Goal: Task Accomplishment & Management: Complete application form

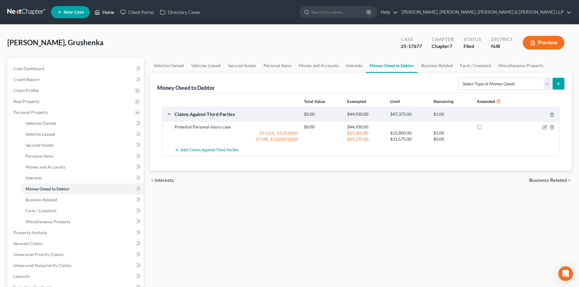
drag, startPoint x: 108, startPoint y: 12, endPoint x: 99, endPoint y: 15, distance: 9.7
click at [108, 12] on link "Home" at bounding box center [104, 12] width 26 height 11
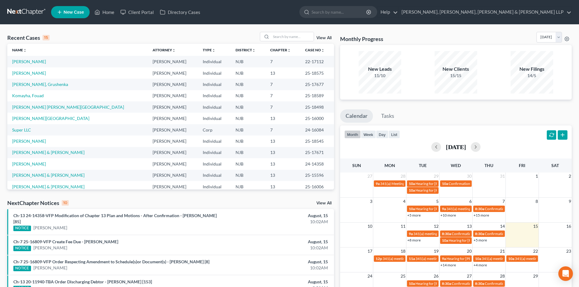
click at [74, 8] on link "New Case" at bounding box center [70, 12] width 39 height 12
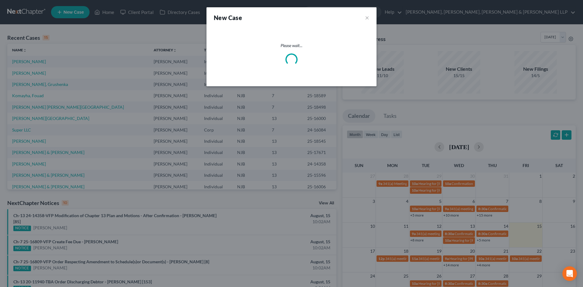
select select "51"
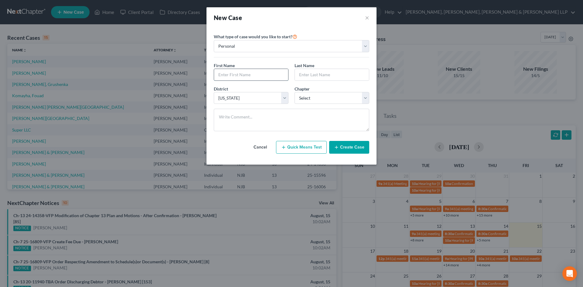
click at [232, 74] on input "text" at bounding box center [251, 75] width 74 height 12
type input "[PERSON_NAME]"
click at [323, 72] on input "text" at bounding box center [332, 75] width 74 height 12
type input "[PERSON_NAME]"
click at [317, 96] on select "Select 7 11 12 13" at bounding box center [332, 98] width 75 height 12
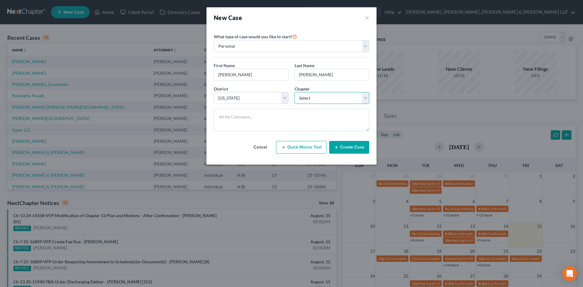
select select "0"
click at [295, 92] on select "Select 7 11 12 13" at bounding box center [332, 98] width 75 height 12
click at [343, 147] on button "Create Case" at bounding box center [349, 147] width 40 height 13
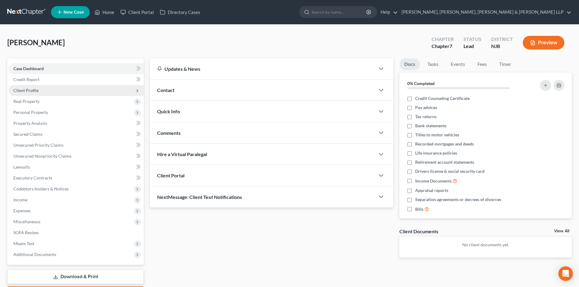
click at [30, 88] on span "Client Profile" at bounding box center [25, 90] width 25 height 5
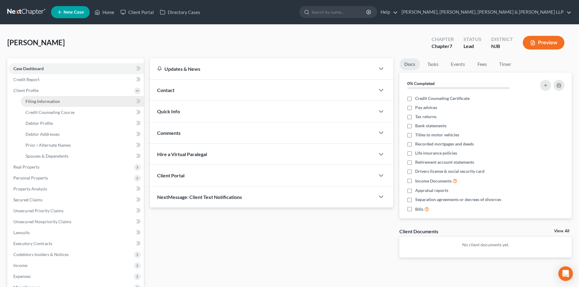
click at [39, 101] on span "Filing Information" at bounding box center [43, 101] width 34 height 5
select select "1"
select select "0"
select select "51"
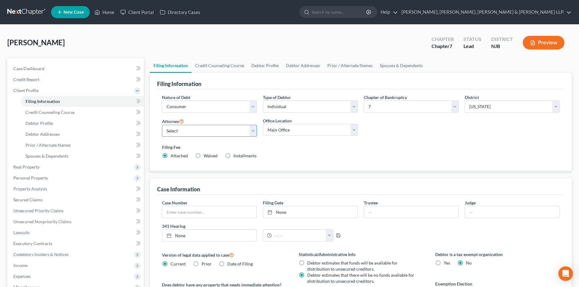
click at [182, 132] on select "Select [PERSON_NAME] - NJB [PERSON_NAME] - NYNB [PERSON_NAME] - NYEB [PERSON_NA…" at bounding box center [209, 131] width 95 height 12
select select "5"
click at [162, 125] on select "Select [PERSON_NAME] - NJB [PERSON_NAME] - NYNB [PERSON_NAME] - NYEB [PERSON_NA…" at bounding box center [209, 131] width 95 height 12
click at [276, 133] on select "Main Office Scura, [GEOGRAPHIC_DATA], [PERSON_NAME], [PERSON_NAME] & [PERSON_NA…" at bounding box center [310, 130] width 95 height 12
select select "0"
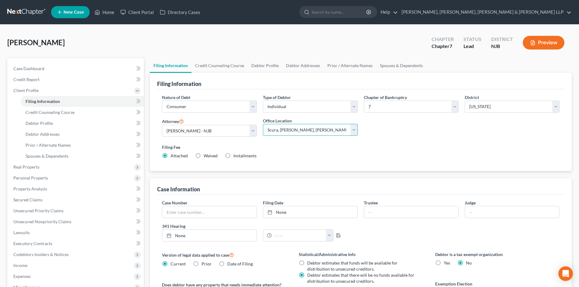
click at [263, 124] on select "Main Office Scura, [GEOGRAPHIC_DATA], [PERSON_NAME], [PERSON_NAME] & [PERSON_NA…" at bounding box center [310, 130] width 95 height 12
drag, startPoint x: 217, startPoint y: 66, endPoint x: 209, endPoint y: 73, distance: 10.6
click at [218, 66] on link "Credit Counseling Course" at bounding box center [219, 65] width 56 height 15
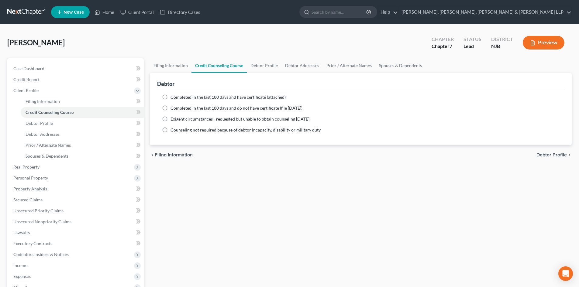
click at [191, 96] on span "Completed in the last 180 days and have certificate (attached)" at bounding box center [227, 96] width 115 height 5
click at [177, 96] on input "Completed in the last 180 days and have certificate (attached)" at bounding box center [175, 96] width 4 height 4
radio input "true"
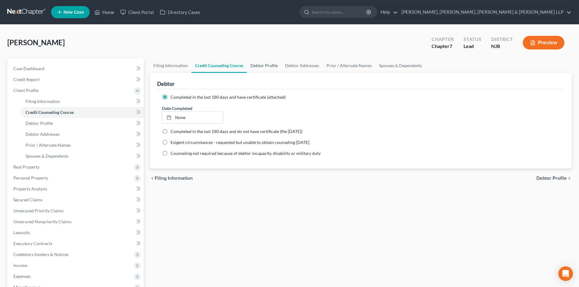
click at [259, 66] on link "Debtor Profile" at bounding box center [264, 65] width 35 height 15
select select "0"
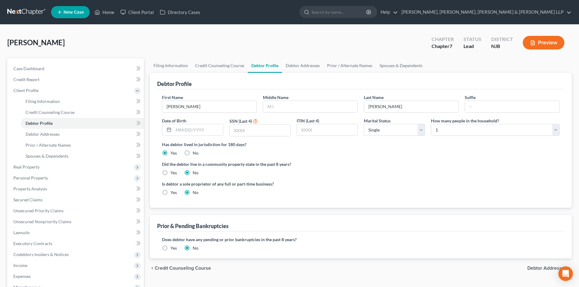
drag, startPoint x: 66, startPoint y: 42, endPoint x: 11, endPoint y: 43, distance: 55.3
click at [9, 44] on div "[PERSON_NAME] Upgraded Chapter Chapter 7 Status Lead District [GEOGRAPHIC_DATA]…" at bounding box center [289, 45] width 564 height 26
copy span "[PERSON_NAME]"
click at [285, 108] on input "text" at bounding box center [310, 107] width 94 height 12
paste input "[PERSON_NAME]"
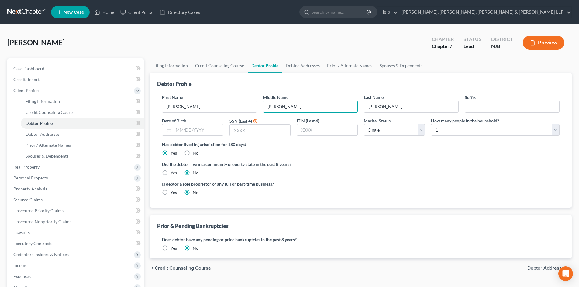
type input "[PERSON_NAME]"
click at [235, 130] on input "text" at bounding box center [260, 131] width 60 height 12
click at [192, 129] on input "text" at bounding box center [197, 130] width 49 height 12
click at [243, 130] on input "text" at bounding box center [260, 131] width 60 height 12
type input "9076"
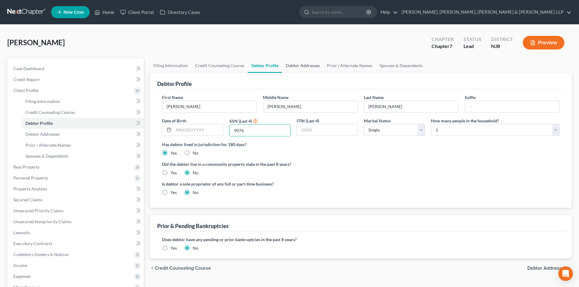
click at [282, 64] on link "Debtor Addresses" at bounding box center [302, 65] width 41 height 15
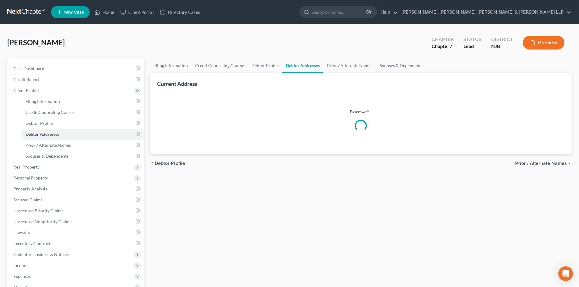
select select "0"
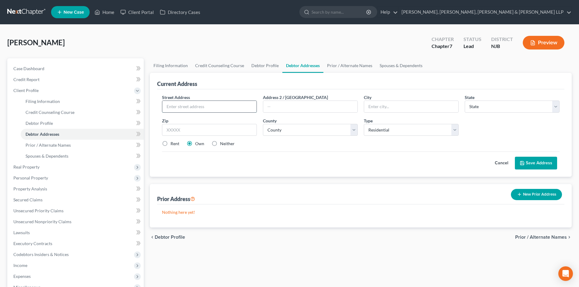
click at [190, 110] on input "text" at bounding box center [209, 107] width 94 height 12
type input "[STREET_ADDRESS]"
click at [184, 131] on input "text" at bounding box center [209, 130] width 95 height 12
type input "07094"
type input "Secaucus"
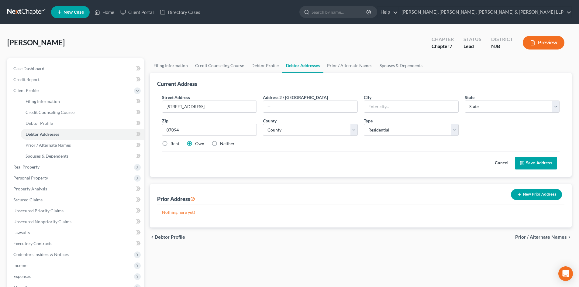
select select "33"
click at [302, 130] on select "County [GEOGRAPHIC_DATA] [GEOGRAPHIC_DATA] [GEOGRAPHIC_DATA] [GEOGRAPHIC_DATA] …" at bounding box center [310, 130] width 95 height 12
select select "8"
click at [263, 124] on select "County [GEOGRAPHIC_DATA] [GEOGRAPHIC_DATA] [GEOGRAPHIC_DATA] [GEOGRAPHIC_DATA] …" at bounding box center [310, 130] width 95 height 12
click at [178, 143] on label "Rent" at bounding box center [174, 144] width 9 height 6
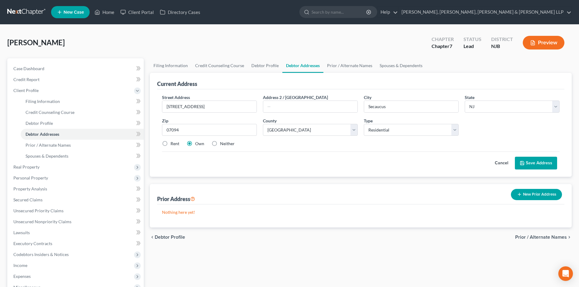
click at [177, 143] on input "Rent" at bounding box center [175, 143] width 4 height 4
radio input "true"
click at [525, 158] on button "Save Address" at bounding box center [536, 163] width 42 height 13
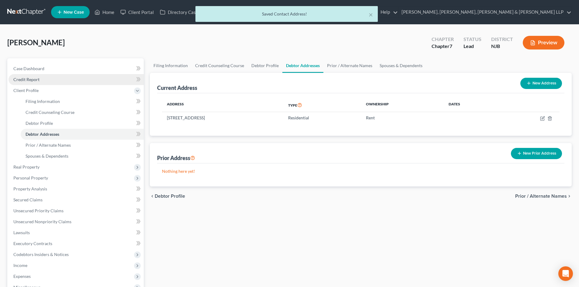
click at [50, 77] on link "Credit Report" at bounding box center [76, 79] width 135 height 11
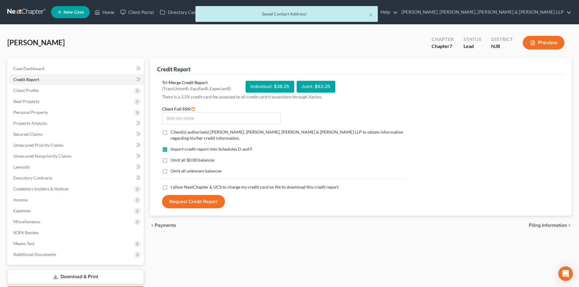
click at [170, 131] on label "Client(s) authorize(s) [PERSON_NAME], [PERSON_NAME], [PERSON_NAME] & [PERSON_NA…" at bounding box center [287, 135] width 235 height 12
click at [173, 131] on input "Client(s) authorize(s) [PERSON_NAME], [PERSON_NAME], [PERSON_NAME] & [PERSON_NA…" at bounding box center [175, 131] width 4 height 4
checkbox input "true"
click at [170, 184] on label "I allow NextChapter & UCS to charge my credit card on file to download this cre…" at bounding box center [254, 187] width 168 height 6
click at [173, 184] on input "I allow NextChapter & UCS to charge my credit card on file to download this cre…" at bounding box center [175, 186] width 4 height 4
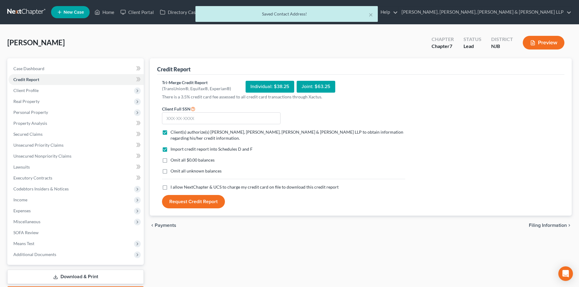
checkbox input "true"
click at [177, 121] on input "text" at bounding box center [221, 118] width 119 height 12
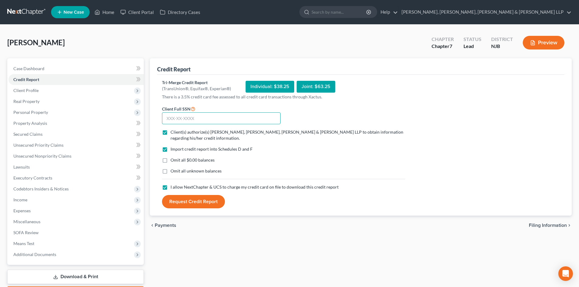
click at [185, 119] on input "text" at bounding box center [221, 118] width 119 height 12
type input "139-90-9076"
click at [204, 201] on button "Request Credit Report" at bounding box center [193, 201] width 63 height 13
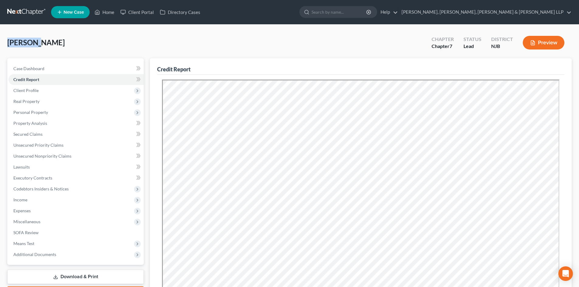
drag, startPoint x: 29, startPoint y: 42, endPoint x: 3, endPoint y: 41, distance: 26.1
click at [3, 41] on div "[PERSON_NAME] Upgraded Chapter Chapter 7 Status Lead District NJB Preview Petit…" at bounding box center [289, 206] width 579 height 363
copy span "[PERSON_NAME],"
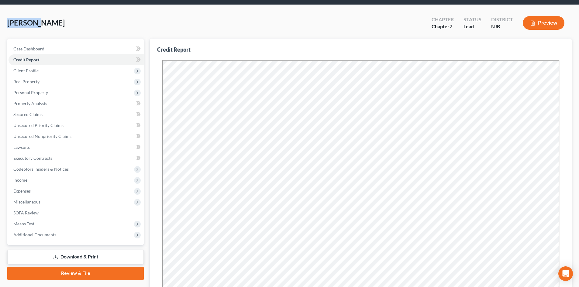
scroll to position [30, 0]
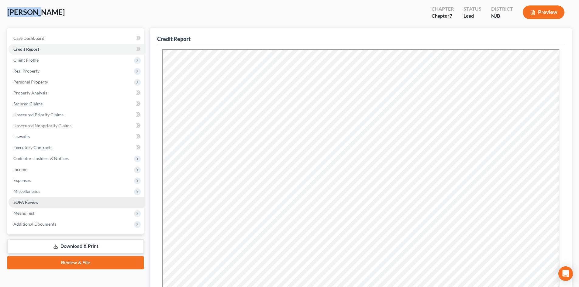
click at [63, 202] on link "SOFA Review" at bounding box center [76, 202] width 135 height 11
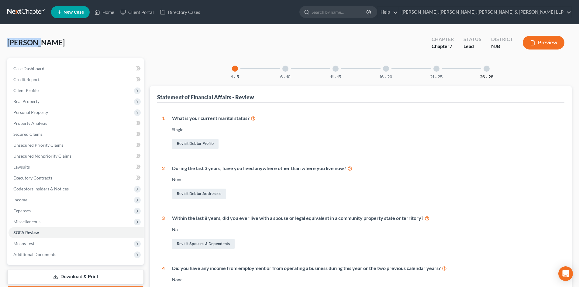
click at [490, 75] on button "26 - 28" at bounding box center [486, 77] width 13 height 4
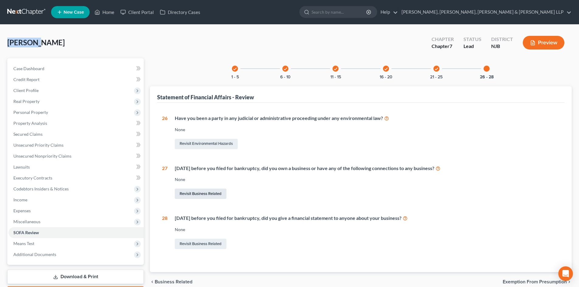
click at [221, 189] on link "Revisit Business Related" at bounding box center [201, 194] width 52 height 10
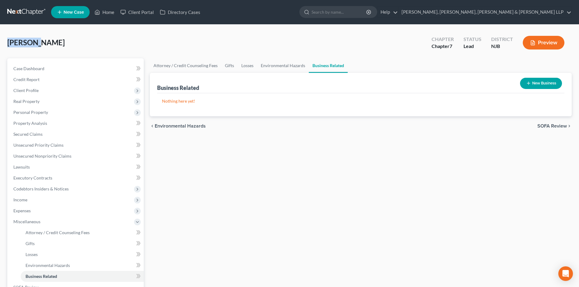
click at [544, 82] on button "New Business" at bounding box center [541, 83] width 42 height 11
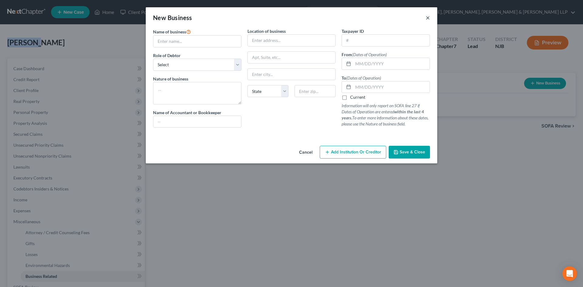
click at [430, 19] on button "×" at bounding box center [428, 17] width 4 height 7
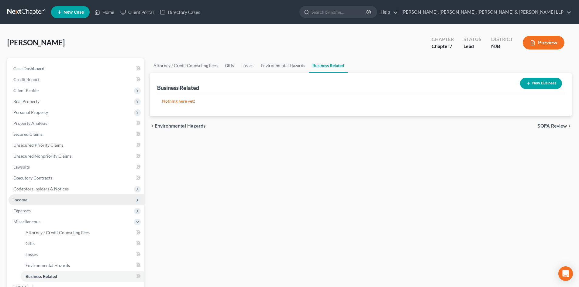
click at [37, 203] on span "Income" at bounding box center [76, 199] width 135 height 11
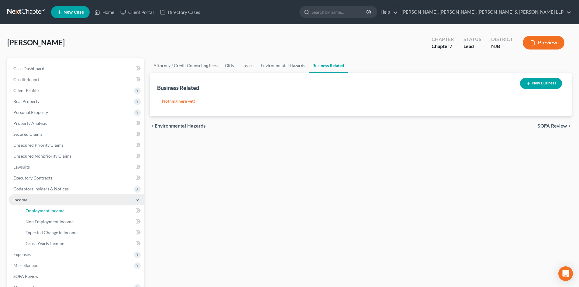
drag, startPoint x: 45, startPoint y: 209, endPoint x: 90, endPoint y: 195, distance: 47.5
click at [45, 209] on span "Employment Income" at bounding box center [45, 210] width 39 height 5
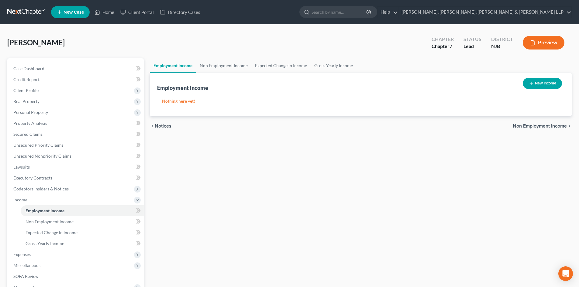
click at [531, 84] on icon "button" at bounding box center [531, 83] width 5 height 5
select select "0"
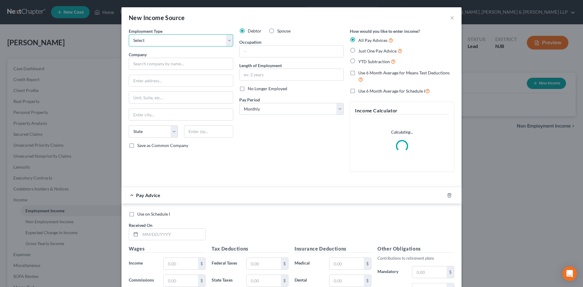
click at [161, 41] on select "Select Full or [DEMOGRAPHIC_DATA] Employment Self Employment" at bounding box center [181, 40] width 105 height 12
select select "0"
click at [129, 34] on select "Select Full or [DEMOGRAPHIC_DATA] Employment Self Employment" at bounding box center [181, 40] width 105 height 12
click at [145, 64] on input "text" at bounding box center [181, 64] width 105 height 12
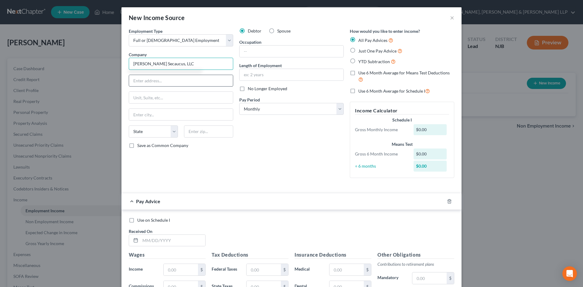
type input "[PERSON_NAME] Secaucus, LLC"
click at [142, 77] on input "text" at bounding box center [181, 81] width 104 height 12
drag, startPoint x: 184, startPoint y: 84, endPoint x: 173, endPoint y: 83, distance: 11.6
click at [173, 83] on input "[STREET_ADDRESS], LLC" at bounding box center [181, 81] width 104 height 12
drag, startPoint x: 188, startPoint y: 64, endPoint x: 86, endPoint y: 63, distance: 101.8
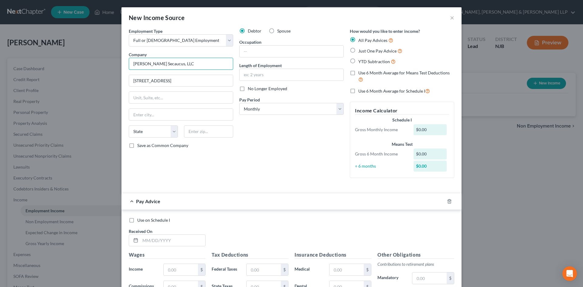
click at [86, 63] on div "New Income Source × Employment Type * Select Full or [DEMOGRAPHIC_DATA] Employm…" at bounding box center [291, 143] width 583 height 287
drag, startPoint x: 175, startPoint y: 81, endPoint x: 102, endPoint y: 83, distance: 72.9
click at [88, 82] on div "New Income Source × Employment Type * Select Full or [DEMOGRAPHIC_DATA] Employm…" at bounding box center [291, 143] width 583 height 287
paste input "[STREET_ADDRESS]"
drag, startPoint x: 182, startPoint y: 82, endPoint x: 204, endPoint y: 83, distance: 21.6
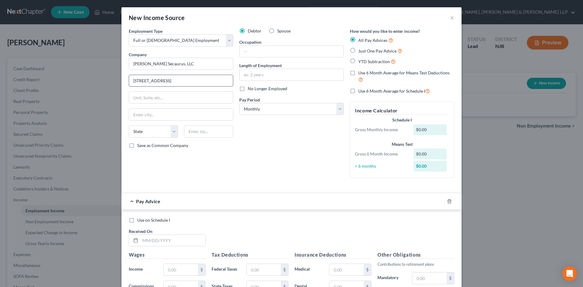
click at [204, 83] on input "[STREET_ADDRESS]" at bounding box center [181, 81] width 104 height 12
type input "[STREET_ADDRESS]"
click at [199, 136] on input "text" at bounding box center [208, 131] width 49 height 12
paste input "07094"
type input "07094"
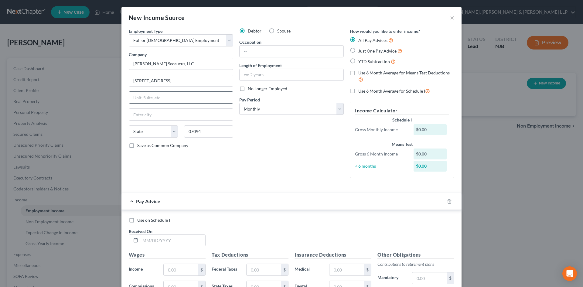
type input "Secaucus"
select select "33"
drag, startPoint x: 213, startPoint y: 100, endPoint x: 215, endPoint y: 96, distance: 4.5
click at [213, 100] on input "text" at bounding box center [181, 98] width 104 height 12
drag, startPoint x: 215, startPoint y: 85, endPoint x: 159, endPoint y: 82, distance: 56.0
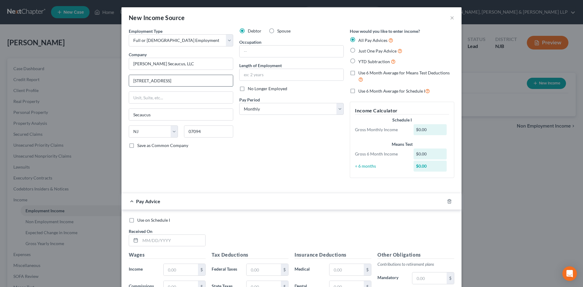
click at [159, 82] on input "[STREET_ADDRESS]" at bounding box center [181, 81] width 104 height 12
type input "[STREET_ADDRESS]"
click at [359, 94] on label "Use 6 Month Average for Schedule I" at bounding box center [395, 91] width 72 height 7
drag, startPoint x: 349, startPoint y: 90, endPoint x: 240, endPoint y: 135, distance: 117.7
click at [359, 90] on label "Use 6 Month Average for Schedule I" at bounding box center [395, 91] width 72 height 7
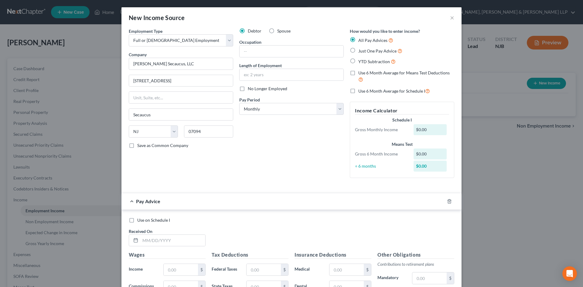
click at [361, 90] on input "Use 6 Month Average for Schedule I" at bounding box center [363, 90] width 4 height 4
checkbox input "true"
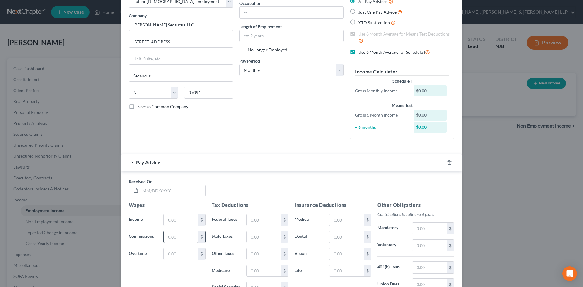
scroll to position [122, 0]
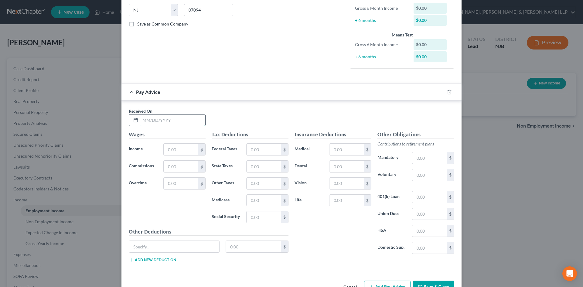
click at [160, 121] on input "text" at bounding box center [172, 121] width 65 height 12
type input "[DATE]"
click at [180, 152] on input "text" at bounding box center [181, 150] width 34 height 12
type input "259.05"
drag, startPoint x: 176, startPoint y: 151, endPoint x: 180, endPoint y: 151, distance: 3.6
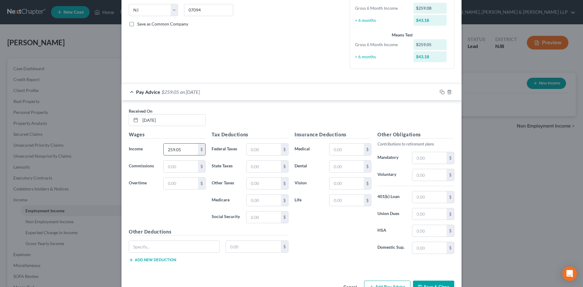
click at [176, 151] on input "259.05" at bounding box center [181, 150] width 34 height 12
click at [270, 150] on input "text" at bounding box center [264, 150] width 34 height 12
type input "1.29"
click at [264, 165] on input "text" at bounding box center [264, 167] width 34 height 12
type input "3.89"
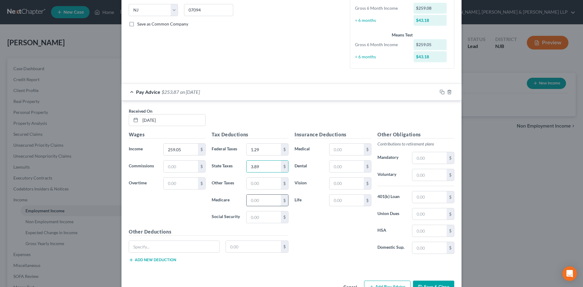
click at [262, 201] on input "text" at bounding box center [264, 201] width 34 height 12
type input "3.76"
click at [252, 221] on input "text" at bounding box center [264, 217] width 34 height 12
type input "16.06"
click at [251, 188] on input "text" at bounding box center [264, 184] width 34 height 12
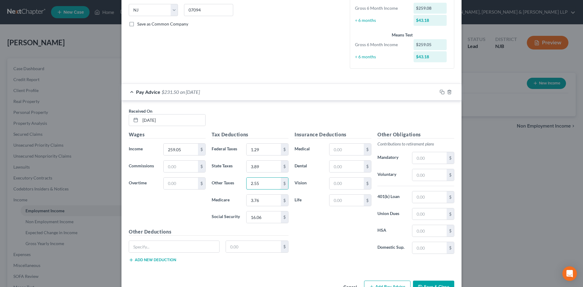
type input "2.55"
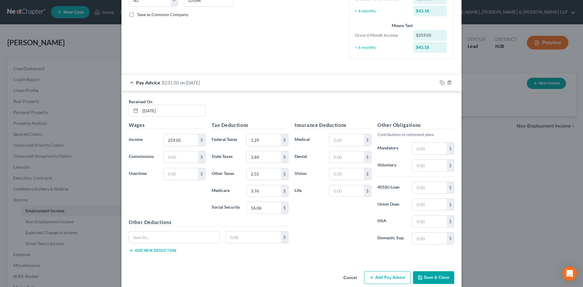
scroll to position [140, 0]
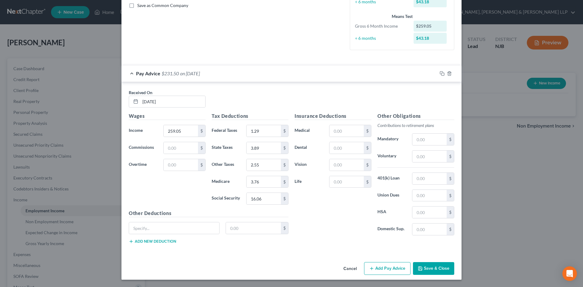
click at [387, 272] on button "Add Pay Advice" at bounding box center [387, 268] width 46 height 13
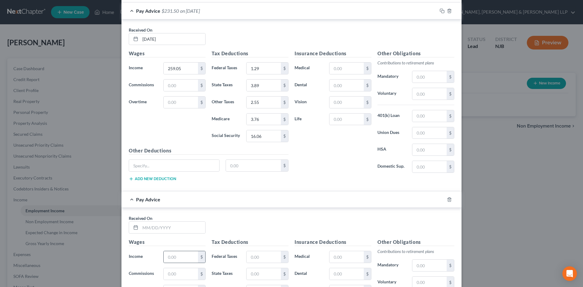
scroll to position [262, 0]
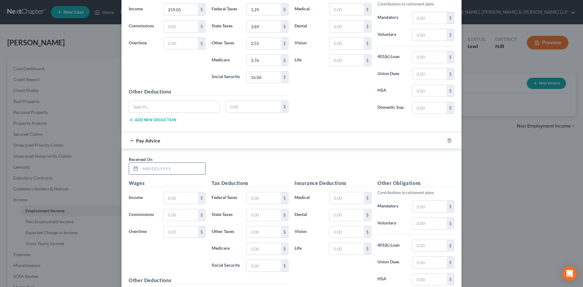
click at [159, 170] on input "text" at bounding box center [172, 169] width 65 height 12
type input "[DATE]"
click at [170, 199] on input "text" at bounding box center [181, 198] width 34 height 12
type input "436.72"
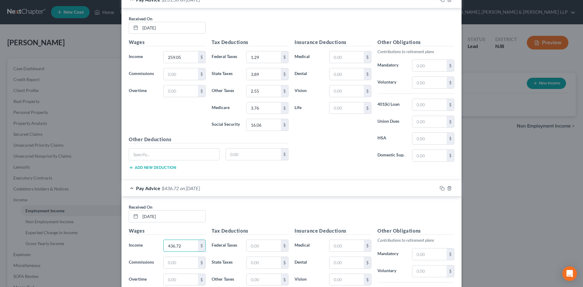
scroll to position [140, 0]
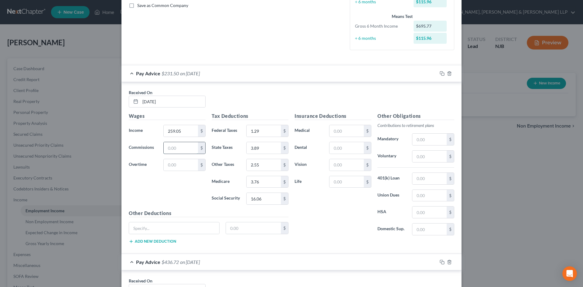
click at [177, 148] on input "text" at bounding box center [181, 148] width 34 height 12
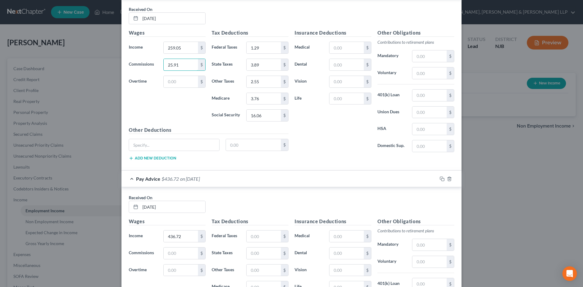
scroll to position [328, 0]
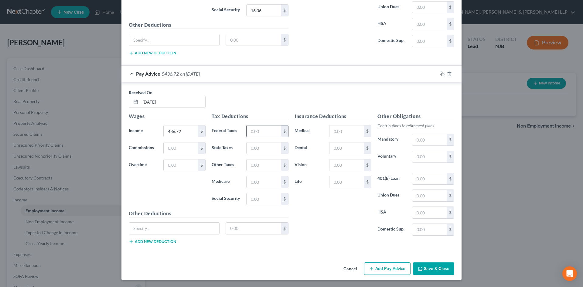
type input "25.91"
click at [256, 134] on input "text" at bounding box center [264, 131] width 34 height 12
type input "58.57"
click at [253, 148] on input "text" at bounding box center [264, 149] width 34 height 12
type input "12.37"
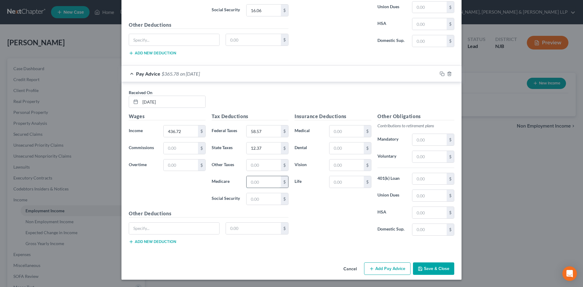
click at [252, 178] on input "text" at bounding box center [264, 182] width 34 height 12
type input "11.75"
click at [250, 201] on input "text" at bounding box center [264, 199] width 34 height 12
type input "50.26"
click at [253, 163] on input "text" at bounding box center [264, 166] width 34 height 12
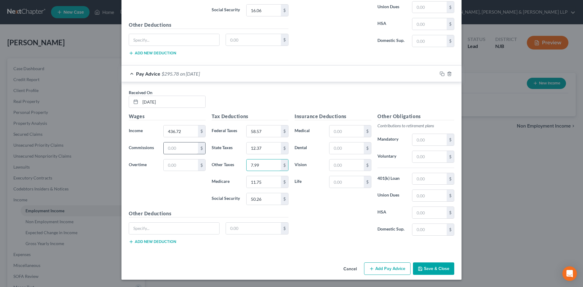
type input "7.99"
click at [175, 148] on input "text" at bounding box center [181, 149] width 34 height 12
type input "346.44"
click at [382, 266] on button "Add Pay Advice" at bounding box center [387, 269] width 46 height 13
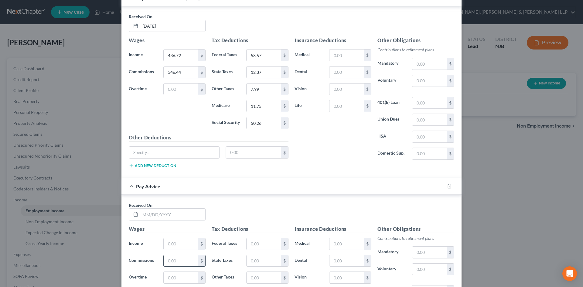
scroll to position [450, 0]
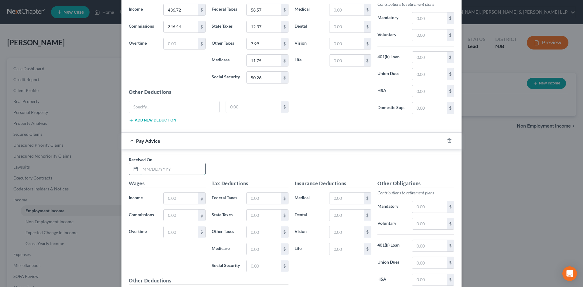
click at [174, 172] on input "text" at bounding box center [172, 169] width 65 height 12
type input "[DATE]"
click at [171, 196] on input "text" at bounding box center [181, 199] width 34 height 12
type input "344.34"
click at [269, 200] on input "text" at bounding box center [264, 199] width 34 height 12
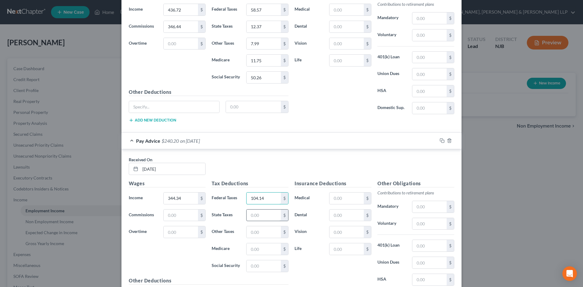
type input "104.14"
click at [258, 214] on input "text" at bounding box center [264, 216] width 34 height 12
type input "19.96"
click at [264, 249] on input "text" at bounding box center [264, 249] width 34 height 12
type input "17.26"
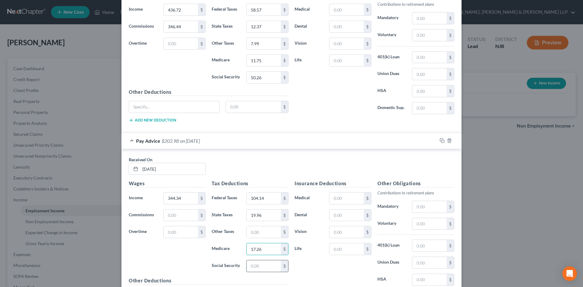
click at [266, 261] on input "text" at bounding box center [264, 266] width 34 height 12
type input "73.81"
click at [267, 233] on input "text" at bounding box center [264, 232] width 34 height 12
click at [271, 233] on input "11.73" at bounding box center [264, 232] width 34 height 12
type input "11.73"
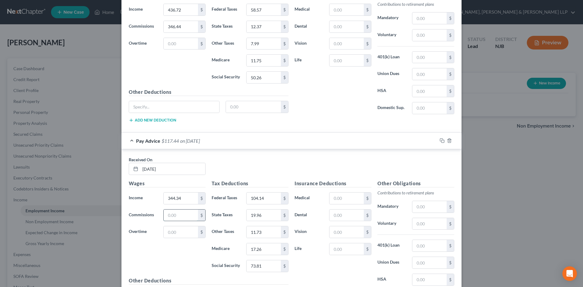
click at [194, 221] on input "text" at bounding box center [181, 216] width 34 height 12
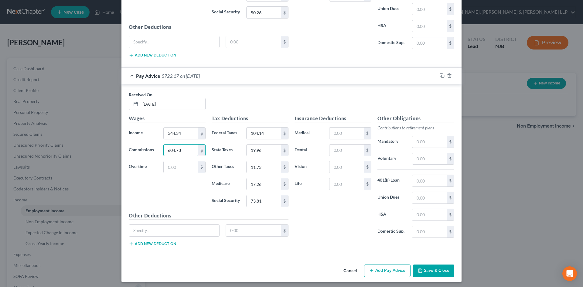
scroll to position [517, 0]
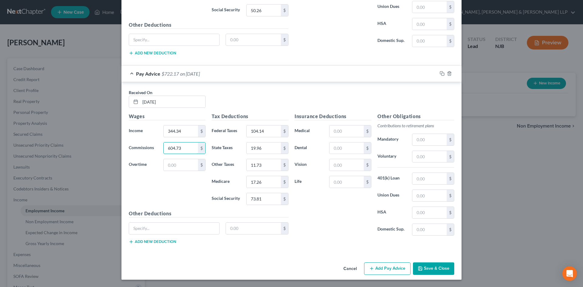
type input "604.73"
click at [382, 271] on button "Add Pay Advice" at bounding box center [387, 269] width 46 height 13
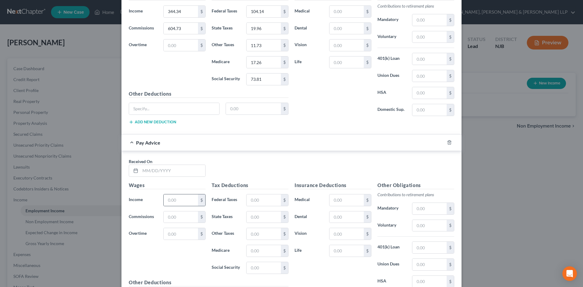
scroll to position [639, 0]
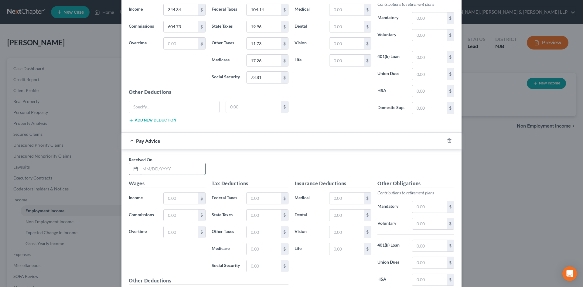
click at [184, 171] on input "text" at bounding box center [172, 169] width 65 height 12
type input "[DATE]"
click at [172, 200] on input "text" at bounding box center [181, 199] width 34 height 12
type input "463.31"
click at [265, 198] on input "text" at bounding box center [264, 199] width 34 height 12
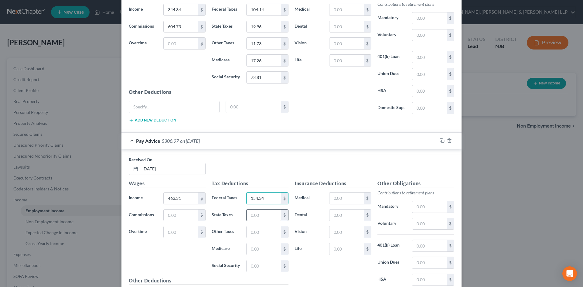
type input "154.34"
click at [261, 212] on input "text" at bounding box center [264, 216] width 34 height 12
type input "34.87"
click at [263, 251] on input "text" at bounding box center [264, 249] width 34 height 12
type input "23.33"
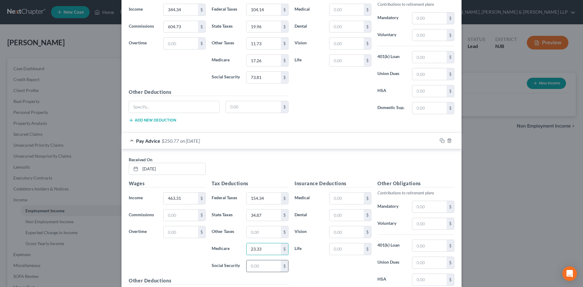
click at [263, 265] on input "text" at bounding box center [264, 266] width 34 height 12
type input "99.75"
click at [256, 230] on input "text" at bounding box center [264, 232] width 34 height 12
click at [266, 234] on input "15.84" at bounding box center [264, 232] width 34 height 12
drag, startPoint x: 241, startPoint y: 233, endPoint x: 237, endPoint y: 233, distance: 3.6
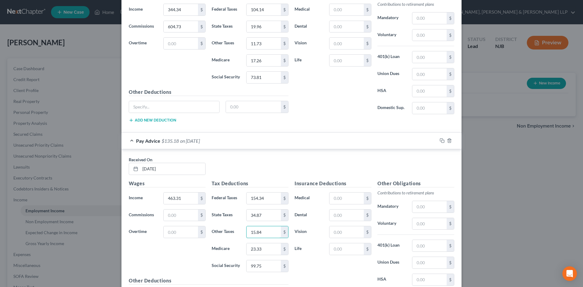
click at [237, 233] on div "Other Taxes 15.84 $" at bounding box center [250, 232] width 83 height 12
type input "25.64"
click at [180, 217] on input "text" at bounding box center [181, 216] width 34 height 12
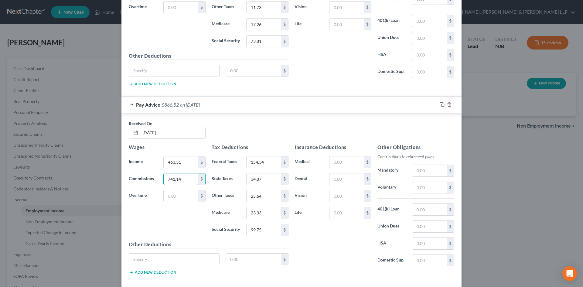
scroll to position [706, 0]
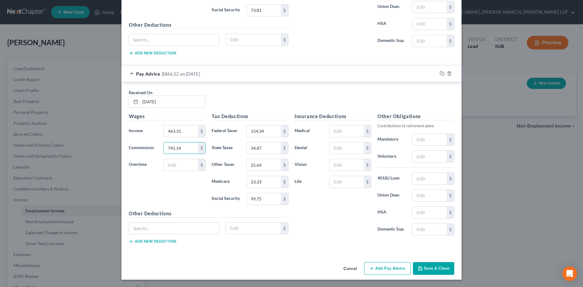
type input "741.14"
click at [426, 265] on button "Save & Close" at bounding box center [433, 268] width 41 height 13
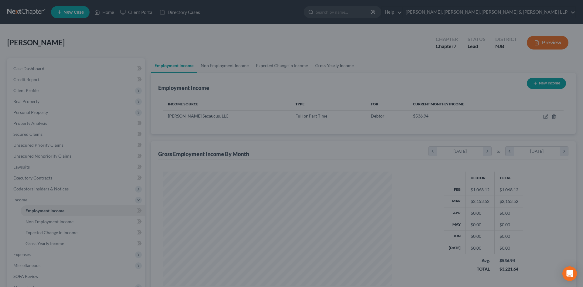
scroll to position [113, 239]
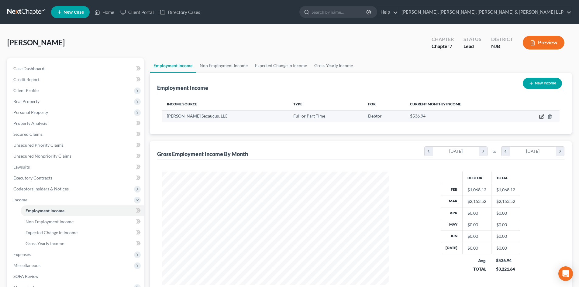
click at [541, 116] on icon "button" at bounding box center [541, 116] width 5 height 5
select select "0"
select select "33"
select select "0"
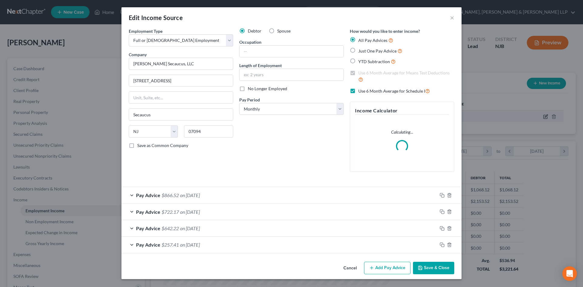
scroll to position [114, 241]
click at [381, 266] on button "Add Pay Advice" at bounding box center [387, 268] width 46 height 13
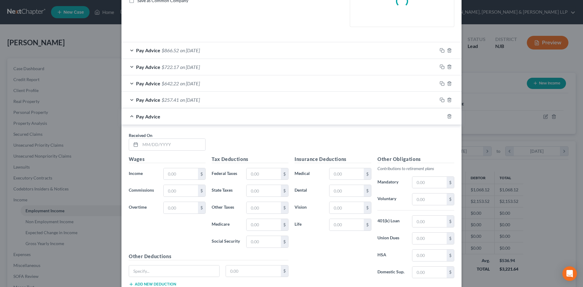
scroll to position [152, 0]
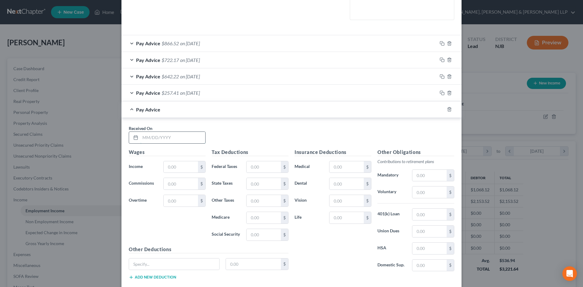
click at [185, 138] on input "text" at bounding box center [172, 138] width 65 height 12
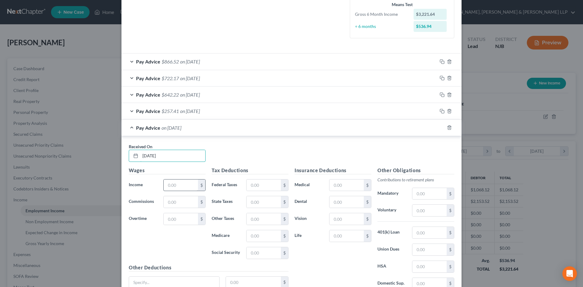
type input "[DATE]"
click at [178, 185] on input "text" at bounding box center [181, 186] width 34 height 12
type input "329.55"
click at [254, 187] on input "text" at bounding box center [264, 186] width 34 height 12
type input "137.46"
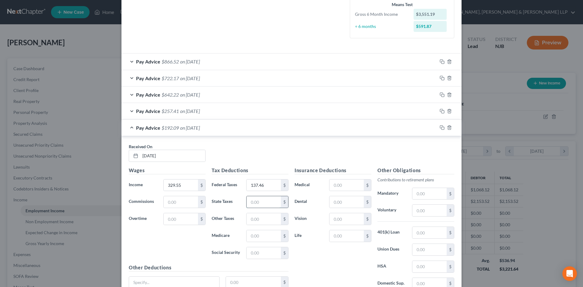
click at [265, 200] on input "text" at bounding box center [264, 202] width 34 height 12
type input "27.83"
click at [261, 234] on input "text" at bounding box center [264, 236] width 34 height 12
type input "21.29"
click at [266, 253] on input "text" at bounding box center [264, 253] width 34 height 12
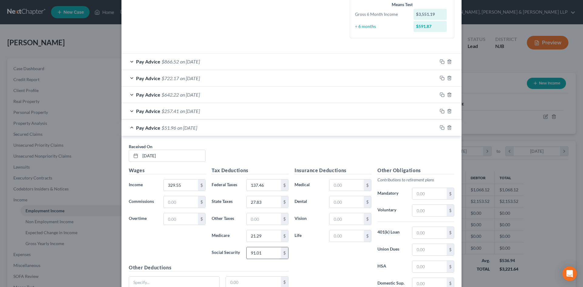
type input "91.01"
click at [257, 218] on input "text" at bounding box center [264, 219] width 34 height 12
click at [263, 221] on input "14.46" at bounding box center [264, 219] width 34 height 12
drag, startPoint x: 234, startPoint y: 222, endPoint x: 223, endPoint y: 222, distance: 10.9
click at [223, 222] on div "Other Taxes 14.46 $" at bounding box center [250, 219] width 83 height 12
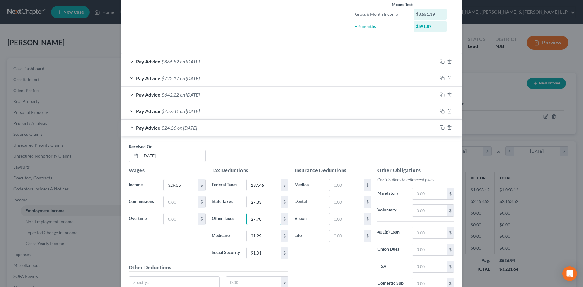
type input "27.70"
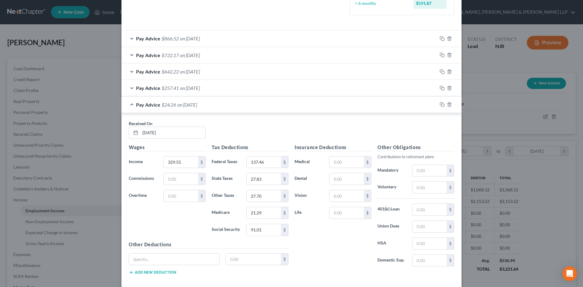
scroll to position [206, 0]
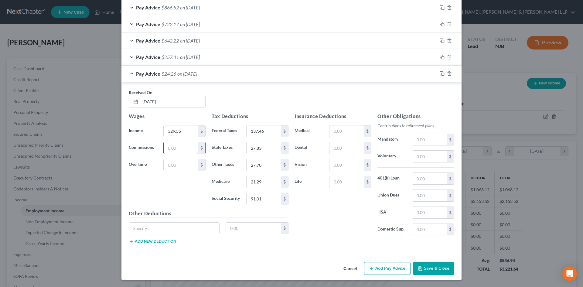
drag, startPoint x: 171, startPoint y: 147, endPoint x: 167, endPoint y: 145, distance: 4.4
click at [171, 147] on input "text" at bounding box center [181, 148] width 34 height 12
type input "578.78"
click at [378, 272] on button "Add Pay Advice" at bounding box center [387, 268] width 46 height 13
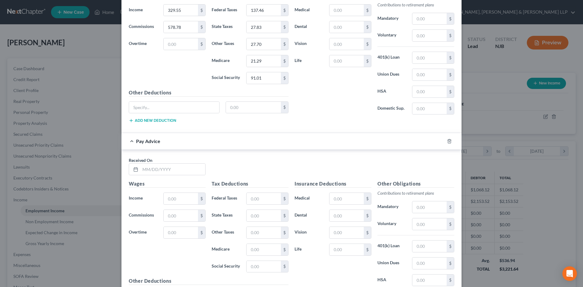
scroll to position [328, 0]
click at [168, 169] on input "text" at bounding box center [172, 169] width 65 height 12
type input "[DATE]"
click at [181, 198] on input "text" at bounding box center [181, 198] width 34 height 12
type input "286.95"
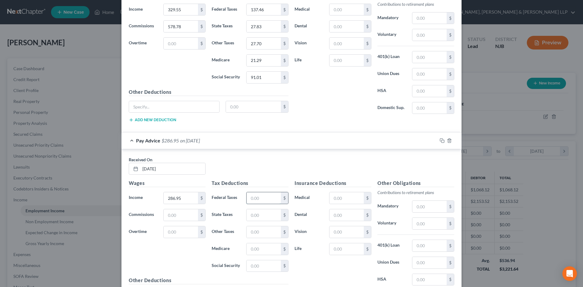
click at [254, 199] on input "text" at bounding box center [264, 198] width 34 height 12
type input "123.68"
click at [251, 249] on input "text" at bounding box center [264, 249] width 34 height 12
type input "19.62"
click at [256, 264] on input "text" at bounding box center [264, 266] width 34 height 12
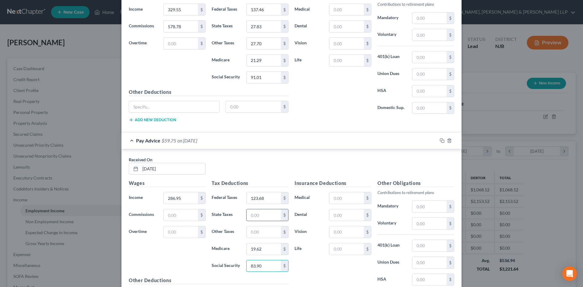
type input "83.90"
click at [254, 216] on input "text" at bounding box center [264, 215] width 34 height 12
type input "23.35"
click at [265, 227] on input "text" at bounding box center [264, 232] width 34 height 12
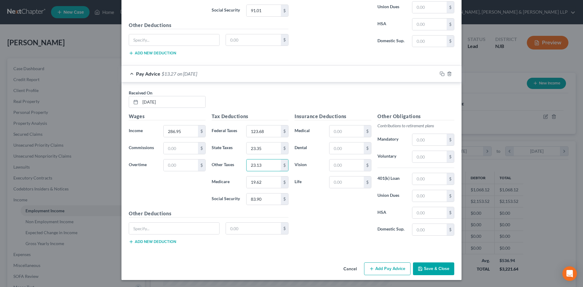
scroll to position [395, 0]
type input "23.13"
click at [180, 149] on input "text" at bounding box center [181, 148] width 34 height 12
type input "503.96"
click at [381, 269] on button "Add Pay Advice" at bounding box center [387, 268] width 46 height 13
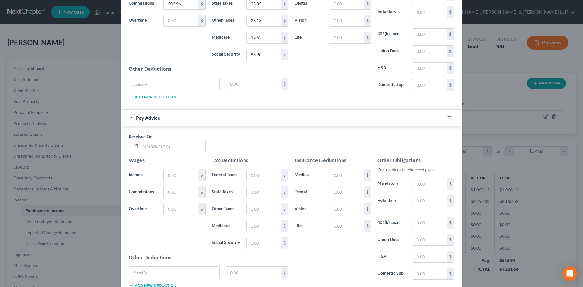
scroll to position [547, 0]
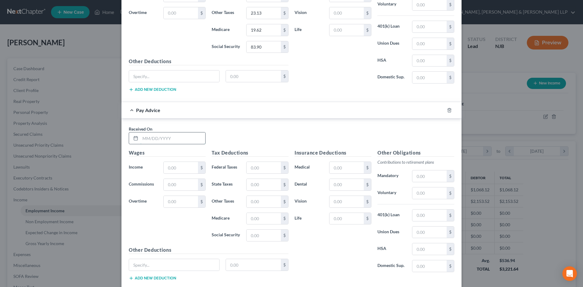
click at [147, 143] on input "text" at bounding box center [172, 138] width 65 height 12
type input "[DATE]"
click at [173, 166] on input "text" at bounding box center [181, 168] width 34 height 12
type input "411.10"
click at [262, 171] on input "text" at bounding box center [264, 168] width 34 height 12
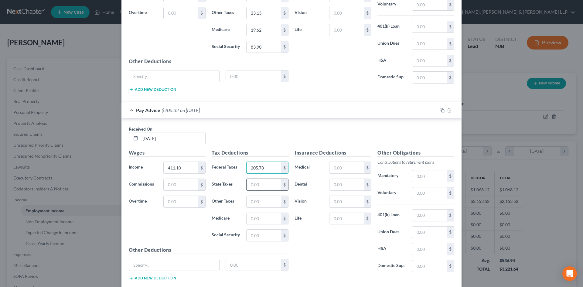
type input "205.78"
click at [259, 181] on input "text" at bounding box center [264, 185] width 34 height 12
type input "29.39"
click at [266, 222] on input "text" at bounding box center [264, 219] width 34 height 12
type input "29.54"
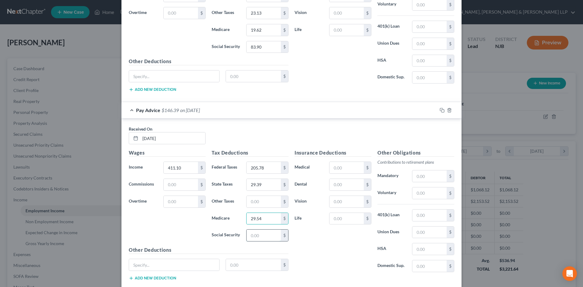
click at [262, 236] on input "text" at bounding box center [264, 236] width 34 height 12
type input "126.32"
click at [247, 204] on input "text" at bounding box center [264, 202] width 34 height 12
type input "20.07"
click at [182, 183] on input "text" at bounding box center [181, 185] width 34 height 12
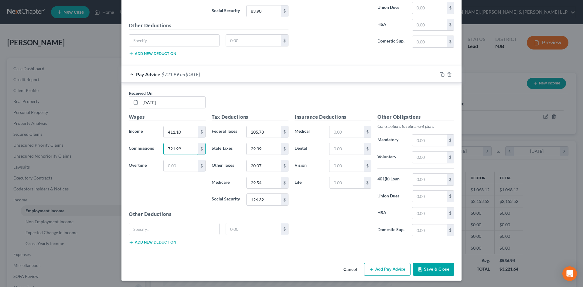
scroll to position [583, 0]
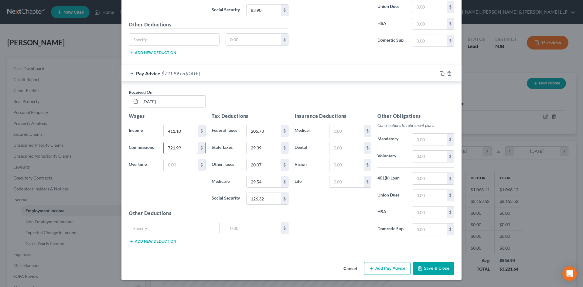
type input "721.99"
click at [376, 269] on button "Add Pay Advice" at bounding box center [387, 268] width 46 height 13
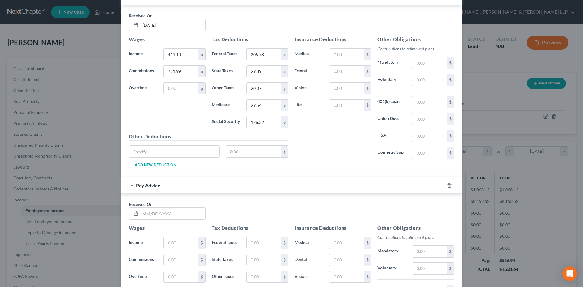
scroll to position [675, 0]
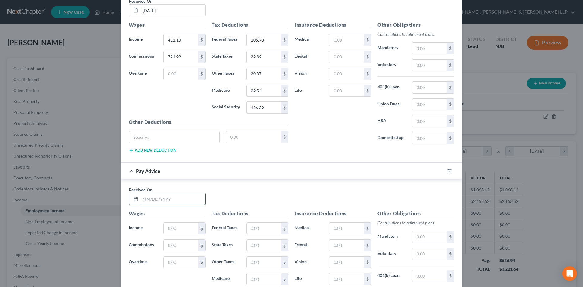
click at [172, 201] on input "text" at bounding box center [172, 199] width 65 height 12
type input "[DATE]"
click at [177, 223] on input "text" at bounding box center [181, 229] width 34 height 12
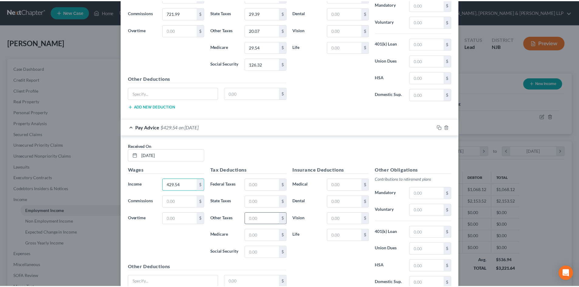
scroll to position [772, 0]
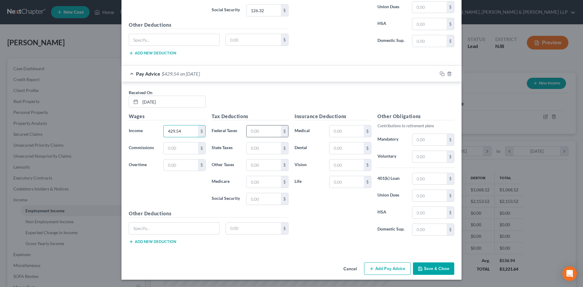
type input "429.54"
click at [253, 132] on input "text" at bounding box center [264, 131] width 34 height 12
type input "190.21"
click at [258, 148] on input "text" at bounding box center [264, 149] width 34 height 12
type input "53.10"
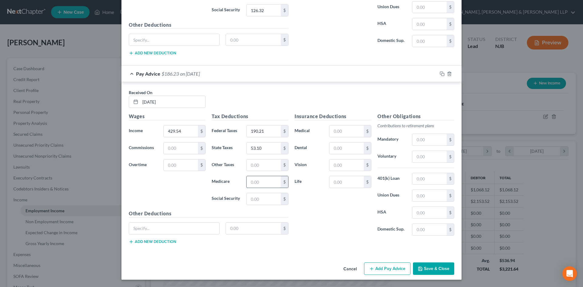
click at [253, 180] on input "text" at bounding box center [264, 182] width 34 height 12
type input "27.66"
click at [253, 199] on input "text" at bounding box center [264, 199] width 34 height 12
type input "118.28"
click at [257, 164] on input "text" at bounding box center [264, 166] width 34 height 12
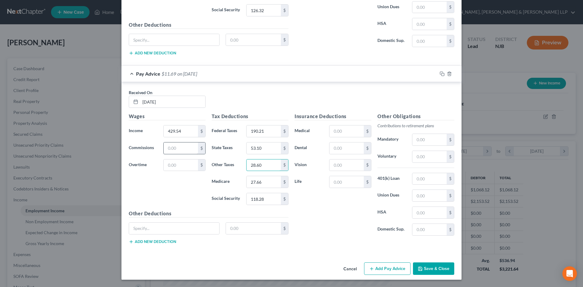
type input "28.60"
click at [183, 151] on input "text" at bounding box center [181, 149] width 34 height 12
type input "754.36"
click at [428, 272] on button "Save & Close" at bounding box center [433, 269] width 41 height 13
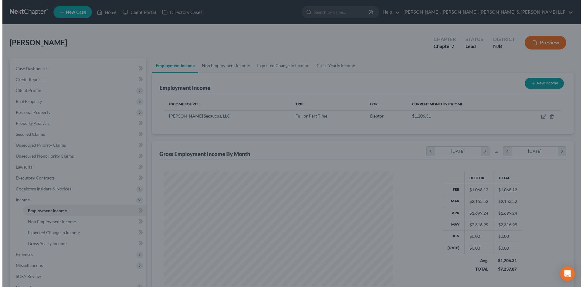
scroll to position [303737, 303612]
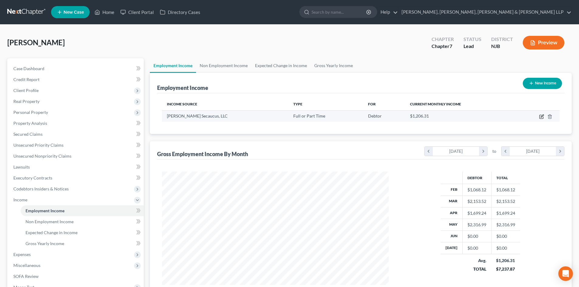
click at [541, 117] on icon "button" at bounding box center [541, 116] width 5 height 5
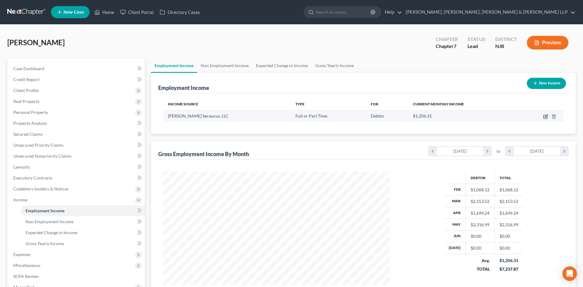
select select "0"
select select "33"
select select "0"
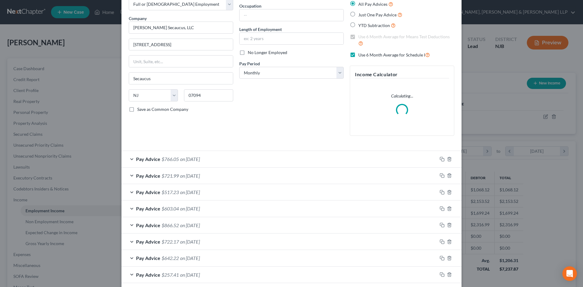
scroll to position [65, 0]
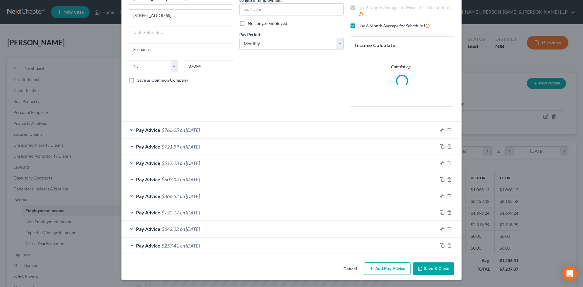
click at [394, 268] on button "Add Pay Advice" at bounding box center [387, 269] width 46 height 13
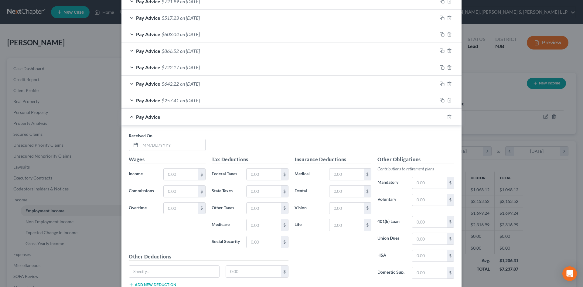
scroll to position [217, 0]
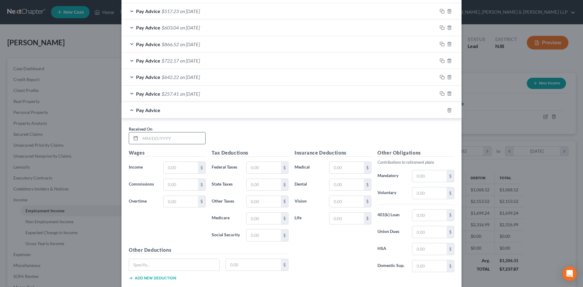
click at [167, 136] on input "text" at bounding box center [172, 138] width 65 height 12
type input "[DATE]"
click at [177, 166] on input "text" at bounding box center [181, 168] width 34 height 12
type input "500.91"
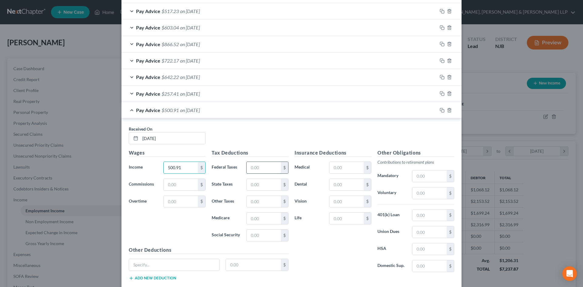
click at [253, 169] on input "text" at bounding box center [264, 168] width 34 height 12
type input "248.95"
click at [255, 180] on input "text" at bounding box center [264, 185] width 34 height 12
type input "56.22"
click at [258, 218] on input "text" at bounding box center [264, 219] width 34 height 12
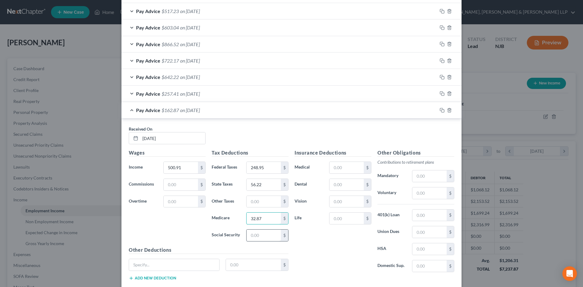
type input "32.87"
click at [256, 235] on input "text" at bounding box center [264, 236] width 34 height 12
type input "140.55"
click at [259, 204] on input "text" at bounding box center [264, 202] width 34 height 12
type input "22.32"
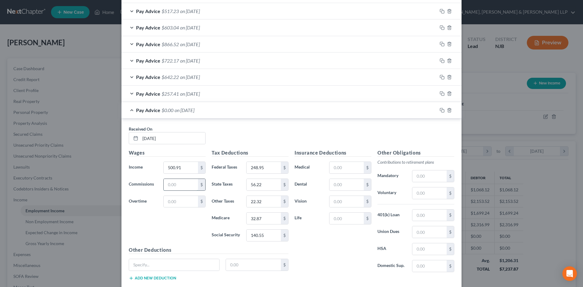
click at [180, 186] on input "text" at bounding box center [181, 185] width 34 height 12
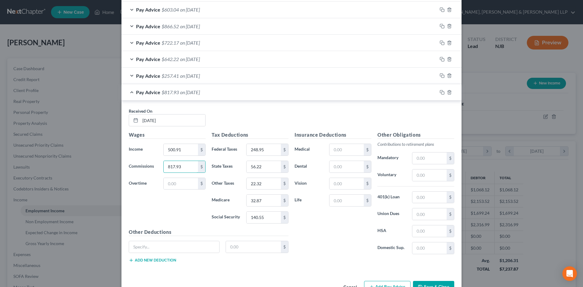
scroll to position [272, 0]
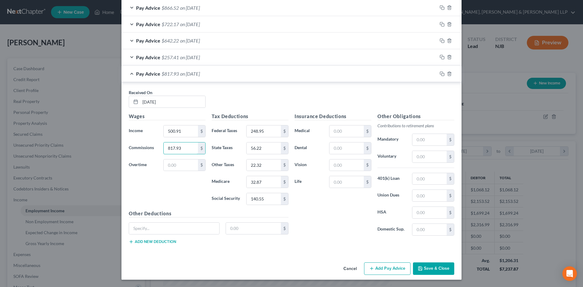
type input "817.93"
click at [387, 271] on button "Add Pay Advice" at bounding box center [387, 269] width 46 height 13
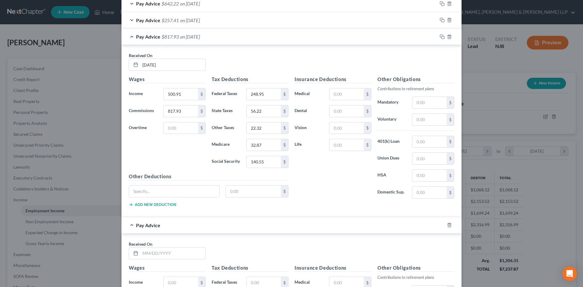
scroll to position [393, 0]
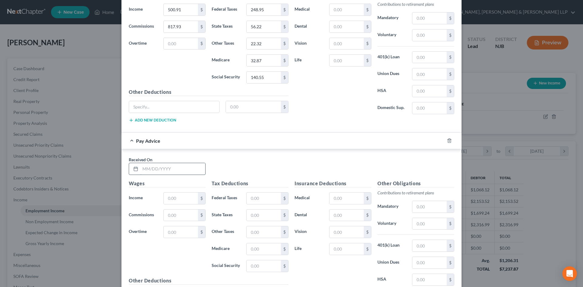
click at [148, 167] on input "text" at bounding box center [172, 169] width 65 height 12
type input "[DATE]"
click at [164, 201] on input "text" at bounding box center [181, 199] width 34 height 12
type input "541.72"
click at [262, 198] on input "text" at bounding box center [264, 199] width 34 height 12
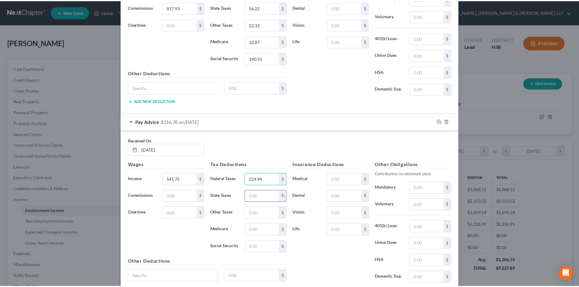
scroll to position [461, 0]
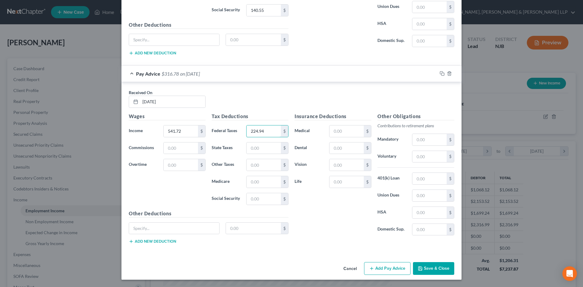
type input "224.94"
click at [256, 155] on div "Tax Deductions Federal Taxes 224.94 $ State Taxes $ Other Taxes $ Medicare $ So…" at bounding box center [250, 161] width 83 height 97
click at [260, 148] on input "text" at bounding box center [264, 149] width 34 height 12
type input "68.36"
click at [260, 173] on div "Tax Deductions Federal Taxes 224.94 $ State Taxes 68.36 $ Other Taxes $ Medicar…" at bounding box center [250, 161] width 83 height 97
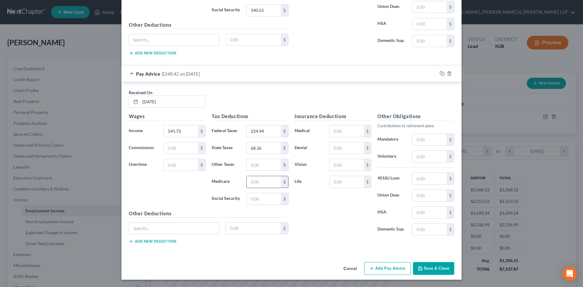
click at [260, 180] on input "text" at bounding box center [264, 182] width 34 height 12
type input "31.29"
click at [260, 201] on input "text" at bounding box center [264, 199] width 34 height 12
type input "133.78"
click at [260, 161] on input "text" at bounding box center [264, 165] width 34 height 12
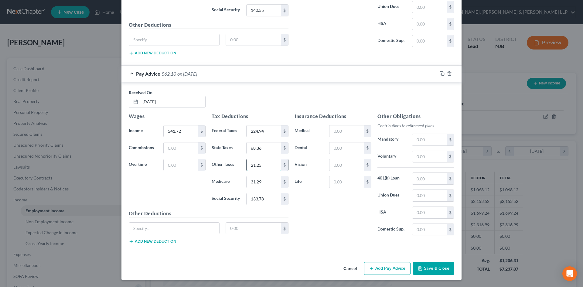
click at [263, 166] on input "21.25" at bounding box center [264, 165] width 34 height 12
type input "2"
type input "31.05"
click at [170, 144] on input "text" at bounding box center [181, 149] width 34 height 12
type input "857.60"
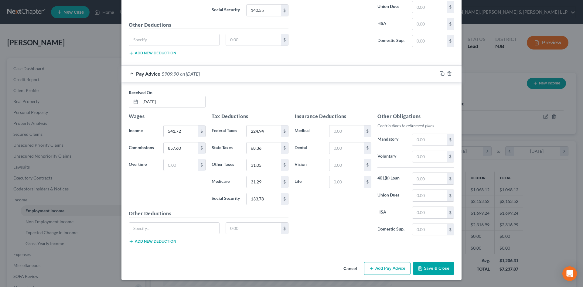
click at [427, 269] on button "Save & Close" at bounding box center [433, 268] width 41 height 13
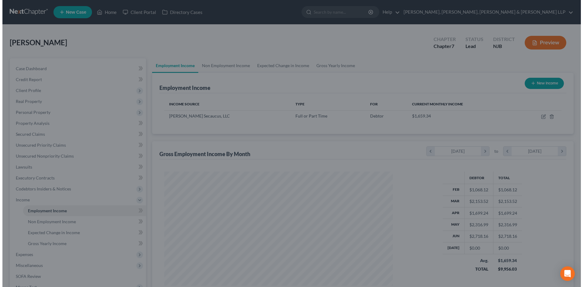
scroll to position [303737, 303612]
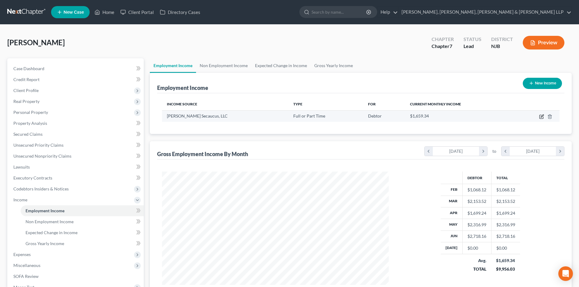
click at [542, 117] on icon "button" at bounding box center [542, 116] width 3 height 3
select select "0"
select select "33"
select select "0"
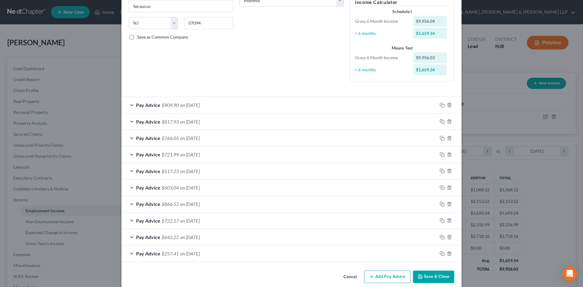
scroll to position [117, 0]
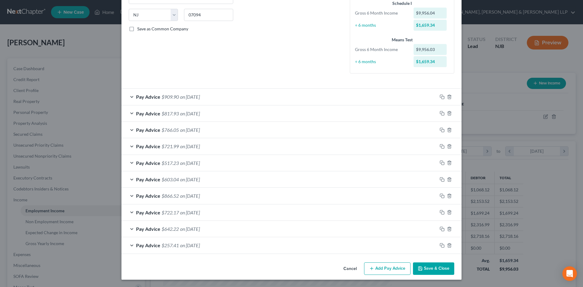
click at [393, 266] on button "Add Pay Advice" at bounding box center [387, 269] width 46 height 13
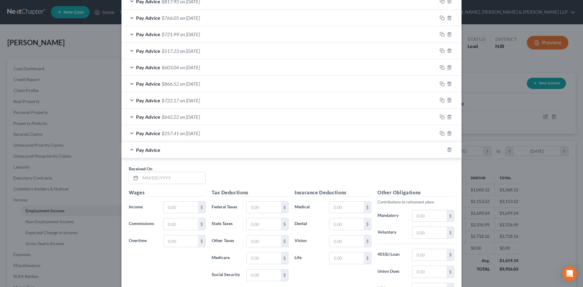
scroll to position [238, 0]
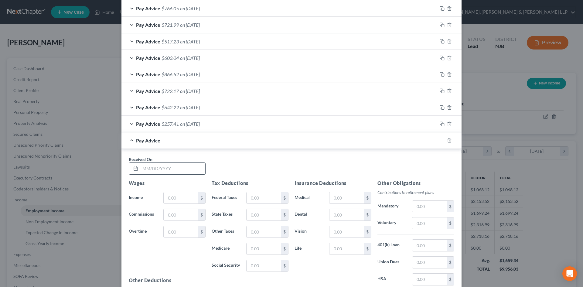
click at [168, 169] on input "text" at bounding box center [172, 169] width 65 height 12
type input "[DATE]"
click at [184, 199] on input "text" at bounding box center [181, 198] width 34 height 12
type input "518.06"
click at [269, 201] on input "text" at bounding box center [264, 198] width 34 height 12
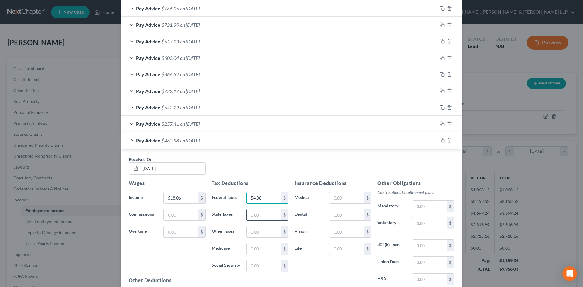
type input "54.08"
click at [269, 214] on input "text" at bounding box center [264, 215] width 34 height 12
type input "54.08"
click at [266, 205] on div "Tax Deductions Federal Taxes 54.08 $ State Taxes 54.08 $ Other Taxes $ Medicare…" at bounding box center [250, 228] width 83 height 97
click at [266, 200] on input "54.08" at bounding box center [264, 198] width 34 height 12
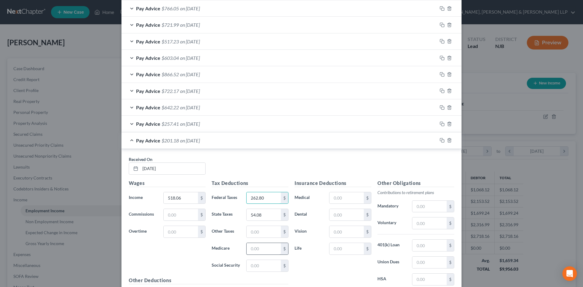
type input "262.80"
click at [257, 247] on input "text" at bounding box center [264, 249] width 34 height 12
type input "33.78"
click at [267, 261] on input "text" at bounding box center [264, 266] width 34 height 12
type input "144.45"
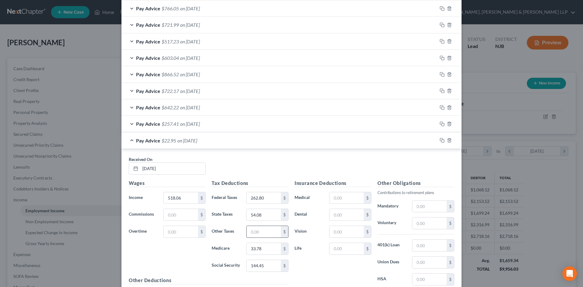
click at [254, 233] on input "text" at bounding box center [264, 232] width 34 height 12
type input "22.95"
click at [181, 216] on input "text" at bounding box center [181, 215] width 34 height 12
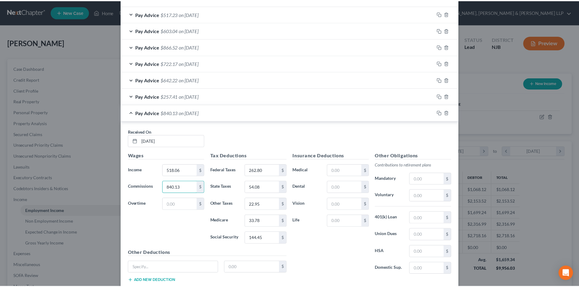
scroll to position [305, 0]
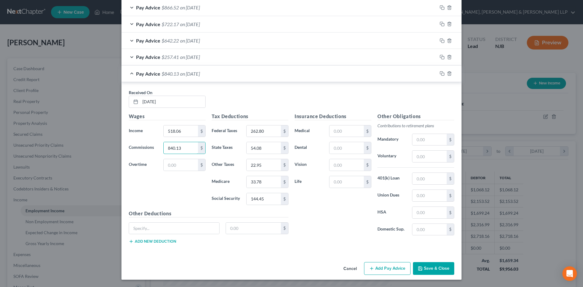
type input "840.13"
click at [420, 272] on button "Save & Close" at bounding box center [433, 268] width 41 height 13
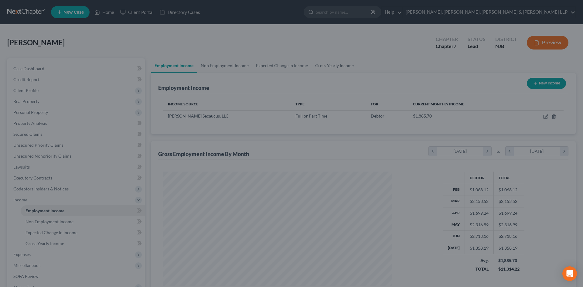
scroll to position [303737, 303612]
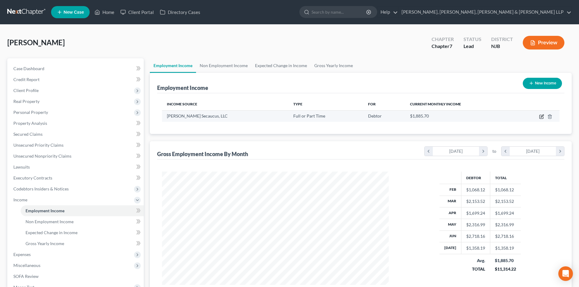
click at [541, 117] on icon "button" at bounding box center [542, 116] width 3 height 3
select select "0"
select select "33"
select select "0"
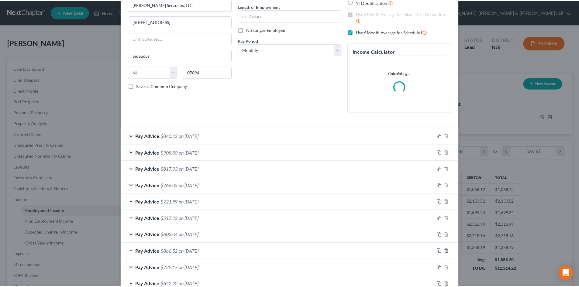
scroll to position [115, 0]
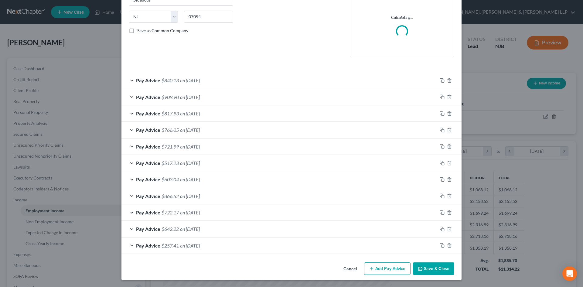
click at [429, 266] on button "Save & Close" at bounding box center [433, 269] width 41 height 13
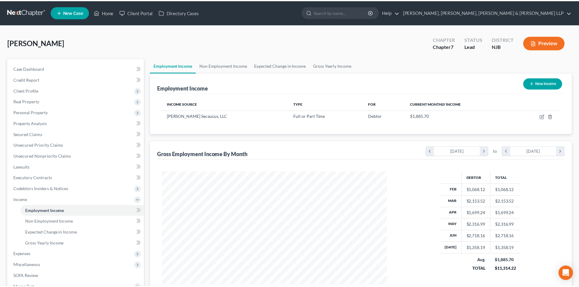
scroll to position [303737, 303612]
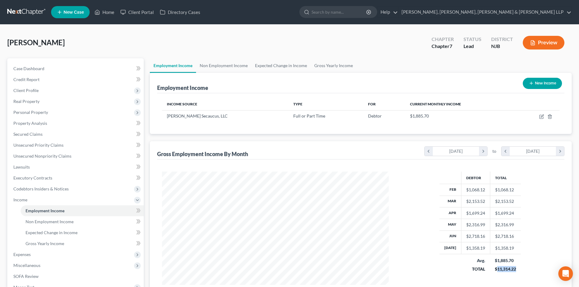
drag, startPoint x: 520, startPoint y: 269, endPoint x: 495, endPoint y: 270, distance: 25.8
click at [495, 270] on div "Debtor Total Feb $1,068.12 $1,068.12 Mar $2,153.52 $2,153.52 Apr $1,699.24 $1,6…" at bounding box center [480, 228] width 171 height 113
copy div "11,314.22"
click at [335, 64] on link "Gross Yearly Income" at bounding box center [334, 65] width 46 height 15
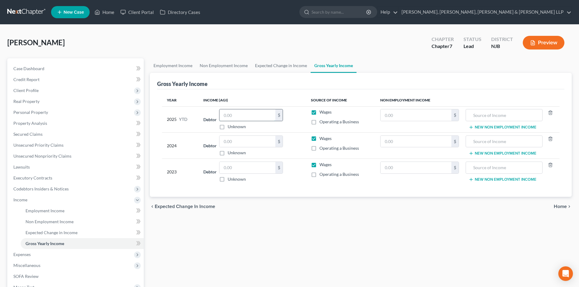
click at [255, 112] on input "text" at bounding box center [247, 115] width 56 height 12
paste input "11,314.22"
type input "11,314.22"
click at [273, 55] on div "[PERSON_NAME] Upgraded Chapter Chapter 7 Status Lead District [GEOGRAPHIC_DATA]…" at bounding box center [289, 45] width 564 height 26
click at [270, 64] on link "Expected Change in Income" at bounding box center [280, 65] width 59 height 15
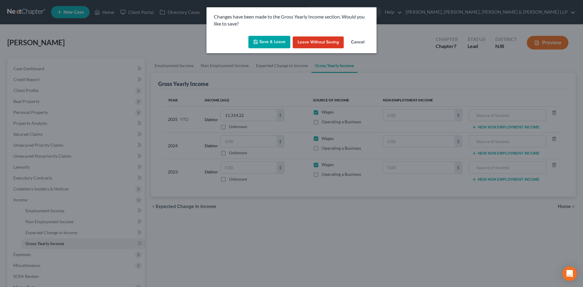
click at [255, 43] on icon "button" at bounding box center [255, 42] width 5 height 5
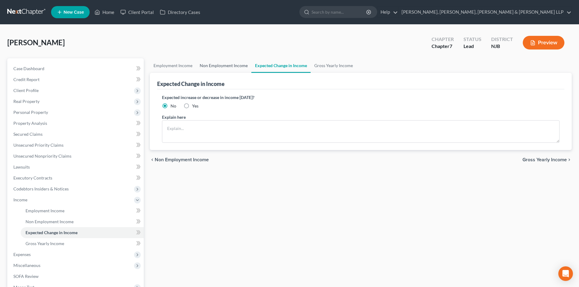
click at [226, 67] on link "Non Employment Income" at bounding box center [223, 65] width 55 height 15
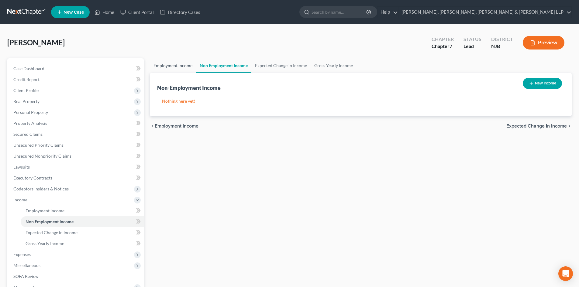
click at [181, 67] on link "Employment Income" at bounding box center [173, 65] width 46 height 15
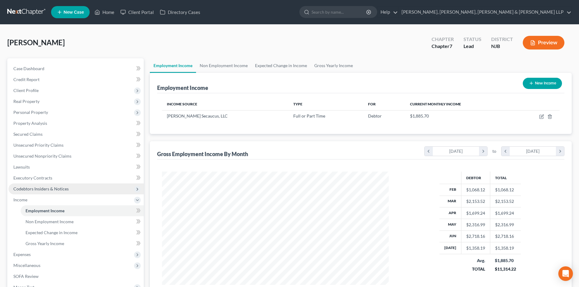
scroll to position [113, 239]
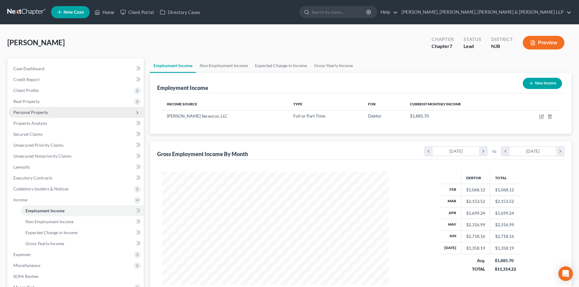
click at [45, 108] on span "Personal Property" at bounding box center [76, 112] width 135 height 11
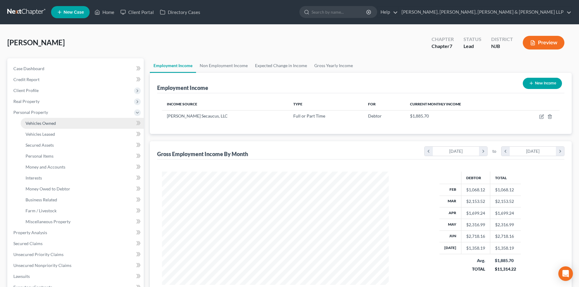
click at [42, 122] on span "Vehicles Owned" at bounding box center [41, 123] width 30 height 5
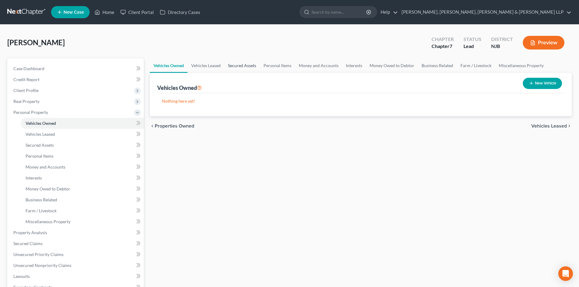
click at [240, 66] on link "Secured Assets" at bounding box center [242, 65] width 36 height 15
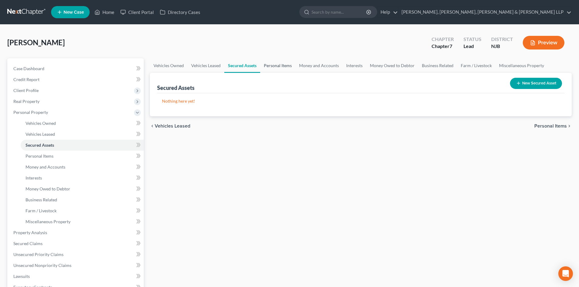
click at [271, 66] on link "Personal Items" at bounding box center [277, 65] width 35 height 15
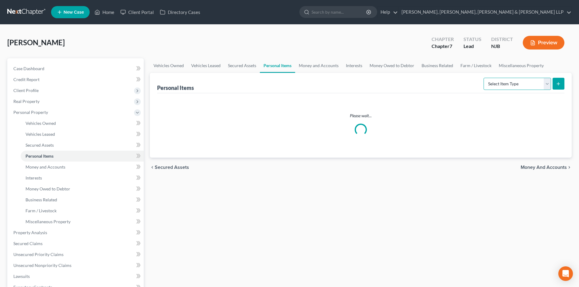
click at [491, 85] on select "Select Item Type Clothing Collectibles Of Value Electronics Firearms Household …" at bounding box center [516, 84] width 67 height 12
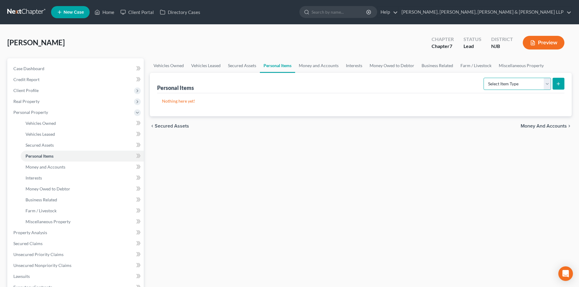
select select "clothing"
click at [484, 78] on select "Select Item Type Clothing Collectibles Of Value Electronics Firearms Household …" at bounding box center [516, 84] width 67 height 12
click at [557, 83] on icon "submit" at bounding box center [558, 83] width 5 height 5
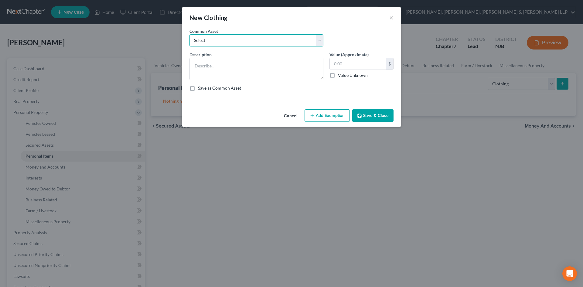
click at [212, 39] on select "Select Clothes, Shoes & Accessories" at bounding box center [257, 40] width 134 height 12
select select "0"
click at [190, 34] on select "Select Clothes, Shoes & Accessories" at bounding box center [257, 40] width 134 height 12
type textarea "Clothes, Shoes & Accessories"
click at [360, 68] on input "300.00" at bounding box center [358, 64] width 56 height 12
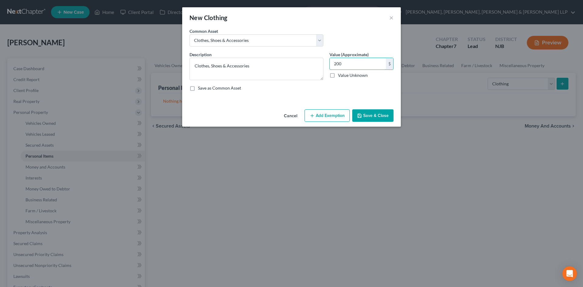
type input "200"
click at [315, 121] on button "Add Exemption" at bounding box center [327, 115] width 45 height 13
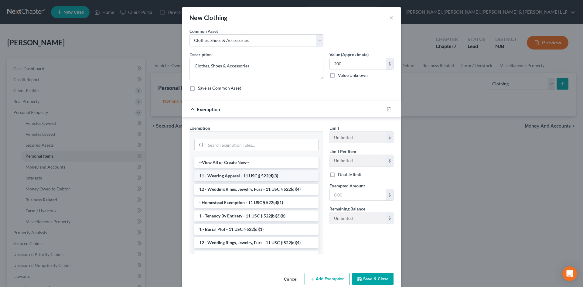
click at [253, 179] on li "11 - Wearing Apparel - 11 USC § 522(d)(3)" at bounding box center [256, 175] width 124 height 11
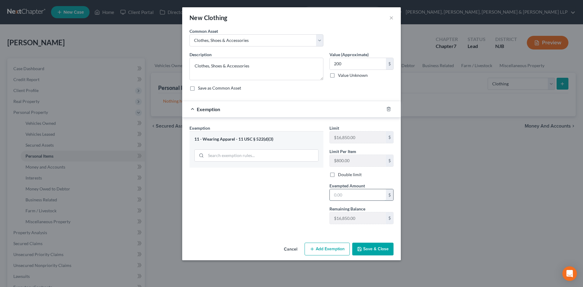
click at [349, 200] on input "text" at bounding box center [358, 195] width 56 height 12
type input "200"
drag, startPoint x: 281, startPoint y: 200, endPoint x: 333, endPoint y: 226, distance: 57.9
click at [282, 201] on div "Exemption Set must be selected for CA. Exemption * 11 - Wearing Apparel - 11 US…" at bounding box center [257, 177] width 140 height 104
drag, startPoint x: 369, startPoint y: 248, endPoint x: 369, endPoint y: 238, distance: 10.3
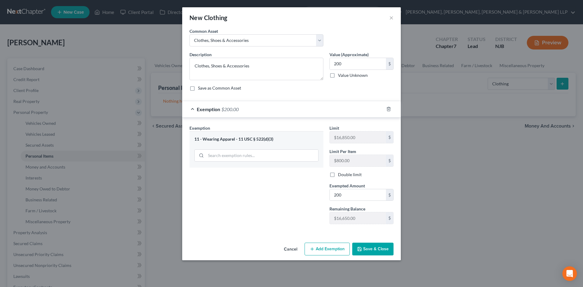
click at [370, 248] on button "Save & Close" at bounding box center [372, 249] width 41 height 13
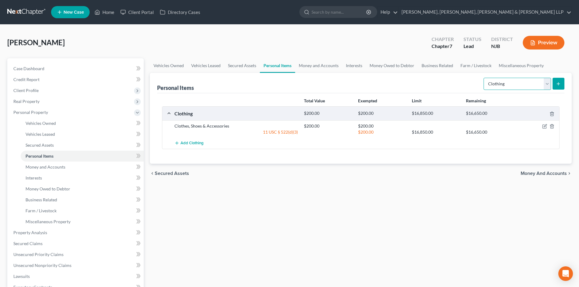
click at [495, 82] on select "Select Item Type Clothing Collectibles Of Value Electronics Firearms Household …" at bounding box center [516, 84] width 67 height 12
select select "household_goods"
click at [484, 78] on select "Select Item Type Clothing Collectibles Of Value Electronics Firearms Household …" at bounding box center [516, 84] width 67 height 12
click at [561, 83] on button "submit" at bounding box center [558, 84] width 12 height 12
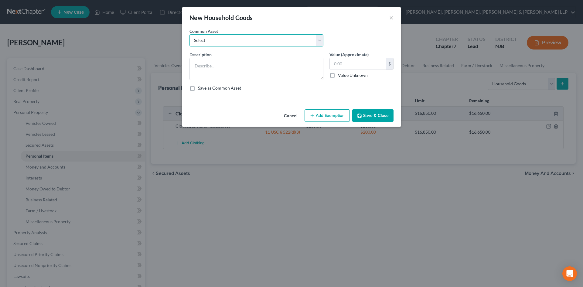
drag, startPoint x: 279, startPoint y: 41, endPoint x: 277, endPoint y: 46, distance: 4.5
click at [279, 41] on select "Select Household items" at bounding box center [257, 40] width 134 height 12
select select "0"
click at [190, 34] on select "Select Household items" at bounding box center [257, 40] width 134 height 12
type textarea "Household items"
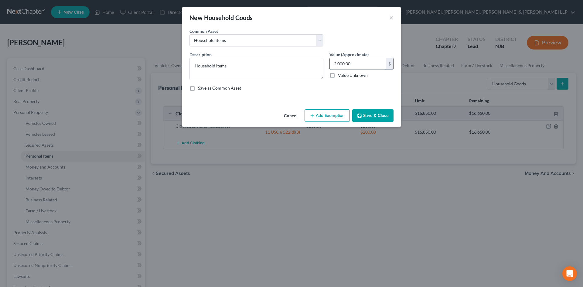
click at [363, 67] on input "2,000.00" at bounding box center [358, 64] width 56 height 12
type input "500"
click at [337, 114] on button "Add Exemption" at bounding box center [327, 115] width 45 height 13
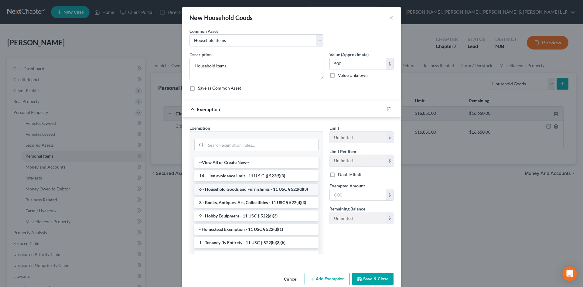
drag, startPoint x: 263, startPoint y: 194, endPoint x: 337, endPoint y: 199, distance: 74.3
click at [263, 194] on li "6 - Household Goods and Furnishings - 11 USC § 522(d)(3)" at bounding box center [256, 189] width 124 height 11
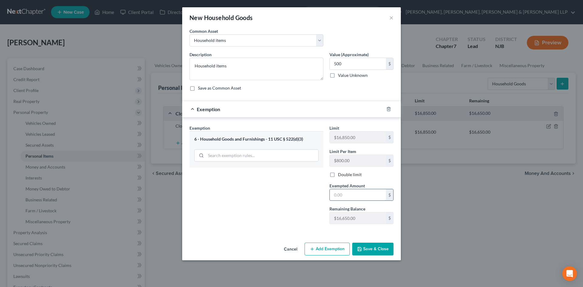
click at [356, 199] on input "text" at bounding box center [358, 195] width 56 height 12
type input "500"
drag, startPoint x: 283, startPoint y: 194, endPoint x: 331, endPoint y: 218, distance: 53.3
click at [283, 194] on div "Exemption Set must be selected for CA. Exemption * 6 - Household Goods and Furn…" at bounding box center [257, 177] width 140 height 104
click at [379, 248] on button "Save & Close" at bounding box center [372, 249] width 41 height 13
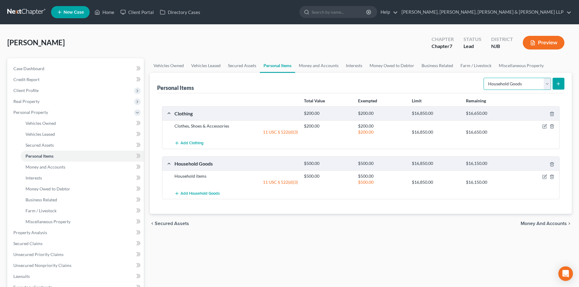
click at [512, 88] on select "Select Item Type Clothing Collectibles Of Value Electronics Firearms Household …" at bounding box center [516, 84] width 67 height 12
select select "jewelry"
click at [484, 78] on select "Select Item Type Clothing Collectibles Of Value Electronics Firearms Household …" at bounding box center [516, 84] width 67 height 12
click at [557, 87] on button "submit" at bounding box center [558, 84] width 12 height 12
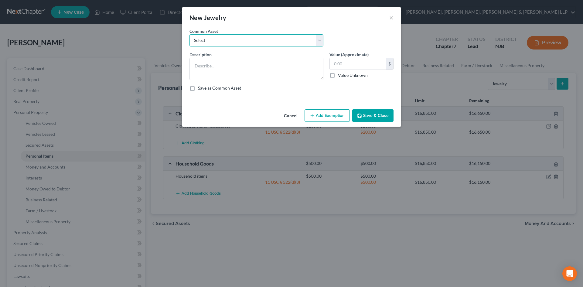
drag, startPoint x: 302, startPoint y: 36, endPoint x: 281, endPoint y: 43, distance: 21.6
click at [301, 37] on select "Select Jewelry" at bounding box center [257, 40] width 134 height 12
click at [190, 34] on select "Select Jewelry" at bounding box center [257, 40] width 134 height 12
click at [276, 42] on select "Select Jewelry" at bounding box center [257, 40] width 134 height 12
select select "0"
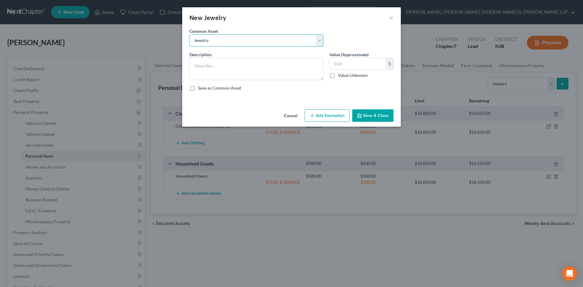
click at [190, 34] on select "Select Jewelry" at bounding box center [257, 40] width 134 height 12
type textarea "Jewelry"
click at [347, 65] on input "150.00" at bounding box center [358, 64] width 56 height 12
type input "100"
click at [336, 114] on button "Add Exemption" at bounding box center [327, 115] width 45 height 13
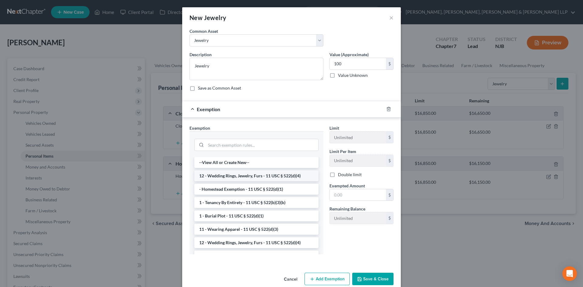
click at [260, 172] on li "12 - Wedding Rings, Jewelry, Furs - 11 USC § 522(d)(4)" at bounding box center [256, 175] width 124 height 11
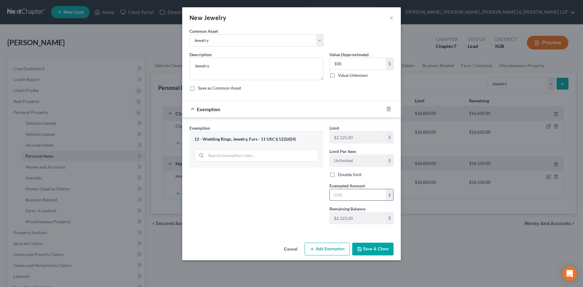
drag, startPoint x: 328, startPoint y: 194, endPoint x: 337, endPoint y: 195, distance: 8.5
click at [330, 194] on div "Exempted Amount * $" at bounding box center [362, 192] width 70 height 19
click at [337, 195] on input "text" at bounding box center [358, 195] width 56 height 12
type input "100"
drag, startPoint x: 309, startPoint y: 191, endPoint x: 350, endPoint y: 213, distance: 46.6
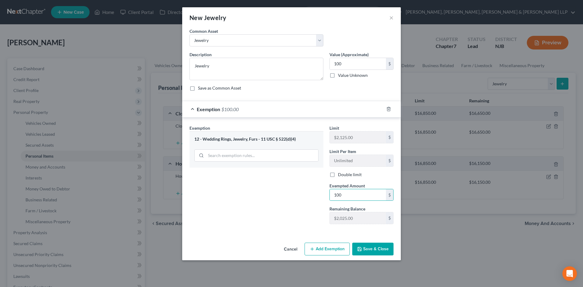
click at [309, 191] on div "Exemption Set must be selected for CA. Exemption * 12 - Wedding Rings, Jewelry,…" at bounding box center [257, 177] width 140 height 104
click at [386, 249] on button "Save & Close" at bounding box center [372, 249] width 41 height 13
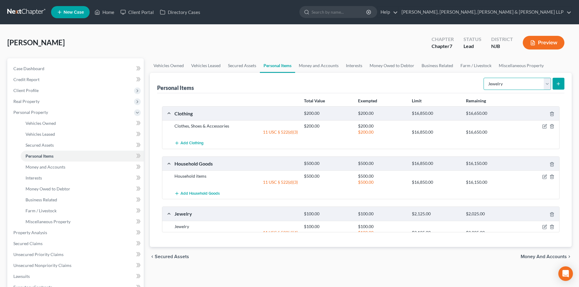
click at [506, 89] on select "Select Item Type Clothing Collectibles Of Value Electronics Firearms Household …" at bounding box center [516, 84] width 67 height 12
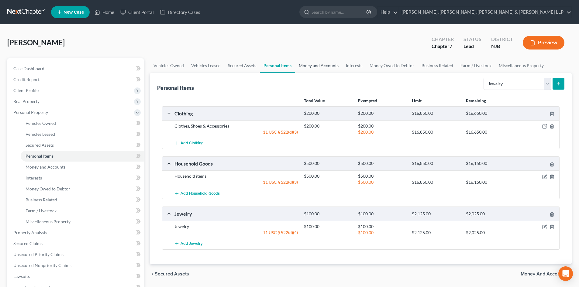
click at [314, 63] on link "Money and Accounts" at bounding box center [318, 65] width 47 height 15
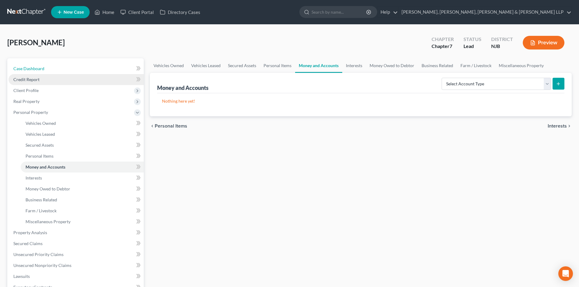
drag, startPoint x: 39, startPoint y: 72, endPoint x: 87, endPoint y: 77, distance: 48.9
click at [39, 72] on link "Case Dashboard" at bounding box center [76, 68] width 135 height 11
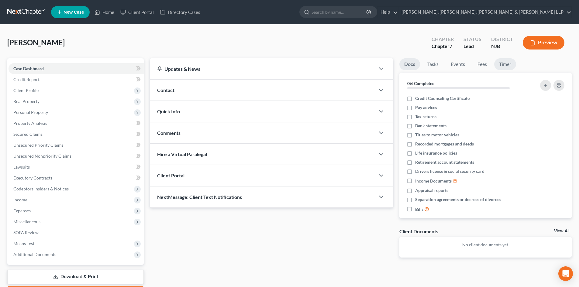
click at [508, 63] on link "Timer" at bounding box center [505, 64] width 22 height 12
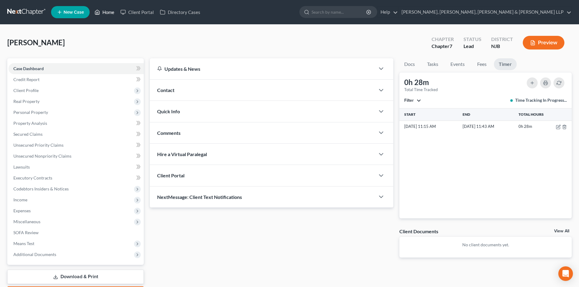
click at [112, 13] on link "Home" at bounding box center [104, 12] width 26 height 11
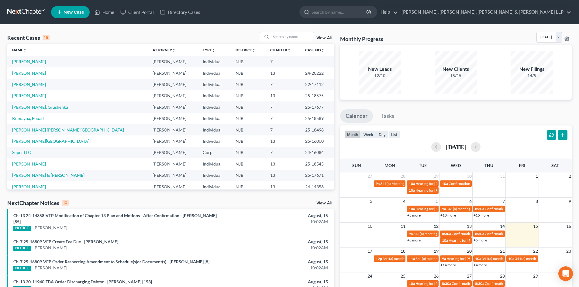
click at [80, 15] on span "New Case" at bounding box center [74, 12] width 20 height 5
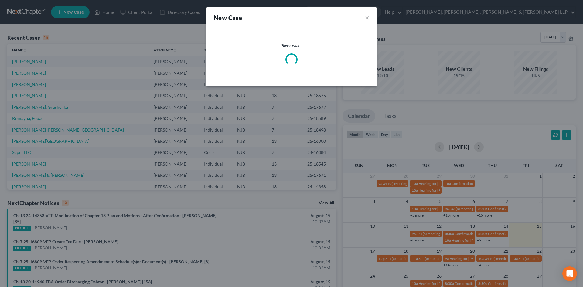
select select "51"
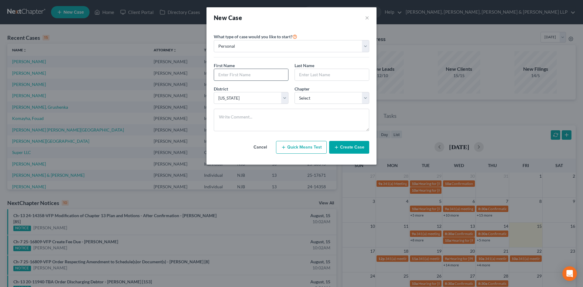
click at [224, 73] on input "text" at bounding box center [251, 75] width 74 height 12
type input "[PERSON_NAME]"
click at [304, 76] on input "text" at bounding box center [332, 75] width 74 height 12
type input "[PERSON_NAME]"
click at [332, 101] on select "Select 7 11 12 13" at bounding box center [332, 98] width 75 height 12
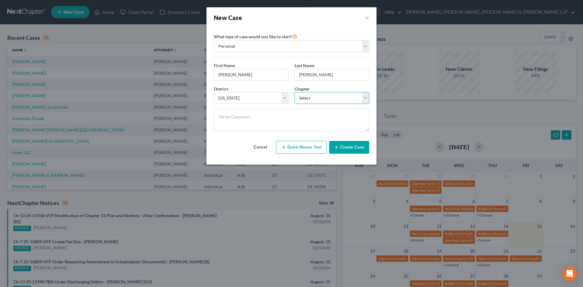
select select "0"
click at [295, 92] on select "Select 7 11 12 13" at bounding box center [332, 98] width 75 height 12
click at [346, 149] on button "Create Case" at bounding box center [349, 147] width 40 height 13
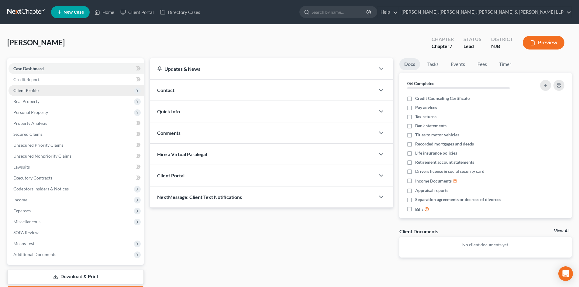
drag, startPoint x: 40, startPoint y: 89, endPoint x: 43, endPoint y: 102, distance: 12.8
click at [40, 89] on span "Client Profile" at bounding box center [76, 90] width 135 height 11
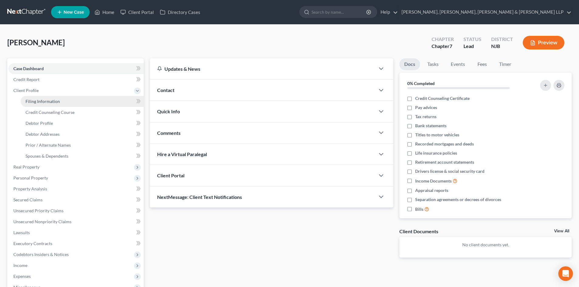
click at [44, 102] on span "Filing Information" at bounding box center [43, 101] width 34 height 5
select select "1"
select select "0"
select select "51"
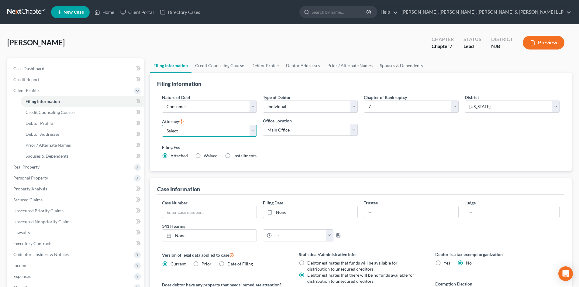
click at [198, 128] on select "Select [PERSON_NAME] - NJB [PERSON_NAME] - NYNB [PERSON_NAME] - NYEB [PERSON_NA…" at bounding box center [209, 131] width 95 height 12
click at [192, 129] on select "Select [PERSON_NAME] - NJB [PERSON_NAME] - NYNB [PERSON_NAME] - NYEB [PERSON_NA…" at bounding box center [209, 131] width 95 height 12
select select "0"
click at [162, 125] on select "Select [PERSON_NAME] - NJB [PERSON_NAME] - NYNB [PERSON_NAME] - NYEB [PERSON_NA…" at bounding box center [209, 131] width 95 height 12
click at [287, 135] on select "Main Office Scura, [GEOGRAPHIC_DATA], [PERSON_NAME], [PERSON_NAME] & [PERSON_NA…" at bounding box center [310, 130] width 95 height 12
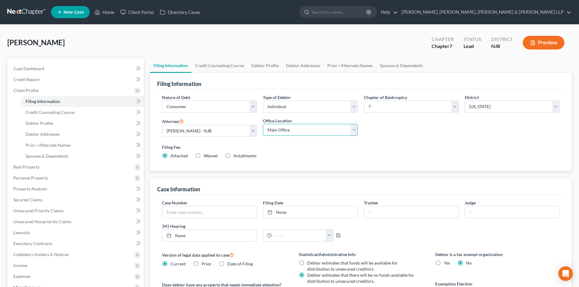
select select "0"
click at [263, 124] on select "Main Office Scura, [GEOGRAPHIC_DATA], [PERSON_NAME], [PERSON_NAME] & [PERSON_NA…" at bounding box center [310, 130] width 95 height 12
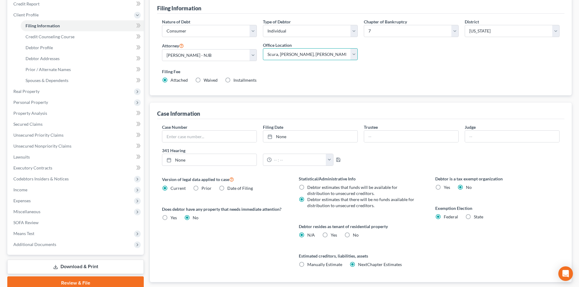
scroll to position [91, 0]
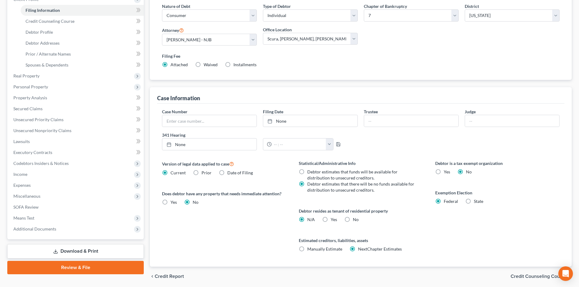
click at [331, 220] on label "Yes Yes" at bounding box center [334, 220] width 6 height 6
click at [333, 220] on input "Yes Yes" at bounding box center [335, 219] width 4 height 4
radio input "true"
radio input "false"
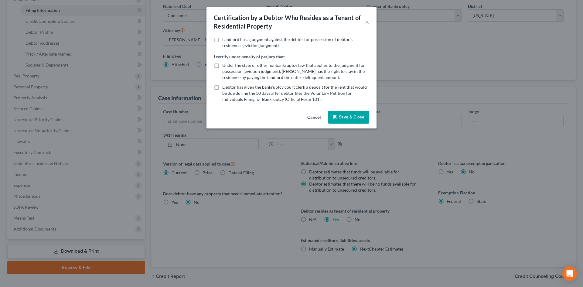
click at [349, 115] on button "Save & Close" at bounding box center [348, 117] width 41 height 13
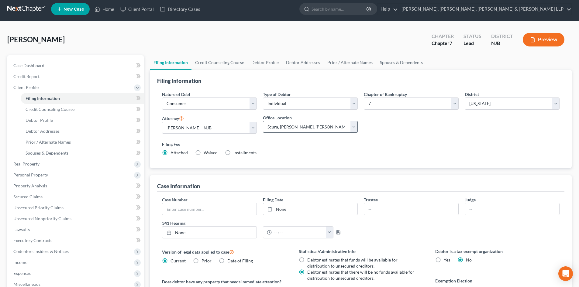
scroll to position [0, 0]
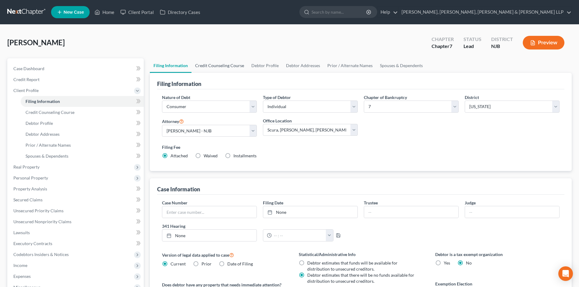
click at [225, 63] on link "Credit Counseling Course" at bounding box center [219, 65] width 56 height 15
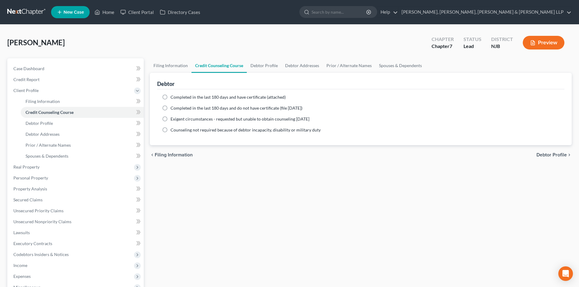
click at [191, 100] on label "Completed in the last 180 days and have certificate (attached)" at bounding box center [227, 97] width 115 height 6
click at [177, 98] on input "Completed in the last 180 days and have certificate (attached)" at bounding box center [175, 96] width 4 height 4
radio input "true"
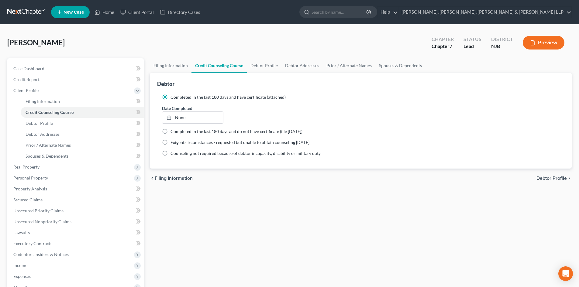
drag, startPoint x: 71, startPoint y: 43, endPoint x: -30, endPoint y: 46, distance: 101.8
click at [0, 46] on html "Home New Case Client Portal Directory Cases Scura Wigfield, [PERSON_NAME], [PER…" at bounding box center [289, 194] width 579 height 389
copy span "[PERSON_NAME]"
click at [266, 70] on link "Debtor Profile" at bounding box center [264, 65] width 35 height 15
select select "0"
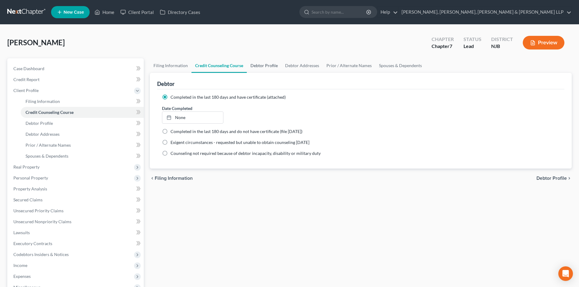
select select "0"
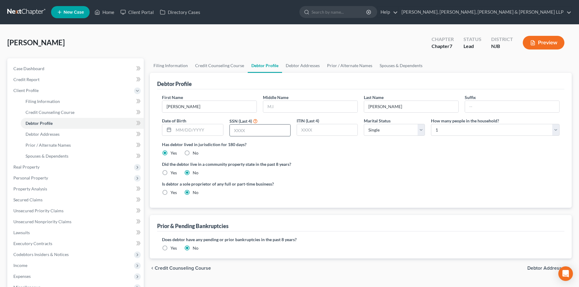
click at [235, 128] on input "text" at bounding box center [260, 131] width 60 height 12
type input "1748"
drag, startPoint x: 372, startPoint y: 128, endPoint x: 380, endPoint y: 135, distance: 10.6
click at [372, 128] on select "Select Single Married Separated Divorced Widowed" at bounding box center [394, 130] width 61 height 12
select select "1"
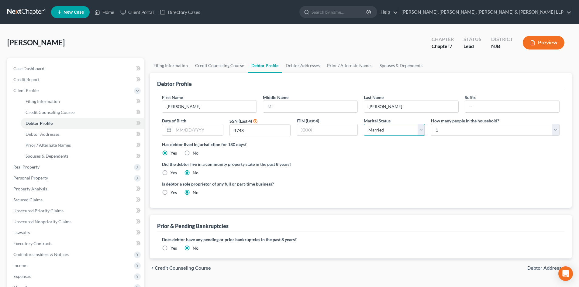
click at [364, 124] on select "Select Single Married Separated Divorced Widowed" at bounding box center [394, 130] width 61 height 12
click at [459, 132] on select "Select 1 2 3 4 5 6 7 8 9 10 11 12 13 14 15 16 17 18 19 20" at bounding box center [495, 130] width 129 height 12
select select "1"
click at [431, 124] on select "Select 1 2 3 4 5 6 7 8 9 10 11 12 13 14 15 16 17 18 19 20" at bounding box center [495, 130] width 129 height 12
click at [292, 67] on link "Debtor Addresses" at bounding box center [302, 65] width 41 height 15
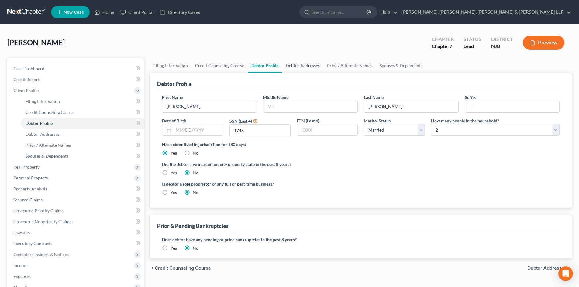
select select "0"
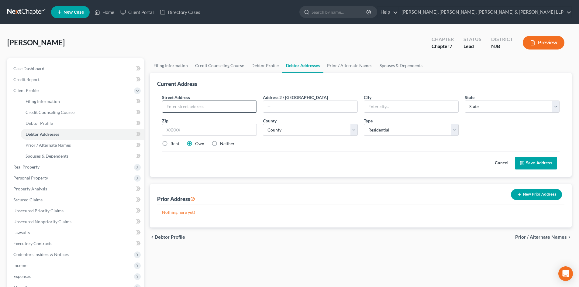
click at [208, 112] on input "text" at bounding box center [209, 107] width 94 height 12
type input "[STREET_ADDRESS][PERSON_NAME]"
drag, startPoint x: 184, startPoint y: 125, endPoint x: 181, endPoint y: 125, distance: 3.1
click at [184, 125] on input "text" at bounding box center [209, 130] width 95 height 12
type input "07650"
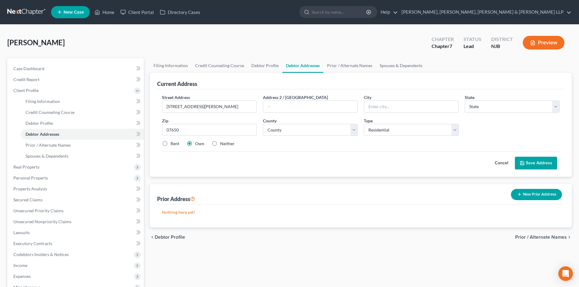
type input "[GEOGRAPHIC_DATA]"
select select "33"
click at [172, 143] on label "Rent" at bounding box center [174, 144] width 9 height 6
click at [173, 143] on input "Rent" at bounding box center [175, 143] width 4 height 4
radio input "true"
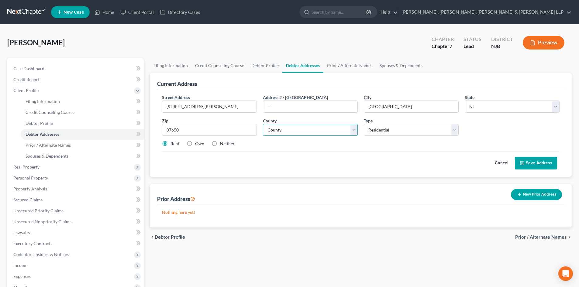
drag, startPoint x: 314, startPoint y: 132, endPoint x: 312, endPoint y: 134, distance: 3.9
click at [314, 132] on select "County [GEOGRAPHIC_DATA] [GEOGRAPHIC_DATA] [GEOGRAPHIC_DATA] [GEOGRAPHIC_DATA] …" at bounding box center [310, 130] width 95 height 12
drag, startPoint x: 373, startPoint y: 109, endPoint x: 344, endPoint y: 109, distance: 29.5
click at [345, 109] on div "Street Address * [STREET_ADDRESS][PERSON_NAME] Address 2 / [GEOGRAPHIC_DATA] * …" at bounding box center [361, 123] width 404 height 58
drag, startPoint x: 312, startPoint y: 126, endPoint x: 308, endPoint y: 135, distance: 10.1
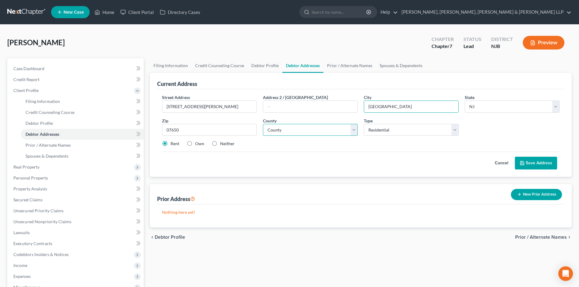
click at [312, 126] on select "County [GEOGRAPHIC_DATA] [GEOGRAPHIC_DATA] [GEOGRAPHIC_DATA] [GEOGRAPHIC_DATA] …" at bounding box center [310, 130] width 95 height 12
select select "1"
click at [263, 124] on select "County [GEOGRAPHIC_DATA] [GEOGRAPHIC_DATA] [GEOGRAPHIC_DATA] [GEOGRAPHIC_DATA] …" at bounding box center [310, 130] width 95 height 12
click at [538, 161] on button "Save Address" at bounding box center [536, 163] width 42 height 13
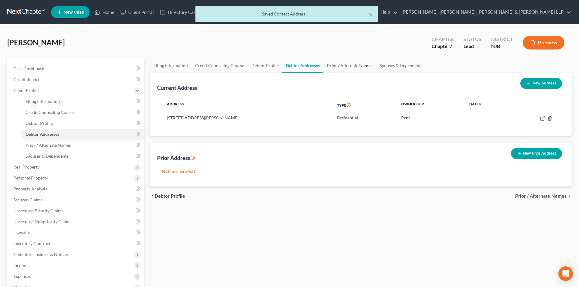
click at [338, 68] on link "Prior / Alternate Names" at bounding box center [349, 65] width 53 height 15
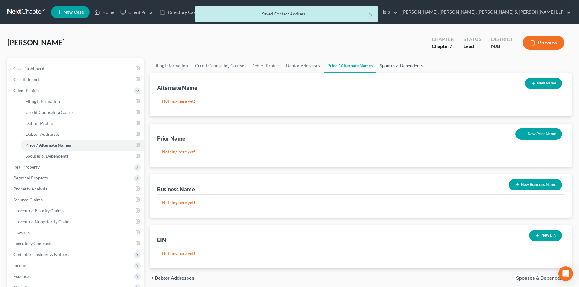
click at [388, 65] on link "Spouses & Dependents" at bounding box center [401, 65] width 50 height 15
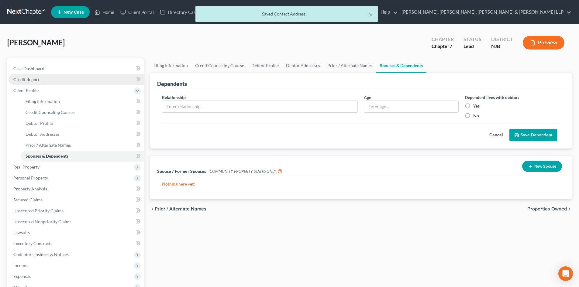
click at [78, 82] on link "Credit Report" at bounding box center [76, 79] width 135 height 11
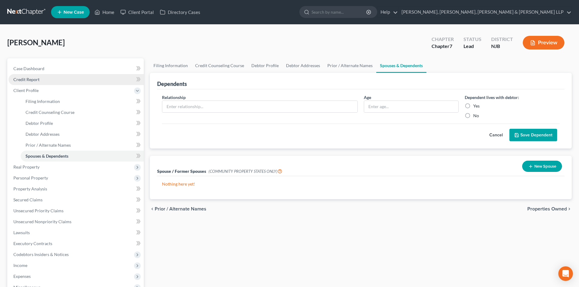
click at [55, 82] on link "Credit Report" at bounding box center [76, 79] width 135 height 11
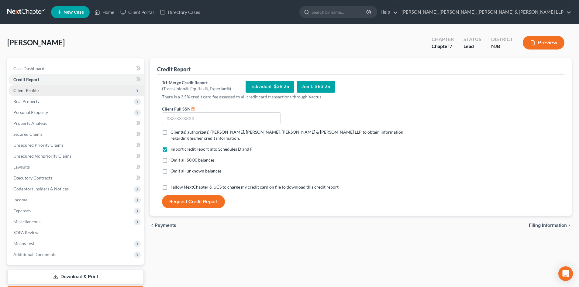
click at [45, 92] on span "Client Profile" at bounding box center [76, 90] width 135 height 11
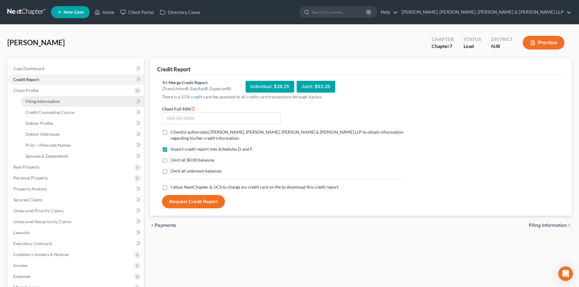
click at [47, 99] on span "Filing Information" at bounding box center [43, 101] width 34 height 5
select select "1"
select select "0"
select select "51"
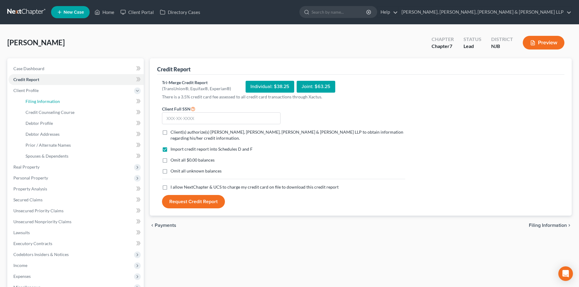
select select "0"
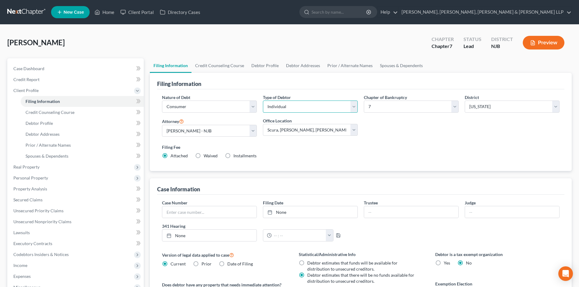
drag, startPoint x: 283, startPoint y: 106, endPoint x: 284, endPoint y: 112, distance: 6.4
click at [283, 106] on select "Select Individual Joint" at bounding box center [310, 107] width 95 height 12
select select "1"
click at [263, 101] on select "Select Individual Joint" at bounding box center [310, 107] width 95 height 12
click at [212, 67] on link "Credit Counseling Course" at bounding box center [219, 65] width 56 height 15
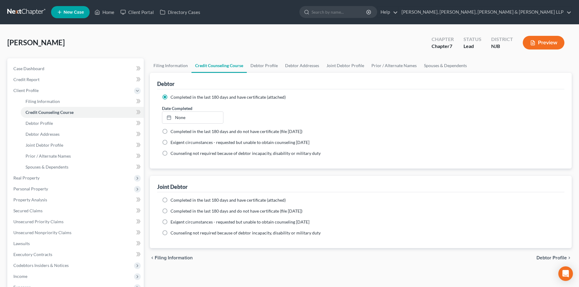
click at [179, 199] on span "Completed in the last 180 days and have certificate (attached)" at bounding box center [227, 200] width 115 height 5
click at [177, 199] on input "Completed in the last 180 days and have certificate (attached)" at bounding box center [175, 199] width 4 height 4
radio input "true"
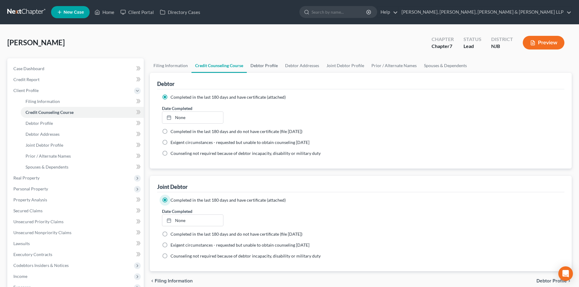
click at [270, 67] on link "Debtor Profile" at bounding box center [264, 65] width 35 height 15
select select "1"
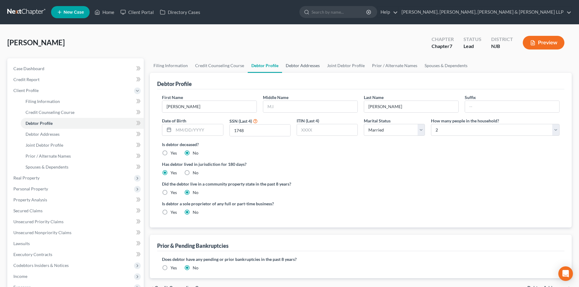
click at [300, 65] on link "Debtor Addresses" at bounding box center [302, 65] width 41 height 15
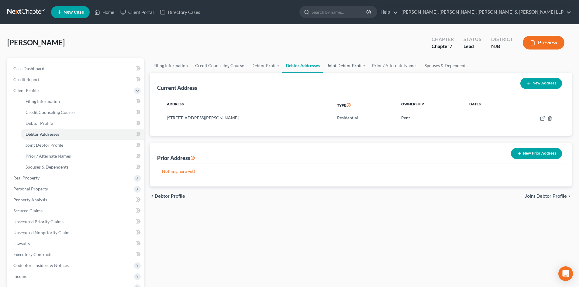
click at [332, 64] on link "Joint Debtor Profile" at bounding box center [345, 65] width 45 height 15
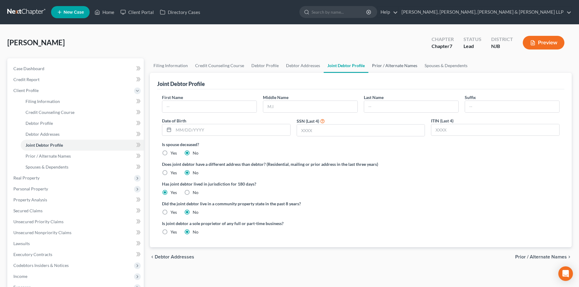
click at [377, 65] on link "Prior / Alternate Names" at bounding box center [394, 65] width 53 height 15
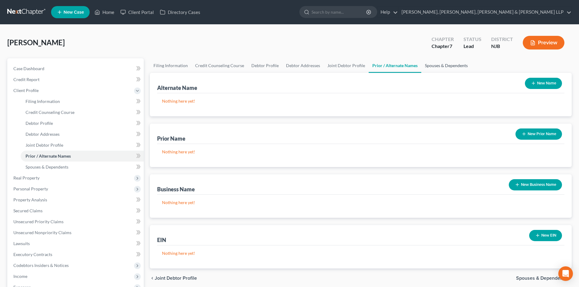
click at [427, 66] on link "Spouses & Dependents" at bounding box center [446, 65] width 50 height 15
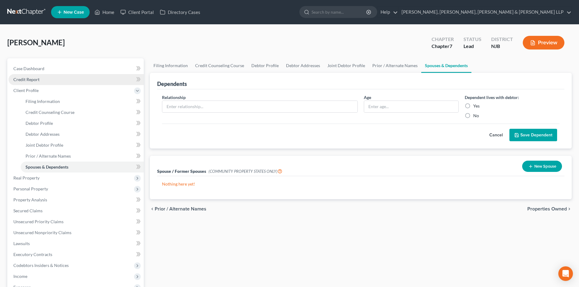
click at [61, 81] on link "Credit Report" at bounding box center [76, 79] width 135 height 11
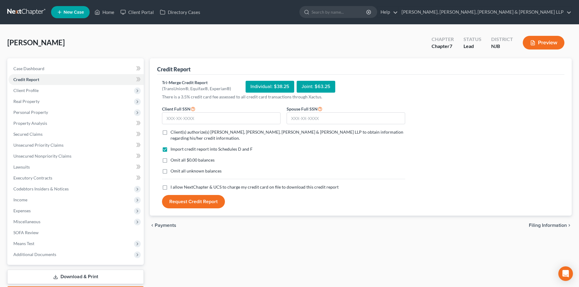
drag, startPoint x: 167, startPoint y: 132, endPoint x: 172, endPoint y: 167, distance: 35.6
click at [170, 132] on label "Client(s) authorize(s) [PERSON_NAME], [PERSON_NAME], [PERSON_NAME] & [PERSON_NA…" at bounding box center [287, 135] width 235 height 12
click at [173, 132] on input "Client(s) authorize(s) [PERSON_NAME], [PERSON_NAME], [PERSON_NAME] & [PERSON_NA…" at bounding box center [175, 131] width 4 height 4
checkbox input "true"
click at [170, 188] on label "I allow NextChapter & UCS to charge my credit card on file to download this cre…" at bounding box center [254, 187] width 168 height 6
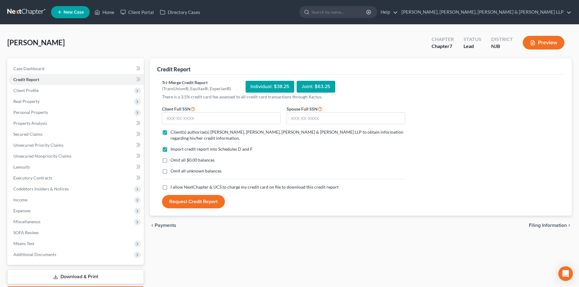
click at [173, 188] on input "I allow NextChapter & UCS to charge my credit card on file to download this cre…" at bounding box center [175, 186] width 4 height 4
checkbox input "true"
click at [173, 122] on input "text" at bounding box center [221, 118] width 119 height 12
type input "087-62-1748"
click at [319, 119] on input "text" at bounding box center [346, 118] width 119 height 12
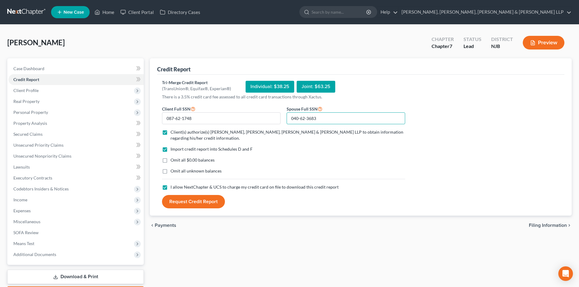
type input "040-62-3683"
click at [203, 201] on button "Request Credit Report" at bounding box center [193, 201] width 63 height 13
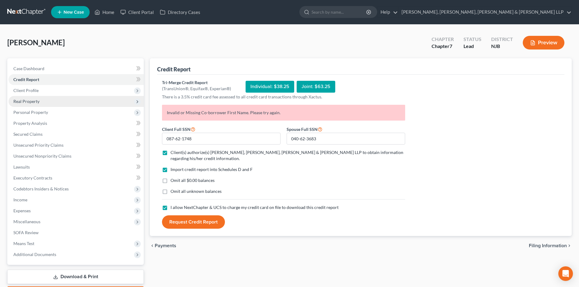
drag, startPoint x: 43, startPoint y: 91, endPoint x: 45, endPoint y: 97, distance: 5.8
click at [43, 91] on span "Client Profile" at bounding box center [76, 90] width 135 height 11
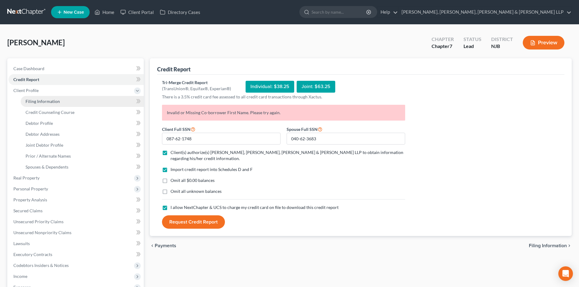
drag, startPoint x: 46, startPoint y: 99, endPoint x: 139, endPoint y: 96, distance: 93.9
click at [46, 99] on span "Filing Information" at bounding box center [43, 101] width 34 height 5
select select "1"
select select "0"
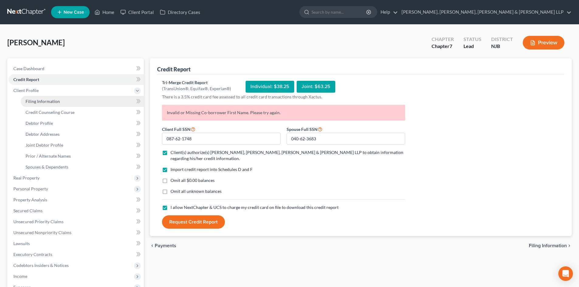
select select "51"
select select "0"
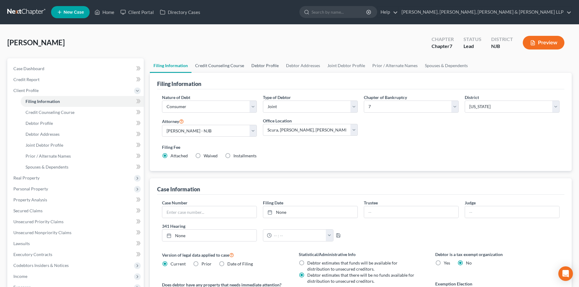
click at [225, 65] on link "Credit Counseling Course" at bounding box center [219, 65] width 56 height 15
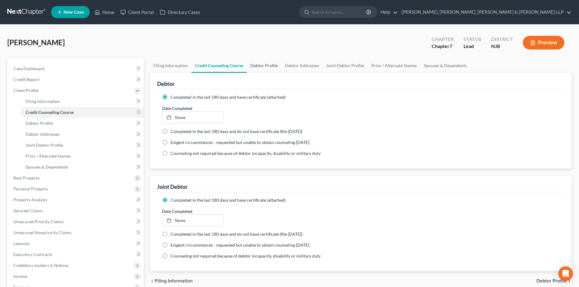
click at [256, 65] on link "Debtor Profile" at bounding box center [264, 65] width 35 height 15
select select "1"
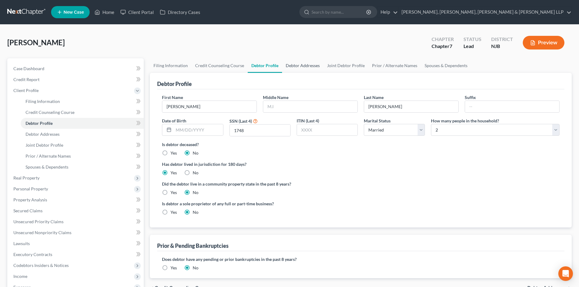
click at [284, 66] on link "Debtor Addresses" at bounding box center [302, 65] width 41 height 15
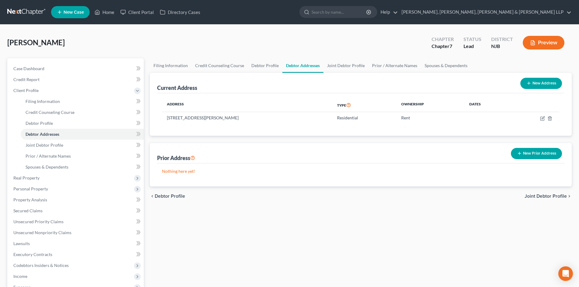
click at [315, 68] on link "Debtor Addresses" at bounding box center [302, 65] width 41 height 15
drag, startPoint x: 330, startPoint y: 69, endPoint x: 298, endPoint y: 74, distance: 32.7
click at [330, 69] on link "Joint Debtor Profile" at bounding box center [345, 65] width 45 height 15
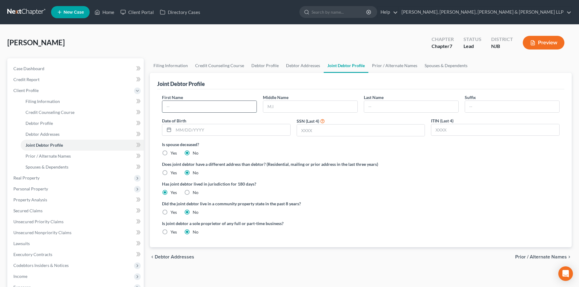
click at [207, 104] on input "text" at bounding box center [209, 107] width 94 height 12
click at [374, 105] on input "text" at bounding box center [411, 107] width 94 height 12
click at [313, 134] on input "text" at bounding box center [361, 131] width 128 height 12
drag, startPoint x: 369, startPoint y: 67, endPoint x: 408, endPoint y: 66, distance: 38.3
click at [369, 67] on link "Prior / Alternate Names" at bounding box center [394, 65] width 53 height 15
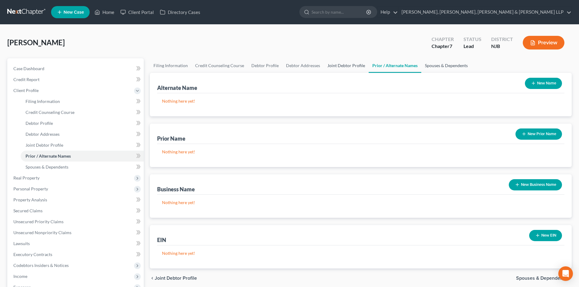
drag, startPoint x: 423, startPoint y: 66, endPoint x: 354, endPoint y: 71, distance: 68.5
click at [423, 66] on link "Spouses & Dependents" at bounding box center [446, 65] width 50 height 15
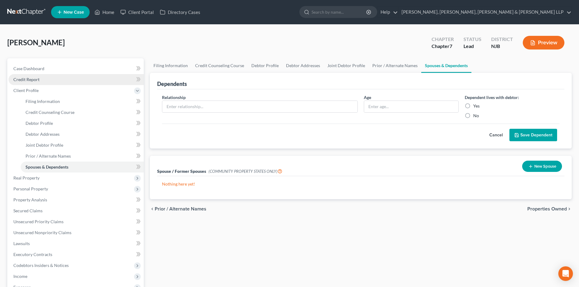
click at [52, 79] on link "Credit Report" at bounding box center [76, 79] width 135 height 11
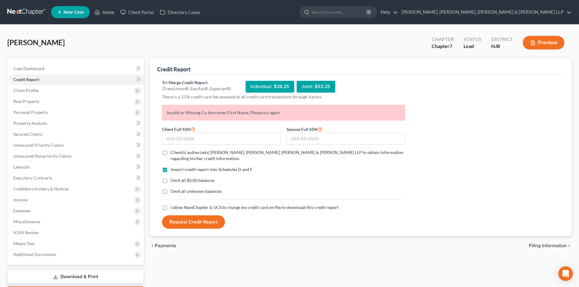
drag, startPoint x: 166, startPoint y: 153, endPoint x: 161, endPoint y: 190, distance: 37.3
click at [170, 153] on label "Client(s) authorize(s) [PERSON_NAME], [PERSON_NAME], [PERSON_NAME] & [PERSON_NA…" at bounding box center [287, 155] width 235 height 12
click at [173, 153] on input "Client(s) authorize(s) [PERSON_NAME], [PERSON_NAME], [PERSON_NAME] & [PERSON_NA…" at bounding box center [175, 151] width 4 height 4
click at [170, 208] on label "I allow NextChapter & UCS to charge my credit card on file to download this cre…" at bounding box center [254, 207] width 168 height 6
click at [173, 208] on input "I allow NextChapter & UCS to charge my credit card on file to download this cre…" at bounding box center [175, 206] width 4 height 4
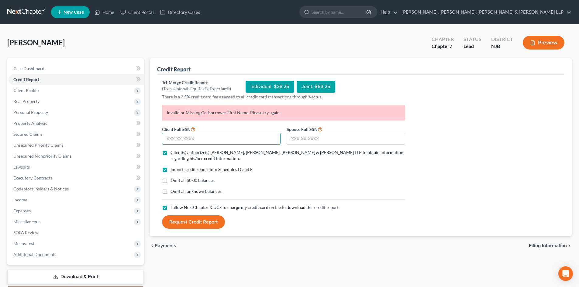
click at [173, 139] on input "text" at bounding box center [221, 139] width 119 height 12
click at [305, 139] on input "text" at bounding box center [346, 139] width 119 height 12
click at [212, 221] on button "Request Credit Report" at bounding box center [193, 221] width 63 height 13
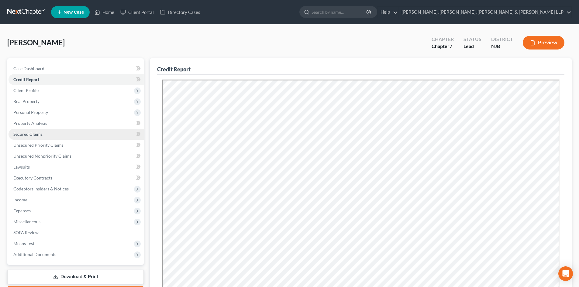
click at [50, 138] on link "Secured Claims" at bounding box center [76, 134] width 135 height 11
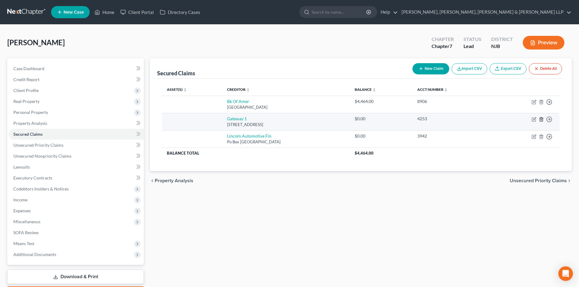
click at [539, 119] on icon "button" at bounding box center [541, 119] width 5 height 5
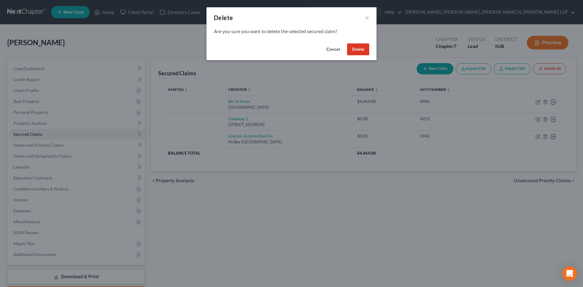
click at [358, 49] on button "Delete" at bounding box center [358, 49] width 22 height 12
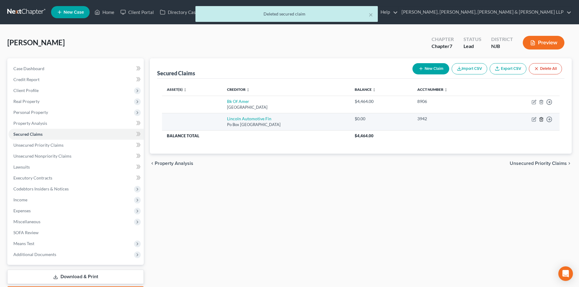
click at [542, 119] on icon "button" at bounding box center [541, 119] width 5 height 5
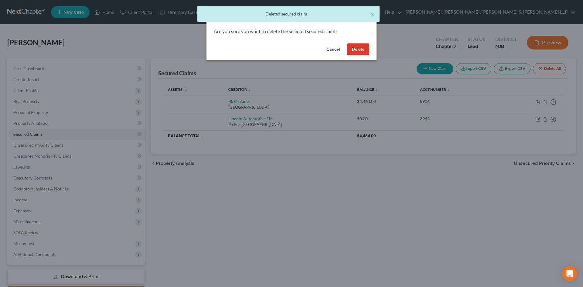
click at [353, 52] on button "Delete" at bounding box center [358, 49] width 22 height 12
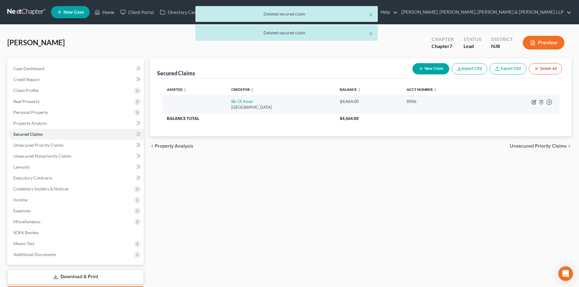
click at [532, 101] on icon "button" at bounding box center [534, 103] width 4 height 4
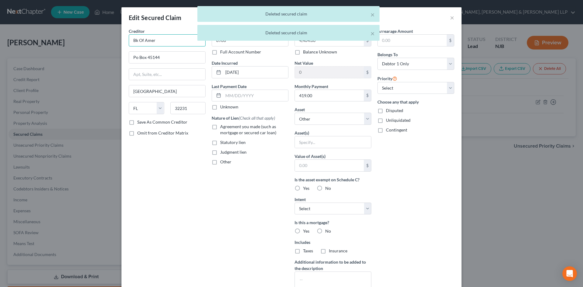
drag, startPoint x: 109, startPoint y: 49, endPoint x: 104, endPoint y: 50, distance: 5.4
click at [104, 50] on div "Edit Secured Claim × Creditor * Bk Of [GEOGRAPHIC_DATA] [GEOGRAPHIC_DATA] [US_S…" at bounding box center [291, 143] width 583 height 287
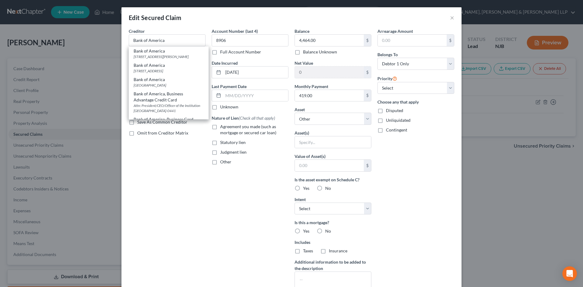
click at [220, 127] on label "Agreement you made (such as mortgage or secured car loan)" at bounding box center [254, 130] width 68 height 12
click at [223, 127] on input "Agreement you made (such as mortgage or secured car loan)" at bounding box center [225, 126] width 4 height 4
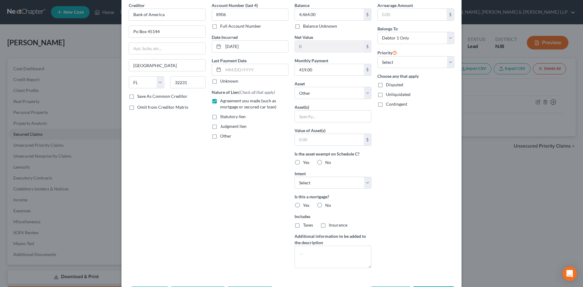
scroll to position [55, 0]
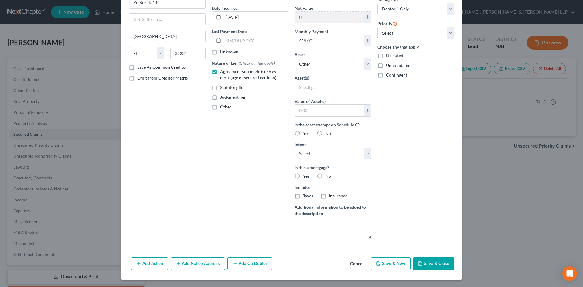
drag, startPoint x: 428, startPoint y: 263, endPoint x: 353, endPoint y: 231, distance: 81.9
click at [428, 263] on button "Save & Close" at bounding box center [433, 263] width 41 height 13
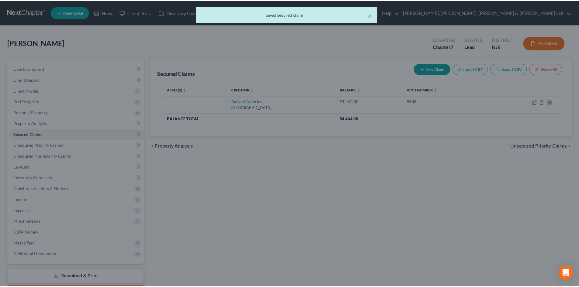
scroll to position [0, 0]
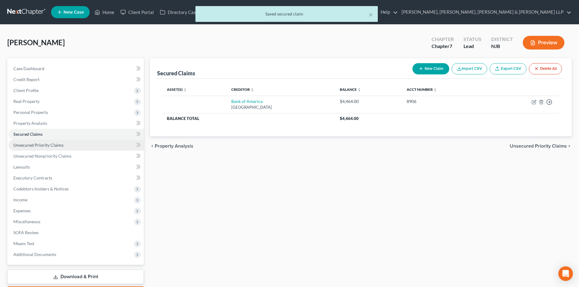
click at [43, 144] on span "Unsecured Priority Claims" at bounding box center [38, 145] width 50 height 5
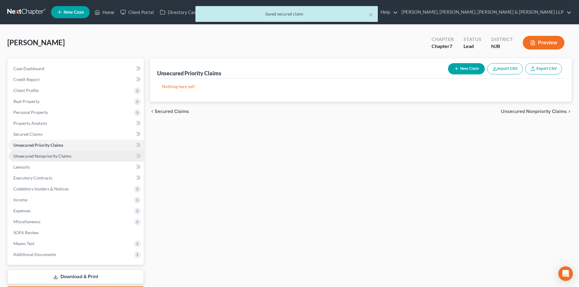
click at [50, 154] on span "Unsecured Nonpriority Claims" at bounding box center [42, 155] width 58 height 5
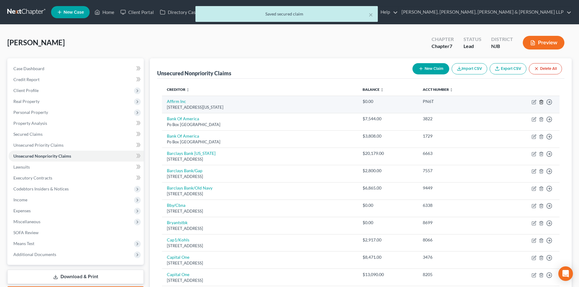
click at [541, 102] on line "button" at bounding box center [541, 102] width 0 height 1
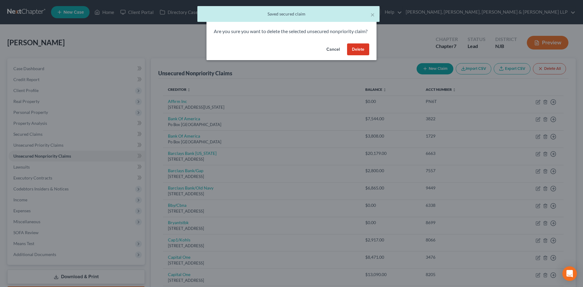
click at [355, 56] on button "Delete" at bounding box center [358, 49] width 22 height 12
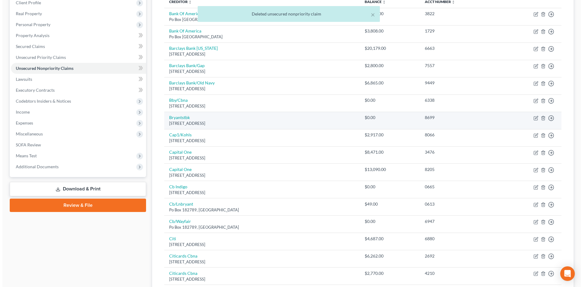
scroll to position [91, 0]
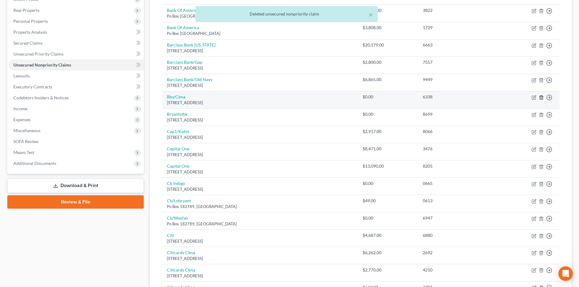
click at [540, 97] on icon "button" at bounding box center [541, 97] width 5 height 5
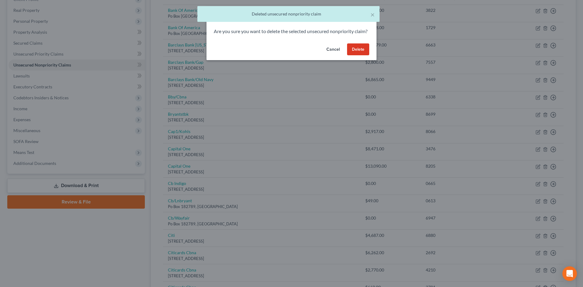
click at [358, 55] on button "Delete" at bounding box center [358, 49] width 22 height 12
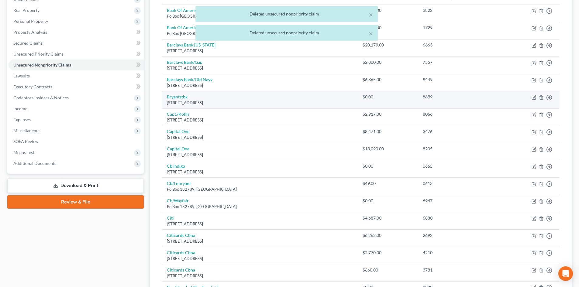
click at [538, 97] on td "Move to D Move to E Move to G Move to Notice Only" at bounding box center [528, 99] width 64 height 17
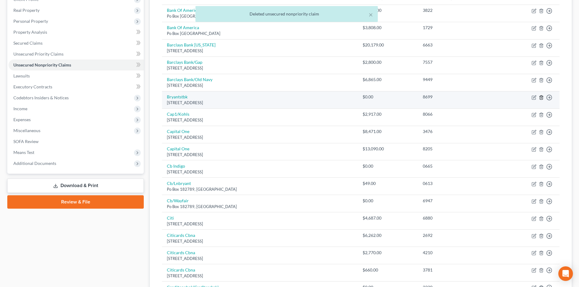
click at [541, 98] on icon "button" at bounding box center [541, 97] width 5 height 5
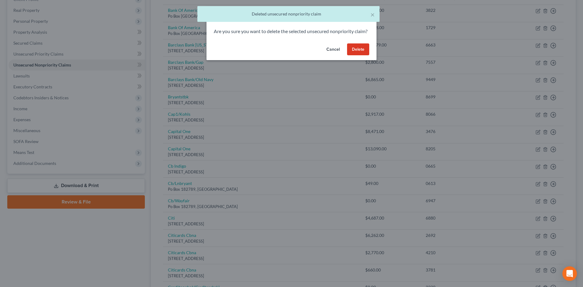
click at [356, 56] on button "Delete" at bounding box center [358, 49] width 22 height 12
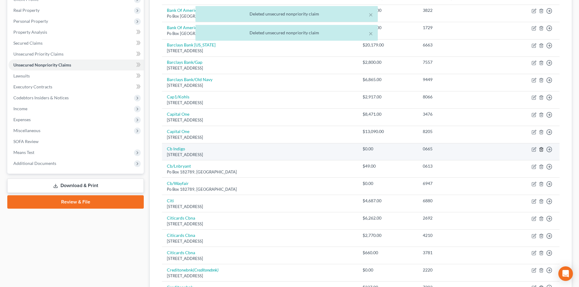
click at [540, 150] on icon "button" at bounding box center [541, 149] width 3 height 4
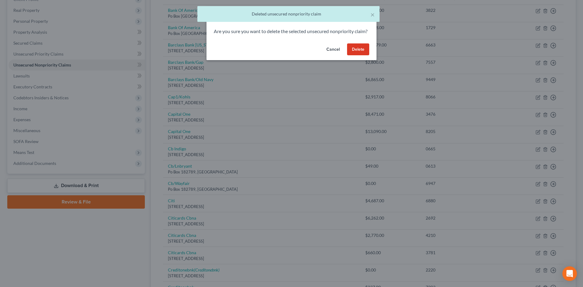
click at [359, 56] on button "Delete" at bounding box center [358, 49] width 22 height 12
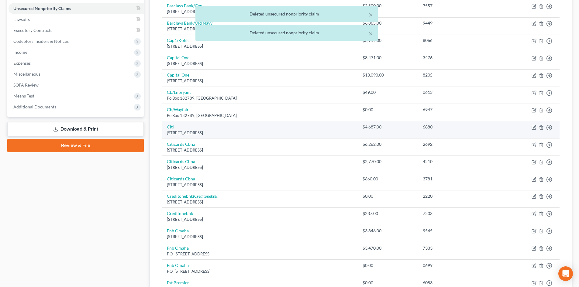
scroll to position [152, 0]
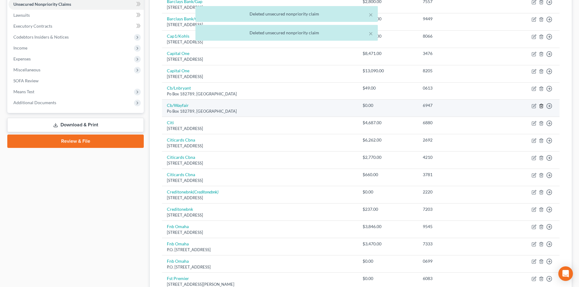
click at [543, 106] on icon "button" at bounding box center [541, 106] width 5 height 5
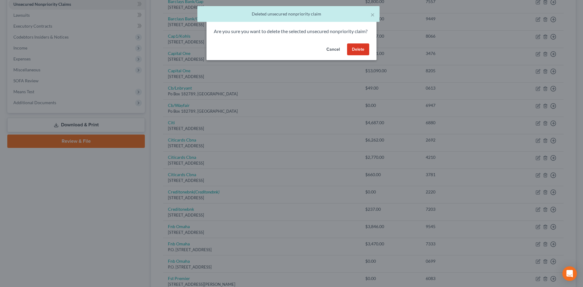
click at [359, 56] on button "Delete" at bounding box center [358, 49] width 22 height 12
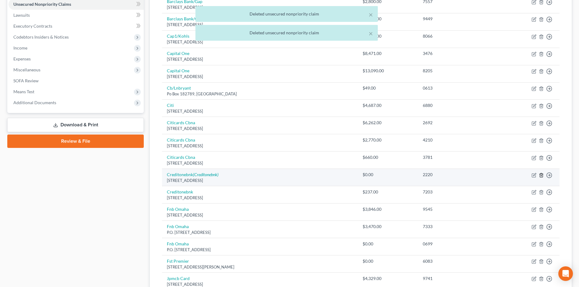
click at [541, 174] on icon "button" at bounding box center [541, 175] width 5 height 5
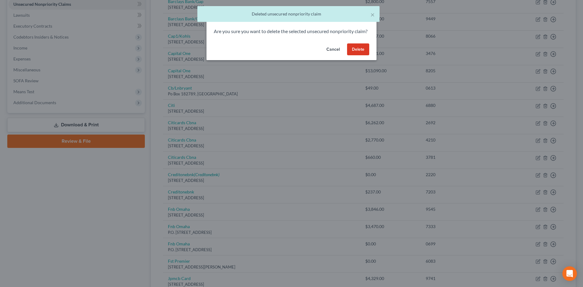
click at [365, 56] on button "Delete" at bounding box center [358, 49] width 22 height 12
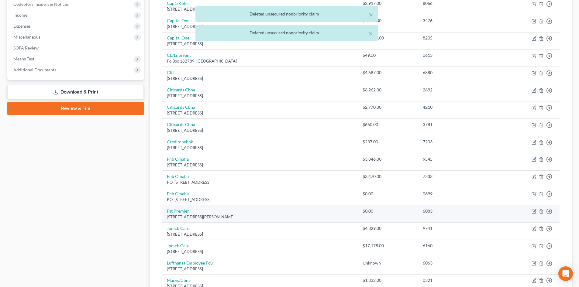
scroll to position [243, 0]
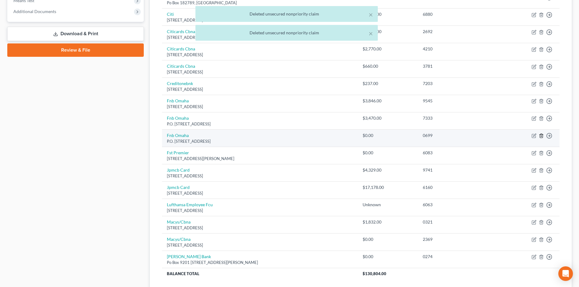
click at [541, 136] on line "button" at bounding box center [541, 136] width 0 height 1
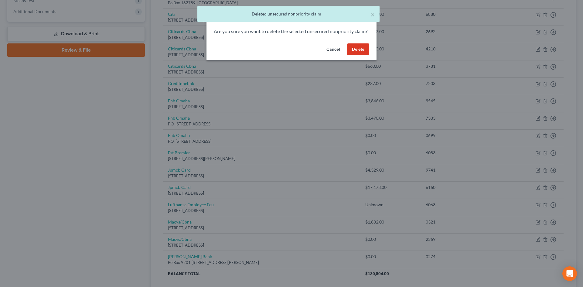
click at [368, 56] on button "Delete" at bounding box center [358, 49] width 22 height 12
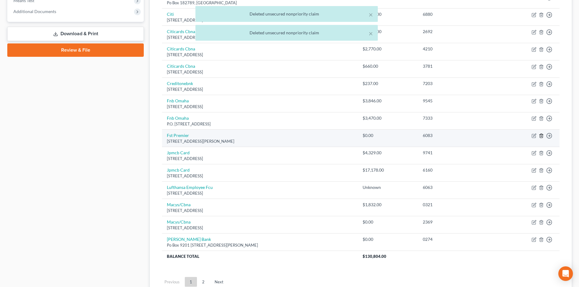
click at [540, 136] on icon "button" at bounding box center [541, 135] width 5 height 5
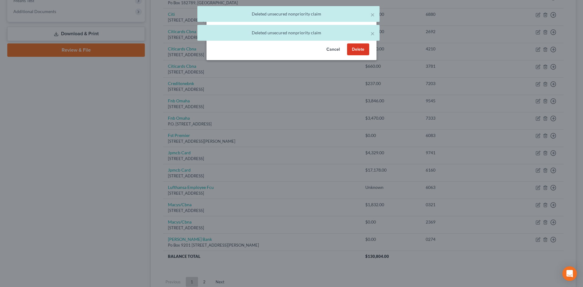
click at [353, 56] on button "Delete" at bounding box center [358, 49] width 22 height 12
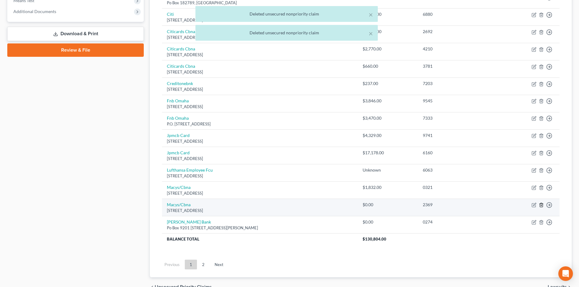
click at [543, 204] on icon "button" at bounding box center [541, 205] width 5 height 5
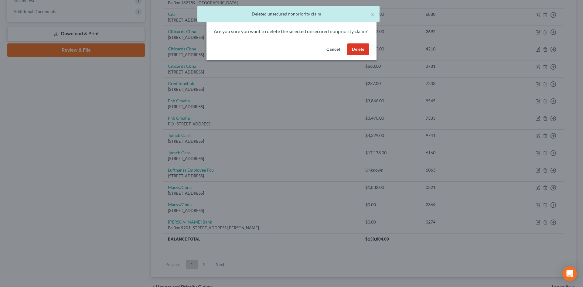
click at [359, 56] on button "Delete" at bounding box center [358, 49] width 22 height 12
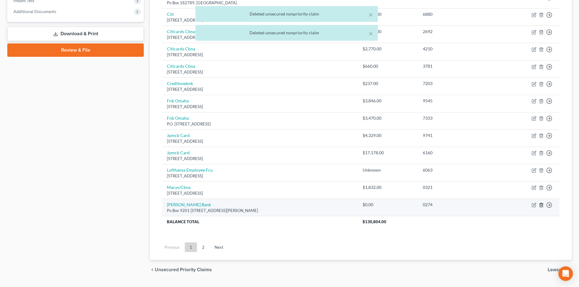
click at [540, 206] on icon "button" at bounding box center [541, 205] width 3 height 4
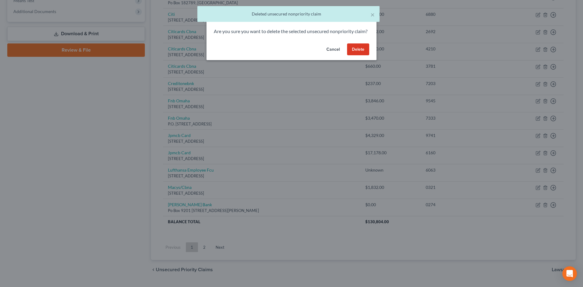
click at [364, 56] on button "Delete" at bounding box center [358, 49] width 22 height 12
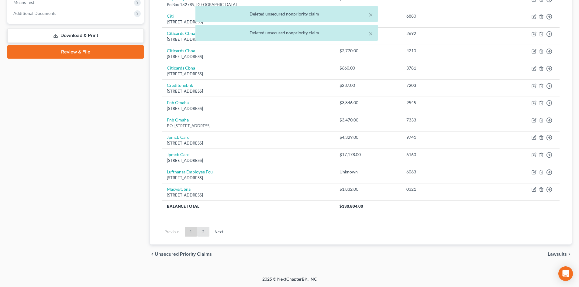
click at [201, 231] on link "2" at bounding box center [203, 232] width 12 height 10
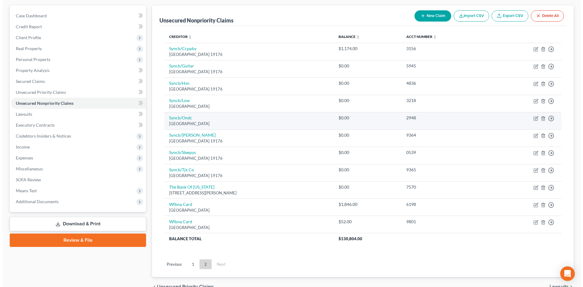
scroll to position [85, 0]
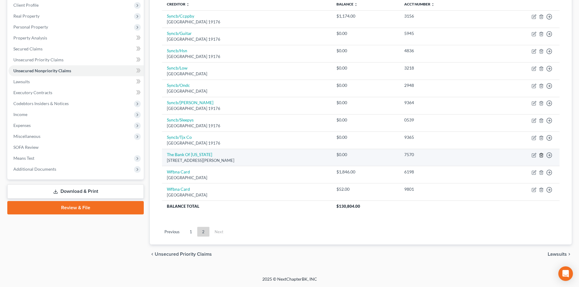
click at [542, 155] on icon "button" at bounding box center [541, 155] width 3 height 4
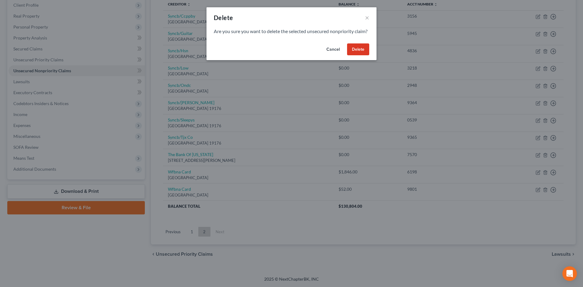
drag, startPoint x: 360, startPoint y: 53, endPoint x: 424, endPoint y: 83, distance: 71.5
click at [361, 54] on button "Delete" at bounding box center [358, 49] width 22 height 12
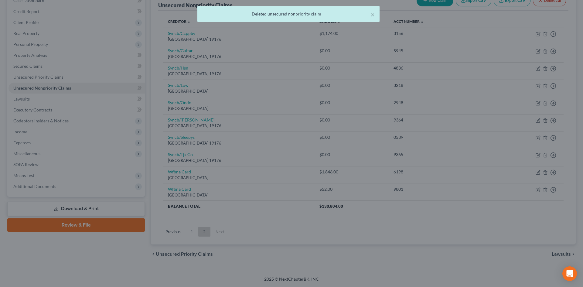
scroll to position [68, 0]
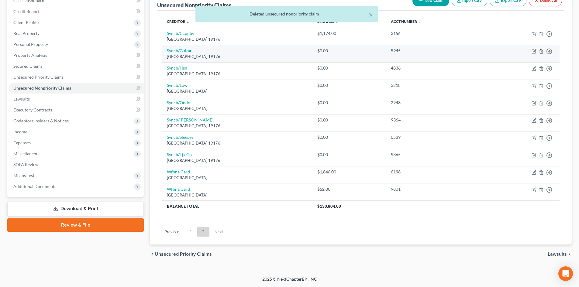
click at [539, 52] on icon "button" at bounding box center [541, 51] width 5 height 5
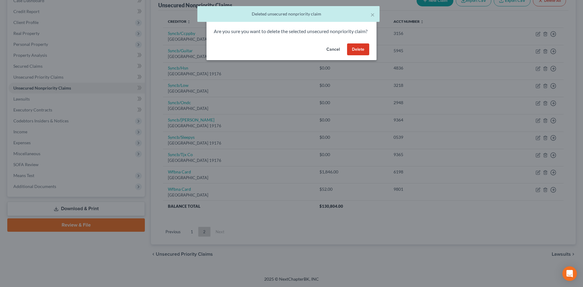
drag, startPoint x: 361, startPoint y: 54, endPoint x: 364, endPoint y: 57, distance: 4.1
click at [361, 56] on button "Delete" at bounding box center [358, 49] width 22 height 12
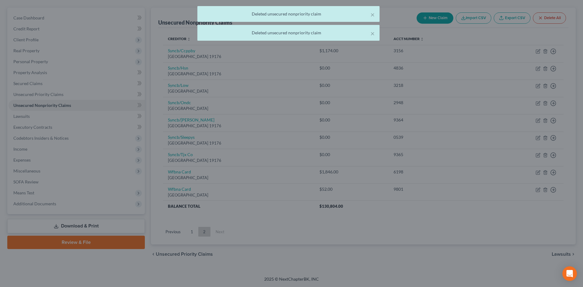
scroll to position [51, 0]
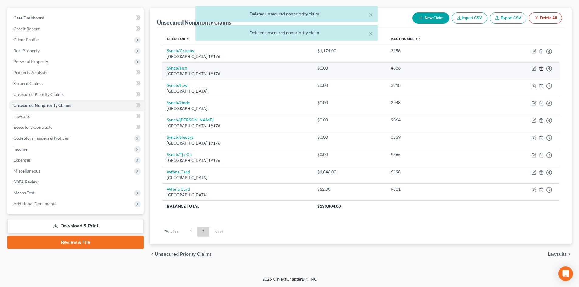
click at [541, 67] on icon "button" at bounding box center [541, 69] width 3 height 4
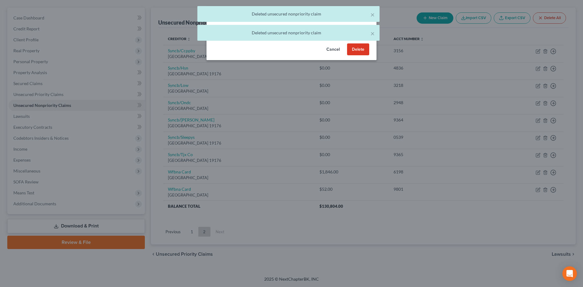
click at [359, 56] on button "Delete" at bounding box center [358, 49] width 22 height 12
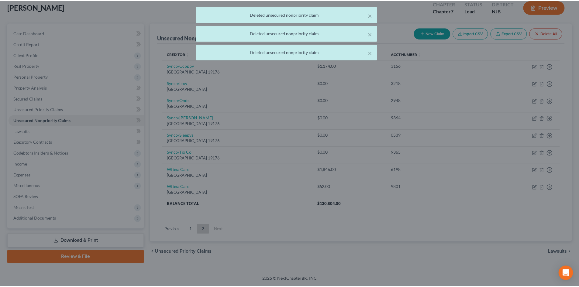
scroll to position [36, 0]
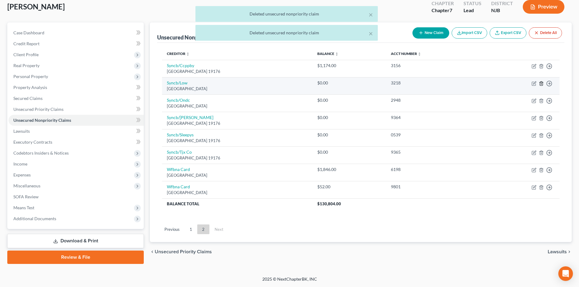
click at [540, 83] on icon "button" at bounding box center [541, 83] width 5 height 5
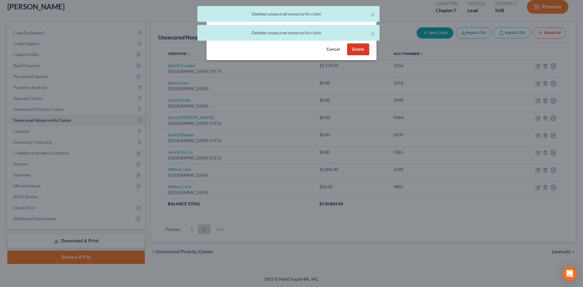
click at [358, 56] on button "Delete" at bounding box center [358, 49] width 22 height 12
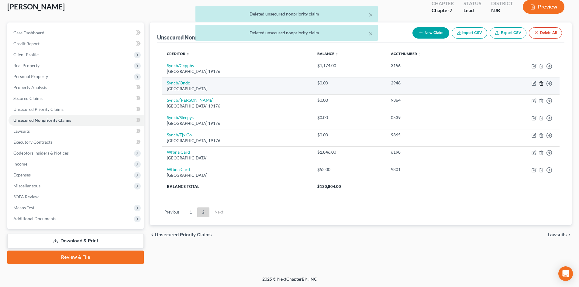
click at [542, 83] on icon "button" at bounding box center [541, 83] width 3 height 4
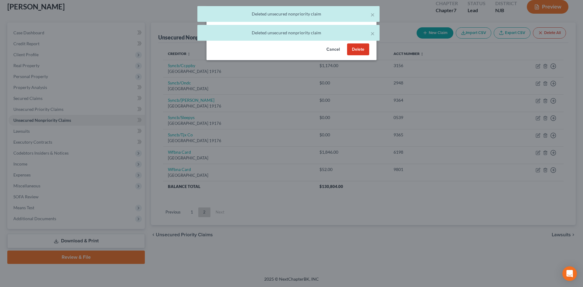
click at [362, 56] on button "Delete" at bounding box center [358, 49] width 22 height 12
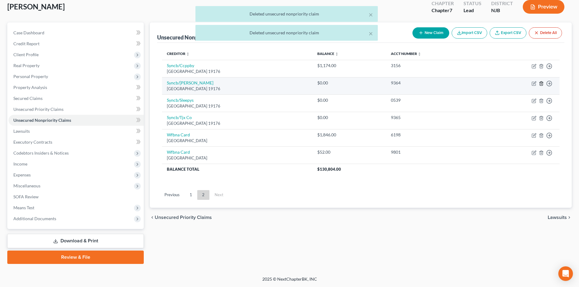
click at [542, 84] on icon "button" at bounding box center [541, 83] width 3 height 4
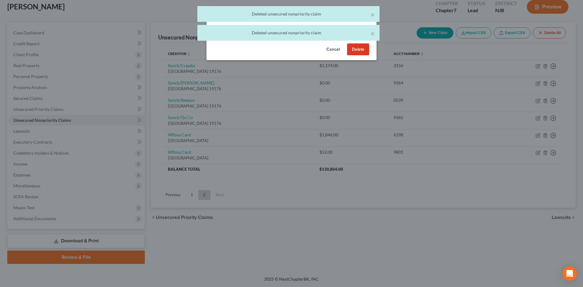
click at [358, 56] on button "Delete" at bounding box center [358, 49] width 22 height 12
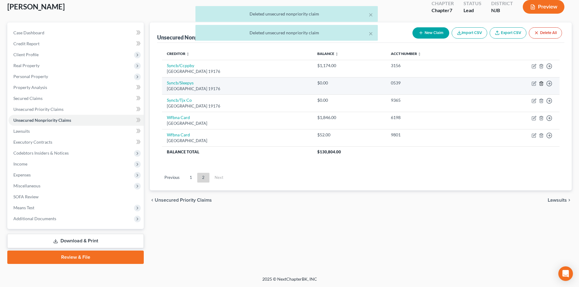
click at [540, 84] on icon "button" at bounding box center [541, 83] width 5 height 5
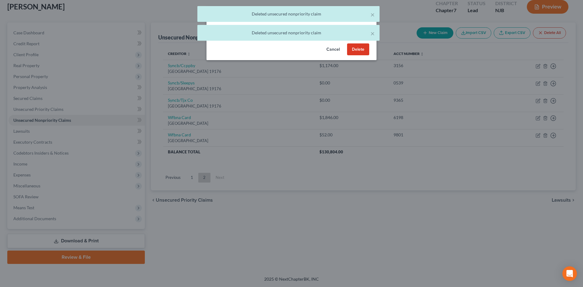
click at [360, 56] on button "Delete" at bounding box center [358, 49] width 22 height 12
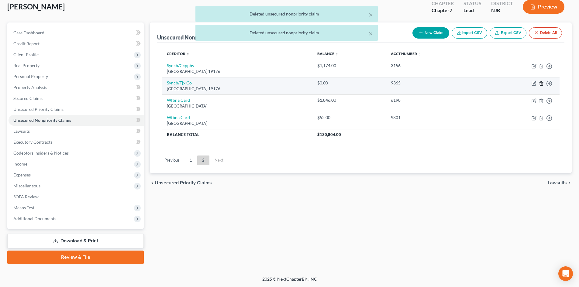
click at [541, 83] on icon "button" at bounding box center [541, 83] width 5 height 5
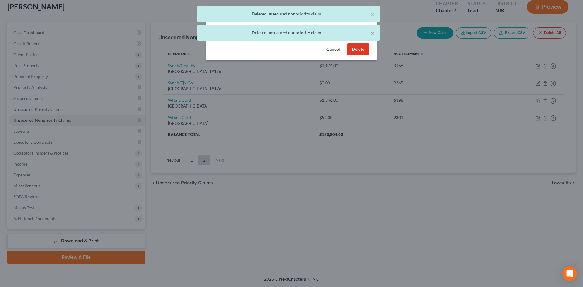
click at [355, 56] on button "Delete" at bounding box center [358, 49] width 22 height 12
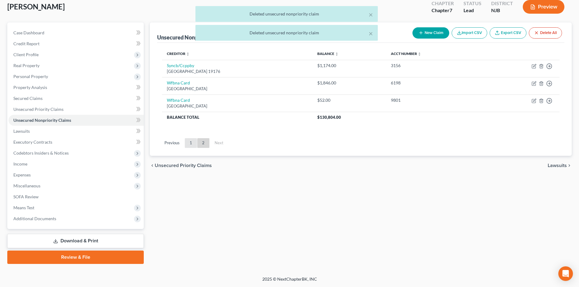
click at [195, 144] on link "1" at bounding box center [191, 143] width 12 height 10
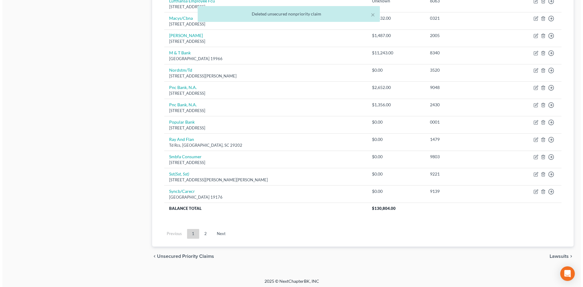
scroll to position [414, 0]
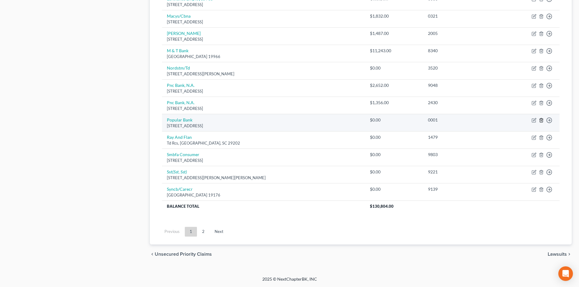
click at [540, 121] on icon "button" at bounding box center [541, 120] width 5 height 5
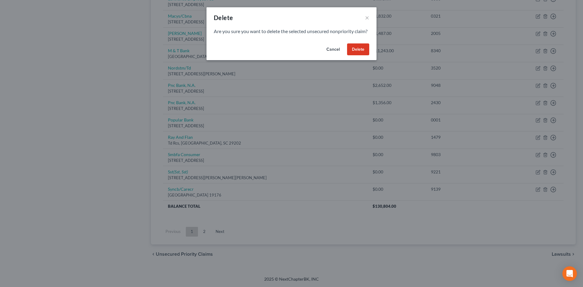
click at [359, 56] on button "Delete" at bounding box center [358, 49] width 22 height 12
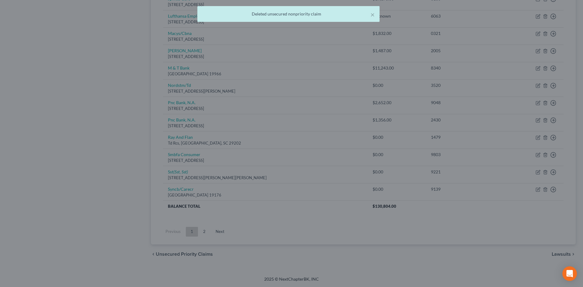
scroll to position [397, 0]
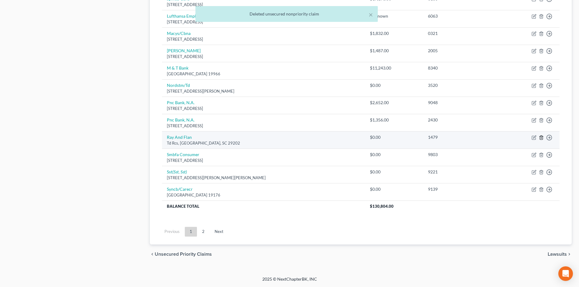
click at [542, 136] on icon "button" at bounding box center [541, 138] width 3 height 4
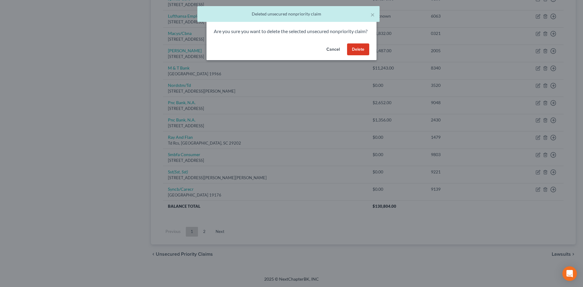
click at [356, 56] on button "Delete" at bounding box center [358, 49] width 22 height 12
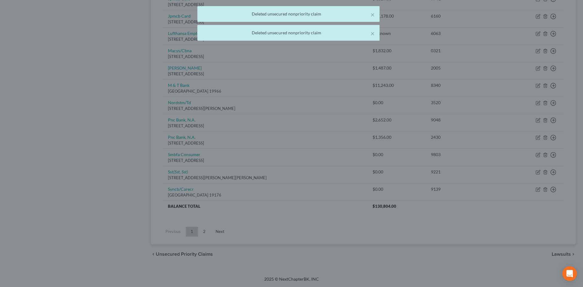
scroll to position [380, 0]
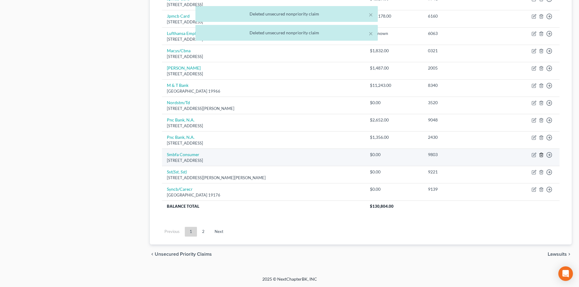
click at [542, 154] on polyline "button" at bounding box center [541, 154] width 4 height 0
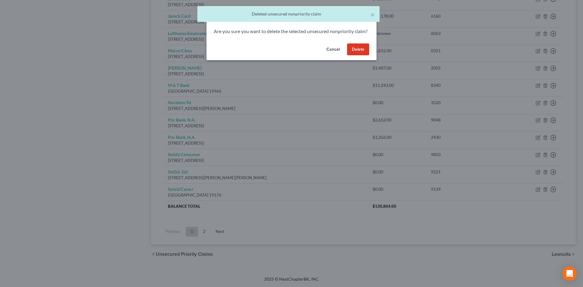
click at [358, 56] on button "Delete" at bounding box center [358, 49] width 22 height 12
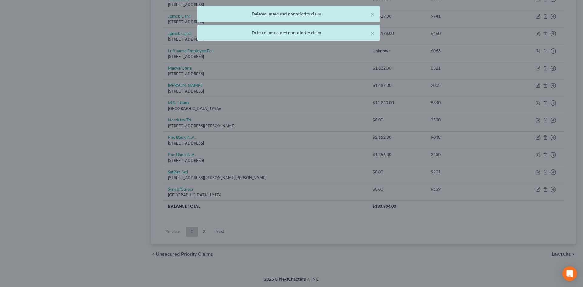
scroll to position [362, 0]
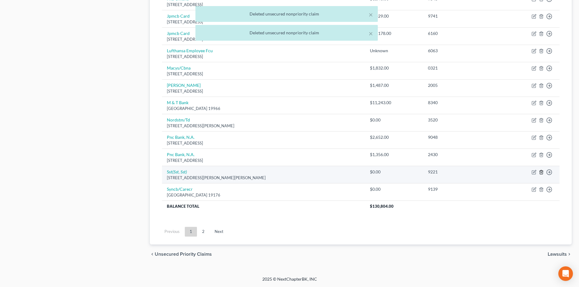
click at [542, 172] on icon "button" at bounding box center [541, 172] width 5 height 5
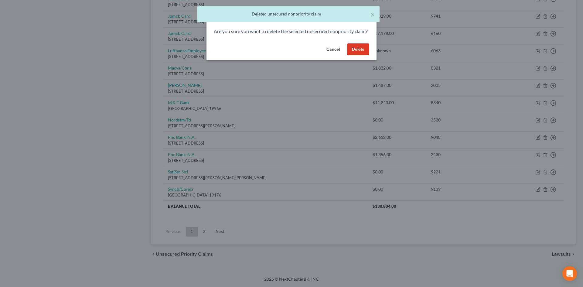
click at [369, 56] on button "Delete" at bounding box center [358, 49] width 22 height 12
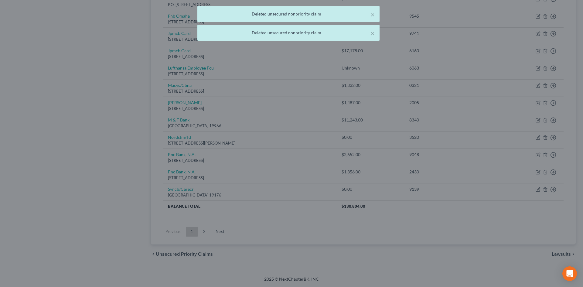
scroll to position [345, 0]
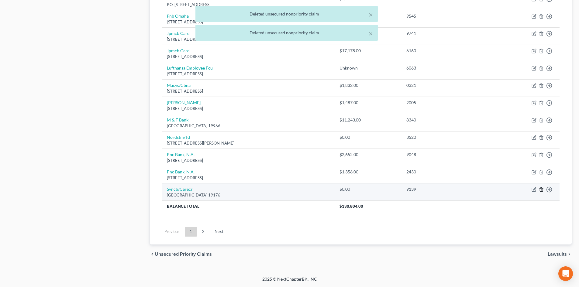
click at [541, 189] on icon "button" at bounding box center [541, 189] width 5 height 5
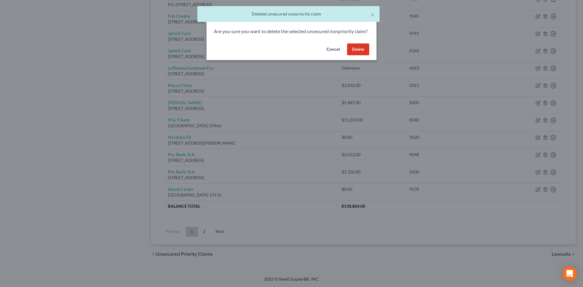
click at [361, 56] on button "Delete" at bounding box center [358, 49] width 22 height 12
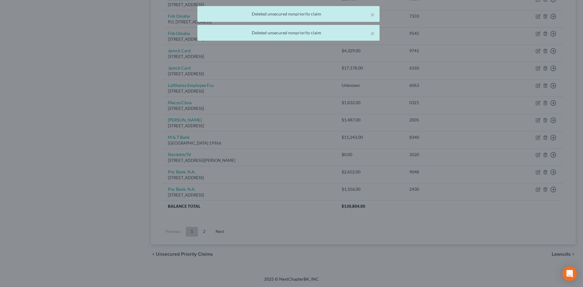
scroll to position [328, 0]
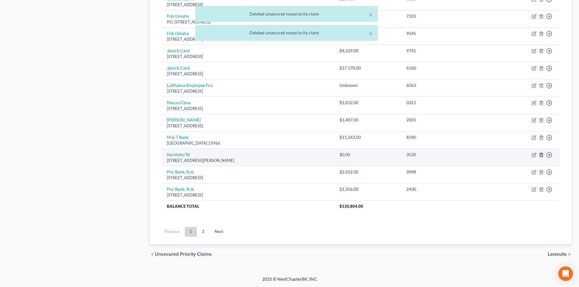
click at [541, 154] on icon "button" at bounding box center [541, 155] width 5 height 5
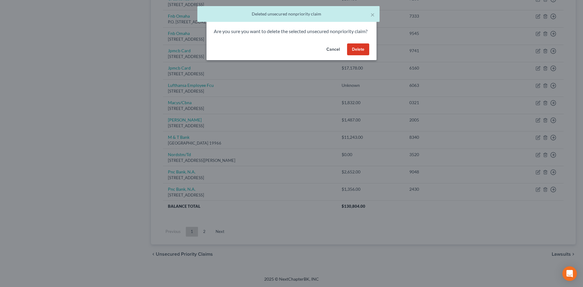
click at [362, 53] on button "Delete" at bounding box center [358, 49] width 22 height 12
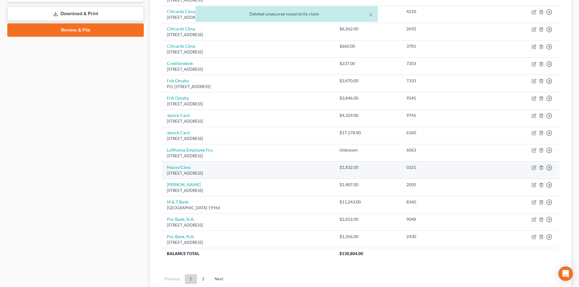
scroll to position [311, 0]
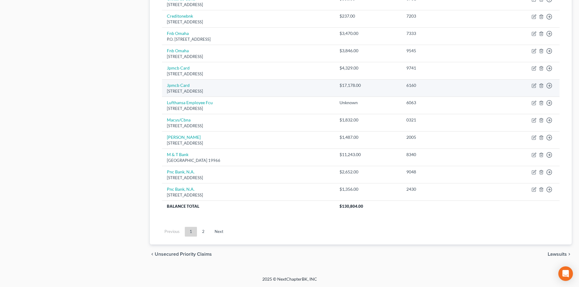
drag, startPoint x: 236, startPoint y: 90, endPoint x: 163, endPoint y: 84, distance: 73.2
click at [163, 84] on td "Jpmcb Card [STREET_ADDRESS]" at bounding box center [248, 88] width 172 height 17
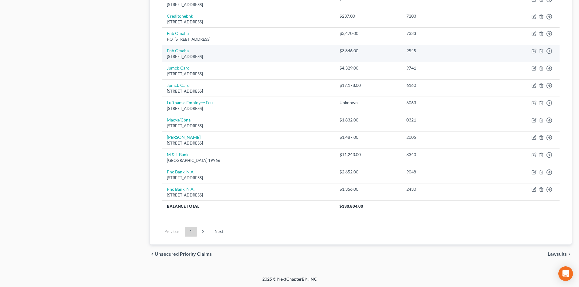
copy td "Jpmcb Card [STREET_ADDRESS]"
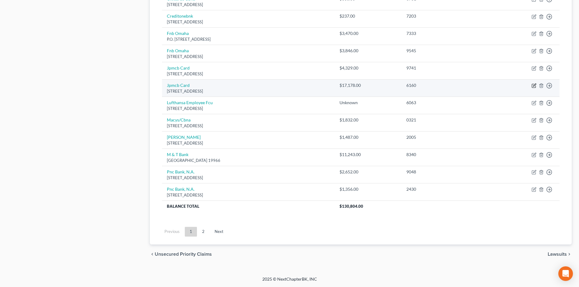
click at [534, 85] on icon "button" at bounding box center [534, 85] width 3 height 3
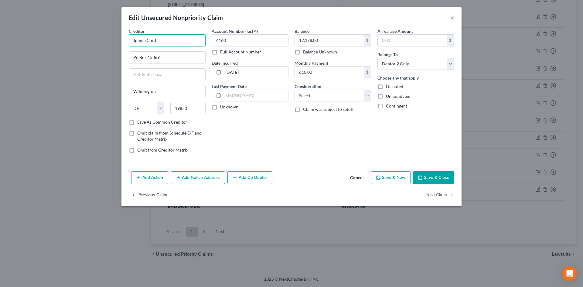
drag, startPoint x: 156, startPoint y: 41, endPoint x: 206, endPoint y: 64, distance: 54.8
click at [101, 41] on div "Edit Unsecured Nonpriority Claim × Creditor * Jpmcb Card Po Box [GEOGRAPHIC_DAT…" at bounding box center [291, 143] width 583 height 287
paste input "PMorgan Chase Bank"
click at [304, 94] on select "Select Cable / Satellite Services Collection Agency Credit Card Debt Debt Couns…" at bounding box center [333, 96] width 77 height 12
click at [295, 90] on select "Select Cable / Satellite Services Collection Agency Credit Card Debt Debt Couns…" at bounding box center [333, 96] width 77 height 12
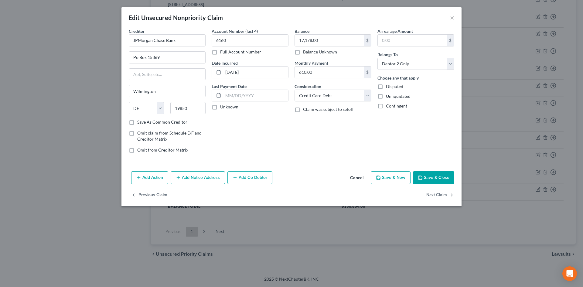
click at [428, 175] on button "Save & Close" at bounding box center [433, 177] width 41 height 13
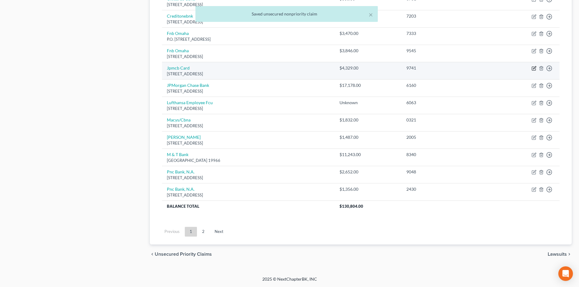
click at [533, 69] on icon "button" at bounding box center [533, 68] width 5 height 5
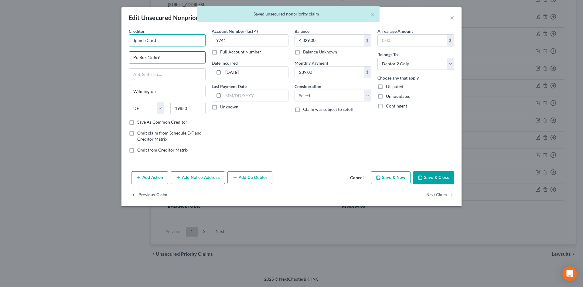
drag, startPoint x: 161, startPoint y: 43, endPoint x: 204, endPoint y: 62, distance: 46.9
click at [86, 43] on div "Edit Unsecured Nonpriority Claim × Creditor * Jpmcb Card Po Box [GEOGRAPHIC_DAT…" at bounding box center [291, 143] width 583 height 287
paste input "PMorgan Chase Bank"
click at [330, 98] on select "Select Cable / Satellite Services Collection Agency Credit Card Debt Debt Couns…" at bounding box center [333, 96] width 77 height 12
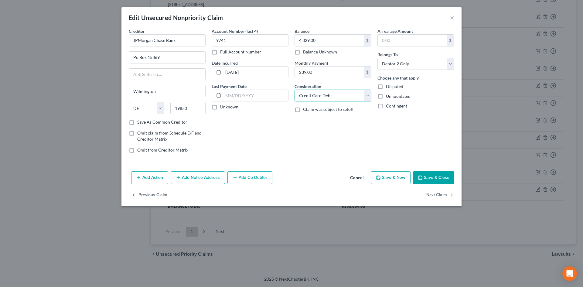
click at [295, 90] on select "Select Cable / Satellite Services Collection Agency Credit Card Debt Debt Couns…" at bounding box center [333, 96] width 77 height 12
click at [434, 180] on button "Save & Close" at bounding box center [433, 177] width 41 height 13
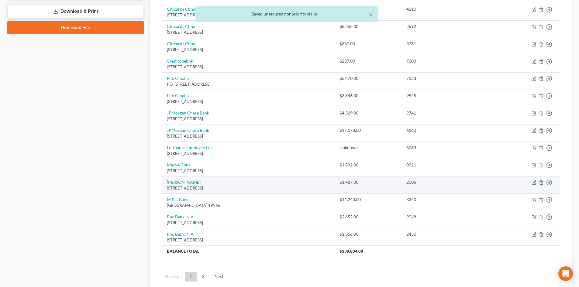
scroll to position [250, 0]
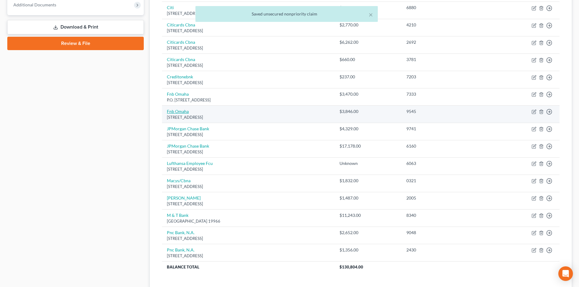
drag, startPoint x: 227, startPoint y: 115, endPoint x: 167, endPoint y: 110, distance: 60.3
click at [167, 109] on td "[GEOGRAPHIC_DATA][STREET_ADDRESS]" at bounding box center [248, 114] width 172 height 17
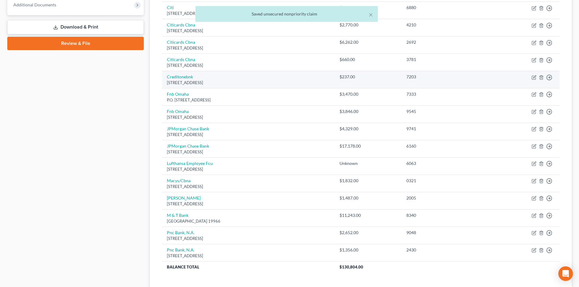
copy td "[GEOGRAPHIC_DATA][STREET_ADDRESS]"
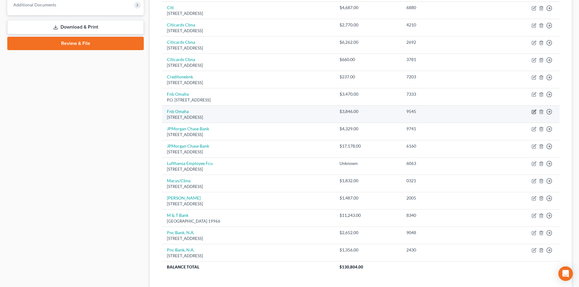
click at [534, 112] on icon "button" at bounding box center [533, 111] width 5 height 5
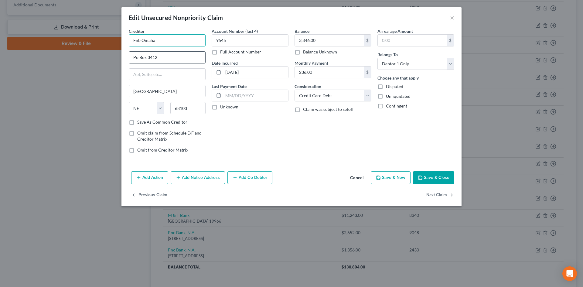
drag, startPoint x: 115, startPoint y: 40, endPoint x: 198, endPoint y: 61, distance: 85.6
click at [75, 41] on div "Edit Unsecured Nonpriority Claim × Creditor * [GEOGRAPHIC_DATA] 3412 [GEOGRAPHI…" at bounding box center [291, 143] width 583 height 287
paste input "First National Bank of"
click at [422, 179] on icon "button" at bounding box center [420, 177] width 5 height 5
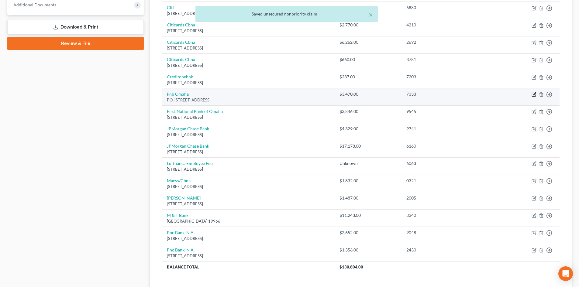
click at [532, 95] on icon "button" at bounding box center [534, 95] width 4 height 4
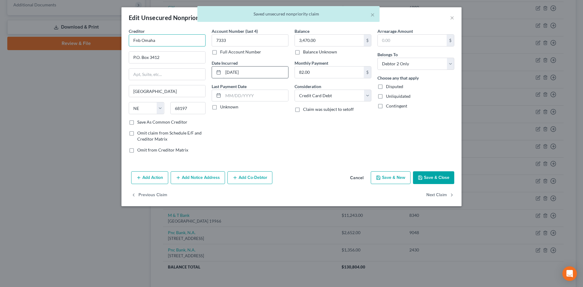
drag, startPoint x: 109, startPoint y: 41, endPoint x: 255, endPoint y: 67, distance: 148.4
click at [84, 41] on div "Edit Unsecured Nonpriority Claim × Creditor * Fnb Omaha P.O. [GEOGRAPHIC_DATA] …" at bounding box center [291, 143] width 583 height 287
paste input "First National Bank of"
click at [437, 177] on button "Save & Close" at bounding box center [433, 177] width 41 height 13
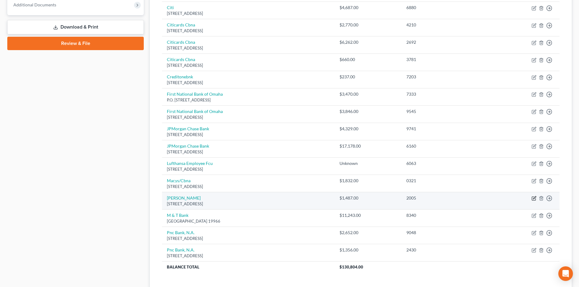
click at [533, 199] on icon "button" at bounding box center [534, 198] width 3 height 3
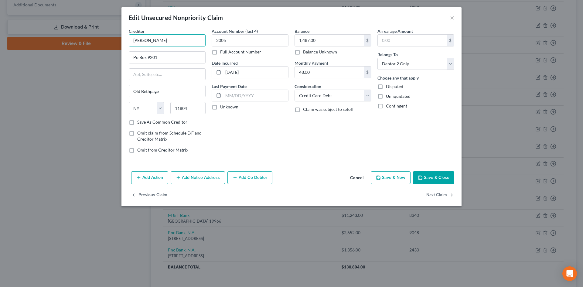
drag, startPoint x: 151, startPoint y: 42, endPoint x: 159, endPoint y: 49, distance: 11.0
click at [151, 42] on input "[PERSON_NAME]" at bounding box center [167, 40] width 77 height 12
click at [426, 177] on button "Save & Close" at bounding box center [433, 177] width 41 height 13
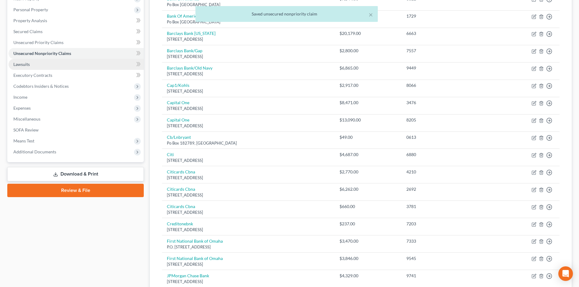
scroll to position [67, 0]
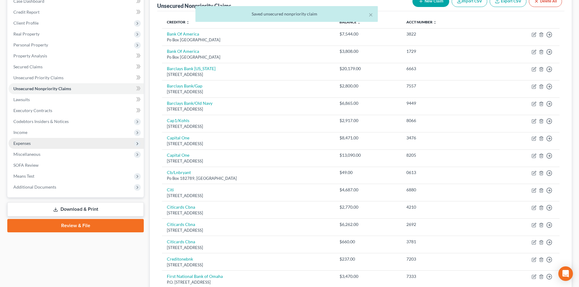
drag, startPoint x: 26, startPoint y: 133, endPoint x: 33, endPoint y: 141, distance: 10.5
click at [26, 133] on span "Income" at bounding box center [20, 132] width 14 height 5
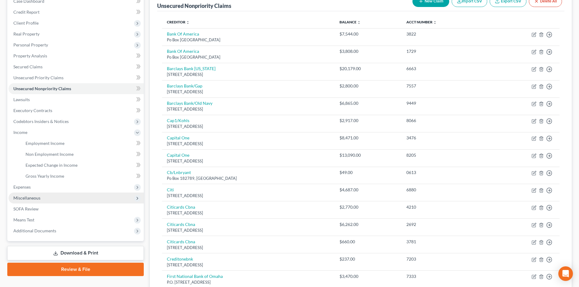
click at [36, 200] on span "Miscellaneous" at bounding box center [26, 197] width 27 height 5
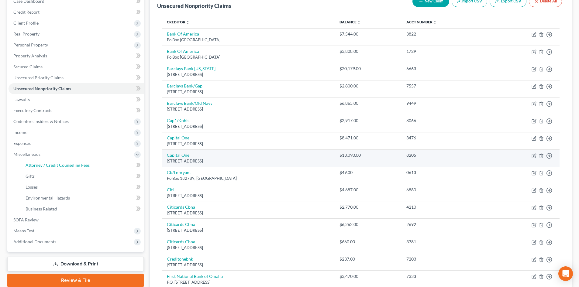
drag, startPoint x: 53, startPoint y: 164, endPoint x: 202, endPoint y: 157, distance: 149.1
click at [53, 164] on span "Attorney / Credit Counseling Fees" at bounding box center [58, 165] width 64 height 5
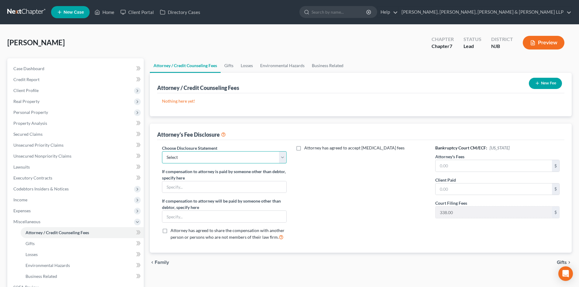
click at [223, 161] on select "Select Chapter 13 Disclosure Statement Chapter 7 Disclosure Statement" at bounding box center [224, 157] width 124 height 12
click at [162, 151] on select "Select Chapter 13 Disclosure Statement Chapter 7 Disclosure Statement" at bounding box center [224, 157] width 124 height 12
click at [444, 168] on input "text" at bounding box center [493, 166] width 116 height 12
click at [458, 191] on input "text" at bounding box center [493, 190] width 116 height 12
click at [539, 86] on button "New Fee" at bounding box center [545, 83] width 33 height 11
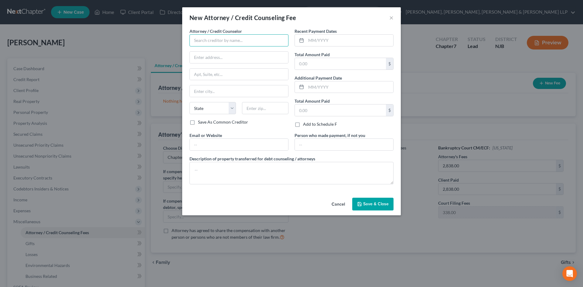
click at [211, 37] on input "text" at bounding box center [239, 40] width 99 height 12
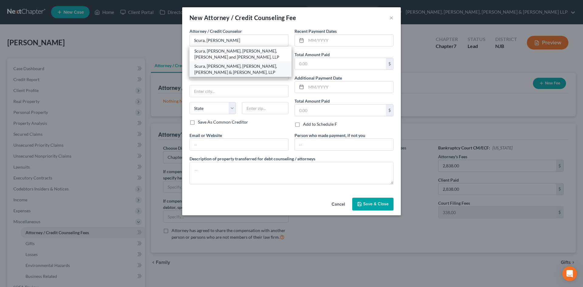
click at [250, 69] on div "Scura, [PERSON_NAME], [PERSON_NAME], [PERSON_NAME] & [PERSON_NAME], LLP" at bounding box center [240, 69] width 92 height 12
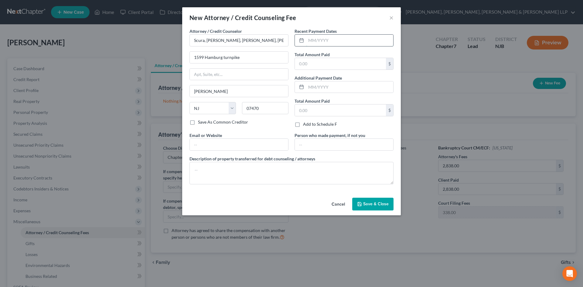
click at [327, 41] on input "text" at bounding box center [349, 41] width 87 height 12
click at [318, 63] on input "text" at bounding box center [340, 64] width 91 height 12
drag, startPoint x: 319, startPoint y: 64, endPoint x: 276, endPoint y: 65, distance: 43.5
click at [278, 68] on div "Attorney / Credit Counselor * Scura, [GEOGRAPHIC_DATA], [PERSON_NAME], [PERSON_…" at bounding box center [292, 108] width 210 height 161
click at [203, 181] on textarea at bounding box center [292, 173] width 204 height 22
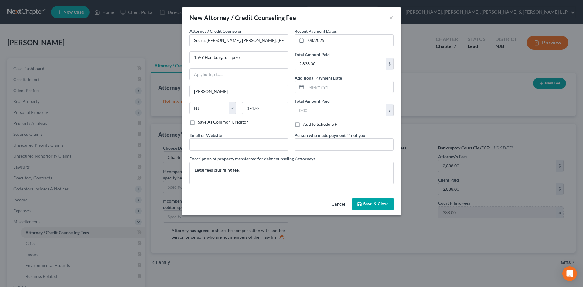
click at [364, 201] on button "Save & Close" at bounding box center [372, 204] width 41 height 13
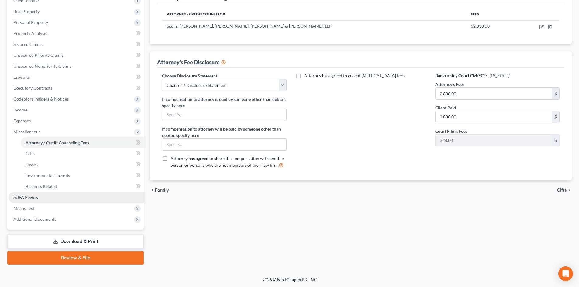
scroll to position [91, 0]
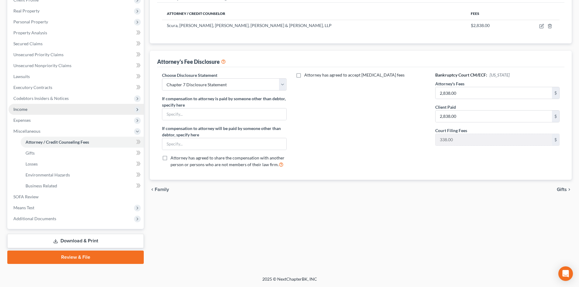
click at [28, 110] on span "Income" at bounding box center [76, 109] width 135 height 11
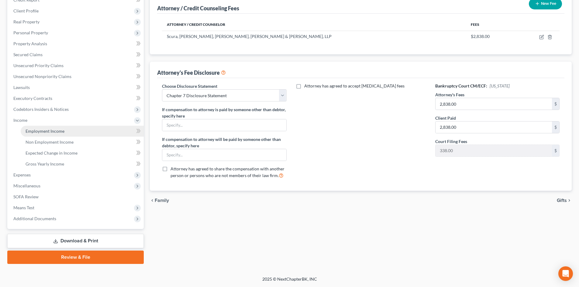
click at [38, 127] on link "Employment Income" at bounding box center [82, 131] width 123 height 11
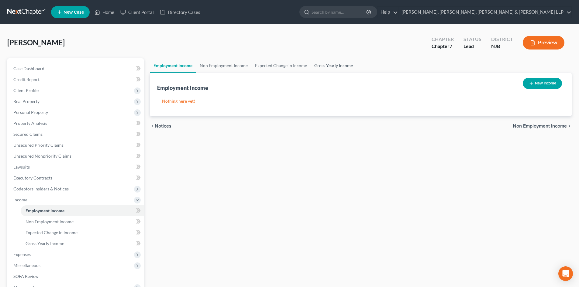
click at [324, 61] on link "Gross Yearly Income" at bounding box center [334, 65] width 46 height 15
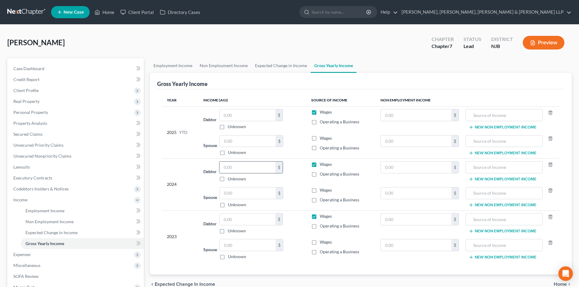
drag, startPoint x: 235, startPoint y: 167, endPoint x: 232, endPoint y: 167, distance: 3.3
click at [235, 168] on input "text" at bounding box center [247, 168] width 56 height 12
drag, startPoint x: 229, startPoint y: 220, endPoint x: 202, endPoint y: 210, distance: 28.6
click at [229, 220] on input "text" at bounding box center [247, 220] width 56 height 12
click at [278, 66] on link "Expected Change in Income" at bounding box center [280, 65] width 59 height 15
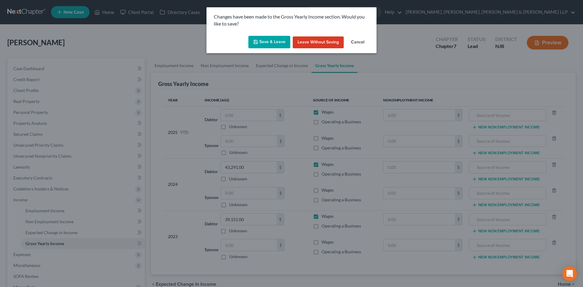
click at [273, 46] on button "Save & Leave" at bounding box center [270, 42] width 42 height 13
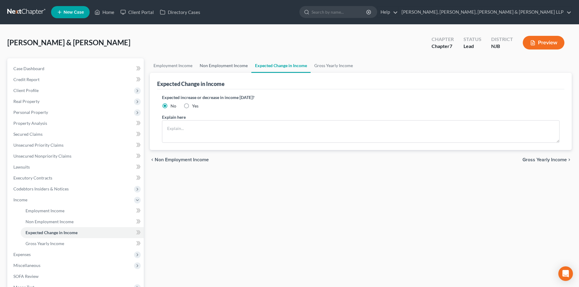
click at [234, 64] on link "Non Employment Income" at bounding box center [223, 65] width 55 height 15
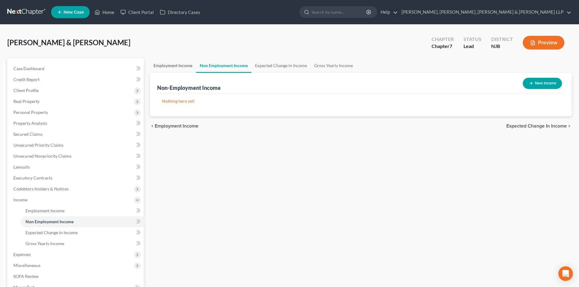
click at [173, 64] on link "Employment Income" at bounding box center [173, 65] width 46 height 15
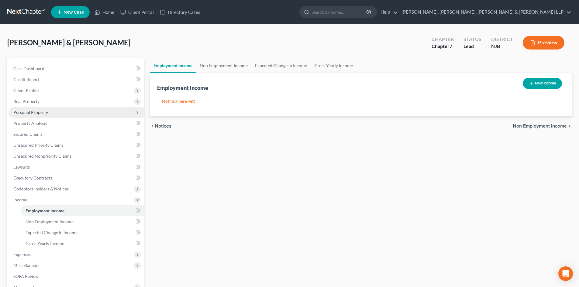
click at [54, 112] on span "Personal Property" at bounding box center [76, 112] width 135 height 11
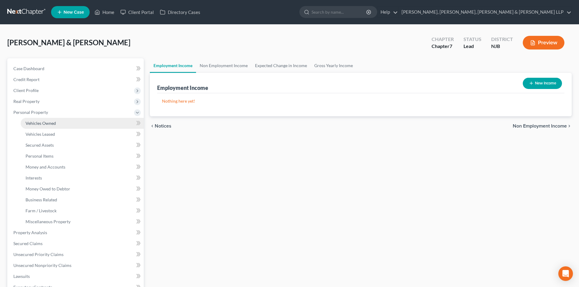
drag, startPoint x: 49, startPoint y: 121, endPoint x: 107, endPoint y: 103, distance: 61.0
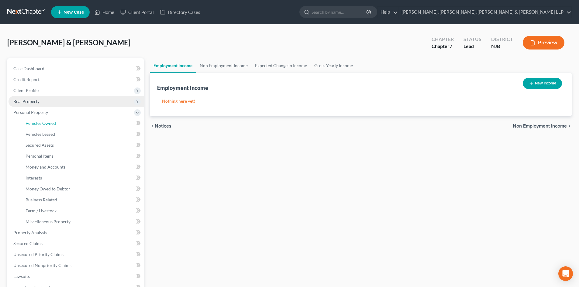
click at [49, 121] on span "Vehicles Owned" at bounding box center [41, 123] width 30 height 5
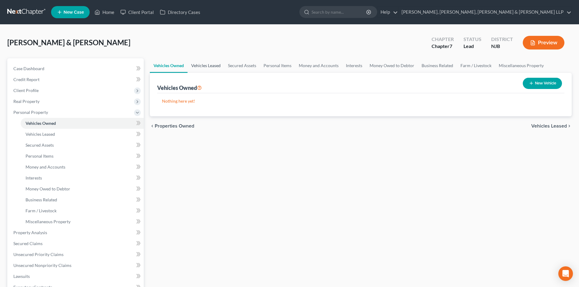
click at [215, 65] on link "Vehicles Leased" at bounding box center [205, 65] width 37 height 15
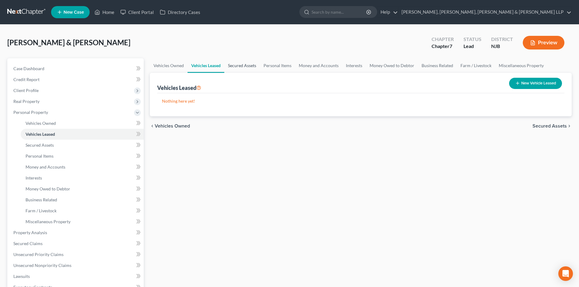
click at [240, 65] on link "Secured Assets" at bounding box center [242, 65] width 36 height 15
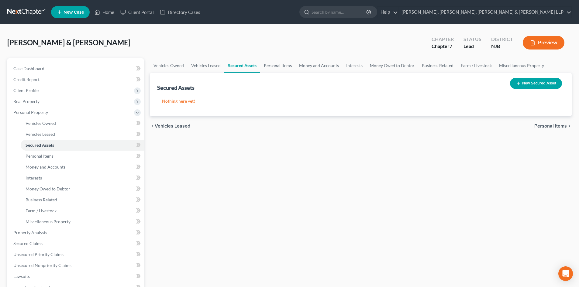
click at [267, 67] on link "Personal Items" at bounding box center [277, 65] width 35 height 15
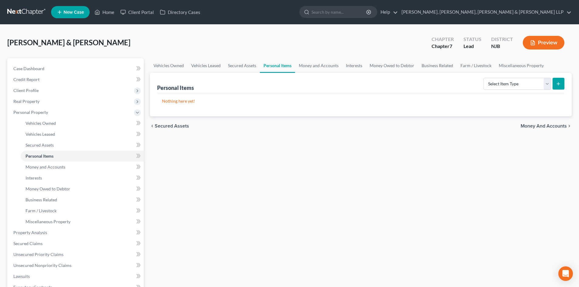
click at [242, 14] on ul "New Case Home Client Portal Directory Cases - No Result - See all results Or Pr…" at bounding box center [311, 12] width 520 height 16
drag, startPoint x: 309, startPoint y: 68, endPoint x: 377, endPoint y: 74, distance: 68.0
click at [310, 67] on link "Money and Accounts" at bounding box center [318, 65] width 47 height 15
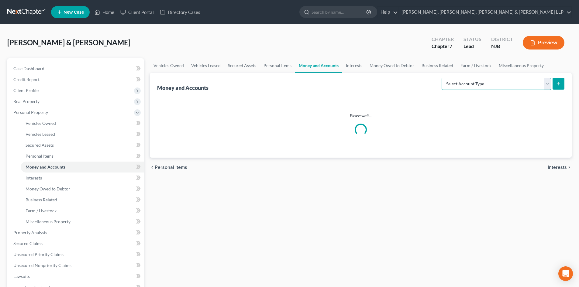
click at [491, 84] on select "Select Account Type Brokerage Cash on Hand Certificates of Deposit Checking Acc…" at bounding box center [495, 84] width 109 height 12
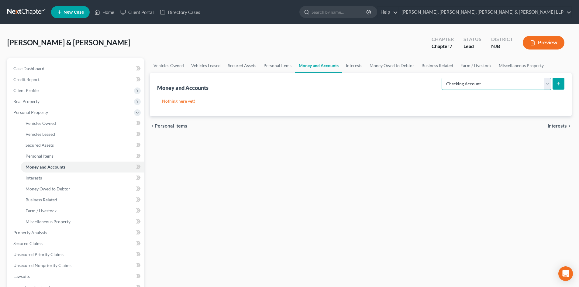
click at [443, 78] on select "Select Account Type Brokerage Cash on Hand Certificates of Deposit Checking Acc…" at bounding box center [495, 84] width 109 height 12
click at [559, 85] on icon "submit" at bounding box center [558, 83] width 5 height 5
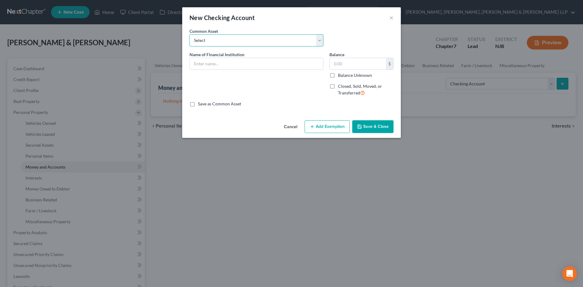
click at [235, 42] on select "Select TD Bank Valley National Bank Bank of America [PERSON_NAME] Fargo Bank, […" at bounding box center [257, 40] width 134 height 12
click at [349, 42] on div "Common Asset Select TD Bank Valley National Bank Bank of America [PERSON_NAME] …" at bounding box center [292, 39] width 210 height 23
click at [252, 64] on input "text" at bounding box center [256, 64] width 133 height 12
click at [338, 86] on label "Closed, Sold, Moved, or Transferred" at bounding box center [366, 89] width 56 height 13
click at [341, 86] on input "Closed, Sold, Moved, or Transferred" at bounding box center [343, 85] width 4 height 4
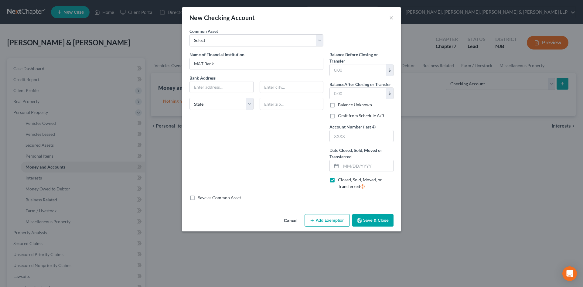
drag, startPoint x: 333, startPoint y: 117, endPoint x: 342, endPoint y: 104, distance: 16.1
click at [338, 117] on label "Omit from Schedule A/B" at bounding box center [361, 116] width 46 height 6
click at [341, 117] on input "Omit from Schedule A/B" at bounding box center [343, 115] width 4 height 4
click at [349, 138] on input "text" at bounding box center [362, 136] width 64 height 12
click at [351, 167] on input "text" at bounding box center [367, 166] width 52 height 12
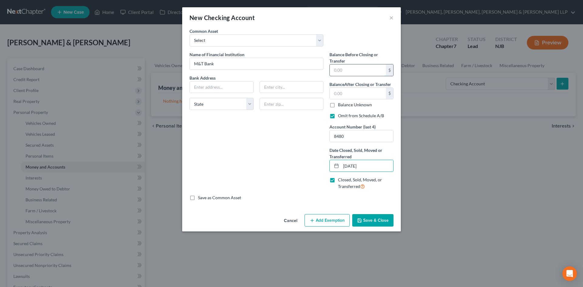
click at [351, 72] on input "text" at bounding box center [358, 70] width 56 height 12
click at [342, 88] on div "$" at bounding box center [362, 94] width 64 height 12
click at [369, 94] on input "text" at bounding box center [358, 94] width 56 height 12
click at [369, 215] on button "Save & Close" at bounding box center [372, 220] width 41 height 13
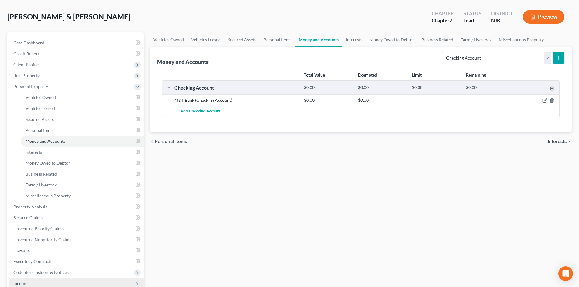
scroll to position [61, 0]
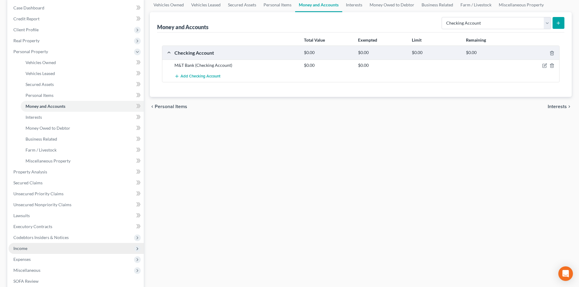
drag, startPoint x: 30, startPoint y: 248, endPoint x: 43, endPoint y: 249, distance: 13.7
click at [30, 248] on span "Income" at bounding box center [76, 248] width 135 height 11
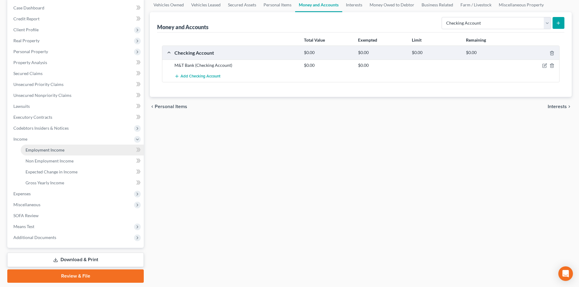
click at [60, 154] on link "Employment Income" at bounding box center [82, 150] width 123 height 11
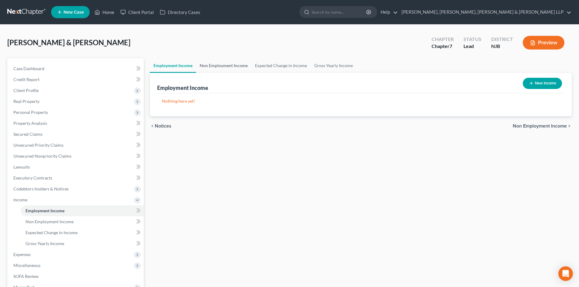
drag, startPoint x: 224, startPoint y: 66, endPoint x: 307, endPoint y: 64, distance: 83.6
click at [224, 66] on link "Non Employment Income" at bounding box center [223, 65] width 55 height 15
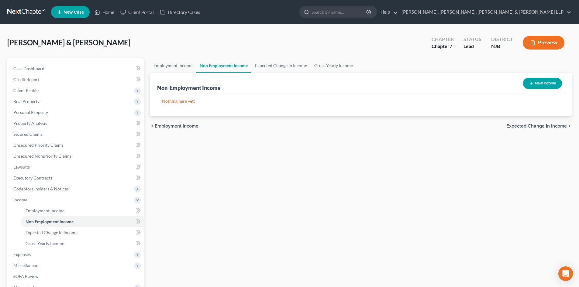
click at [532, 85] on button "New Income" at bounding box center [542, 83] width 39 height 11
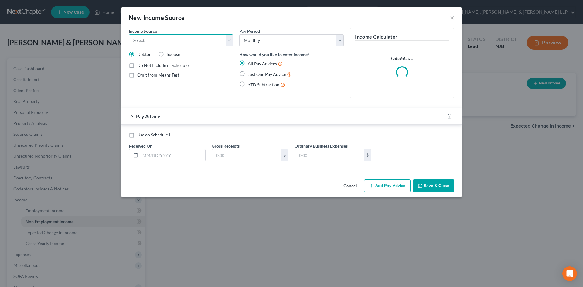
drag, startPoint x: 174, startPoint y: 39, endPoint x: 171, endPoint y: 46, distance: 7.3
click at [174, 39] on select "Select Unemployment Disability (from employer) Pension Retirement Social Securi…" at bounding box center [181, 40] width 105 height 12
click at [129, 34] on select "Select Unemployment Disability (from employer) Pension Retirement Social Securi…" at bounding box center [181, 40] width 105 height 12
click at [256, 72] on span "Just One Pay Advice" at bounding box center [267, 74] width 38 height 5
click at [254, 72] on input "Just One Pay Advice" at bounding box center [252, 73] width 4 height 4
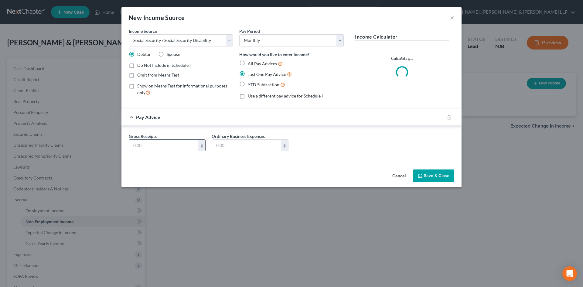
click at [183, 151] on input "text" at bounding box center [163, 146] width 69 height 12
click at [169, 161] on div "Gross Receipts 1,921.00 $ Ordinary Business Expenses $" at bounding box center [292, 144] width 340 height 36
click at [428, 176] on button "Save & Close" at bounding box center [433, 176] width 41 height 13
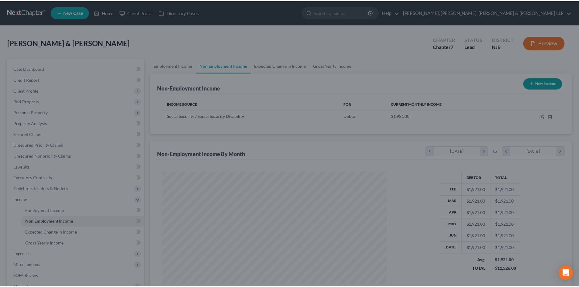
scroll to position [303737, 303612]
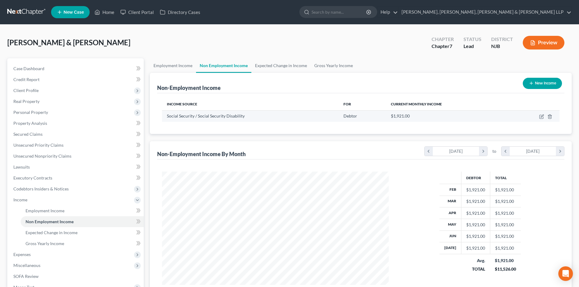
drag, startPoint x: 414, startPoint y: 117, endPoint x: 407, endPoint y: 117, distance: 6.7
click at [407, 117] on div "$1,921.00" at bounding box center [447, 116] width 113 height 6
click at [420, 128] on div "Income Source For Current Monthly Income Social Security / Social Security Disa…" at bounding box center [360, 113] width 407 height 41
click at [326, 66] on link "Gross Yearly Income" at bounding box center [334, 65] width 46 height 15
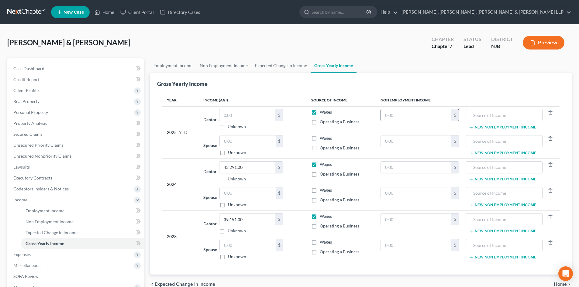
click at [410, 115] on input "text" at bounding box center [416, 115] width 71 height 12
paste input "15,368"
click at [481, 113] on input "text" at bounding box center [504, 115] width 70 height 12
click at [413, 119] on input "15,368" at bounding box center [416, 115] width 71 height 12
click at [411, 116] on input "15,368" at bounding box center [416, 115] width 71 height 12
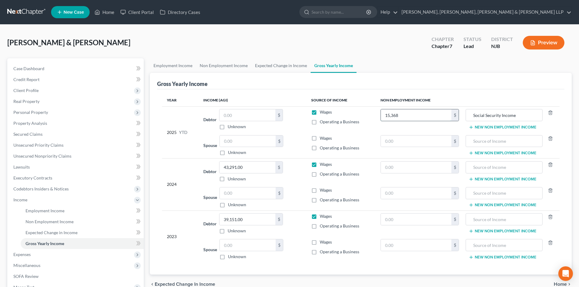
click at [410, 116] on input "15,368" at bounding box center [416, 115] width 71 height 12
click at [403, 115] on input "15,368" at bounding box center [416, 115] width 71 height 12
click at [289, 66] on link "Expected Change in Income" at bounding box center [280, 65] width 59 height 15
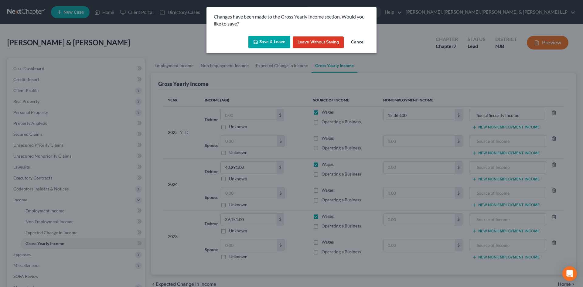
drag, startPoint x: 272, startPoint y: 43, endPoint x: 254, endPoint y: 50, distance: 19.4
click at [272, 43] on button "Save & Leave" at bounding box center [270, 42] width 42 height 13
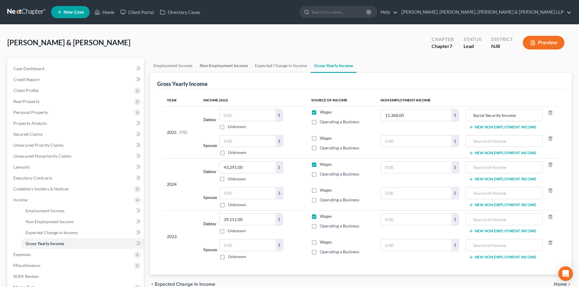
click at [237, 61] on link "Non Employment Income" at bounding box center [223, 65] width 55 height 15
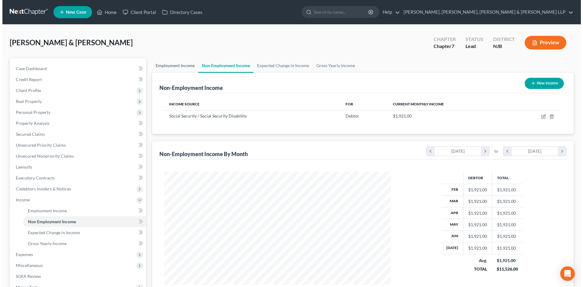
scroll to position [113, 239]
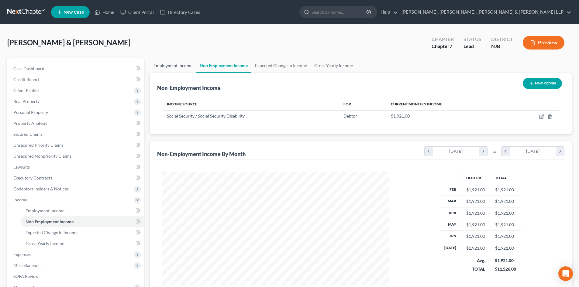
click at [171, 64] on link "Employment Income" at bounding box center [173, 65] width 46 height 15
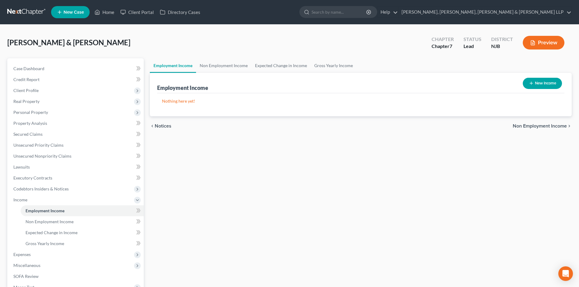
drag, startPoint x: 325, startPoint y: 25, endPoint x: 319, endPoint y: 31, distance: 8.6
click at [325, 25] on div "[PERSON_NAME] & [PERSON_NAME], [PERSON_NAME] Upgraded Chapter Chapter 7 Status …" at bounding box center [289, 190] width 579 height 331
click at [42, 111] on span "Personal Property" at bounding box center [30, 112] width 35 height 5
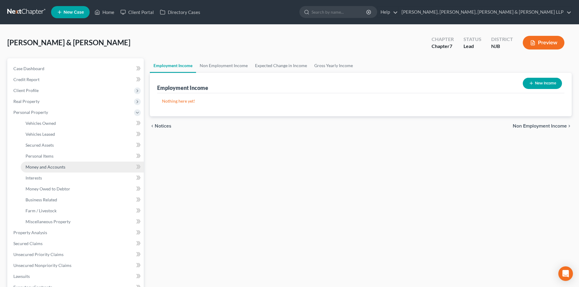
click at [57, 167] on span "Money and Accounts" at bounding box center [46, 166] width 40 height 5
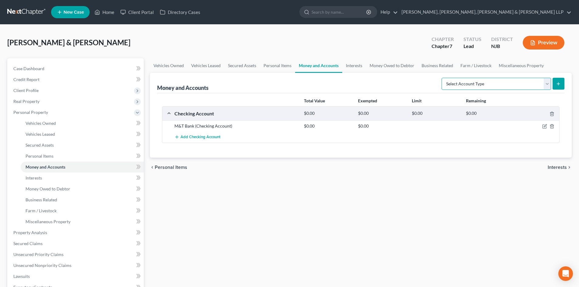
click at [524, 84] on select "Select Account Type Brokerage Cash on Hand Certificates of Deposit Checking Acc…" at bounding box center [495, 84] width 109 height 12
click at [443, 78] on select "Select Account Type Brokerage Cash on Hand Certificates of Deposit Checking Acc…" at bounding box center [495, 84] width 109 height 12
click at [565, 82] on div "Money and Accounts Select Account Type Brokerage Cash on Hand Certificates of D…" at bounding box center [361, 115] width 422 height 85
click at [559, 82] on icon "submit" at bounding box center [558, 83] width 5 height 5
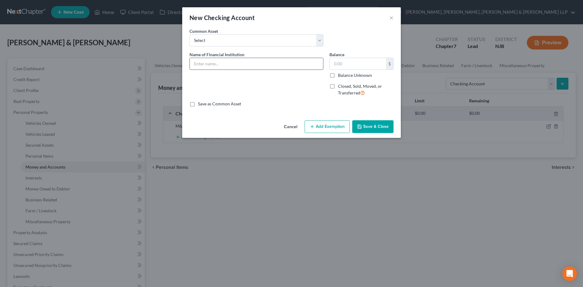
click at [241, 59] on input "text" at bounding box center [256, 64] width 133 height 12
click at [359, 64] on input "text" at bounding box center [358, 64] width 56 height 12
click at [331, 126] on button "Add Exemption" at bounding box center [327, 126] width 45 height 13
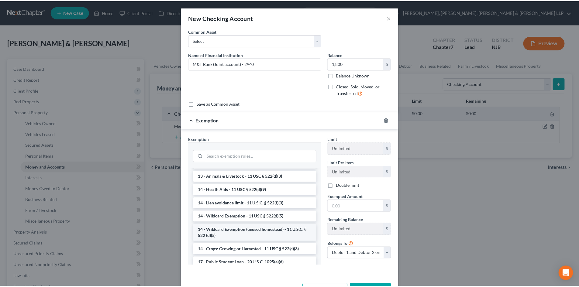
scroll to position [91, 0]
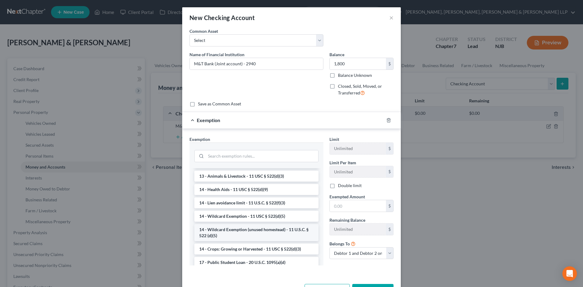
click at [244, 226] on li "14 - Wildcard Exemption (unused homestead) - 11 U.S.C. § 522 (d)(5)" at bounding box center [256, 232] width 124 height 17
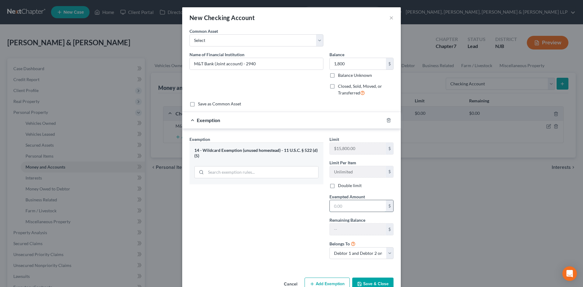
click at [355, 205] on input "text" at bounding box center [358, 206] width 56 height 12
click at [351, 191] on div "Limit $15,800.00 $ Limit Per Item Unlimited $ Double limit Exempted Amount * 1,…" at bounding box center [362, 200] width 70 height 128
click at [352, 187] on label "Double limit" at bounding box center [350, 186] width 24 height 6
click at [345, 187] on input "Double limit" at bounding box center [343, 185] width 4 height 4
click at [373, 277] on div "Cancel Add Exemption Save & Close" at bounding box center [291, 285] width 219 height 20
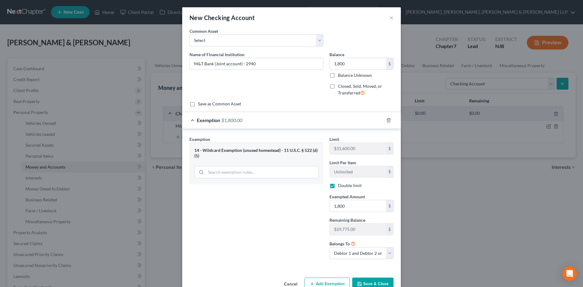
click at [374, 280] on button "Save & Close" at bounding box center [372, 284] width 41 height 13
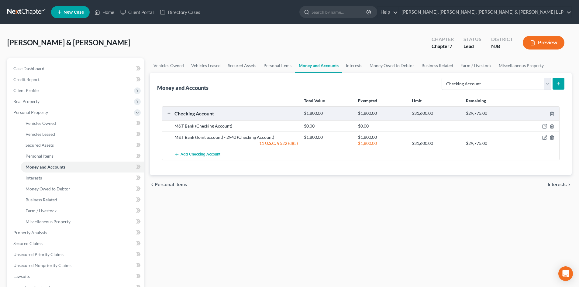
click at [271, 13] on ul "New Case Home Client Portal Directory Cases - No Result - See all results Or Pr…" at bounding box center [311, 12] width 520 height 16
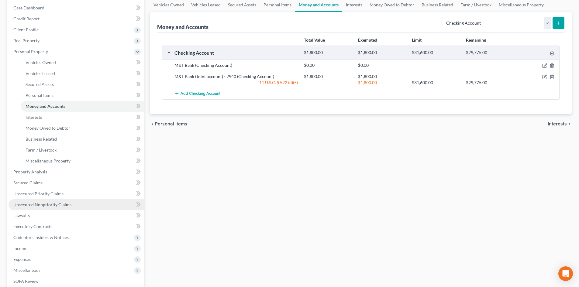
click at [42, 207] on span "Unsecured Nonpriority Claims" at bounding box center [42, 204] width 58 height 5
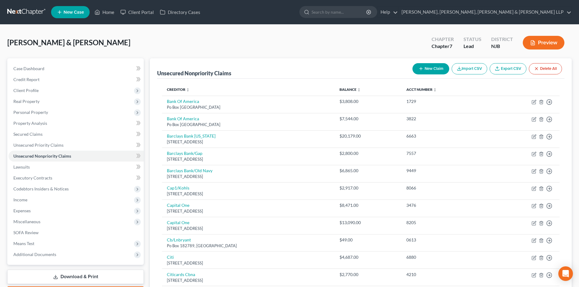
click at [430, 70] on button "New Claim" at bounding box center [430, 68] width 37 height 11
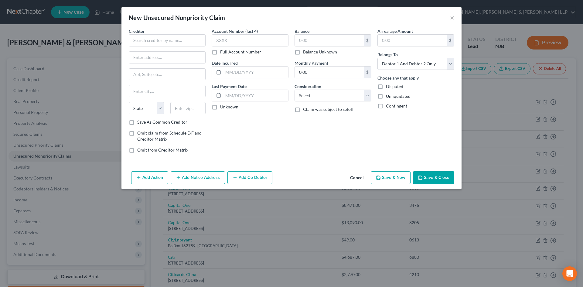
click at [147, 34] on div "Creditor *" at bounding box center [167, 37] width 77 height 19
click at [151, 39] on input "text" at bounding box center [167, 40] width 77 height 12
drag, startPoint x: 142, startPoint y: 54, endPoint x: 148, endPoint y: 57, distance: 6.7
click at [142, 54] on input "text" at bounding box center [167, 58] width 76 height 12
paste input "[STREET_ADDRESS][PERSON_NAME]. [GEOGRAPHIC_DATA][PERSON_NAME], OH 45069"
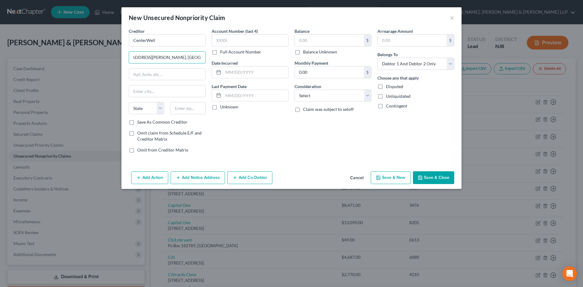
scroll to position [0, 19]
drag, startPoint x: 189, startPoint y: 57, endPoint x: 191, endPoint y: 101, distance: 44.7
click at [213, 61] on div "Creditor * CenterWell [STREET_ADDRESS][PERSON_NAME]. [GEOGRAPHIC_DATA][PERSON_N…" at bounding box center [292, 93] width 332 height 130
click at [182, 108] on input "text" at bounding box center [188, 108] width 36 height 12
paste input "45069"
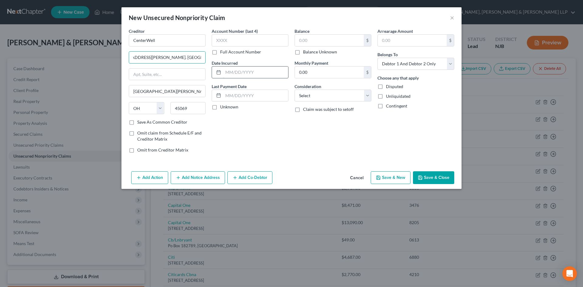
drag, startPoint x: 173, startPoint y: 57, endPoint x: 247, endPoint y: 69, distance: 75.0
click at [247, 65] on div "Creditor * CenterWell [STREET_ADDRESS][PERSON_NAME]. [GEOGRAPHIC_DATA][PERSON_N…" at bounding box center [292, 93] width 332 height 130
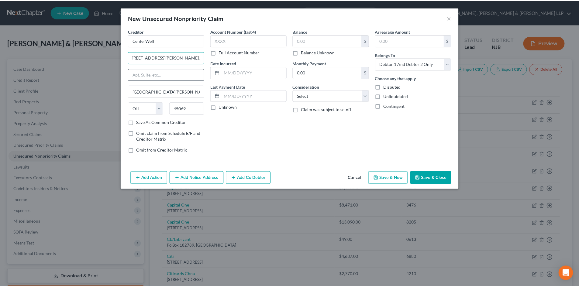
scroll to position [0, 0]
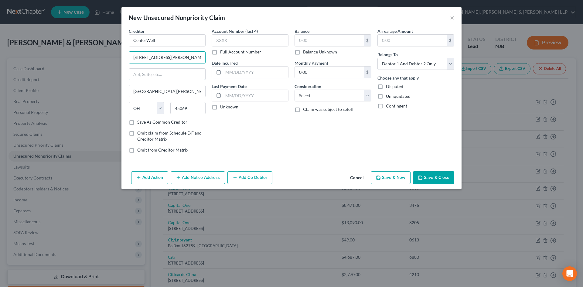
drag, startPoint x: 156, startPoint y: 68, endPoint x: 249, endPoint y: 88, distance: 96.0
click at [156, 69] on input "text" at bounding box center [167, 75] width 76 height 12
drag, startPoint x: 317, startPoint y: 96, endPoint x: 324, endPoint y: 101, distance: 9.0
click at [317, 96] on select "Select Cable / Satellite Services Collection Agency Credit Card Debt Debt Couns…" at bounding box center [333, 96] width 77 height 12
click at [295, 90] on select "Select Cable / Satellite Services Collection Agency Credit Card Debt Debt Couns…" at bounding box center [333, 96] width 77 height 12
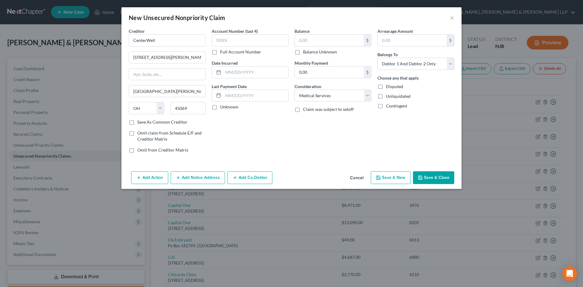
click at [334, 42] on input "text" at bounding box center [329, 41] width 69 height 12
click at [318, 42] on input "text" at bounding box center [329, 41] width 69 height 12
click at [403, 67] on select "Select Debtor 1 Only Debtor 2 Only Debtor 1 And Debtor 2 Only At Least One Of T…" at bounding box center [416, 64] width 77 height 12
click at [378, 58] on select "Select Debtor 1 Only Debtor 2 Only Debtor 1 And Debtor 2 Only At Least One Of T…" at bounding box center [416, 64] width 77 height 12
click at [447, 176] on button "Save & Close" at bounding box center [433, 177] width 41 height 13
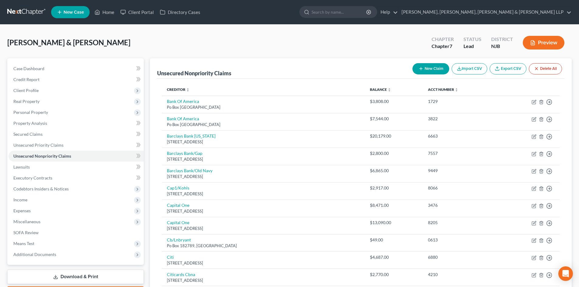
click at [428, 68] on button "New Claim" at bounding box center [430, 68] width 37 height 11
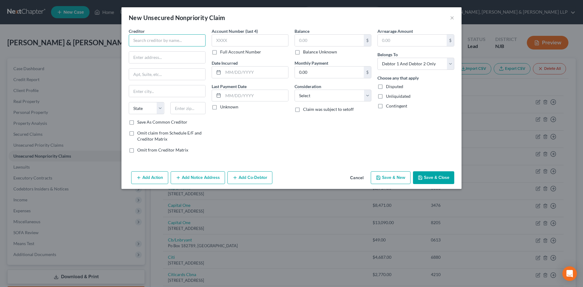
click at [179, 43] on input "text" at bounding box center [167, 40] width 77 height 12
click at [174, 52] on input "text" at bounding box center [167, 58] width 76 height 12
click at [198, 110] on input "text" at bounding box center [188, 108] width 36 height 12
click at [202, 82] on div "Creditor * EZPass [US_STATE][GEOGRAPHIC_DATA] [GEOGRAPHIC_DATA] [US_STATE][GEOG…" at bounding box center [167, 73] width 77 height 91
click at [329, 94] on select "Select Cable / Satellite Services Collection Agency Credit Card Debt Debt Couns…" at bounding box center [333, 96] width 77 height 12
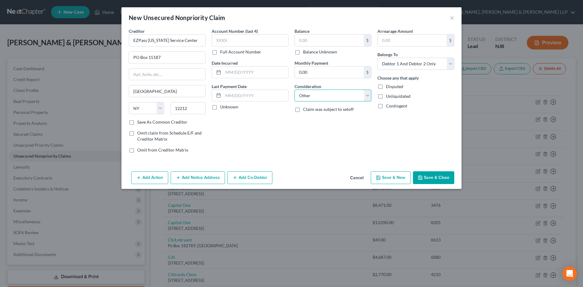
click at [295, 90] on select "Select Cable / Satellite Services Collection Agency Credit Card Debt Debt Couns…" at bounding box center [333, 96] width 77 height 12
click at [316, 121] on input "text" at bounding box center [333, 119] width 76 height 12
click at [322, 38] on input "text" at bounding box center [329, 41] width 69 height 12
click at [446, 177] on button "Save & Close" at bounding box center [433, 177] width 41 height 13
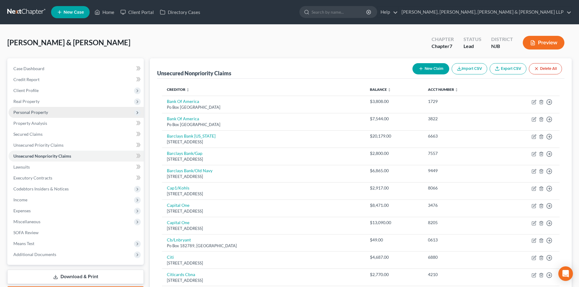
drag, startPoint x: 36, startPoint y: 111, endPoint x: 44, endPoint y: 114, distance: 9.0
click at [36, 111] on span "Personal Property" at bounding box center [30, 112] width 35 height 5
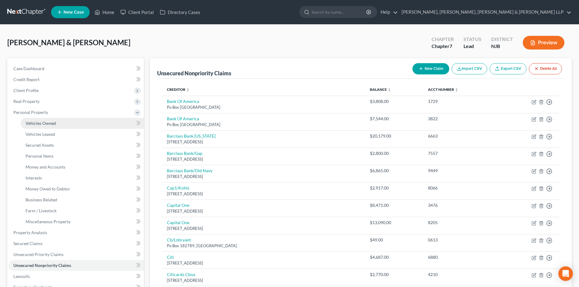
click at [46, 119] on link "Vehicles Owned" at bounding box center [82, 123] width 123 height 11
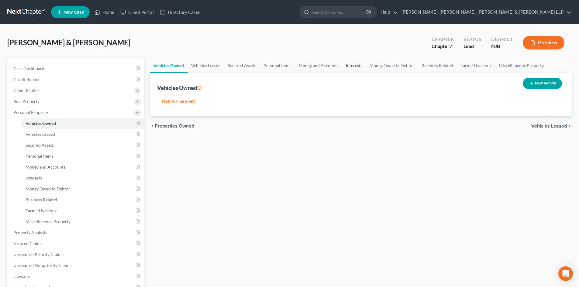
drag, startPoint x: 352, startPoint y: 65, endPoint x: 463, endPoint y: 79, distance: 112.3
click at [352, 65] on link "Interests" at bounding box center [354, 65] width 24 height 15
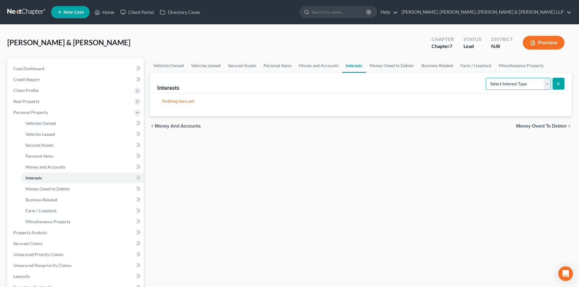
click at [527, 84] on select "Select Interest Type 401K Annuity Bond Education IRA Government Bond Government…" at bounding box center [518, 84] width 65 height 12
click at [486, 78] on select "Select Interest Type 401K Annuity Bond Education IRA Government Bond Government…" at bounding box center [518, 84] width 65 height 12
click at [557, 84] on icon "submit" at bounding box center [558, 83] width 5 height 5
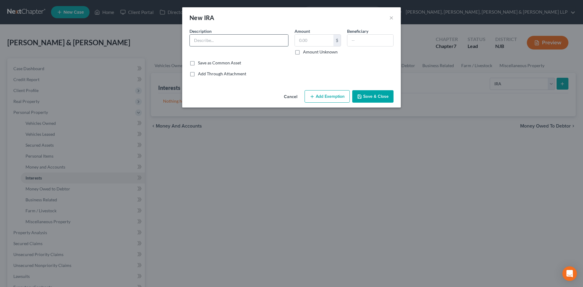
click at [210, 43] on input "text" at bounding box center [239, 41] width 98 height 12
click at [316, 41] on input "text" at bounding box center [314, 41] width 39 height 12
click at [341, 94] on button "Add Exemption" at bounding box center [327, 96] width 45 height 13
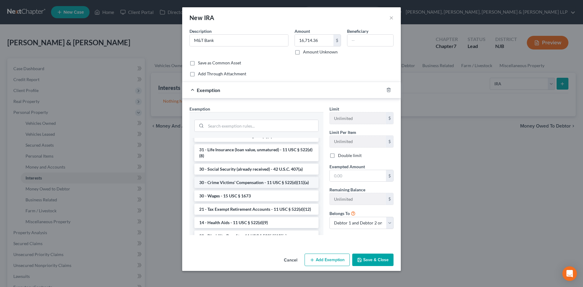
scroll to position [243, 0]
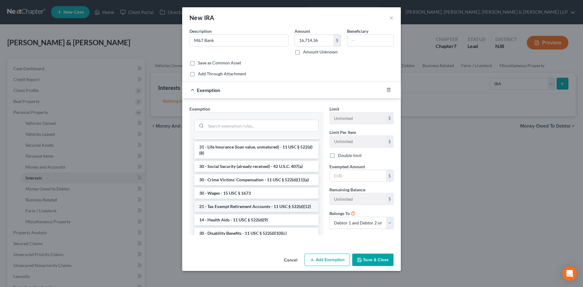
click at [251, 212] on li "21 - Tax Exempt Retirement Accounts - 11 USC § 522(d)(12)" at bounding box center [256, 206] width 124 height 11
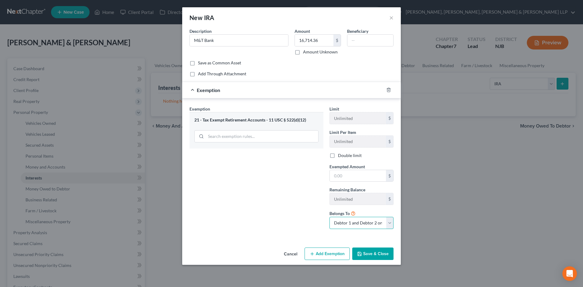
click at [362, 226] on select "Debtor 1 only Debtor 2 only Debtor 1 and Debtor 2 only" at bounding box center [362, 223] width 64 height 12
click at [330, 217] on select "Debtor 1 only Debtor 2 only Debtor 1 and Debtor 2 only" at bounding box center [362, 223] width 64 height 12
click at [346, 176] on input "text" at bounding box center [358, 176] width 56 height 12
click at [377, 253] on button "Save & Close" at bounding box center [372, 254] width 41 height 13
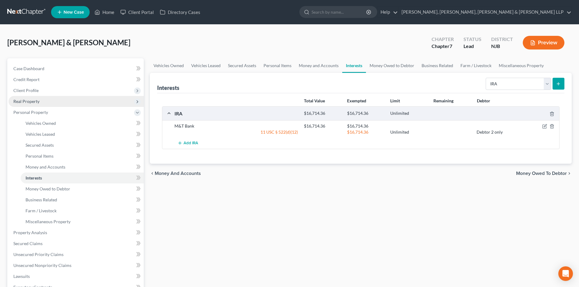
drag, startPoint x: 21, startPoint y: 95, endPoint x: 54, endPoint y: 104, distance: 33.8
click at [21, 95] on span "Client Profile" at bounding box center [76, 90] width 135 height 11
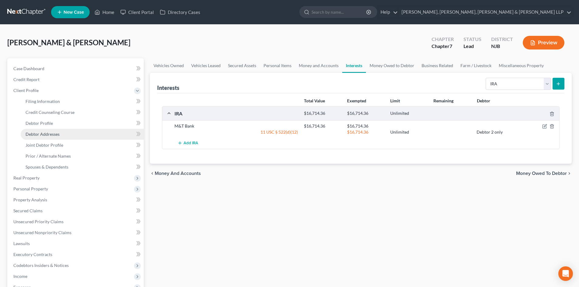
click at [57, 139] on link "Debtor Addresses" at bounding box center [82, 134] width 123 height 11
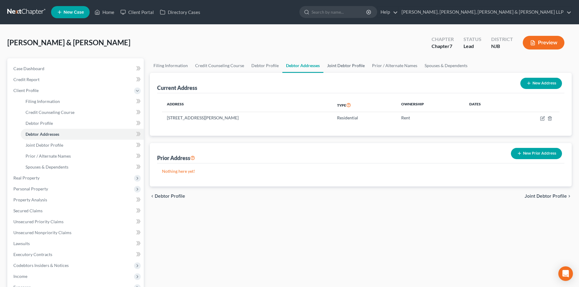
click at [329, 67] on link "Joint Debtor Profile" at bounding box center [345, 65] width 45 height 15
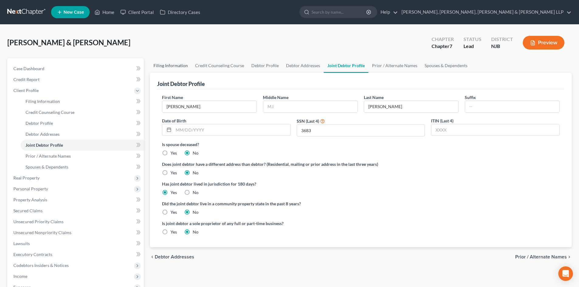
click at [176, 66] on link "Filing Information" at bounding box center [171, 65] width 42 height 15
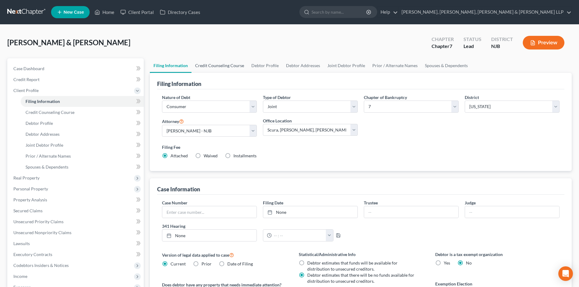
click at [202, 66] on link "Credit Counseling Course" at bounding box center [219, 65] width 56 height 15
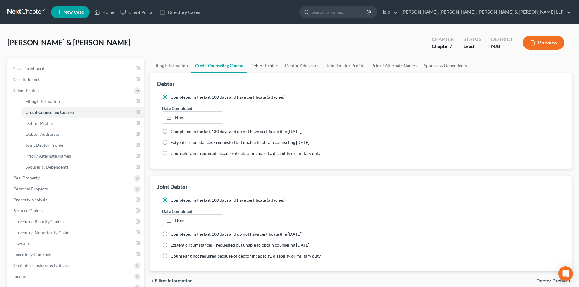
click at [257, 66] on link "Debtor Profile" at bounding box center [264, 65] width 35 height 15
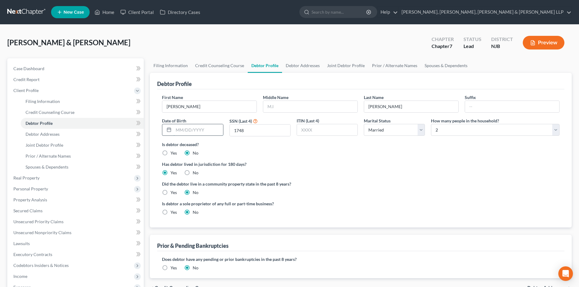
click at [194, 130] on input "text" at bounding box center [197, 130] width 49 height 12
click at [302, 71] on link "Debtor Addresses" at bounding box center [302, 65] width 41 height 15
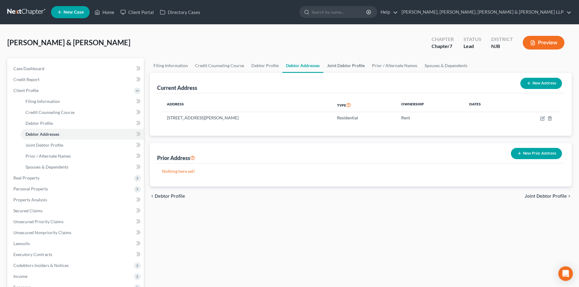
click at [330, 65] on link "Joint Debtor Profile" at bounding box center [345, 65] width 45 height 15
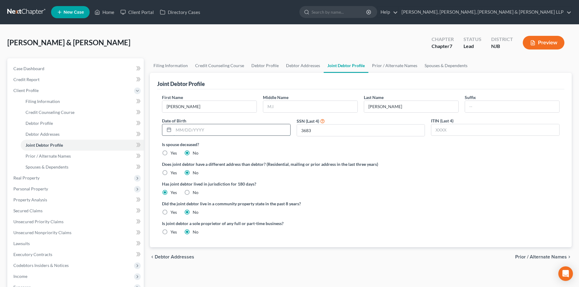
click at [217, 131] on input "text" at bounding box center [231, 130] width 117 height 12
click at [385, 69] on link "Prior / Alternate Names" at bounding box center [394, 65] width 53 height 15
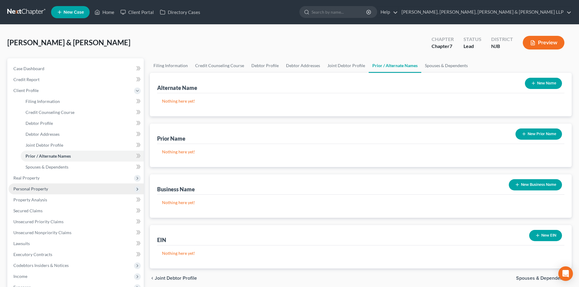
drag, startPoint x: 39, startPoint y: 184, endPoint x: 42, endPoint y: 187, distance: 4.1
click at [39, 184] on span "Personal Property" at bounding box center [76, 189] width 135 height 11
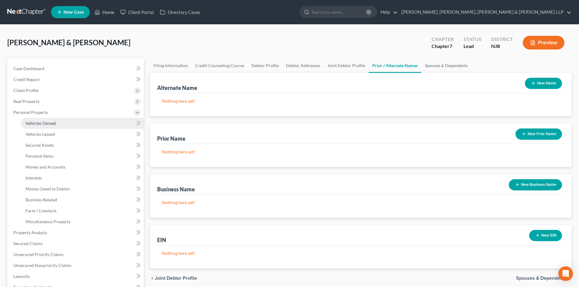
click at [47, 125] on span "Vehicles Owned" at bounding box center [41, 123] width 30 height 5
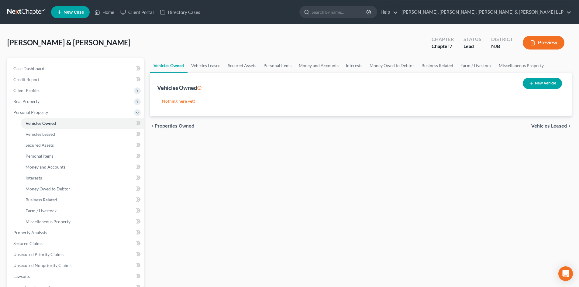
click at [548, 82] on button "New Vehicle" at bounding box center [542, 83] width 39 height 11
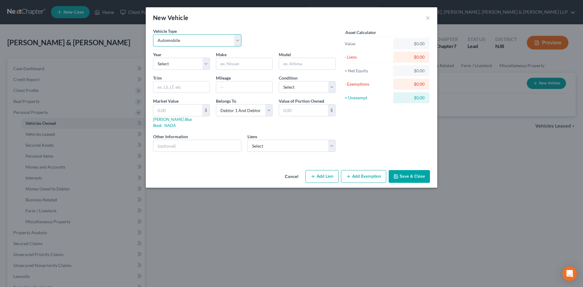
drag, startPoint x: 190, startPoint y: 40, endPoint x: 188, endPoint y: 44, distance: 4.1
click at [190, 40] on select "Select Automobile Truck Trailer Watercraft Aircraft Motor Home Atv Other Vehicle" at bounding box center [197, 40] width 88 height 12
drag, startPoint x: 300, startPoint y: 32, endPoint x: 173, endPoint y: 56, distance: 129.3
click at [301, 32] on div "Vehicle Type Select Automobile Truck Trailer Watercraft Aircraft Motor Home Atv…" at bounding box center [244, 39] width 189 height 23
click at [168, 60] on select "Select 2026 2025 2024 2023 2022 2021 2020 2019 2018 2017 2016 2015 2014 2013 20…" at bounding box center [181, 64] width 57 height 12
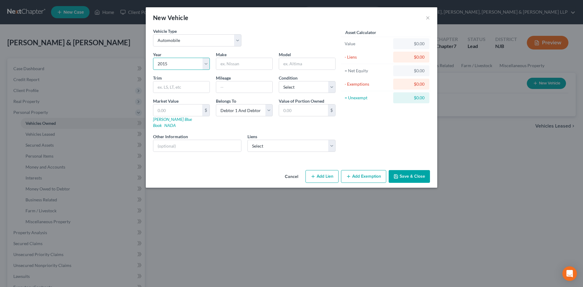
click at [153, 58] on select "Select 2026 2025 2024 2023 2022 2021 2020 2019 2018 2017 2016 2015 2014 2013 20…" at bounding box center [181, 64] width 57 height 12
drag, startPoint x: 225, startPoint y: 67, endPoint x: 236, endPoint y: 64, distance: 11.8
click at [225, 67] on input "text" at bounding box center [244, 64] width 56 height 12
paste input "Lincoln"
click at [290, 62] on input "text" at bounding box center [307, 64] width 56 height 12
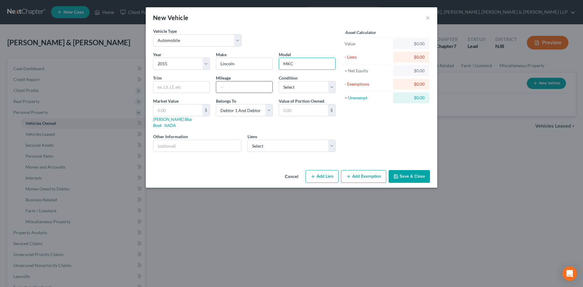
click at [243, 88] on input "text" at bounding box center [244, 87] width 56 height 12
click at [228, 87] on input "130000" at bounding box center [244, 87] width 56 height 12
click at [285, 93] on div "Year Select 2026 2025 2024 2023 2022 2021 2020 2019 2018 2017 2016 2015 2014 20…" at bounding box center [244, 103] width 189 height 105
drag, startPoint x: 293, startPoint y: 91, endPoint x: 297, endPoint y: 93, distance: 3.7
click at [293, 91] on select "Select Excellent Very Good Good Fair Poor" at bounding box center [307, 87] width 57 height 12
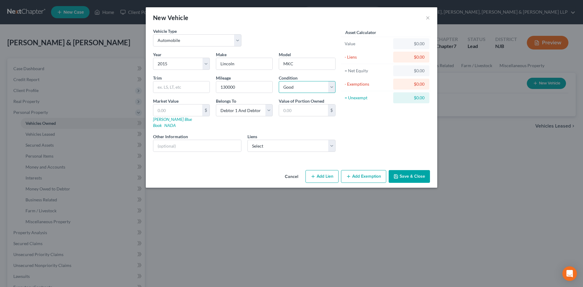
click at [279, 81] on select "Select Excellent Very Good Good Fair Poor" at bounding box center [307, 87] width 57 height 12
click at [232, 111] on select "Select Debtor 1 Only Debtor 2 Only Debtor 1 And Debtor 2 Only At Least One Of T…" at bounding box center [244, 110] width 57 height 12
click at [216, 104] on select "Select Debtor 1 Only Debtor 2 Only Debtor 1 And Debtor 2 Only At Least One Of T…" at bounding box center [244, 110] width 57 height 12
drag, startPoint x: 270, startPoint y: 140, endPoint x: 273, endPoint y: 144, distance: 5.2
click at [270, 140] on select "Select Bank of America - $4,464.00" at bounding box center [292, 146] width 88 height 12
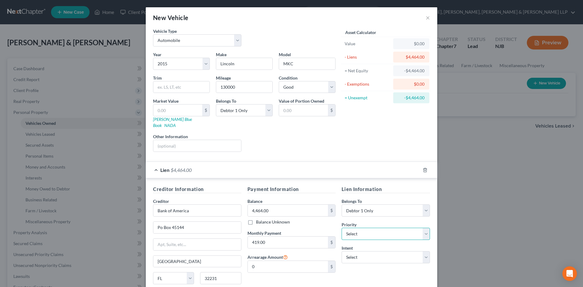
drag, startPoint x: 367, startPoint y: 228, endPoint x: 367, endPoint y: 222, distance: 6.1
click at [367, 228] on select "Select 1st 2nd 3rd 4th 5th 6th 7th 8th 9th 10th 11th 12th 13th 14th 15th 16th 1…" at bounding box center [386, 234] width 88 height 12
click at [342, 228] on select "Select 1st 2nd 3rd 4th 5th 6th 7th 8th 9th 10th 11th 12th 13th 14th 15th 16th 1…" at bounding box center [386, 234] width 88 height 12
click at [355, 252] on select "Select Surrender Redeem Reaffirm Avoid Other" at bounding box center [386, 257] width 88 height 12
click at [342, 251] on select "Select Surrender Redeem Reaffirm Avoid Other" at bounding box center [386, 257] width 88 height 12
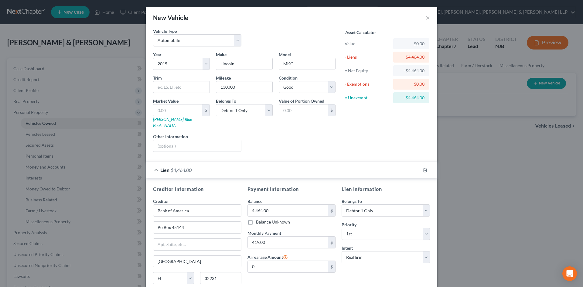
click at [154, 168] on div "Lien $4,464.00" at bounding box center [283, 170] width 275 height 16
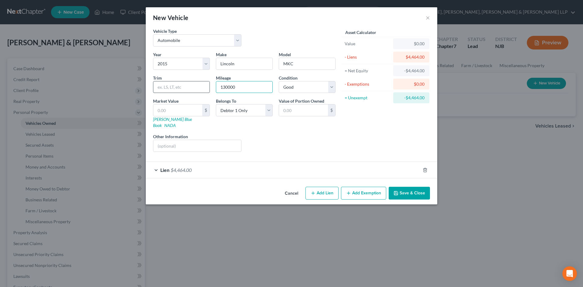
drag, startPoint x: 249, startPoint y: 88, endPoint x: 163, endPoint y: 91, distance: 86.3
click at [168, 91] on div "Year Select 2026 2025 2024 2023 2022 2021 2020 2019 2018 2017 2016 2015 2014 20…" at bounding box center [244, 103] width 189 height 105
click at [229, 87] on input "100000" at bounding box center [244, 87] width 56 height 12
click at [245, 87] on input "100,000" at bounding box center [244, 87] width 56 height 12
click at [177, 112] on input "text" at bounding box center [177, 111] width 49 height 12
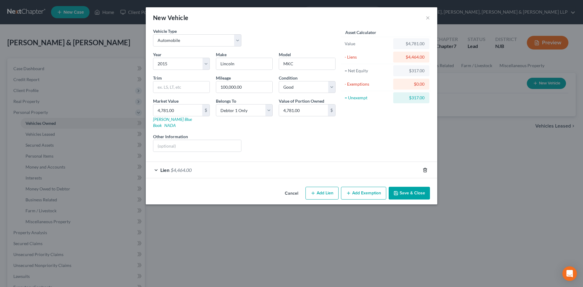
click at [426, 170] on line "button" at bounding box center [426, 170] width 0 height 1
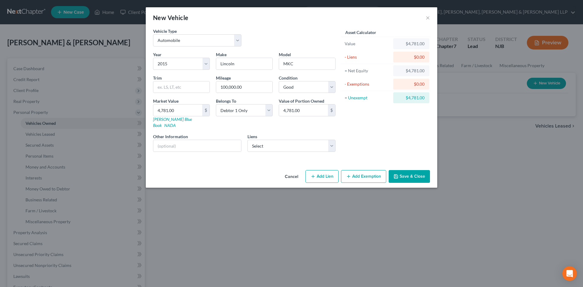
click at [362, 173] on button "Add Exemption" at bounding box center [363, 176] width 45 height 13
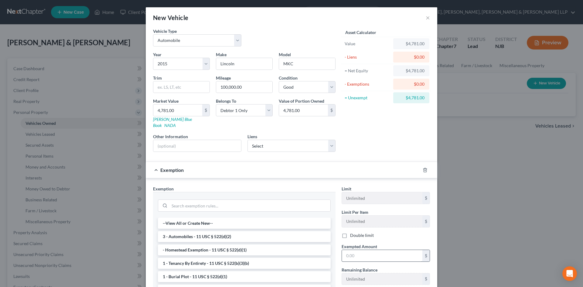
drag, startPoint x: 204, startPoint y: 230, endPoint x: 350, endPoint y: 244, distance: 146.8
click at [204, 231] on li "3 - Automobiles - 11 USC § 522(d)(2)" at bounding box center [244, 236] width 173 height 11
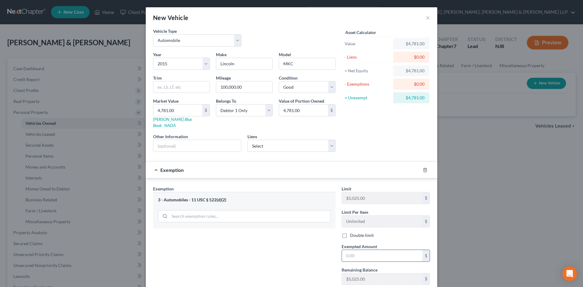
click at [351, 250] on input "text" at bounding box center [382, 256] width 81 height 12
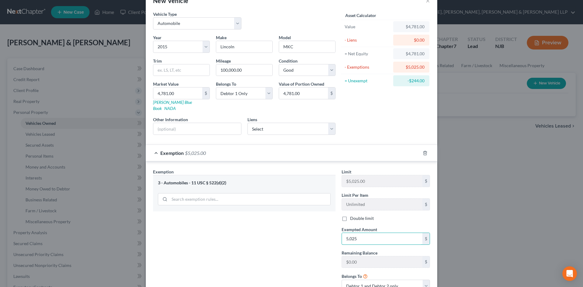
scroll to position [59, 0]
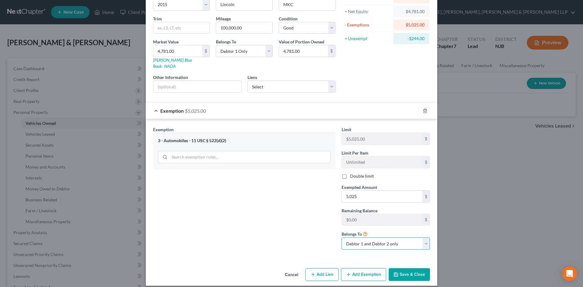
click at [364, 242] on select "Debtor 1 only Debtor 2 only Debtor 1 and Debtor 2 only" at bounding box center [386, 244] width 88 height 12
click at [342, 238] on select "Debtor 1 only Debtor 2 only Debtor 1 and Debtor 2 only" at bounding box center [386, 244] width 88 height 12
click at [403, 269] on button "Save & Close" at bounding box center [409, 274] width 41 height 13
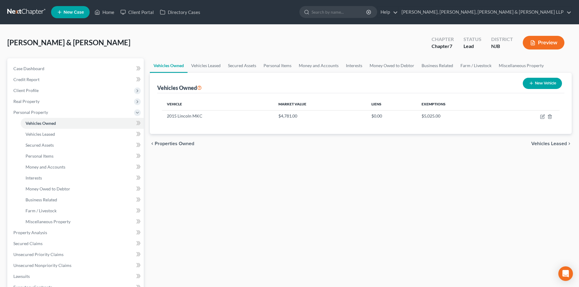
click at [537, 185] on div "Vehicles Owned Vehicles Leased Secured Assets Personal Items Money and Accounts…" at bounding box center [361, 233] width 428 height 351
click at [534, 82] on button "New Vehicle" at bounding box center [542, 83] width 39 height 11
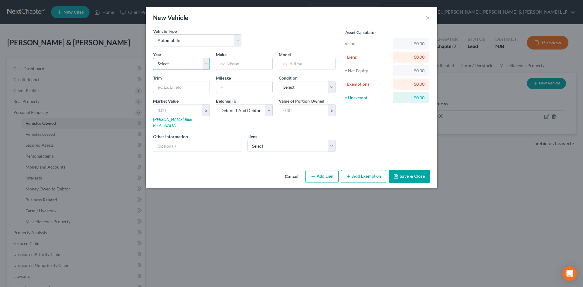
click at [186, 66] on select "Select 2026 2025 2024 2023 2022 2021 2020 2019 2018 2017 2016 2015 2014 2013 20…" at bounding box center [181, 64] width 57 height 12
click at [153, 58] on select "Select 2026 2025 2024 2023 2022 2021 2020 2019 2018 2017 2016 2015 2014 2013 20…" at bounding box center [181, 64] width 57 height 12
click at [244, 65] on input "text" at bounding box center [244, 64] width 56 height 12
click at [288, 65] on input "text" at bounding box center [307, 64] width 56 height 12
drag, startPoint x: 287, startPoint y: 89, endPoint x: 287, endPoint y: 92, distance: 3.7
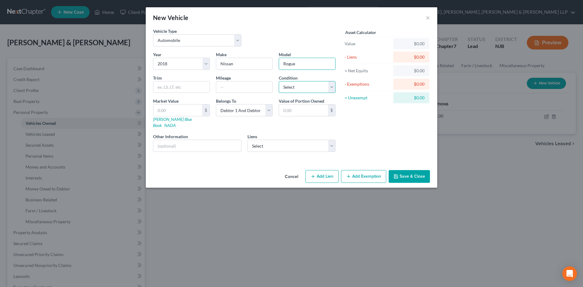
click at [287, 89] on select "Select Excellent Very Good Good Fair Poor" at bounding box center [307, 87] width 57 height 12
click at [279, 81] on select "Select Excellent Very Good Good Fair Poor" at bounding box center [307, 87] width 57 height 12
click at [276, 141] on select "Select Bank of America - $4,464.00" at bounding box center [292, 146] width 88 height 12
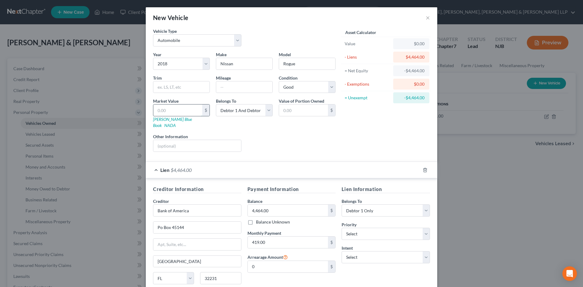
click at [180, 114] on input "text" at bounding box center [177, 111] width 49 height 12
click at [375, 228] on select "Select 1st 2nd 3rd 4th 5th 6th 7th 8th 9th 10th 11th 12th 13th 14th 15th 16th 1…" at bounding box center [386, 234] width 88 height 12
click at [342, 228] on select "Select 1st 2nd 3rd 4th 5th 6th 7th 8th 9th 10th 11th 12th 13th 14th 15th 16th 1…" at bounding box center [386, 234] width 88 height 12
click at [363, 251] on select "Select Surrender Redeem Reaffirm Avoid Other" at bounding box center [386, 257] width 88 height 12
click at [342, 251] on select "Select Surrender Redeem Reaffirm Avoid Other" at bounding box center [386, 257] width 88 height 12
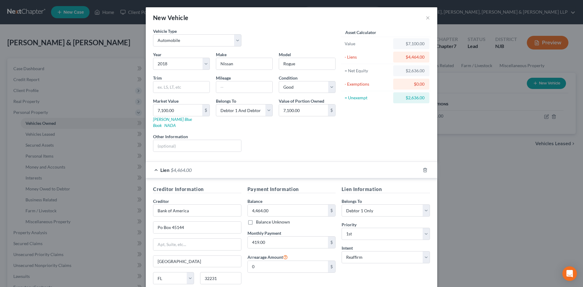
click at [154, 163] on div "Lien $4,464.00" at bounding box center [283, 170] width 275 height 16
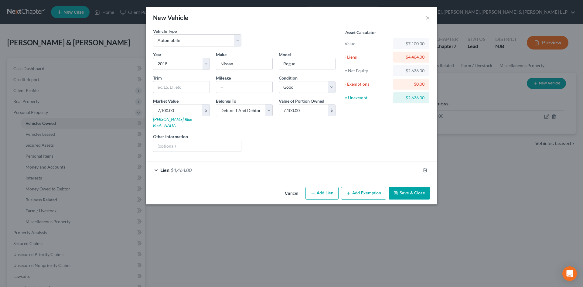
click at [399, 187] on button "Save & Close" at bounding box center [409, 193] width 41 height 13
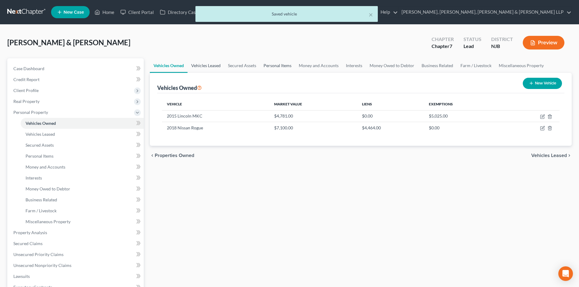
click at [216, 64] on link "Vehicles Leased" at bounding box center [205, 65] width 37 height 15
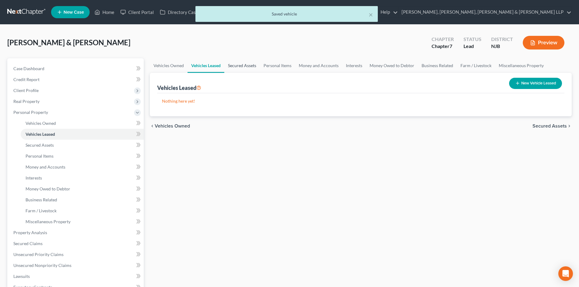
click at [255, 67] on link "Secured Assets" at bounding box center [242, 65] width 36 height 15
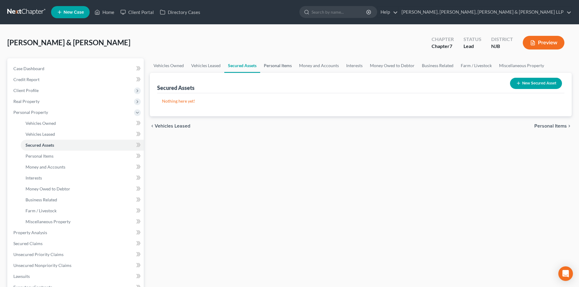
click at [279, 65] on link "Personal Items" at bounding box center [277, 65] width 35 height 15
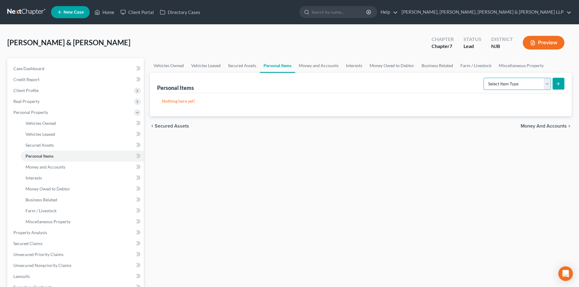
click at [528, 84] on select "Select Item Type Clothing Collectibles Of Value Electronics Firearms Household …" at bounding box center [516, 84] width 67 height 12
click at [484, 78] on select "Select Item Type Clothing Collectibles Of Value Electronics Firearms Household …" at bounding box center [516, 84] width 67 height 12
click at [565, 84] on div "Personal Items Select Item Type Clothing Collectibles Of Value Electronics Fire…" at bounding box center [361, 94] width 422 height 43
click at [559, 84] on icon "submit" at bounding box center [558, 83] width 5 height 5
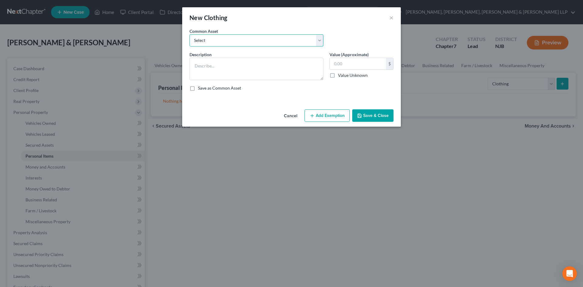
click at [232, 37] on select "Select Clothes, Shoes & Accessories" at bounding box center [257, 40] width 134 height 12
click at [190, 34] on select "Select Clothes, Shoes & Accessories" at bounding box center [257, 40] width 134 height 12
click at [338, 120] on button "Add Exemption" at bounding box center [327, 115] width 45 height 13
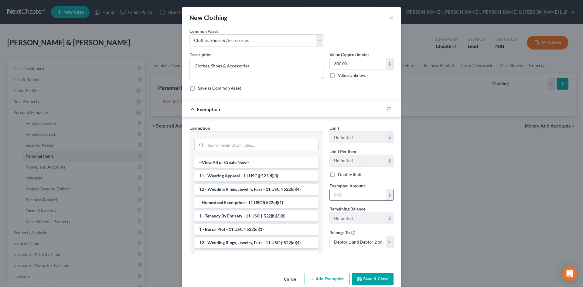
drag, startPoint x: 221, startPoint y: 174, endPoint x: 362, endPoint y: 196, distance: 143.4
click at [223, 174] on li "11 - Wearing Apparel - 11 USC § 522(d)(3)" at bounding box center [256, 175] width 124 height 11
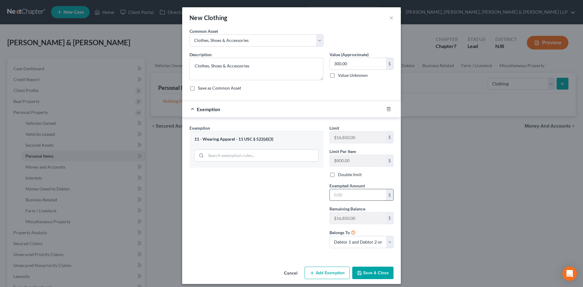
click at [357, 198] on input "text" at bounding box center [358, 195] width 56 height 12
click at [338, 176] on label "Double limit" at bounding box center [350, 175] width 24 height 6
click at [341, 176] on input "Double limit" at bounding box center [343, 174] width 4 height 4
click at [348, 65] on input "300.00" at bounding box center [358, 64] width 56 height 12
drag, startPoint x: 301, startPoint y: 200, endPoint x: 357, endPoint y: 257, distance: 79.5
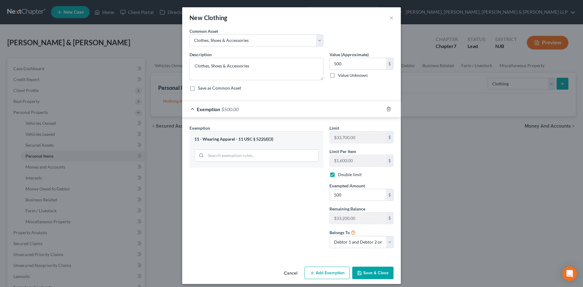
click at [301, 201] on div "Exemption Set must be selected for CA. Exemption * 11 - Wearing Apparel - 11 US…" at bounding box center [257, 189] width 140 height 128
click at [370, 273] on button "Save & Close" at bounding box center [372, 273] width 41 height 13
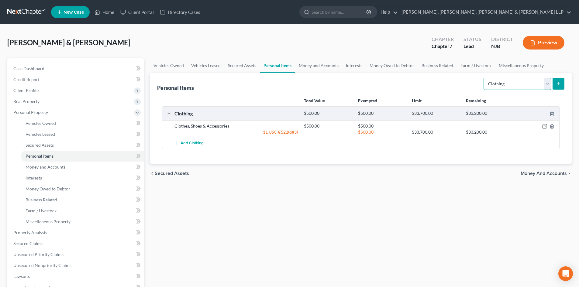
click at [519, 87] on select "Select Item Type Clothing Collectibles Of Value Electronics Firearms Household …" at bounding box center [516, 84] width 67 height 12
click at [484, 78] on select "Select Item Type Clothing Collectibles Of Value Electronics Firearms Household …" at bounding box center [516, 84] width 67 height 12
click at [557, 83] on icon "submit" at bounding box center [558, 83] width 5 height 5
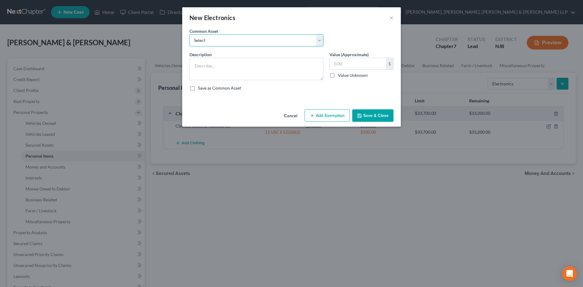
click at [237, 41] on select "Select Cellphone, TVs Electronic Appliances" at bounding box center [257, 40] width 134 height 12
click at [190, 34] on select "Select Cellphone, TVs Electronic Appliances" at bounding box center [257, 40] width 134 height 12
click at [365, 61] on input "200.00" at bounding box center [358, 64] width 56 height 12
click at [323, 115] on button "Add Exemption" at bounding box center [327, 115] width 45 height 13
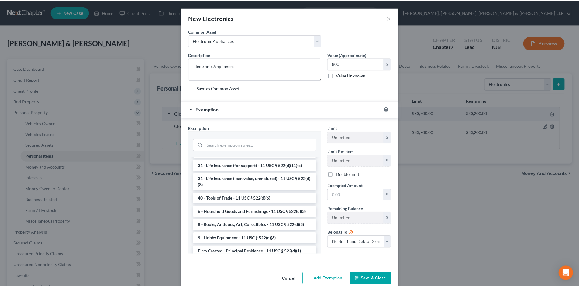
scroll to position [486, 0]
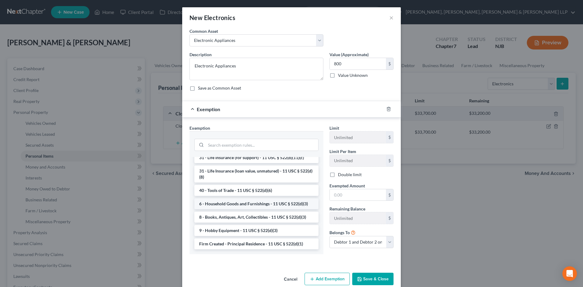
click at [252, 209] on li "6 - Household Goods and Furnishings - 11 USC § 522(d)(3)" at bounding box center [256, 203] width 124 height 11
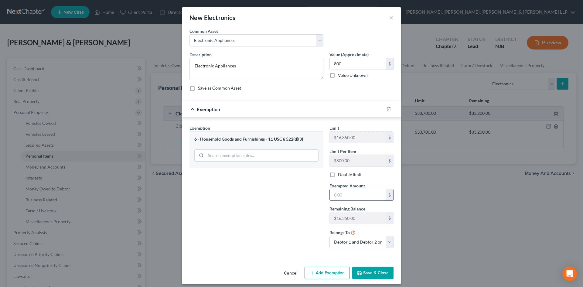
click at [348, 198] on input "text" at bounding box center [358, 195] width 56 height 12
drag, startPoint x: 276, startPoint y: 207, endPoint x: 353, endPoint y: 174, distance: 83.9
click at [276, 207] on div "Exemption Set must be selected for CA. Exemption * 6 - Household Goods and Furn…" at bounding box center [257, 189] width 140 height 128
click at [338, 173] on label "Double limit" at bounding box center [350, 175] width 24 height 6
click at [341, 173] on input "Double limit" at bounding box center [343, 174] width 4 height 4
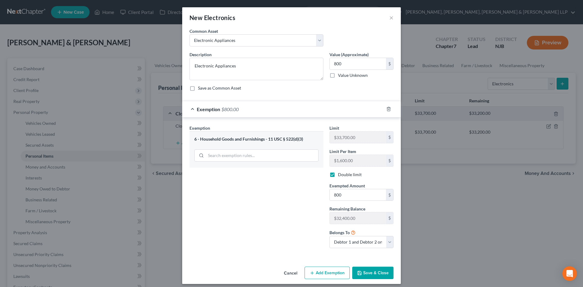
click at [369, 269] on button "Save & Close" at bounding box center [372, 273] width 41 height 13
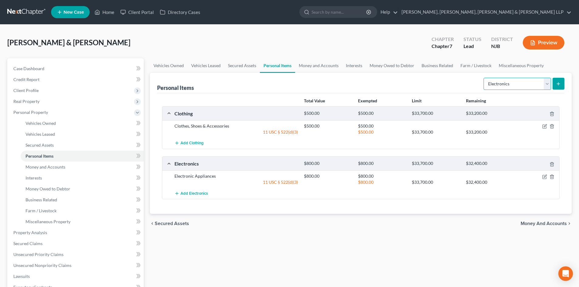
click at [511, 87] on select "Select Item Type Clothing Collectibles Of Value Electronics Firearms Household …" at bounding box center [516, 84] width 67 height 12
click at [484, 78] on select "Select Item Type Clothing Collectibles Of Value Electronics Firearms Household …" at bounding box center [516, 84] width 67 height 12
click at [555, 82] on button "submit" at bounding box center [558, 84] width 12 height 12
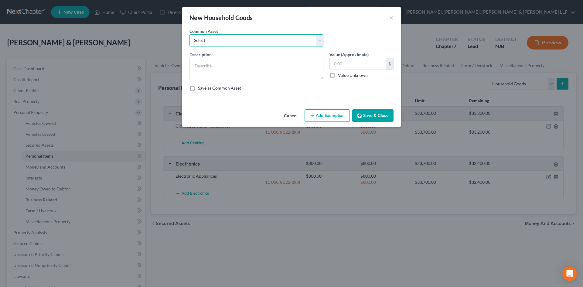
drag, startPoint x: 217, startPoint y: 39, endPoint x: 216, endPoint y: 46, distance: 7.0
click at [217, 39] on select "Select Household items" at bounding box center [257, 40] width 134 height 12
click at [190, 34] on select "Select Household items" at bounding box center [257, 40] width 134 height 12
click at [354, 64] on input "2,000.00" at bounding box center [358, 64] width 56 height 12
click at [327, 113] on button "Add Exemption" at bounding box center [327, 115] width 45 height 13
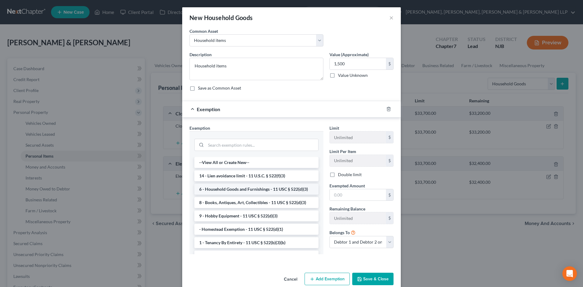
click at [259, 190] on li "6 - Household Goods and Furnishings - 11 USC § 522(d)(3)" at bounding box center [256, 189] width 124 height 11
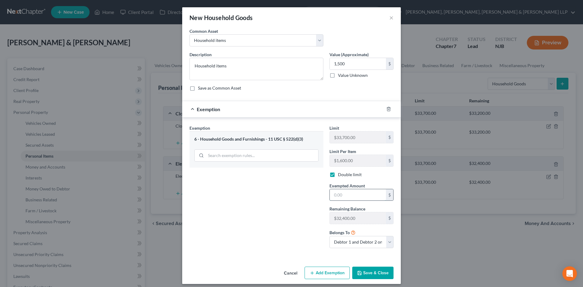
click at [340, 195] on input "text" at bounding box center [358, 195] width 56 height 12
click at [303, 197] on div "Exemption Set must be selected for CA. Exemption * 6 - Household Goods and Furn…" at bounding box center [257, 189] width 140 height 128
click at [375, 271] on button "Save & Close" at bounding box center [372, 273] width 41 height 13
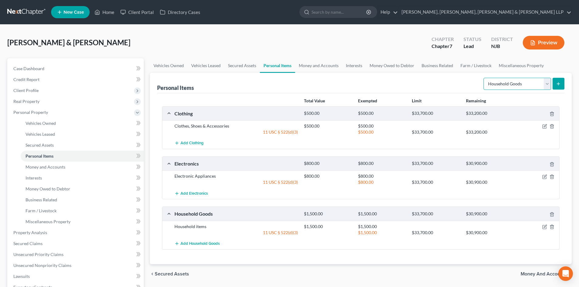
drag, startPoint x: 510, startPoint y: 86, endPoint x: 508, endPoint y: 89, distance: 3.3
click at [510, 86] on select "Select Item Type Clothing Collectibles Of Value Electronics Firearms Household …" at bounding box center [516, 84] width 67 height 12
click at [484, 78] on select "Select Item Type Clothing Collectibles Of Value Electronics Firearms Household …" at bounding box center [516, 84] width 67 height 12
click at [562, 81] on button "submit" at bounding box center [558, 84] width 12 height 12
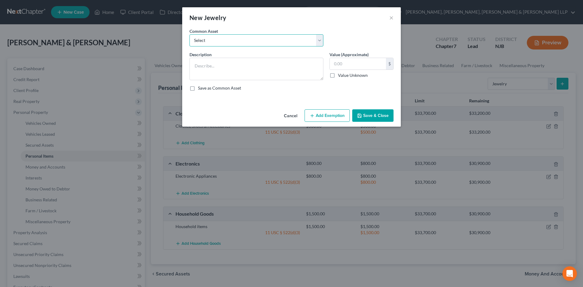
click at [300, 45] on select "Select Jewelry" at bounding box center [257, 40] width 134 height 12
click at [190, 34] on select "Select Jewelry" at bounding box center [257, 40] width 134 height 12
click at [352, 64] on input "150.00" at bounding box center [358, 64] width 56 height 12
click at [328, 116] on button "Add Exemption" at bounding box center [327, 115] width 45 height 13
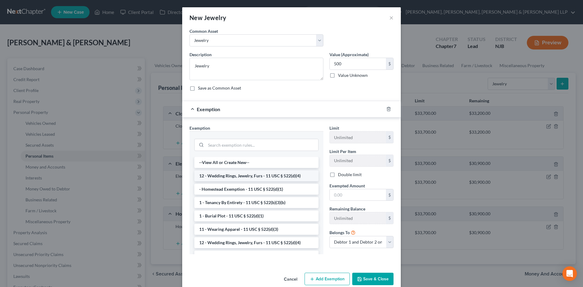
click at [267, 174] on li "12 - Wedding Rings, Jewelry, Furs - 11 USC § 522(d)(4)" at bounding box center [256, 175] width 124 height 11
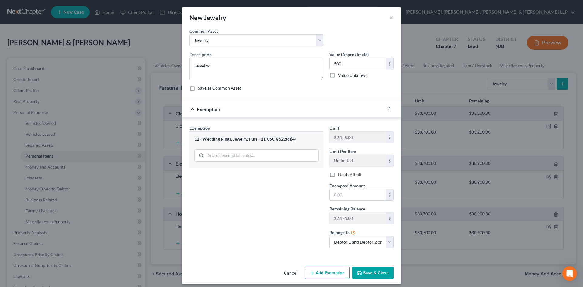
drag, startPoint x: 340, startPoint y: 192, endPoint x: 313, endPoint y: 192, distance: 26.4
click at [340, 192] on input "text" at bounding box center [358, 195] width 56 height 12
drag, startPoint x: 292, startPoint y: 191, endPoint x: 340, endPoint y: 180, distance: 49.5
click at [292, 190] on div "Exemption Set must be selected for CA. Exemption * 12 - Wedding Rings, Jewelry,…" at bounding box center [257, 189] width 140 height 128
click at [339, 179] on div "Limit $2,125.00 $ Limit Per Item Unlimited $ Double limit Exempted Amount * 500…" at bounding box center [362, 189] width 70 height 128
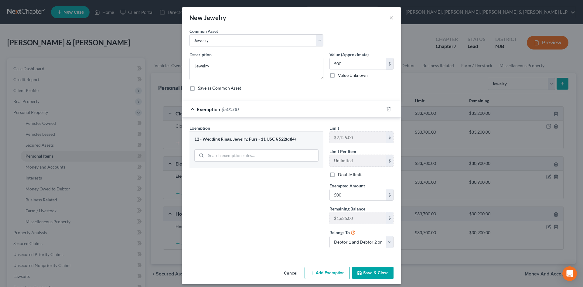
click at [338, 173] on label "Double limit" at bounding box center [350, 175] width 24 height 6
click at [341, 173] on input "Double limit" at bounding box center [343, 174] width 4 height 4
click at [366, 270] on button "Save & Close" at bounding box center [372, 273] width 41 height 13
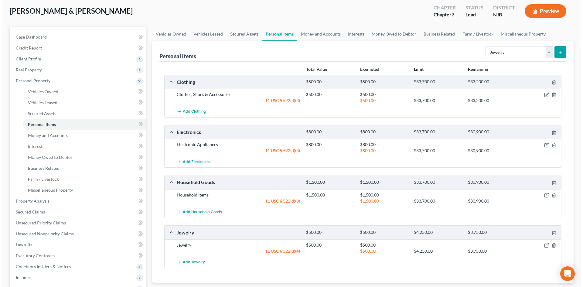
scroll to position [61, 0]
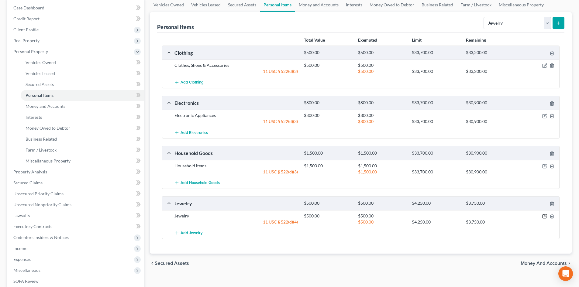
drag, startPoint x: 543, startPoint y: 216, endPoint x: 524, endPoint y: 210, distance: 19.8
click at [543, 216] on icon "button" at bounding box center [544, 216] width 5 height 5
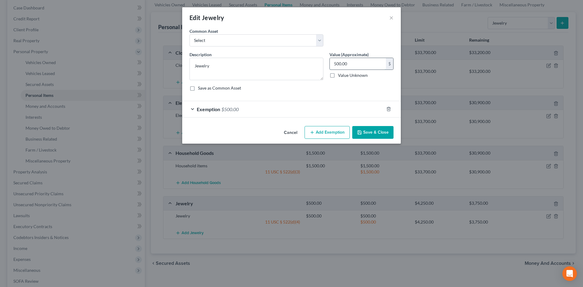
click at [361, 67] on input "500.00" at bounding box center [358, 64] width 56 height 12
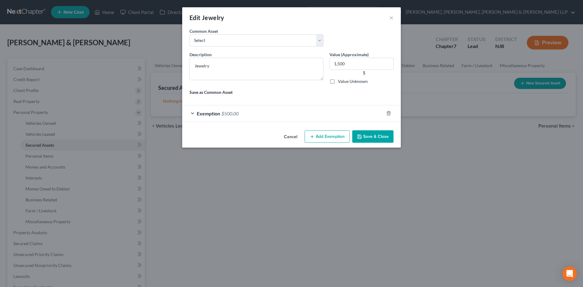
click at [311, 115] on div "Exemption $500.00" at bounding box center [283, 113] width 202 height 16
click at [316, 114] on div "Exemption $500.00" at bounding box center [283, 113] width 202 height 16
click at [393, 19] on button "×" at bounding box center [392, 17] width 4 height 7
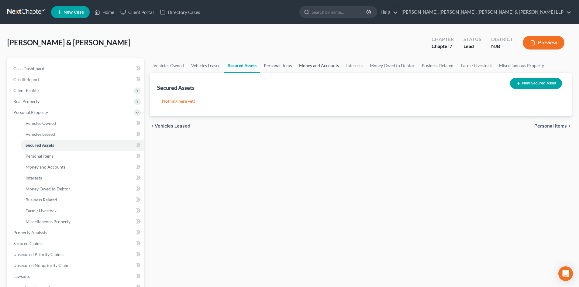
drag, startPoint x: 282, startPoint y: 63, endPoint x: 337, endPoint y: 69, distance: 55.6
click at [281, 63] on link "Personal Items" at bounding box center [277, 65] width 35 height 15
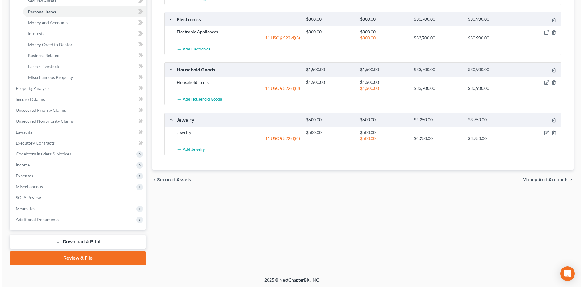
scroll to position [145, 0]
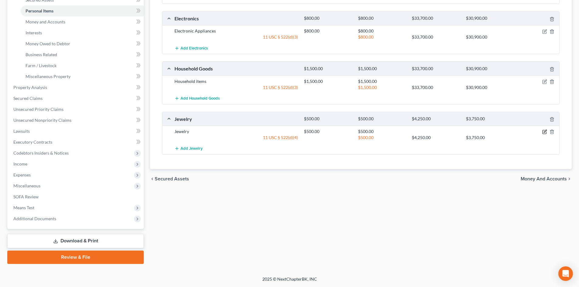
click at [546, 132] on icon "button" at bounding box center [544, 131] width 5 height 5
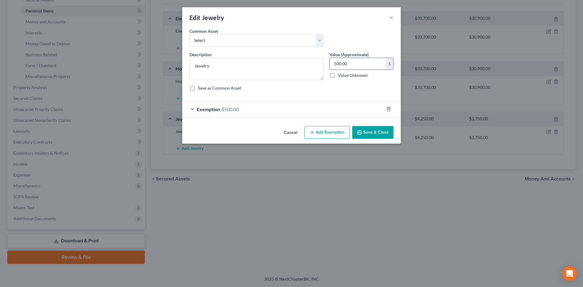
click at [361, 65] on input "500.00" at bounding box center [358, 64] width 56 height 12
click at [278, 111] on div "Exemption $500.00" at bounding box center [283, 109] width 202 height 16
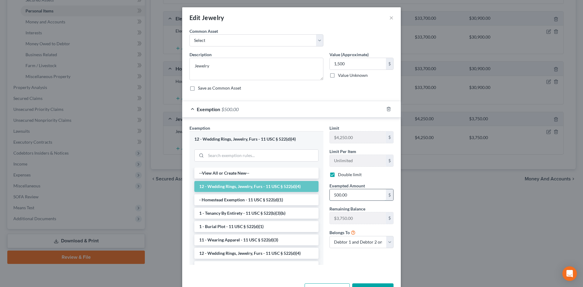
click at [353, 196] on input "500.00" at bounding box center [358, 195] width 56 height 12
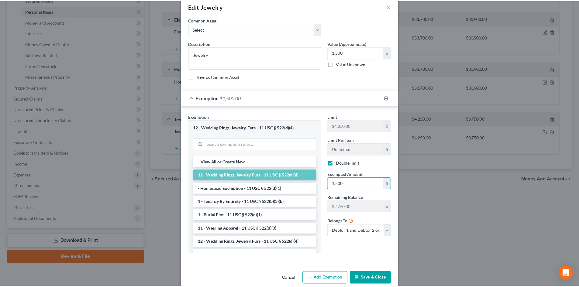
scroll to position [21, 0]
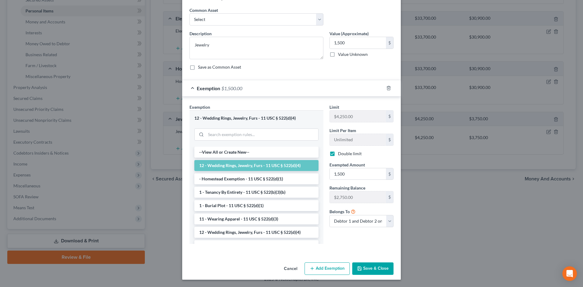
click at [377, 274] on button "Save & Close" at bounding box center [372, 269] width 41 height 13
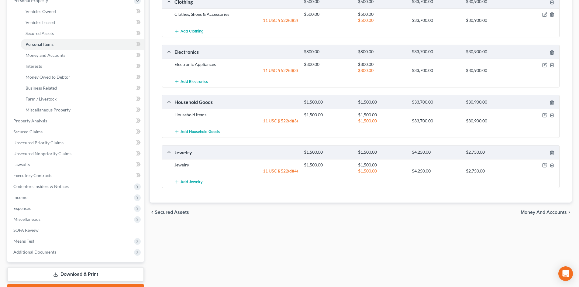
scroll to position [24, 0]
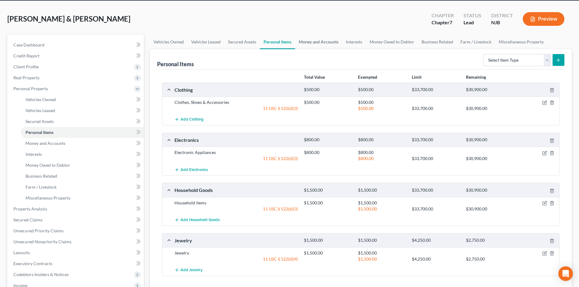
drag, startPoint x: 325, startPoint y: 36, endPoint x: 327, endPoint y: 40, distance: 3.5
click at [325, 36] on link "Money and Accounts" at bounding box center [318, 42] width 47 height 15
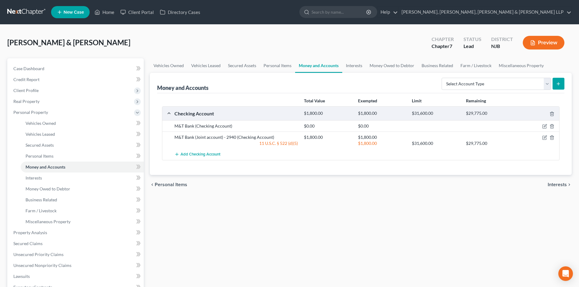
click at [344, 25] on div "[PERSON_NAME] & [PERSON_NAME], [PERSON_NAME] Upgraded Chapter Chapter 7 Status …" at bounding box center [289, 223] width 579 height 397
drag, startPoint x: 449, startPoint y: 79, endPoint x: 454, endPoint y: 85, distance: 7.7
click at [449, 79] on select "Select Account Type Brokerage Cash on Hand Certificates of Deposit Checking Acc…" at bounding box center [495, 84] width 109 height 12
click at [443, 78] on select "Select Account Type Brokerage Cash on Hand Certificates of Deposit Checking Acc…" at bounding box center [495, 84] width 109 height 12
click at [561, 82] on icon "submit" at bounding box center [558, 83] width 5 height 5
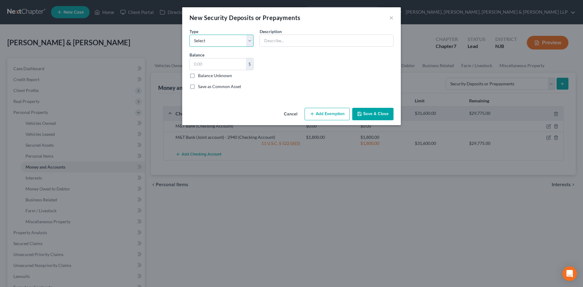
click at [218, 40] on select "Select Electric Gas Heating Oil Security Deposit On Rental Unit Prepaid Rent Te…" at bounding box center [222, 41] width 64 height 12
click at [190, 35] on select "Select Electric Gas Heating Oil Security Deposit On Rental Unit Prepaid Rent Te…" at bounding box center [222, 41] width 64 height 12
click at [277, 45] on input "text" at bounding box center [326, 41] width 133 height 12
click at [213, 66] on input "text" at bounding box center [218, 64] width 56 height 12
click at [335, 112] on button "Add Exemption" at bounding box center [327, 114] width 45 height 13
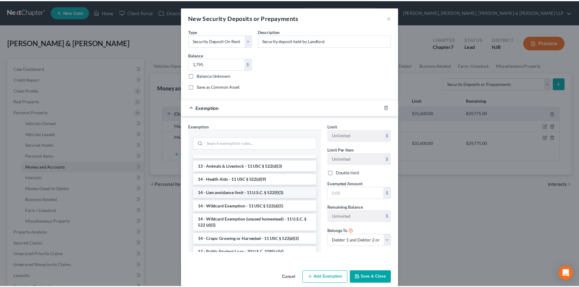
scroll to position [91, 0]
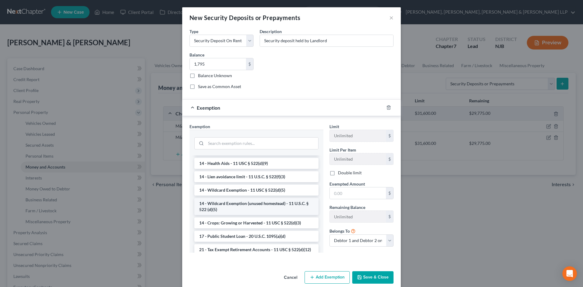
click at [235, 208] on li "14 - Wildcard Exemption (unused homestead) - 11 U.S.C. § 522 (d)(5)" at bounding box center [256, 206] width 124 height 17
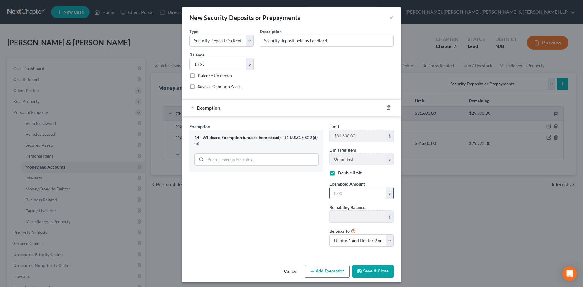
click at [337, 198] on input "text" at bounding box center [358, 193] width 56 height 12
click at [371, 270] on button "Save & Close" at bounding box center [372, 271] width 41 height 13
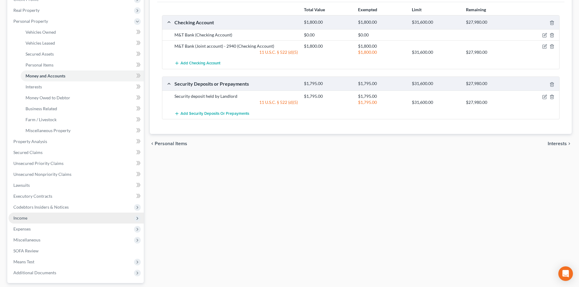
click at [37, 218] on span "Income" at bounding box center [76, 218] width 135 height 11
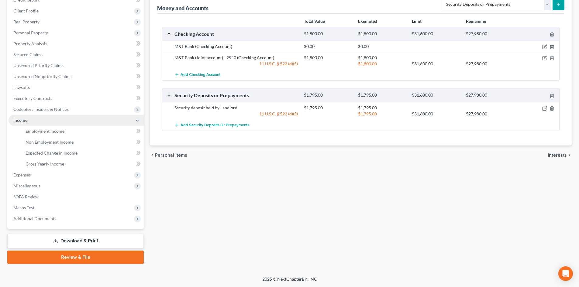
scroll to position [80, 0]
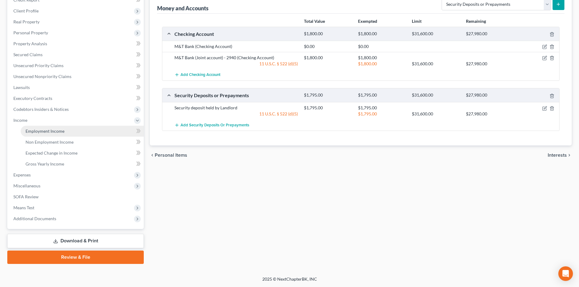
click at [67, 131] on link "Employment Income" at bounding box center [82, 131] width 123 height 11
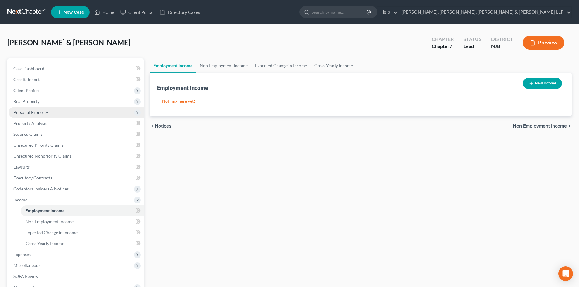
drag, startPoint x: 47, startPoint y: 115, endPoint x: 48, endPoint y: 119, distance: 4.3
click at [47, 115] on span "Personal Property" at bounding box center [76, 112] width 135 height 11
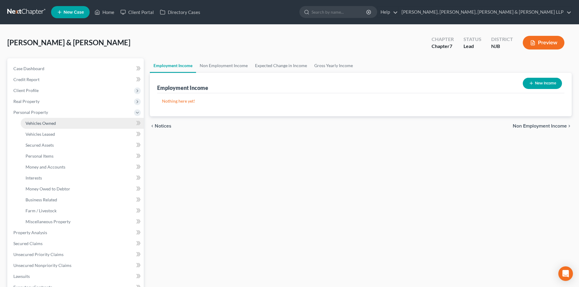
click at [49, 120] on link "Vehicles Owned" at bounding box center [82, 123] width 123 height 11
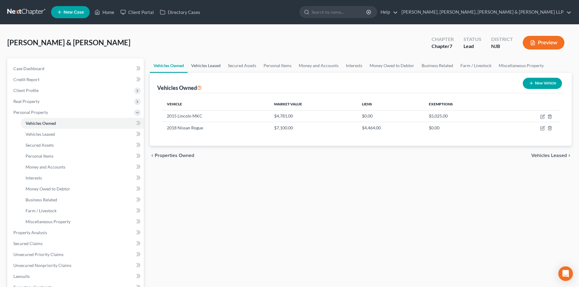
click at [224, 60] on link "Vehicles Leased" at bounding box center [205, 65] width 37 height 15
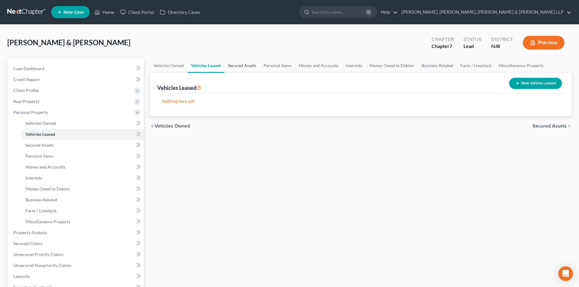
click at [238, 61] on link "Secured Assets" at bounding box center [242, 65] width 36 height 15
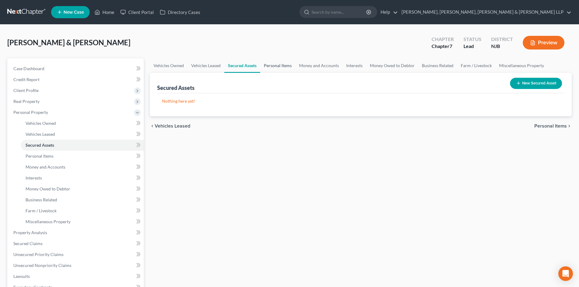
click at [274, 62] on link "Personal Items" at bounding box center [277, 65] width 35 height 15
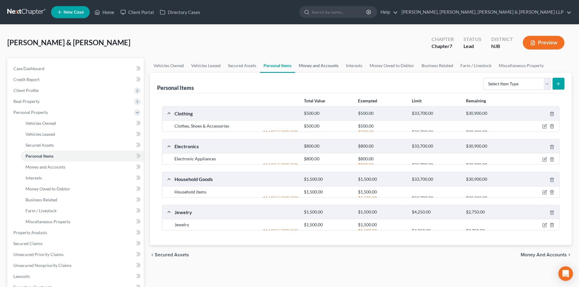
click at [297, 65] on link "Money and Accounts" at bounding box center [318, 65] width 47 height 15
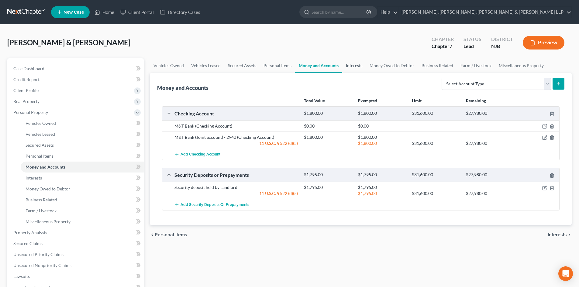
click at [348, 67] on link "Interests" at bounding box center [354, 65] width 24 height 15
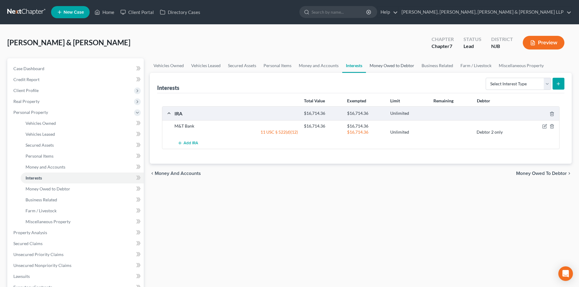
click at [383, 66] on link "Money Owed to Debtor" at bounding box center [392, 65] width 52 height 15
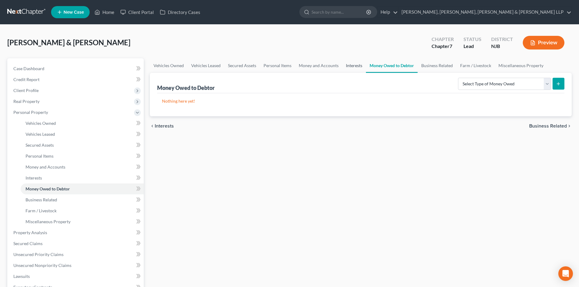
drag, startPoint x: 344, startPoint y: 64, endPoint x: 404, endPoint y: 74, distance: 60.9
click at [344, 64] on link "Interests" at bounding box center [354, 65] width 24 height 15
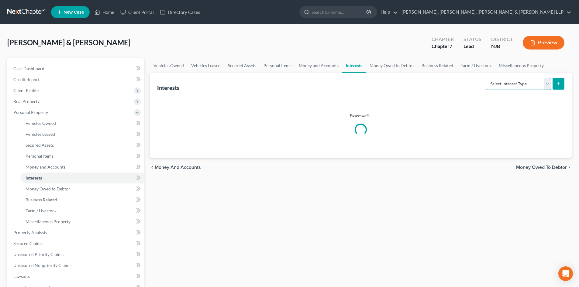
drag, startPoint x: 508, startPoint y: 84, endPoint x: 509, endPoint y: 90, distance: 5.6
click at [509, 84] on select "Select Interest Type 401K Annuity Bond Education IRA Government Bond Government…" at bounding box center [518, 84] width 65 height 12
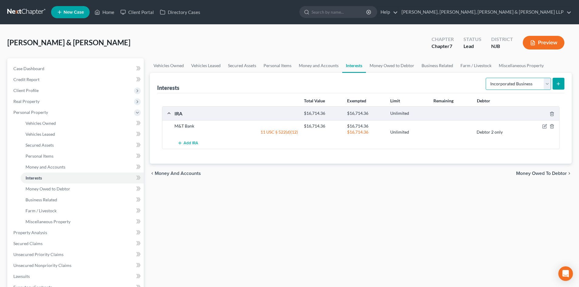
click at [486, 78] on select "Select Interest Type 401K Annuity Bond Education IRA Government Bond Government…" at bounding box center [518, 84] width 65 height 12
click at [555, 84] on button "submit" at bounding box center [558, 84] width 12 height 12
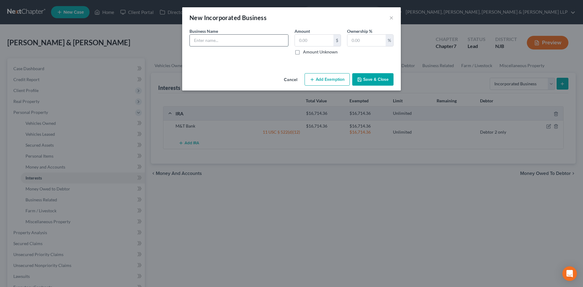
click at [230, 40] on input "text" at bounding box center [239, 41] width 98 height 12
paste input "TRAVEL BY YAYA LLC"
click at [197, 41] on input "TRAVEL BY YAYA LLC" at bounding box center [239, 41] width 98 height 12
click at [309, 37] on input "text" at bounding box center [314, 41] width 39 height 12
click at [356, 40] on input "text" at bounding box center [367, 41] width 38 height 12
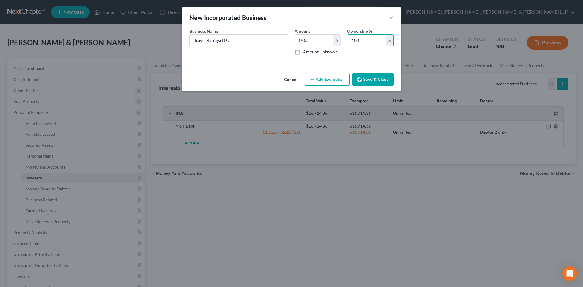
click at [361, 78] on icon "button" at bounding box center [360, 80] width 4 height 4
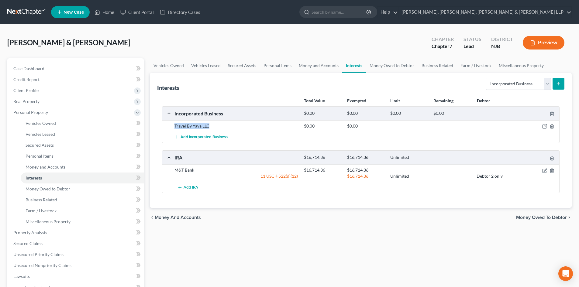
drag, startPoint x: 217, startPoint y: 125, endPoint x: 163, endPoint y: 125, distance: 53.8
click at [163, 125] on div "Travel By Yaya LLC $0.00 $0.00" at bounding box center [360, 125] width 397 height 11
copy div "Travel By Yaya LLC"
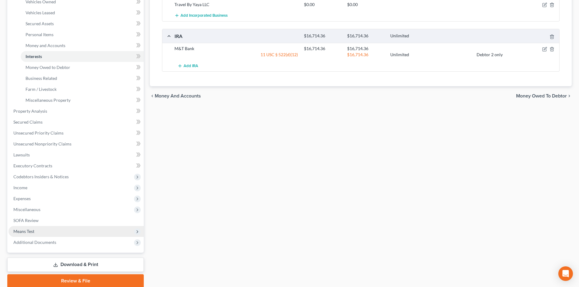
click at [33, 236] on span "Means Test" at bounding box center [76, 231] width 135 height 11
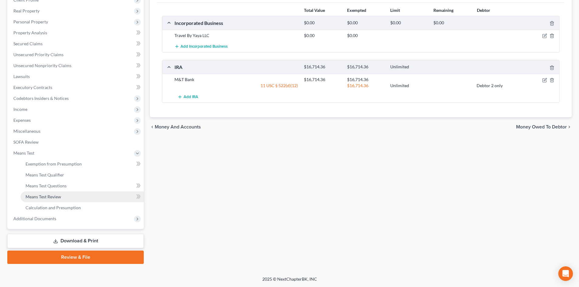
scroll to position [91, 0]
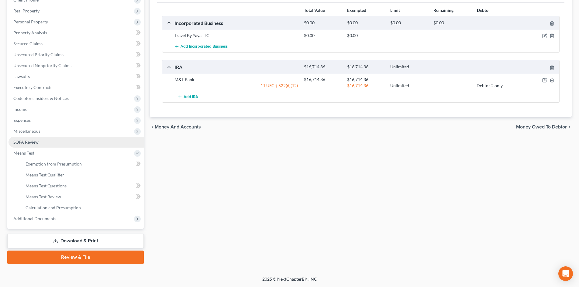
click at [47, 144] on link "SOFA Review" at bounding box center [76, 142] width 135 height 11
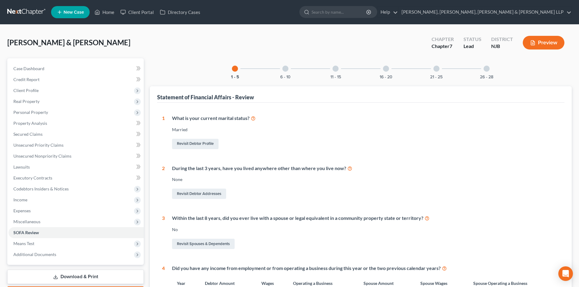
click at [480, 68] on div "26 - 28" at bounding box center [486, 68] width 21 height 21
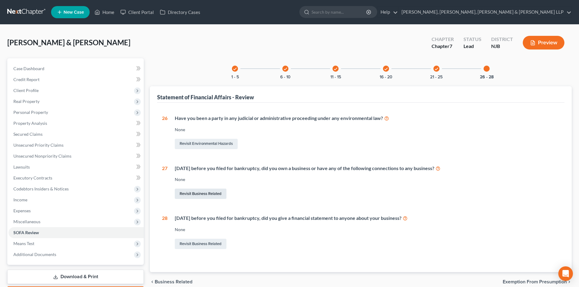
click at [180, 192] on link "Revisit Business Related" at bounding box center [201, 194] width 52 height 10
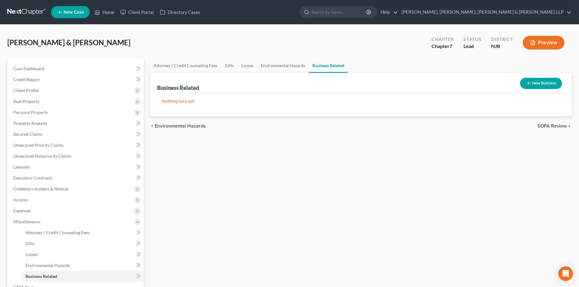
click at [528, 82] on icon "button" at bounding box center [528, 83] width 5 height 5
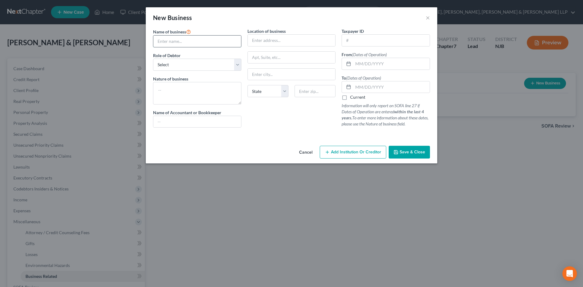
click at [208, 44] on input "text" at bounding box center [197, 42] width 88 height 12
paste input "Travel By Yaya LLC"
drag, startPoint x: 176, startPoint y: 64, endPoint x: 175, endPoint y: 70, distance: 6.8
click at [176, 64] on select "Select A member of a limited liability company (LLC) or limited liability partn…" at bounding box center [197, 65] width 88 height 12
click at [153, 59] on select "Select A member of a limited liability company (LLC) or limited liability partn…" at bounding box center [197, 65] width 88 height 12
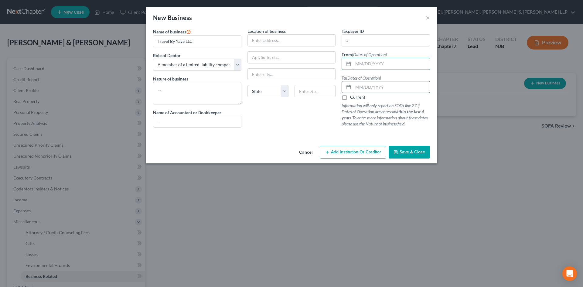
drag, startPoint x: 369, startPoint y: 61, endPoint x: 357, endPoint y: 83, distance: 25.1
click at [370, 61] on input "text" at bounding box center [391, 64] width 77 height 12
paste input "[DATE]"
click at [357, 98] on label "Current" at bounding box center [357, 97] width 15 height 6
click at [350, 98] on label "Current" at bounding box center [357, 97] width 15 height 6
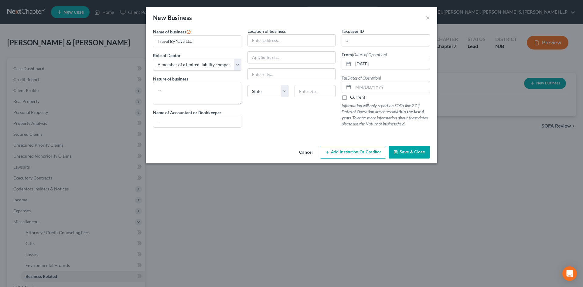
click at [353, 98] on input "Current" at bounding box center [355, 96] width 4 height 4
click at [414, 151] on span "Save & Close" at bounding box center [413, 151] width 26 height 5
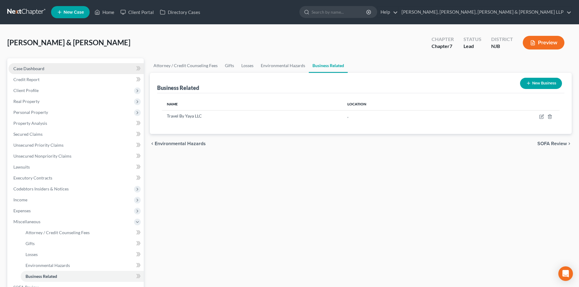
click at [62, 63] on link "Case Dashboard" at bounding box center [76, 68] width 135 height 11
click at [53, 68] on link "Case Dashboard" at bounding box center [76, 68] width 135 height 11
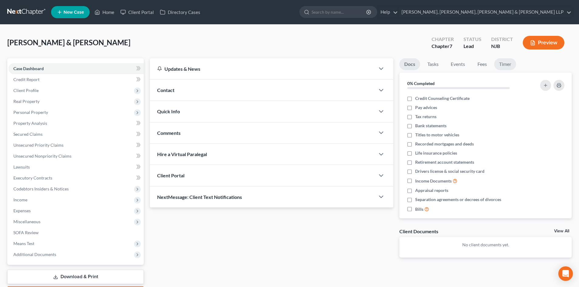
click at [501, 63] on link "Timer" at bounding box center [505, 64] width 22 height 12
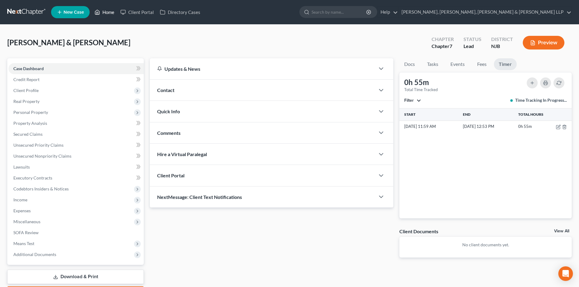
drag, startPoint x: 105, startPoint y: 14, endPoint x: 65, endPoint y: 14, distance: 40.4
click at [105, 14] on link "Home" at bounding box center [104, 12] width 26 height 11
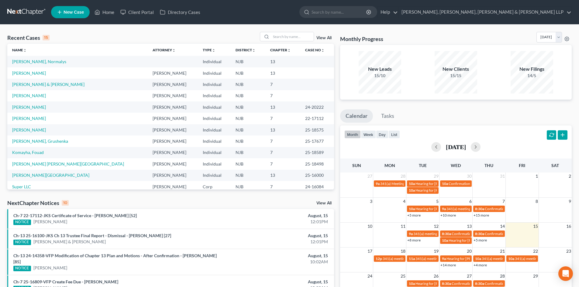
click at [69, 12] on span "New Case" at bounding box center [74, 12] width 20 height 5
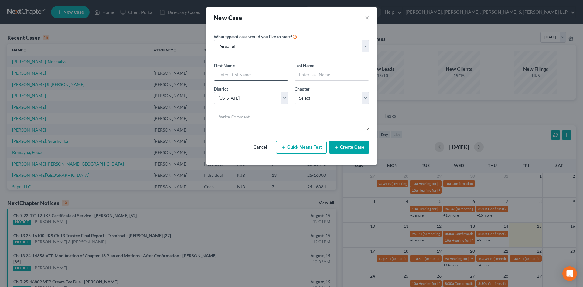
click at [229, 78] on input "text" at bounding box center [251, 75] width 74 height 12
drag, startPoint x: 236, startPoint y: 76, endPoint x: 188, endPoint y: 76, distance: 48.3
click at [188, 76] on div "New Case × Please select case type * Bankruptcy Bankruptcy What type of case wo…" at bounding box center [291, 143] width 583 height 287
click at [319, 73] on input "text" at bounding box center [332, 75] width 74 height 12
drag, startPoint x: 341, startPoint y: 100, endPoint x: 336, endPoint y: 101, distance: 4.8
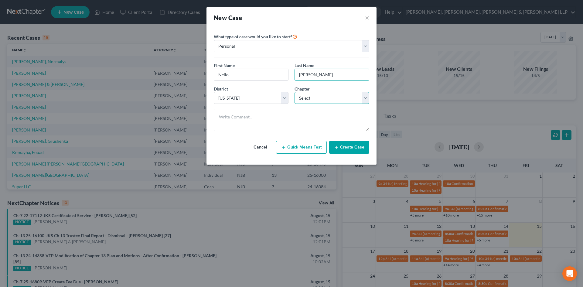
click at [341, 100] on select "Select 7 11 12 13" at bounding box center [332, 98] width 75 height 12
click at [295, 92] on select "Select 7 11 12 13" at bounding box center [332, 98] width 75 height 12
click at [342, 143] on button "Create Case" at bounding box center [349, 147] width 40 height 13
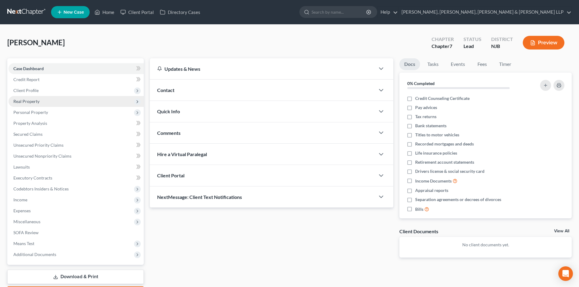
drag, startPoint x: 59, startPoint y: 88, endPoint x: 60, endPoint y: 100, distance: 12.5
click at [59, 88] on span "Client Profile" at bounding box center [76, 90] width 135 height 11
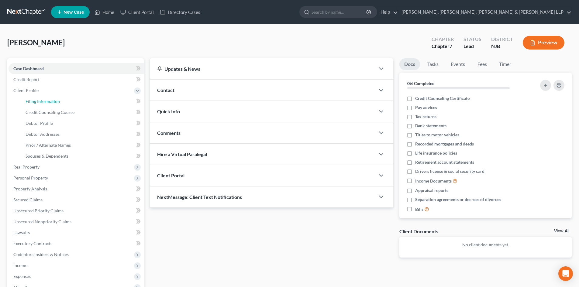
click at [60, 101] on link "Filing Information" at bounding box center [82, 101] width 123 height 11
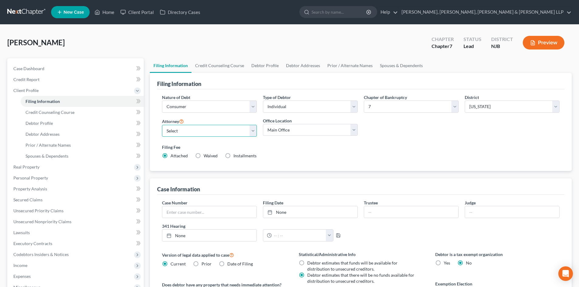
click at [184, 128] on select "Select [PERSON_NAME] - NJB [PERSON_NAME] - NYNB [PERSON_NAME] - NYEB [PERSON_NA…" at bounding box center [209, 131] width 95 height 12
click at [162, 125] on select "Select [PERSON_NAME] - NJB [PERSON_NAME] - NYNB [PERSON_NAME] - NYEB [PERSON_NA…" at bounding box center [209, 131] width 95 height 12
drag, startPoint x: 290, startPoint y: 126, endPoint x: 291, endPoint y: 136, distance: 9.5
click at [290, 126] on select "Main Office Scura, [GEOGRAPHIC_DATA], [PERSON_NAME], [PERSON_NAME] & [PERSON_NA…" at bounding box center [310, 130] width 95 height 12
click at [263, 124] on select "Main Office Scura, [GEOGRAPHIC_DATA], [PERSON_NAME], [PERSON_NAME] & [PERSON_NA…" at bounding box center [310, 130] width 95 height 12
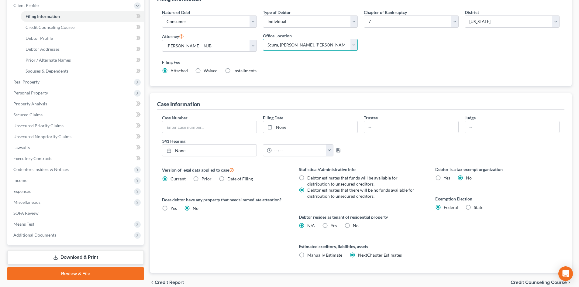
scroll to position [113, 0]
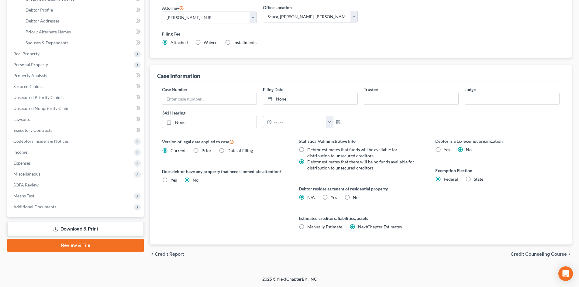
click at [331, 196] on label "Yes Yes" at bounding box center [334, 197] width 6 height 6
click at [333, 196] on input "Yes Yes" at bounding box center [335, 196] width 4 height 4
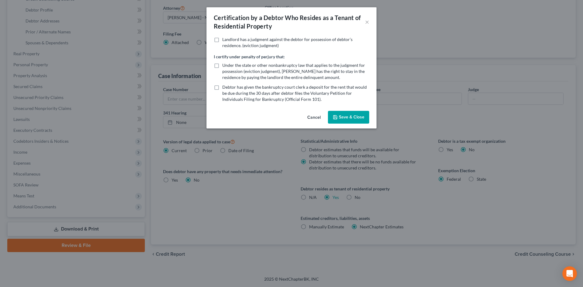
click at [352, 115] on button "Save & Close" at bounding box center [348, 117] width 41 height 13
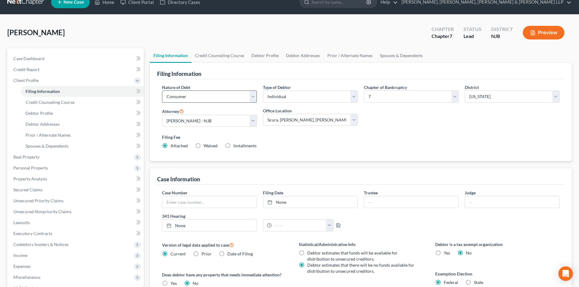
scroll to position [0, 0]
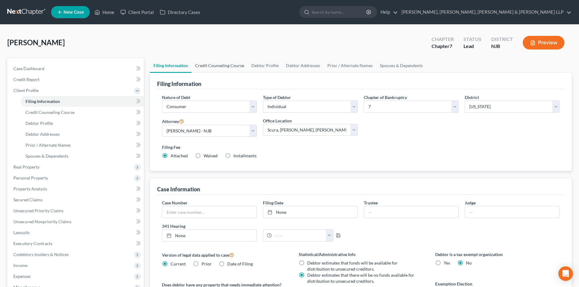
click at [225, 66] on link "Credit Counseling Course" at bounding box center [219, 65] width 56 height 15
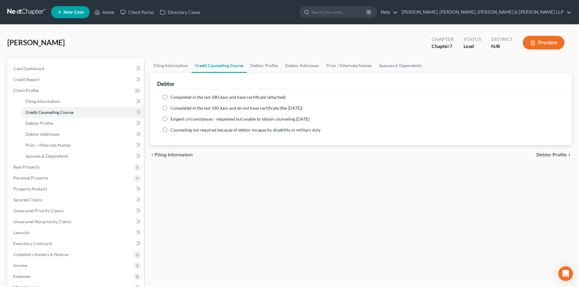
drag, startPoint x: 198, startPoint y: 100, endPoint x: 252, endPoint y: 76, distance: 59.5
click at [198, 100] on label "Completed in the last 180 days and have certificate (attached)" at bounding box center [227, 97] width 115 height 6
click at [177, 98] on input "Completed in the last 180 days and have certificate (attached)" at bounding box center [175, 96] width 4 height 4
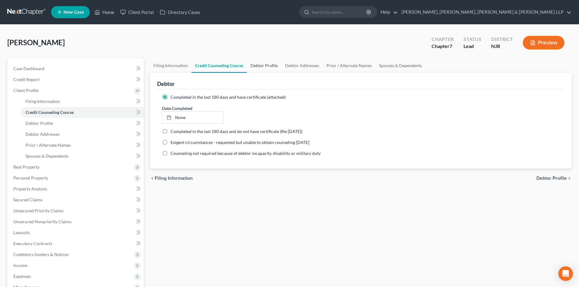
click at [265, 66] on link "Debtor Profile" at bounding box center [264, 65] width 35 height 15
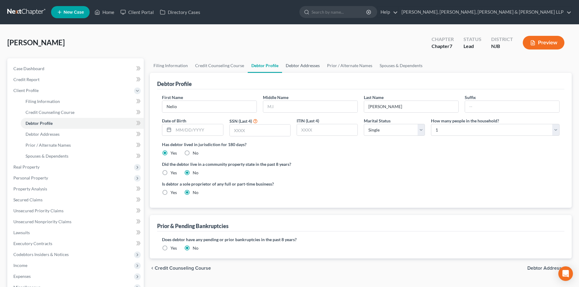
click at [299, 67] on link "Debtor Addresses" at bounding box center [302, 65] width 41 height 15
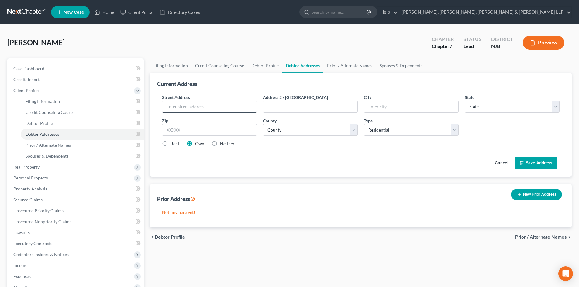
click at [201, 106] on input "text" at bounding box center [209, 107] width 94 height 12
paste input "1 [PERSON_NAME] [GEOGRAPHIC_DATA]"
drag, startPoint x: 218, startPoint y: 106, endPoint x: 240, endPoint y: 106, distance: 21.6
click at [240, 106] on input "1 [PERSON_NAME] [GEOGRAPHIC_DATA]" at bounding box center [209, 107] width 94 height 12
click at [210, 118] on div "Street Address * 1 [PERSON_NAME] CtWest [GEOGRAPHIC_DATA] Address [GEOGRAPHIC_D…" at bounding box center [361, 123] width 404 height 58
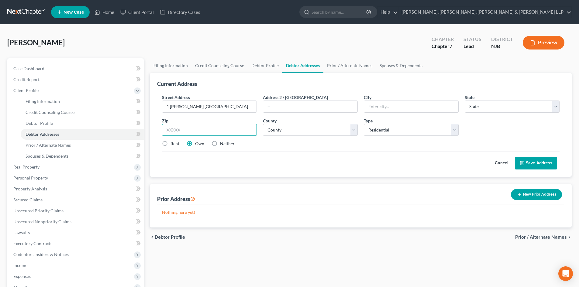
click at [196, 125] on input "text" at bounding box center [209, 130] width 95 height 12
paste input "07052"
click at [248, 111] on input "1 [PERSON_NAME] [GEOGRAPHIC_DATA]" at bounding box center [209, 107] width 94 height 12
drag, startPoint x: 244, startPoint y: 109, endPoint x: 186, endPoint y: 111, distance: 58.1
click at [186, 111] on input "1 [PERSON_NAME] [GEOGRAPHIC_DATA]" at bounding box center [209, 107] width 94 height 12
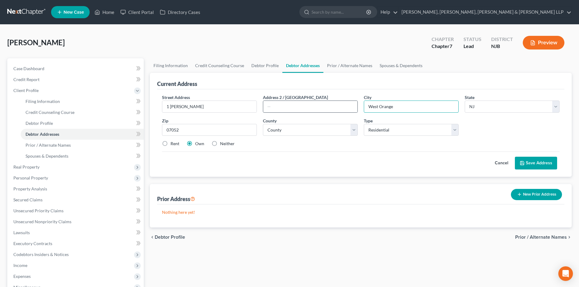
drag, startPoint x: 394, startPoint y: 110, endPoint x: 332, endPoint y: 112, distance: 62.0
click at [336, 111] on div "Street Address * 1 [PERSON_NAME] Address 2 / [GEOGRAPHIC_DATA] * [GEOGRAPHIC_DA…" at bounding box center [361, 123] width 404 height 58
drag, startPoint x: 281, startPoint y: 126, endPoint x: 274, endPoint y: 131, distance: 8.9
click at [281, 126] on select "County [GEOGRAPHIC_DATA] [GEOGRAPHIC_DATA] [GEOGRAPHIC_DATA] [GEOGRAPHIC_DATA] …" at bounding box center [310, 130] width 95 height 12
click at [263, 124] on select "County [GEOGRAPHIC_DATA] [GEOGRAPHIC_DATA] [GEOGRAPHIC_DATA] [GEOGRAPHIC_DATA] …" at bounding box center [310, 130] width 95 height 12
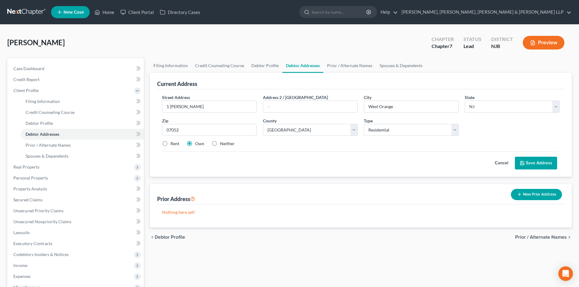
drag, startPoint x: 166, startPoint y: 142, endPoint x: 316, endPoint y: 76, distance: 164.2
click at [170, 143] on label "Rent" at bounding box center [174, 144] width 9 height 6
click at [173, 143] on input "Rent" at bounding box center [175, 143] width 4 height 4
click at [209, 108] on input "1 [PERSON_NAME]" at bounding box center [209, 107] width 94 height 12
paste input "Building 1 Apt. D4"
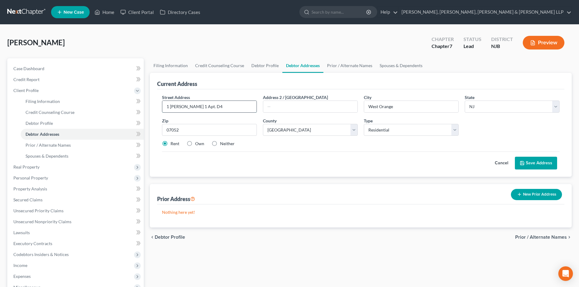
click at [187, 106] on input "1 [PERSON_NAME] 1 Apt. D4" at bounding box center [209, 107] width 94 height 12
click at [546, 163] on button "Save Address" at bounding box center [536, 163] width 42 height 13
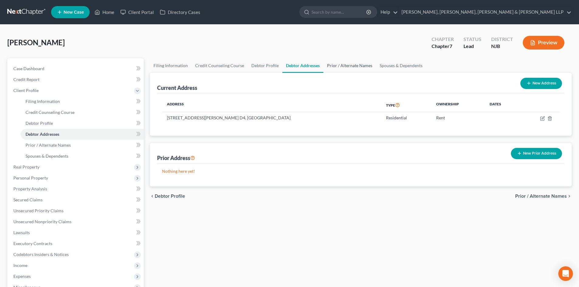
click at [347, 66] on link "Prior / Alternate Names" at bounding box center [349, 65] width 53 height 15
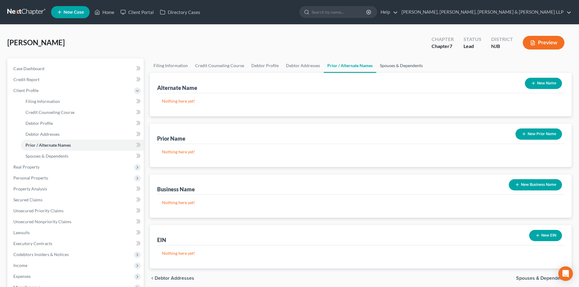
click at [389, 66] on link "Spouses & Dependents" at bounding box center [401, 65] width 50 height 15
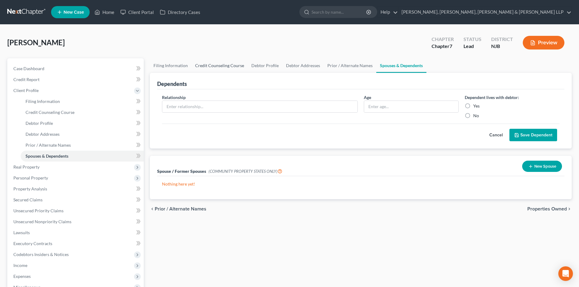
click at [222, 68] on link "Credit Counseling Course" at bounding box center [219, 65] width 56 height 15
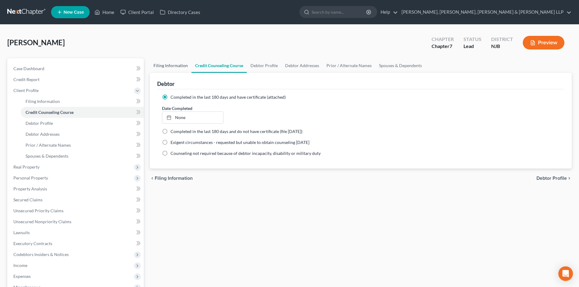
click at [172, 69] on link "Filing Information" at bounding box center [171, 65] width 42 height 15
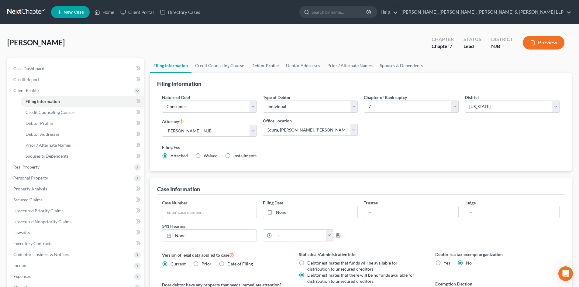
click at [255, 67] on link "Debtor Profile" at bounding box center [265, 65] width 35 height 15
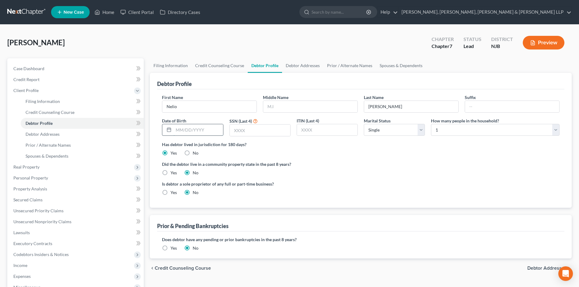
click at [190, 134] on input "text" at bounding box center [197, 130] width 49 height 12
click at [279, 132] on input "text" at bounding box center [260, 131] width 60 height 12
drag, startPoint x: 64, startPoint y: 81, endPoint x: 83, endPoint y: 91, distance: 21.5
click at [64, 81] on link "Credit Report" at bounding box center [76, 79] width 135 height 11
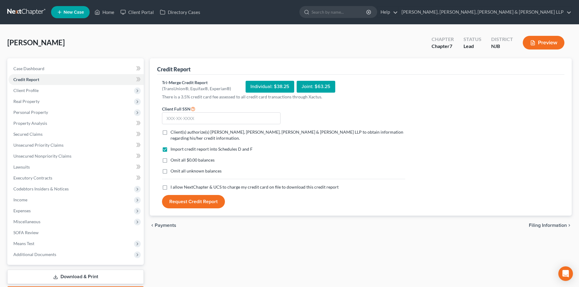
click at [170, 134] on label "Client(s) authorize(s) [PERSON_NAME], [PERSON_NAME], [PERSON_NAME] & [PERSON_NA…" at bounding box center [287, 135] width 235 height 12
click at [173, 133] on input "Client(s) authorize(s) [PERSON_NAME], [PERSON_NAME], [PERSON_NAME] & [PERSON_NA…" at bounding box center [175, 131] width 4 height 4
drag, startPoint x: 163, startPoint y: 187, endPoint x: 176, endPoint y: 116, distance: 71.8
click at [170, 187] on label "I allow NextChapter & UCS to charge my credit card on file to download this cre…" at bounding box center [254, 187] width 168 height 6
click at [173, 187] on input "I allow NextChapter & UCS to charge my credit card on file to download this cre…" at bounding box center [175, 186] width 4 height 4
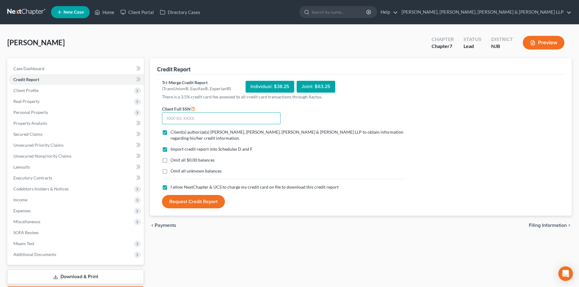
click at [179, 119] on input "text" at bounding box center [221, 118] width 119 height 12
click at [211, 205] on button "Request Credit Report" at bounding box center [193, 201] width 63 height 13
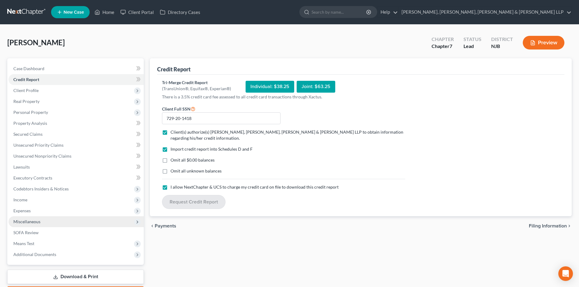
click at [29, 222] on span "Miscellaneous" at bounding box center [26, 221] width 27 height 5
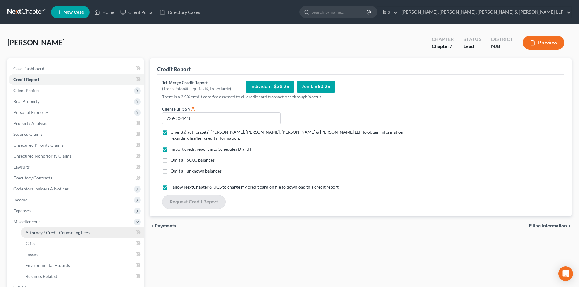
drag, startPoint x: 37, startPoint y: 232, endPoint x: 115, endPoint y: 213, distance: 79.8
click at [38, 232] on span "Attorney / Credit Counseling Fees" at bounding box center [58, 232] width 64 height 5
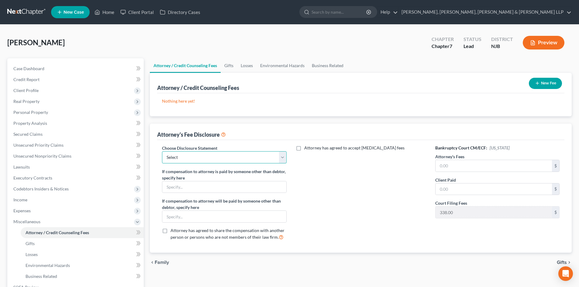
drag, startPoint x: 190, startPoint y: 158, endPoint x: 191, endPoint y: 163, distance: 4.9
click at [190, 158] on select "Select Chapter 13 Disclosure Statement Chapter 7 Disclosure Statement" at bounding box center [224, 157] width 124 height 12
click at [162, 151] on select "Select Chapter 13 Disclosure Statement Chapter 7 Disclosure Statement" at bounding box center [224, 157] width 124 height 12
click at [448, 169] on input "text" at bounding box center [493, 166] width 116 height 12
click at [462, 197] on div "Bankruptcy Court CM/ECF: [US_STATE] Attorney's Fees 2,838.00 $ Client Paid $ Co…" at bounding box center [497, 195] width 136 height 101
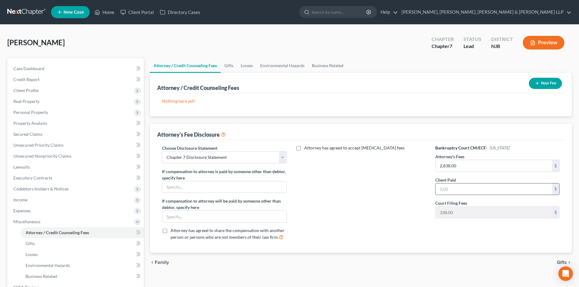
click at [459, 189] on input "text" at bounding box center [493, 190] width 116 height 12
click at [550, 81] on button "New Fee" at bounding box center [545, 83] width 33 height 11
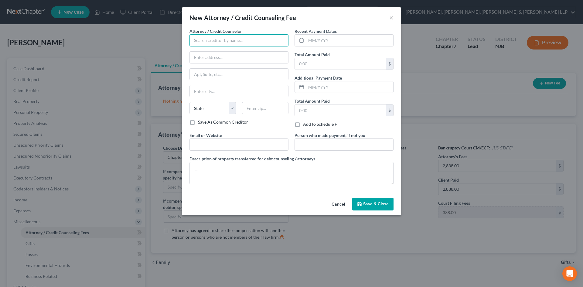
click at [258, 43] on input "text" at bounding box center [239, 40] width 99 height 12
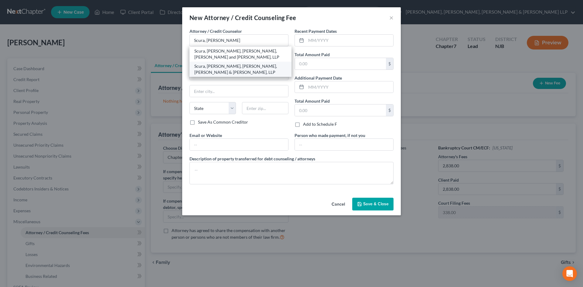
click at [252, 65] on div "Scura, [PERSON_NAME], [PERSON_NAME], [PERSON_NAME] & [PERSON_NAME], LLP" at bounding box center [240, 69] width 92 height 12
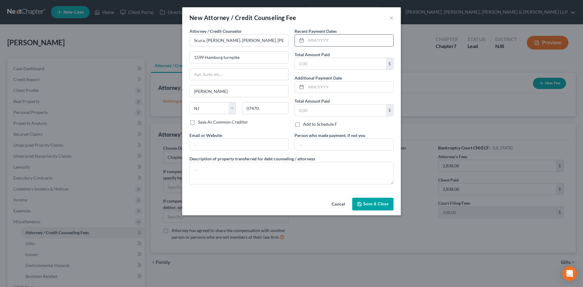
click at [318, 38] on input "text" at bounding box center [349, 41] width 87 height 12
click at [316, 64] on input "text" at bounding box center [340, 64] width 91 height 12
click at [258, 170] on textarea at bounding box center [292, 173] width 204 height 22
click at [376, 205] on span "Save & Close" at bounding box center [376, 203] width 26 height 5
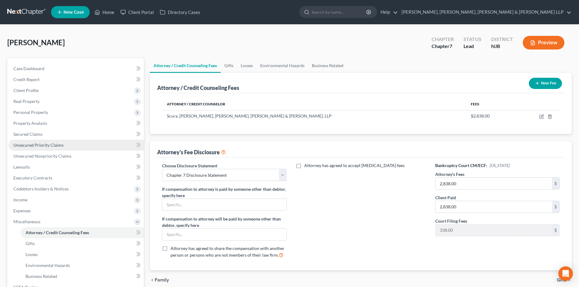
click at [61, 150] on link "Unsecured Priority Claims" at bounding box center [76, 145] width 135 height 11
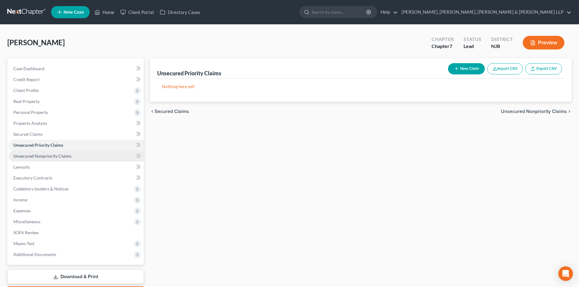
click at [63, 158] on span "Unsecured Nonpriority Claims" at bounding box center [42, 155] width 58 height 5
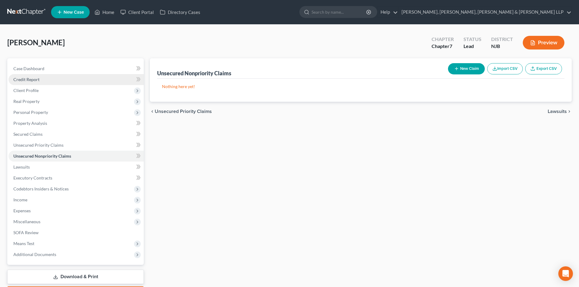
click at [60, 83] on link "Credit Report" at bounding box center [76, 79] width 135 height 11
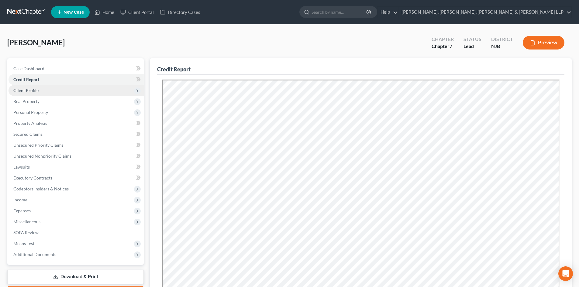
click at [47, 91] on span "Client Profile" at bounding box center [76, 90] width 135 height 11
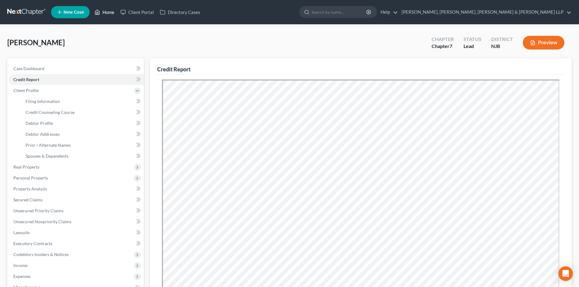
click at [111, 14] on link "Home" at bounding box center [104, 12] width 26 height 11
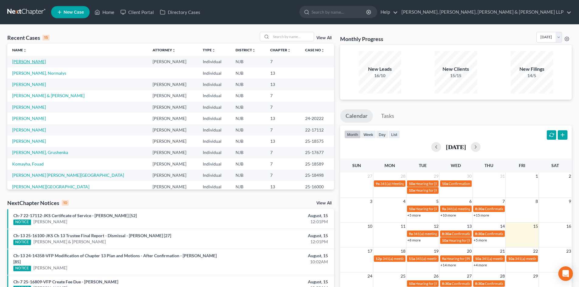
click at [26, 62] on link "[PERSON_NAME]" at bounding box center [29, 61] width 34 height 5
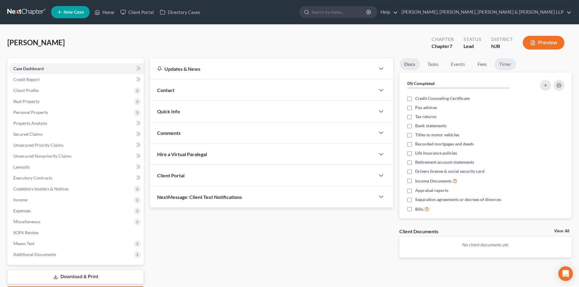
click at [504, 66] on link "Timer" at bounding box center [505, 64] width 22 height 12
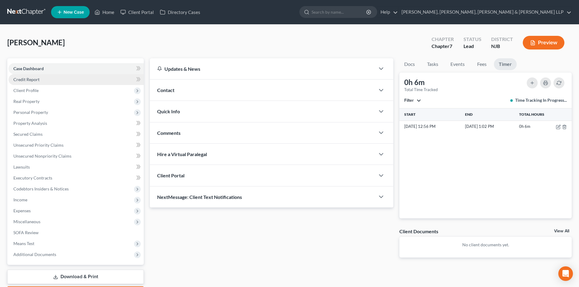
click at [49, 82] on link "Credit Report" at bounding box center [76, 79] width 135 height 11
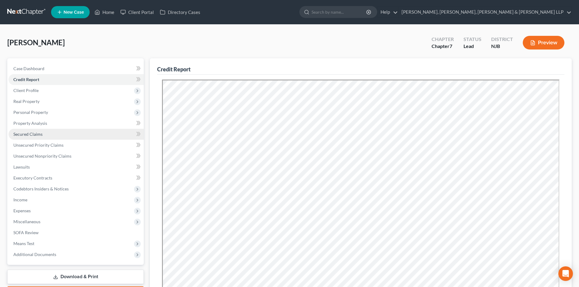
click at [43, 135] on link "Secured Claims" at bounding box center [76, 134] width 135 height 11
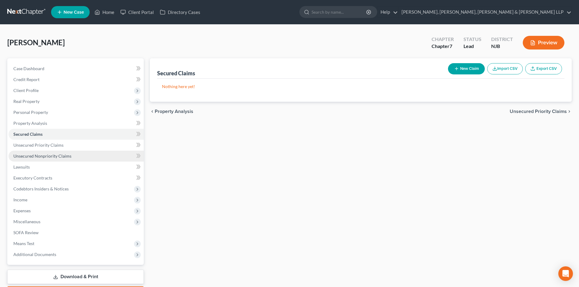
click at [48, 155] on span "Unsecured Nonpriority Claims" at bounding box center [42, 155] width 58 height 5
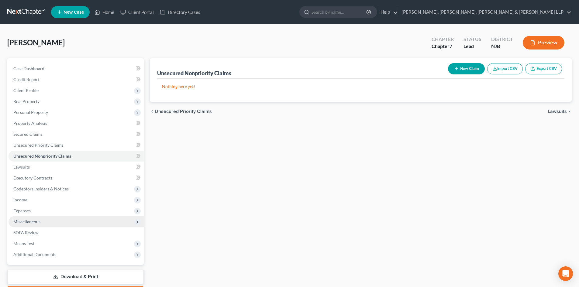
click at [44, 222] on span "Miscellaneous" at bounding box center [76, 221] width 135 height 11
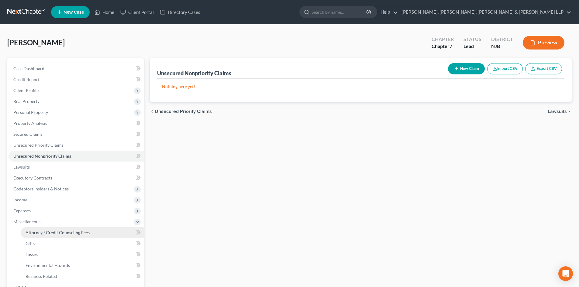
click at [45, 232] on span "Attorney / Credit Counseling Fees" at bounding box center [58, 232] width 64 height 5
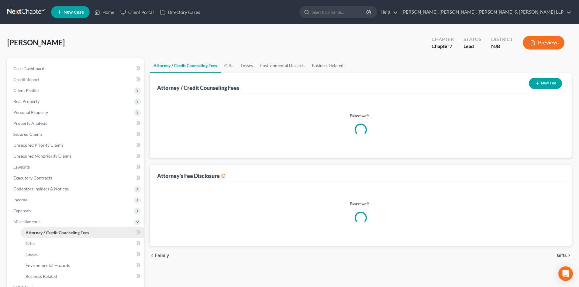
select select "1"
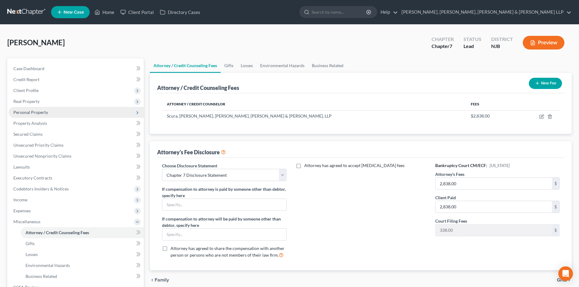
click at [61, 112] on span "Personal Property" at bounding box center [76, 112] width 135 height 11
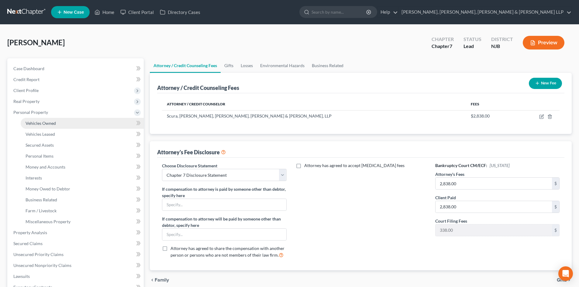
click at [57, 119] on link "Vehicles Owned" at bounding box center [82, 123] width 123 height 11
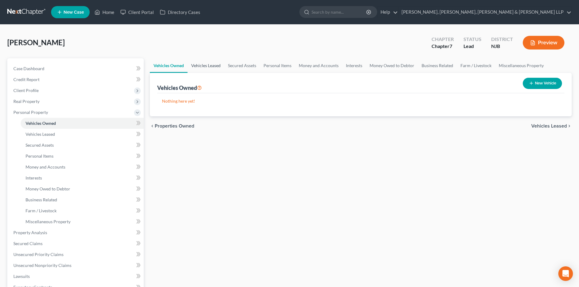
click at [203, 64] on link "Vehicles Leased" at bounding box center [205, 65] width 37 height 15
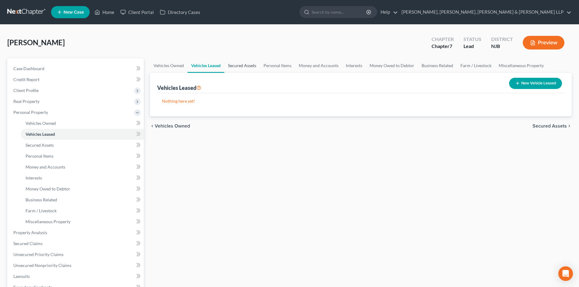
click at [241, 66] on link "Secured Assets" at bounding box center [242, 65] width 36 height 15
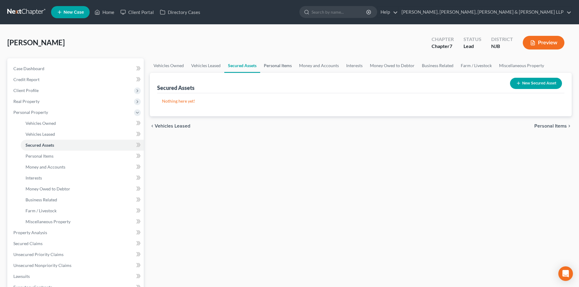
drag, startPoint x: 280, startPoint y: 67, endPoint x: 287, endPoint y: 68, distance: 6.6
click at [280, 67] on link "Personal Items" at bounding box center [277, 65] width 35 height 15
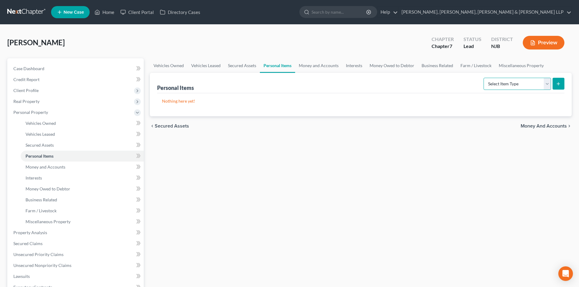
click at [505, 87] on select "Select Item Type Clothing Collectibles Of Value Electronics Firearms Household …" at bounding box center [516, 84] width 67 height 12
select select "clothing"
click at [484, 78] on select "Select Item Type Clothing Collectibles Of Value Electronics Firearms Household …" at bounding box center [516, 84] width 67 height 12
click at [558, 89] on button "submit" at bounding box center [558, 84] width 12 height 12
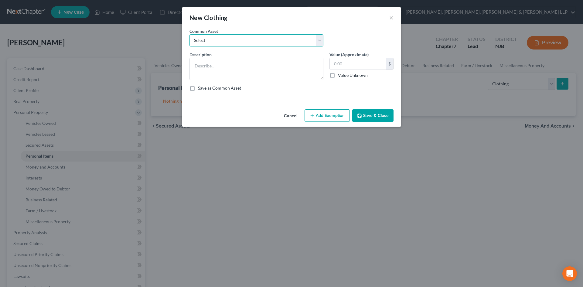
click at [279, 36] on select "Select Clothes, Shoes & Accessories" at bounding box center [257, 40] width 134 height 12
select select "0"
click at [190, 34] on select "Select Clothes, Shoes & Accessories" at bounding box center [257, 40] width 134 height 12
type textarea "Clothes, Shoes & Accessories"
type input "300.00"
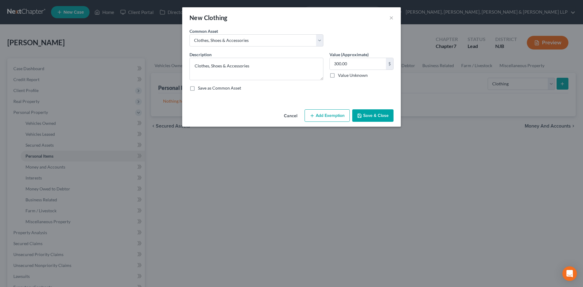
click at [323, 114] on button "Add Exemption" at bounding box center [327, 115] width 45 height 13
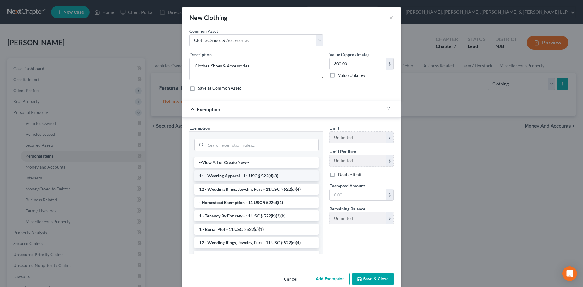
click at [290, 177] on li "11 - Wearing Apparel - 11 USC § 522(d)(3)" at bounding box center [256, 175] width 124 height 11
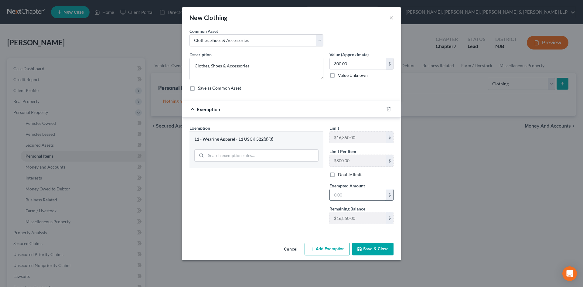
click at [348, 195] on input "text" at bounding box center [358, 195] width 56 height 12
type input "300"
click at [282, 194] on div "Exemption Set must be selected for CA. Exemption * 11 - Wearing Apparel - 11 US…" at bounding box center [257, 177] width 140 height 104
click at [360, 248] on icon "button" at bounding box center [359, 249] width 5 height 5
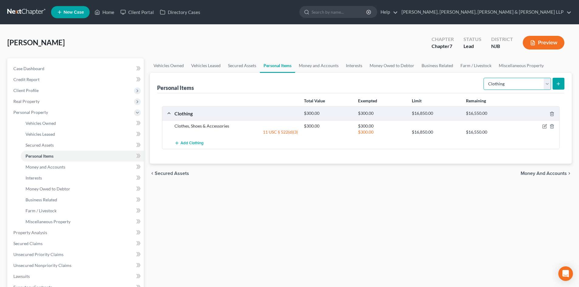
click at [500, 86] on select "Select Item Type Clothing Collectibles Of Value Electronics Firearms Household …" at bounding box center [516, 84] width 67 height 12
click at [484, 78] on select "Select Item Type Clothing Collectibles Of Value Electronics Firearms Household …" at bounding box center [516, 84] width 67 height 12
click at [523, 86] on select "Select Item Type Clothing Collectibles Of Value Electronics Firearms Household …" at bounding box center [516, 84] width 67 height 12
select select "household_goods"
click at [484, 78] on select "Select Item Type Clothing Collectibles Of Value Electronics Firearms Household …" at bounding box center [516, 84] width 67 height 12
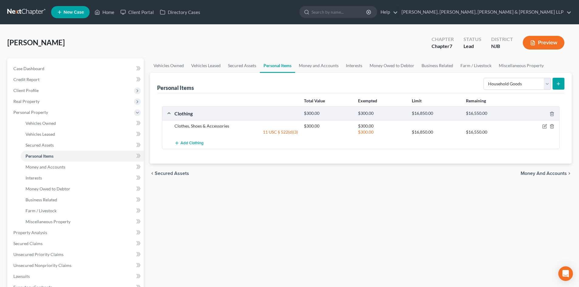
click at [558, 87] on button "submit" at bounding box center [558, 84] width 12 height 12
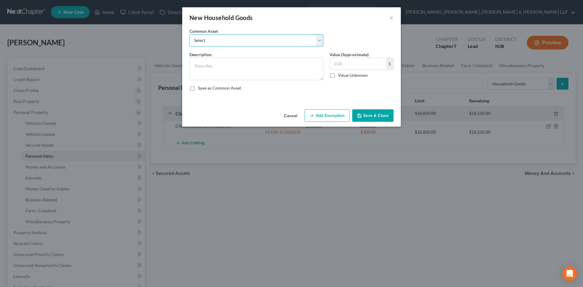
click at [269, 43] on select "Select Household items" at bounding box center [257, 40] width 134 height 12
select select "0"
click at [190, 34] on select "Select Household items" at bounding box center [257, 40] width 134 height 12
type textarea "Household items"
click at [368, 63] on input "2,000.00" at bounding box center [358, 64] width 56 height 12
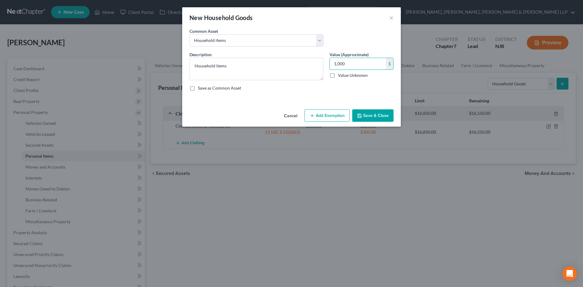
type input "1,000"
click at [320, 117] on button "Add Exemption" at bounding box center [327, 115] width 45 height 13
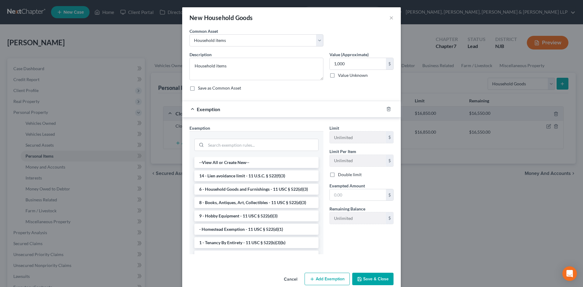
click at [239, 177] on li "14 - Lien avoidance limit - 11 U.S.C. § 522(f)(3)" at bounding box center [256, 175] width 124 height 11
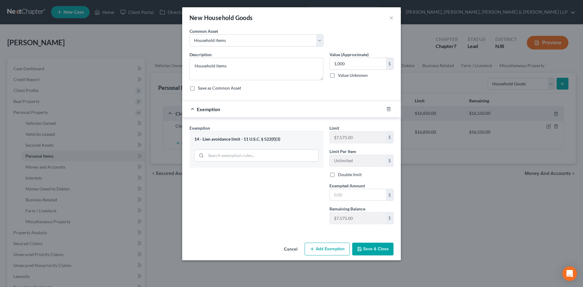
click at [391, 107] on div at bounding box center [392, 109] width 17 height 10
click at [388, 107] on icon "button" at bounding box center [388, 109] width 3 height 4
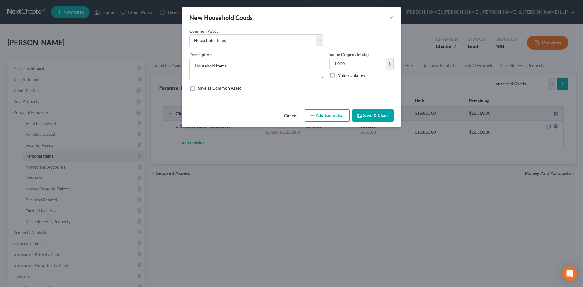
click at [332, 113] on button "Add Exemption" at bounding box center [327, 115] width 45 height 13
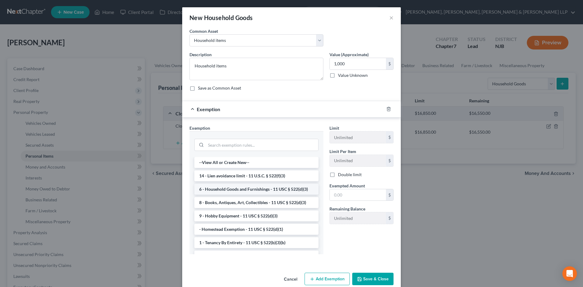
click at [253, 194] on li "6 - Household Goods and Furnishings - 11 USC § 522(d)(3)" at bounding box center [256, 189] width 124 height 11
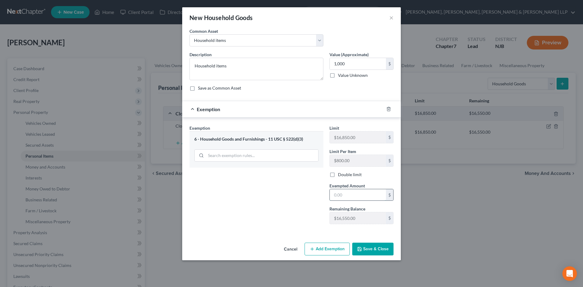
click at [345, 194] on input "text" at bounding box center [358, 195] width 56 height 12
type input "1,000"
click at [260, 199] on div "Exemption Set must be selected for CA. Exemption * 6 - Household Goods and Furn…" at bounding box center [257, 177] width 140 height 104
click at [373, 245] on button "Save & Close" at bounding box center [372, 249] width 41 height 13
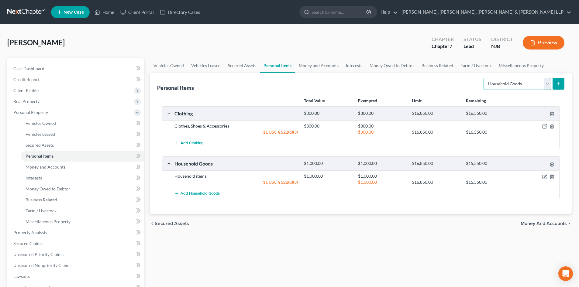
click at [515, 85] on select "Select Item Type Clothing Collectibles Of Value Electronics Firearms Household …" at bounding box center [516, 84] width 67 height 12
select select "jewelry"
click at [484, 78] on select "Select Item Type Clothing Collectibles Of Value Electronics Firearms Household …" at bounding box center [516, 84] width 67 height 12
click at [561, 80] on button "submit" at bounding box center [558, 84] width 12 height 12
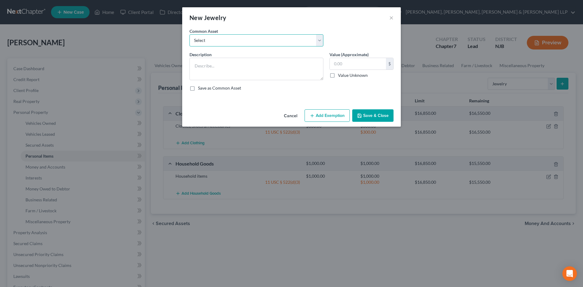
click at [296, 42] on select "Select Jewelry" at bounding box center [257, 40] width 134 height 12
select select "0"
click at [190, 34] on select "Select Jewelry" at bounding box center [257, 40] width 134 height 12
type textarea "Jewelry"
click at [358, 64] on input "150.00" at bounding box center [358, 64] width 56 height 12
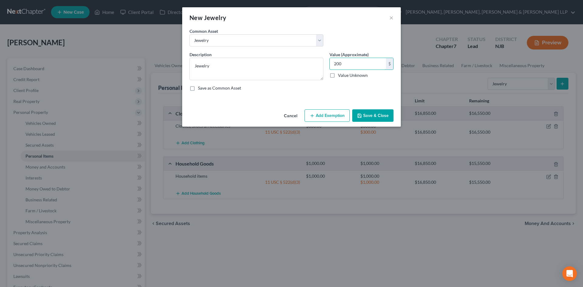
type input "200"
click at [329, 112] on button "Add Exemption" at bounding box center [327, 115] width 45 height 13
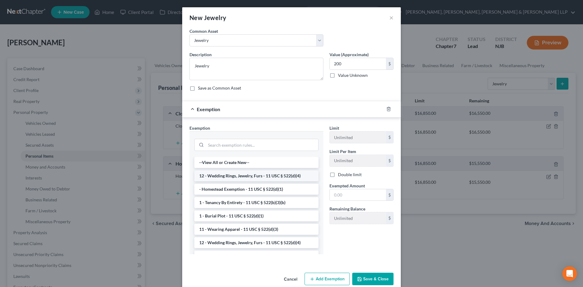
click at [259, 178] on li "12 - Wedding Rings, Jewelry, Furs - 11 USC § 522(d)(4)" at bounding box center [256, 175] width 124 height 11
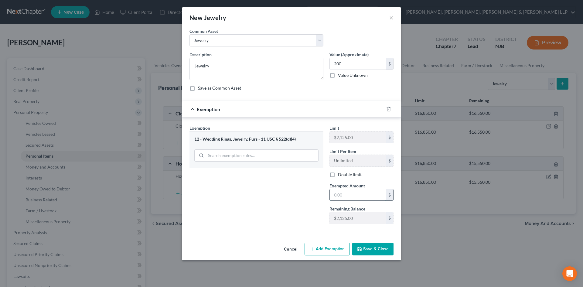
drag, startPoint x: 349, startPoint y: 196, endPoint x: 345, endPoint y: 197, distance: 3.8
click at [349, 196] on input "text" at bounding box center [358, 195] width 56 height 12
type input "200"
click at [320, 197] on div "Exemption Set must be selected for CA. Exemption * 12 - Wedding Rings, Jewelry,…" at bounding box center [257, 177] width 140 height 104
click at [373, 249] on button "Save & Close" at bounding box center [372, 249] width 41 height 13
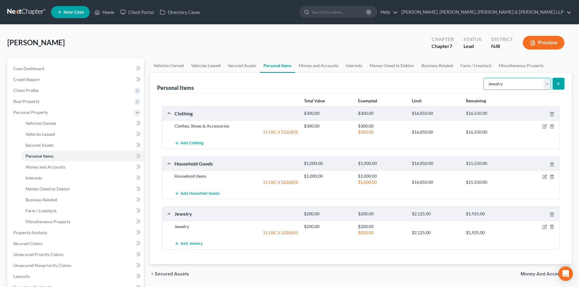
click at [494, 82] on select "Select Item Type Clothing Collectibles Of Value Electronics Firearms Household …" at bounding box center [516, 84] width 67 height 12
click at [314, 65] on link "Money and Accounts" at bounding box center [318, 65] width 47 height 15
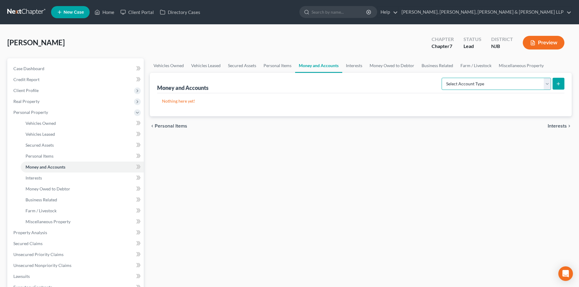
click at [465, 86] on select "Select Account Type Brokerage Cash on Hand Certificates of Deposit Checking Acc…" at bounding box center [495, 84] width 109 height 12
click at [485, 85] on select "Select Account Type Brokerage Cash on Hand Certificates of Deposit Checking Acc…" at bounding box center [495, 84] width 109 height 12
select select "checking"
click at [443, 78] on select "Select Account Type Brokerage Cash on Hand Certificates of Deposit Checking Acc…" at bounding box center [495, 84] width 109 height 12
click at [560, 85] on icon "submit" at bounding box center [558, 83] width 5 height 5
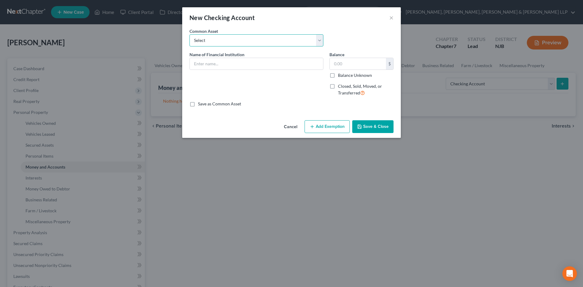
click at [244, 43] on select "Select TD Bank Valley National Bank Bank of America [PERSON_NAME] Fargo Bank, […" at bounding box center [257, 40] width 134 height 12
select select "2"
click at [190, 34] on select "Select TD Bank Valley National Bank Bank of America [PERSON_NAME] Fargo Bank, […" at bounding box center [257, 40] width 134 height 12
type input "Bank of America"
type input "400.00"
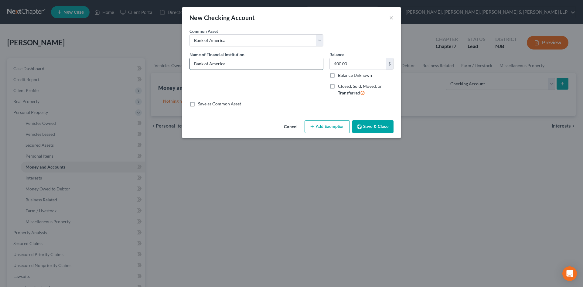
click at [235, 65] on input "Bank of America" at bounding box center [256, 64] width 133 height 12
type input "Bank of America - 2007"
click at [352, 63] on input "400.00" at bounding box center [358, 64] width 56 height 12
type input "1,100"
click at [329, 128] on button "Add Exemption" at bounding box center [327, 126] width 45 height 13
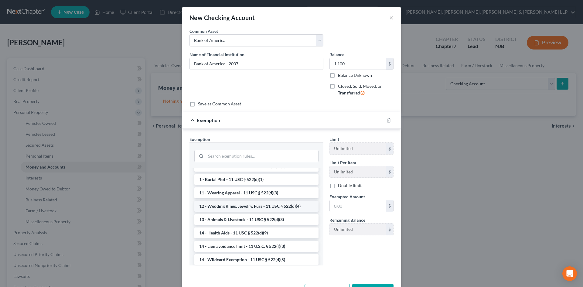
scroll to position [61, 0]
drag, startPoint x: 247, startPoint y: 259, endPoint x: 265, endPoint y: 248, distance: 21.0
click at [247, 259] on li "14 - Wildcard Exemption (unused homestead) - 11 U.S.C. § 522 (d)(5)" at bounding box center [256, 263] width 124 height 17
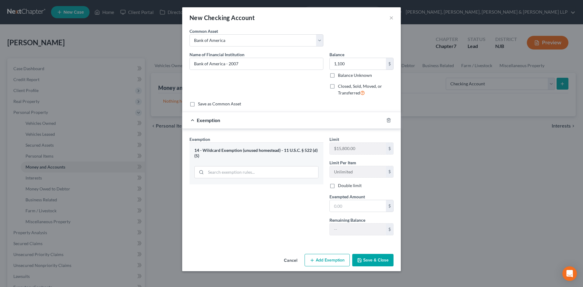
click at [342, 213] on div "Limit $15,800.00 $ Limit Per Item Unlimited $ Double limit Exempted Amount * $ …" at bounding box center [362, 188] width 70 height 104
click at [344, 206] on input "text" at bounding box center [358, 206] width 56 height 12
type input "1,100"
click at [373, 261] on button "Save & Close" at bounding box center [372, 260] width 41 height 13
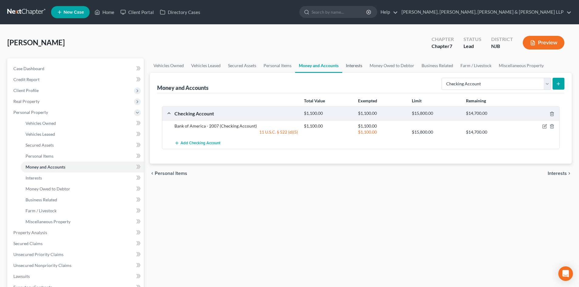
click at [349, 70] on link "Interests" at bounding box center [354, 65] width 24 height 15
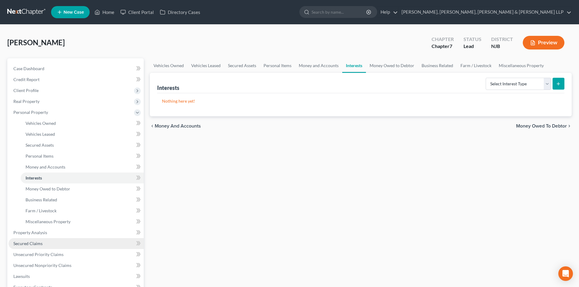
click at [51, 245] on link "Secured Claims" at bounding box center [76, 243] width 135 height 11
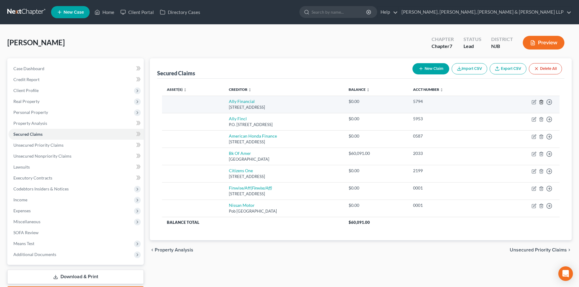
click at [543, 103] on icon "button" at bounding box center [541, 102] width 5 height 5
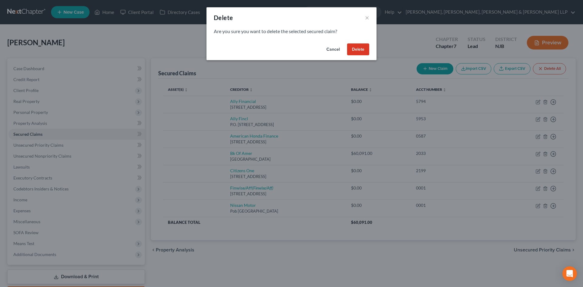
click at [360, 46] on button "Delete" at bounding box center [358, 49] width 22 height 12
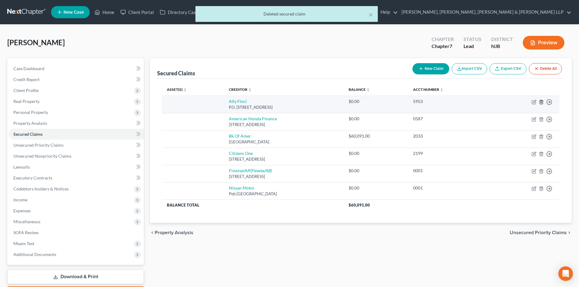
click at [540, 102] on icon "button" at bounding box center [541, 102] width 3 height 4
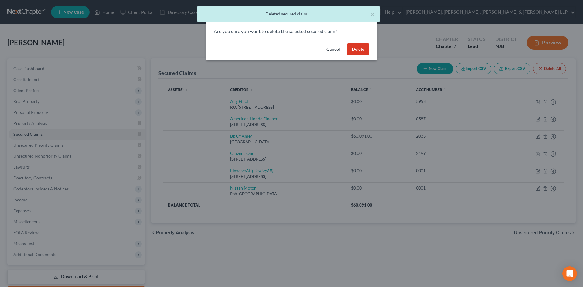
click at [364, 50] on button "Delete" at bounding box center [358, 49] width 22 height 12
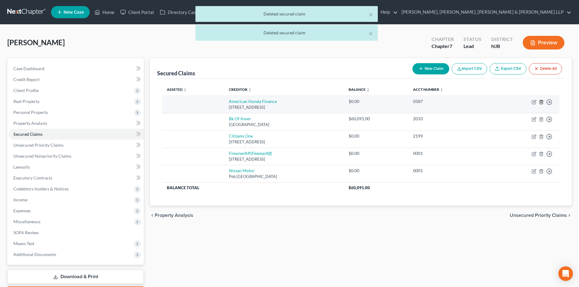
click at [540, 101] on icon "button" at bounding box center [541, 102] width 5 height 5
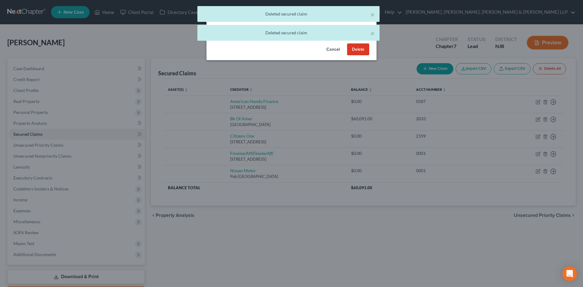
click at [357, 52] on button "Delete" at bounding box center [358, 49] width 22 height 12
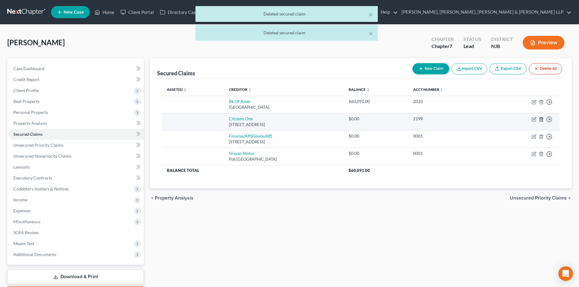
click at [541, 119] on icon "button" at bounding box center [541, 119] width 5 height 5
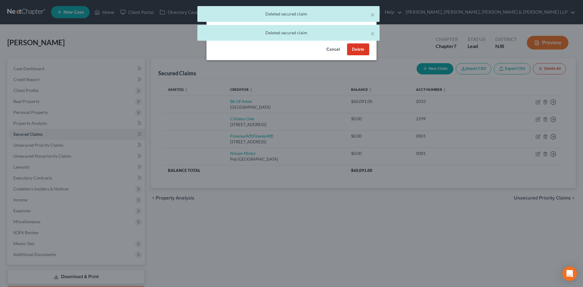
click at [359, 47] on button "Delete" at bounding box center [358, 49] width 22 height 12
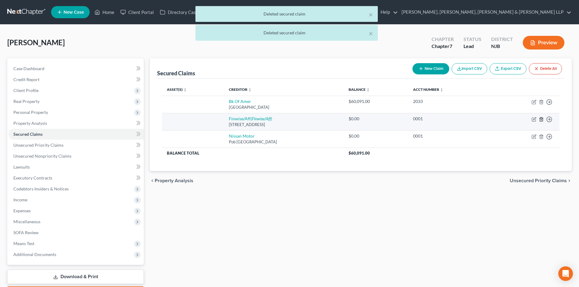
click at [542, 118] on icon "button" at bounding box center [541, 119] width 3 height 4
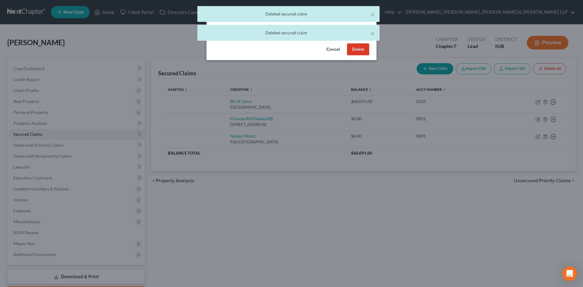
click at [361, 48] on button "Delete" at bounding box center [358, 49] width 22 height 12
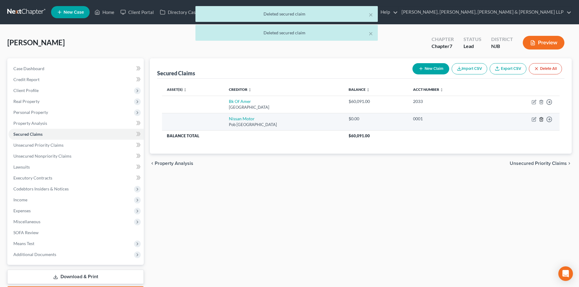
click at [539, 118] on icon "button" at bounding box center [541, 119] width 5 height 5
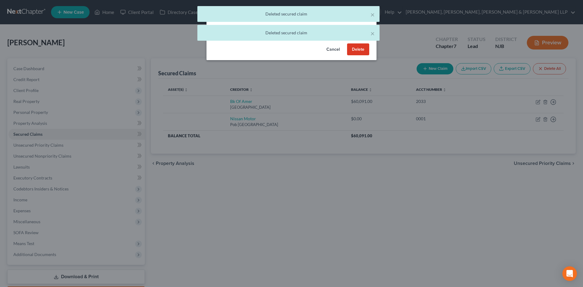
click at [356, 51] on button "Delete" at bounding box center [358, 49] width 22 height 12
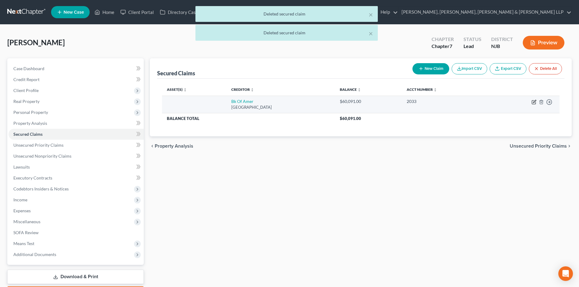
click at [534, 102] on icon "button" at bounding box center [533, 102] width 5 height 5
select select "9"
select select "0"
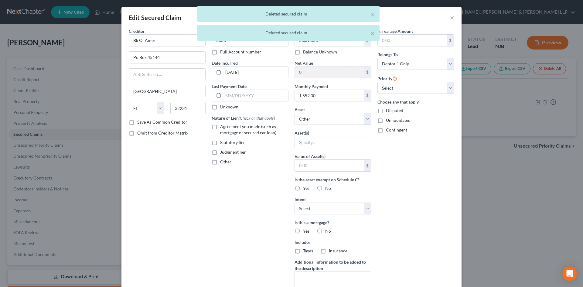
drag, startPoint x: 164, startPoint y: 42, endPoint x: 82, endPoint y: 42, distance: 82.3
click at [84, 42] on div "× Deleted secured claim × Deleted secured claim" at bounding box center [288, 25] width 583 height 38
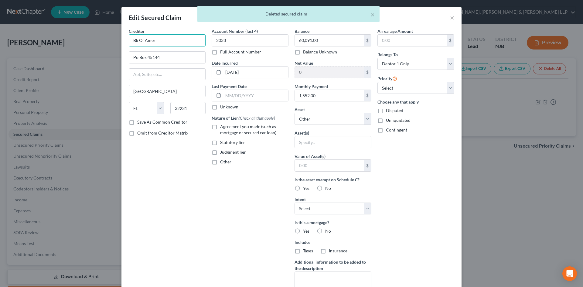
click at [115, 44] on div "Edit Secured Claim × Creditor * Bk Of Amer Po Box 45144 Jacksonville State AL A…" at bounding box center [291, 143] width 583 height 287
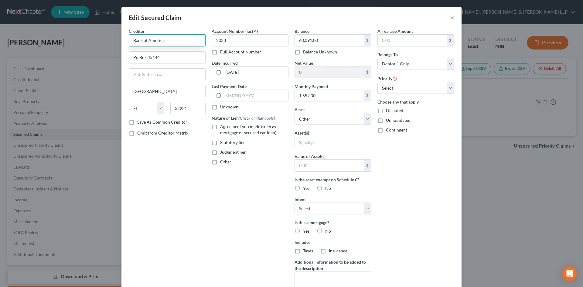
type input "Bank of America"
click at [220, 126] on label "Agreement you made (such as mortgage or secured car loan)" at bounding box center [254, 130] width 68 height 12
click at [223, 126] on input "Agreement you made (such as mortgage or secured car loan)" at bounding box center [225, 126] width 4 height 4
checkbox input "true"
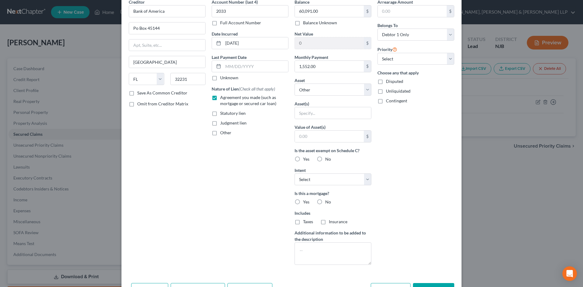
scroll to position [55, 0]
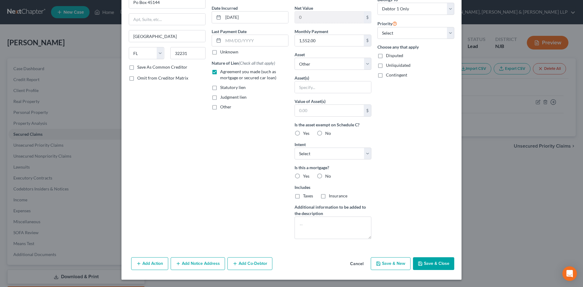
click at [441, 261] on button "Save & Close" at bounding box center [433, 263] width 41 height 13
select select
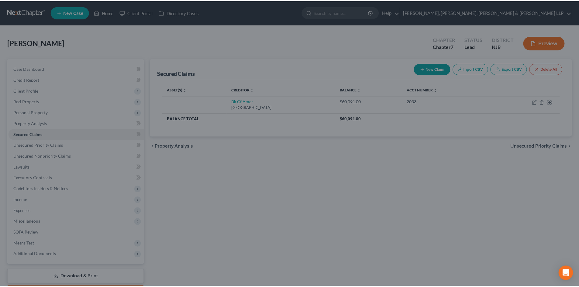
scroll to position [0, 0]
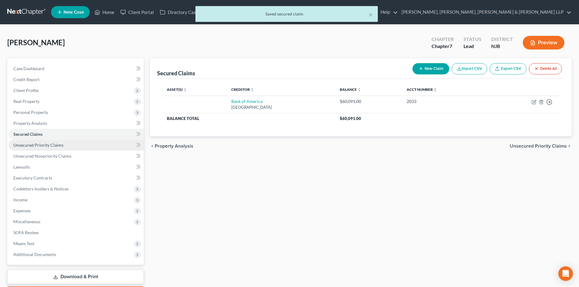
click at [41, 142] on link "Unsecured Priority Claims" at bounding box center [76, 145] width 135 height 11
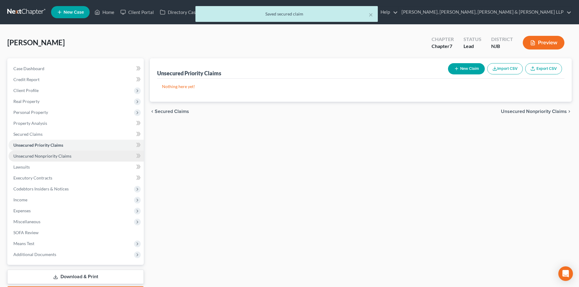
click at [41, 151] on link "Unsecured Nonpriority Claims" at bounding box center [76, 156] width 135 height 11
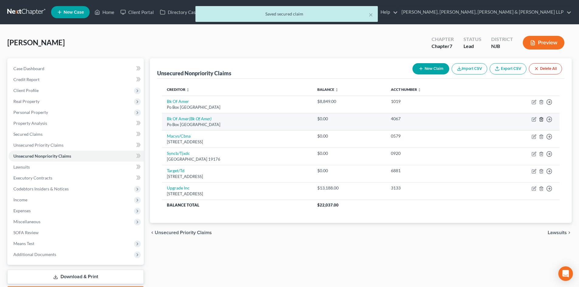
click at [539, 119] on icon "button" at bounding box center [541, 119] width 5 height 5
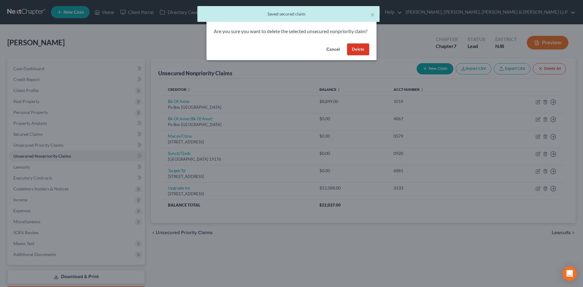
click at [356, 54] on button "Delete" at bounding box center [358, 49] width 22 height 12
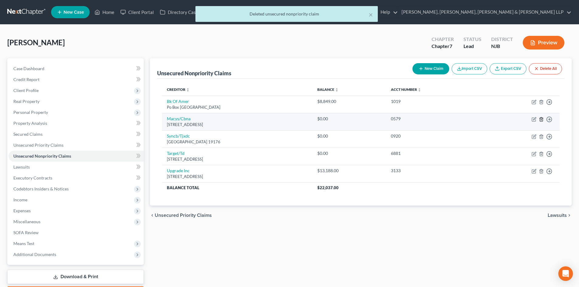
click at [542, 119] on icon "button" at bounding box center [541, 119] width 3 height 4
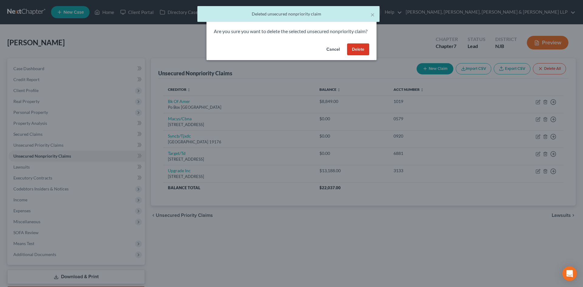
click at [357, 54] on button "Delete" at bounding box center [358, 49] width 22 height 12
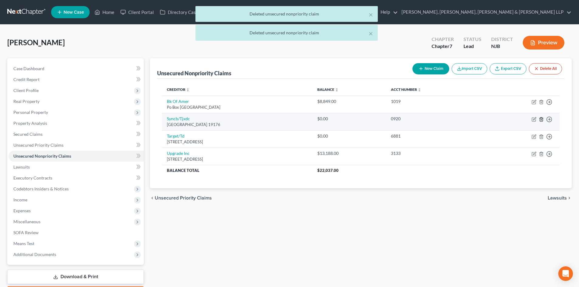
click at [539, 119] on icon "button" at bounding box center [541, 119] width 5 height 5
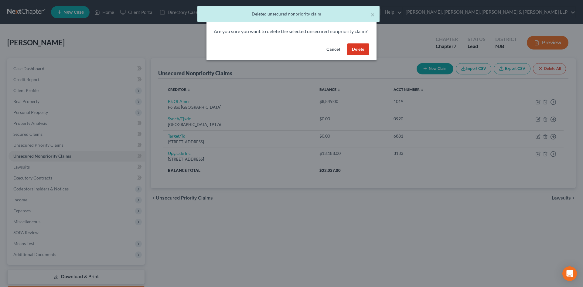
click at [358, 56] on button "Delete" at bounding box center [358, 49] width 22 height 12
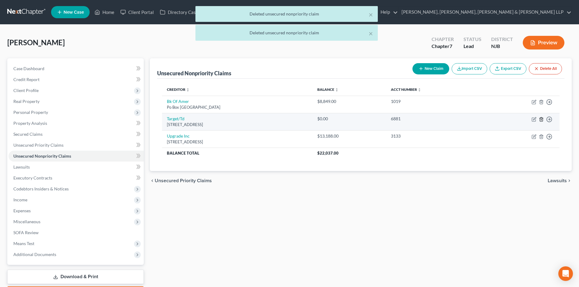
click at [542, 117] on icon "button" at bounding box center [541, 119] width 5 height 5
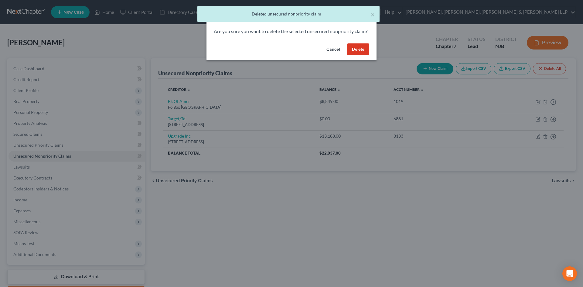
click at [356, 54] on button "Delete" at bounding box center [358, 49] width 22 height 12
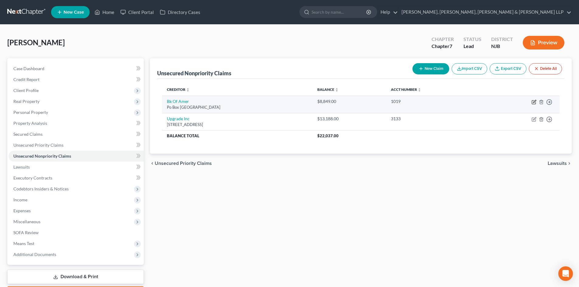
click at [535, 102] on icon "button" at bounding box center [533, 102] width 5 height 5
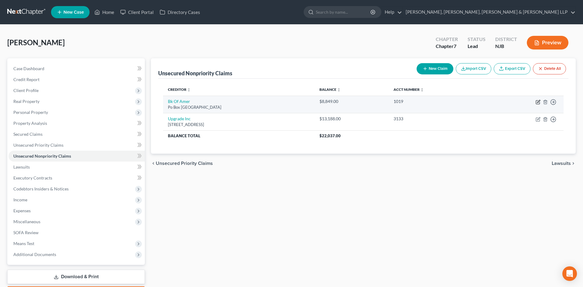
select select "45"
select select "2"
select select "0"
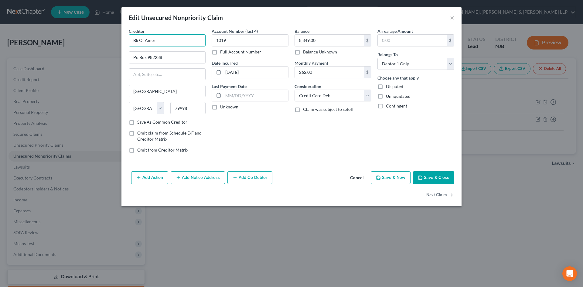
drag, startPoint x: 157, startPoint y: 40, endPoint x: 115, endPoint y: 45, distance: 43.1
click at [115, 44] on div "Edit Unsecured Nonpriority Claim × Creditor * Bk Of Amer Po Box 982238 El Paso …" at bounding box center [291, 143] width 583 height 287
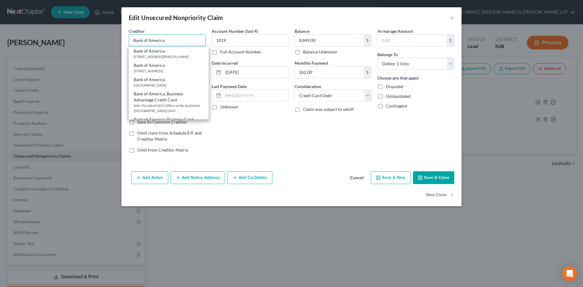
type input "Bank of America"
click at [434, 176] on button "Save & Close" at bounding box center [433, 177] width 41 height 13
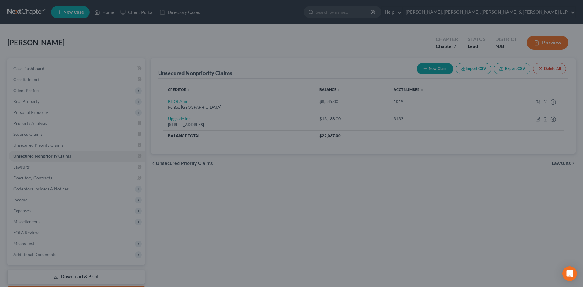
type input "0"
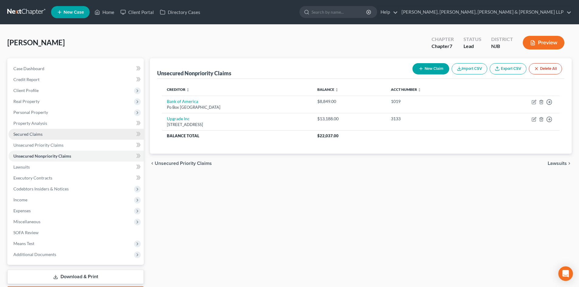
click at [26, 132] on span "Secured Claims" at bounding box center [27, 134] width 29 height 5
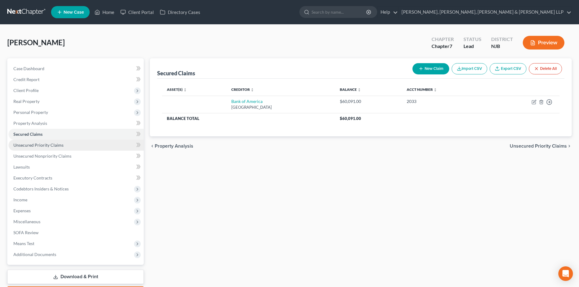
click at [31, 143] on span "Unsecured Priority Claims" at bounding box center [38, 145] width 50 height 5
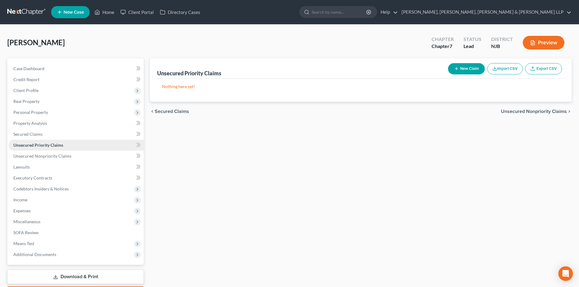
click at [32, 149] on link "Unsecured Priority Claims" at bounding box center [76, 145] width 135 height 11
click at [30, 153] on span "Unsecured Nonpriority Claims" at bounding box center [42, 155] width 58 height 5
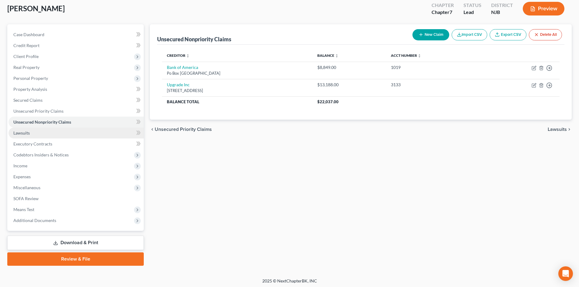
scroll to position [36, 0]
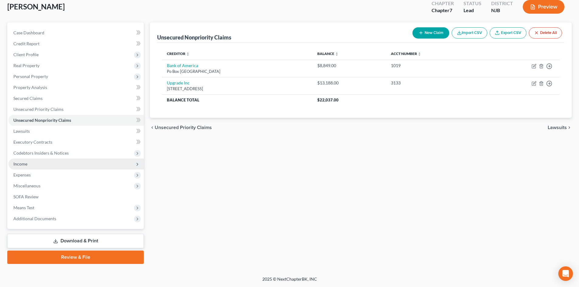
drag, startPoint x: 48, startPoint y: 165, endPoint x: 46, endPoint y: 171, distance: 6.3
click at [47, 165] on span "Income" at bounding box center [76, 164] width 135 height 11
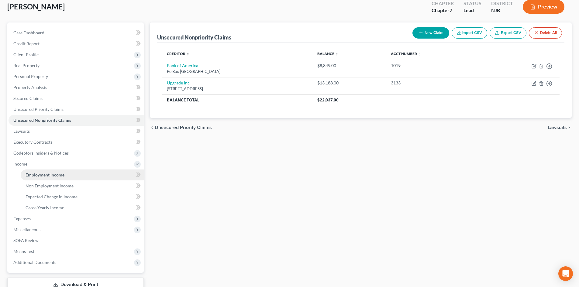
click at [46, 173] on span "Employment Income" at bounding box center [45, 174] width 39 height 5
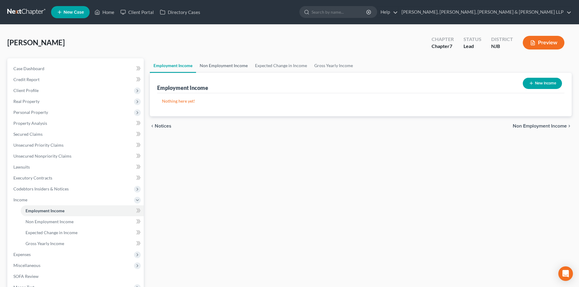
click at [227, 69] on link "Non Employment Income" at bounding box center [223, 65] width 55 height 15
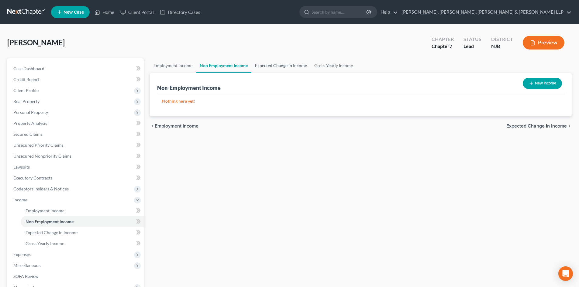
click at [270, 70] on link "Expected Change in Income" at bounding box center [280, 65] width 59 height 15
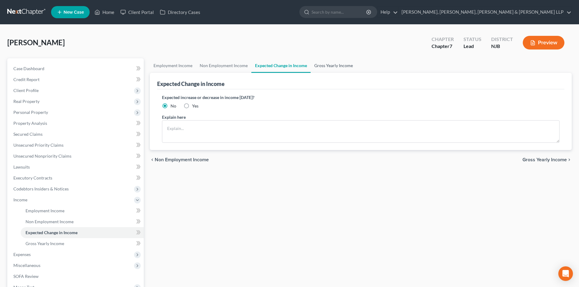
click at [323, 70] on link "Gross Yearly Income" at bounding box center [334, 65] width 46 height 15
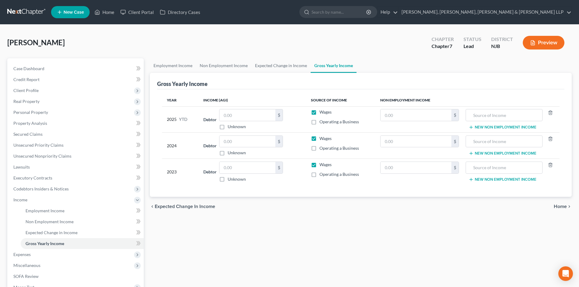
click at [159, 36] on div "Terrero, Nelio Upgraded Chapter Chapter 7 Status Lead District NJB Preview" at bounding box center [289, 45] width 564 height 26
